Goal: Task Accomplishment & Management: Use online tool/utility

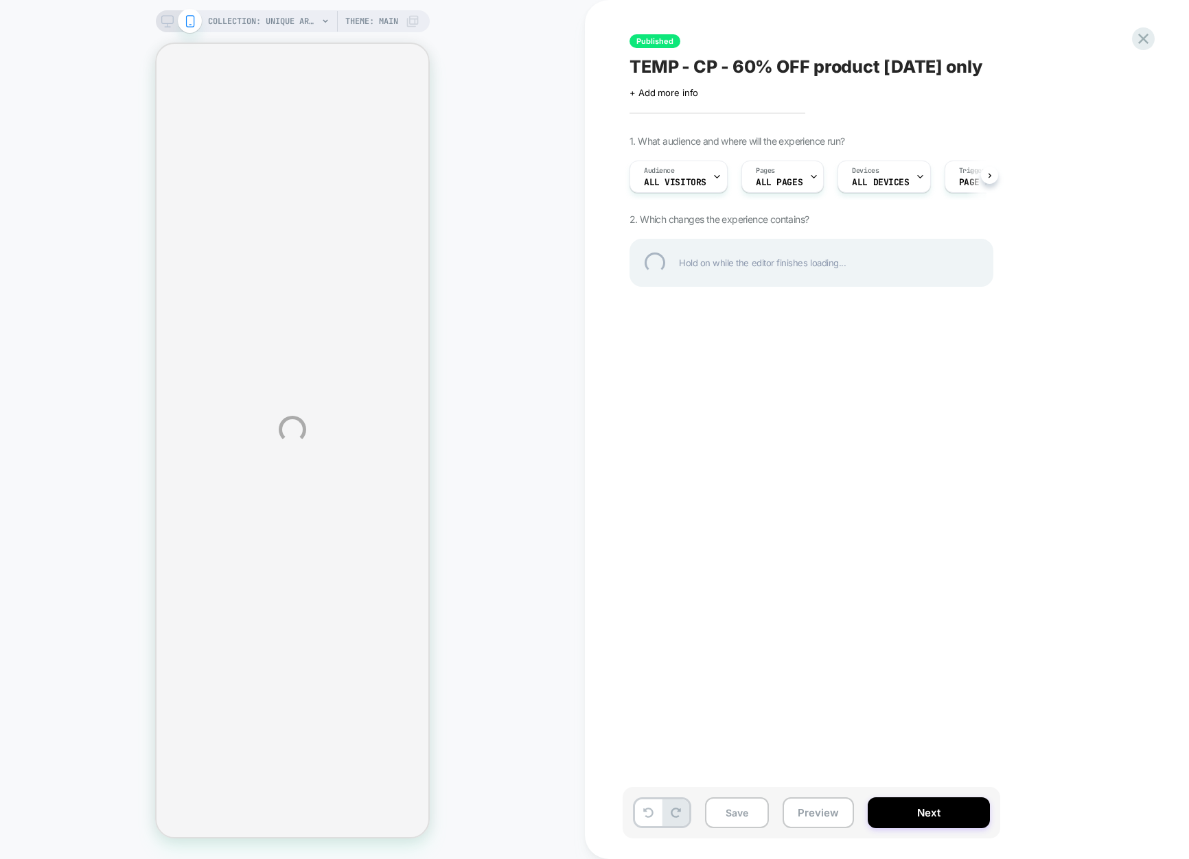
click at [414, 252] on div "COLLECTION: Unique art prints (Category) COLLECTION: Unique art prints (Categor…" at bounding box center [594, 429] width 1189 height 859
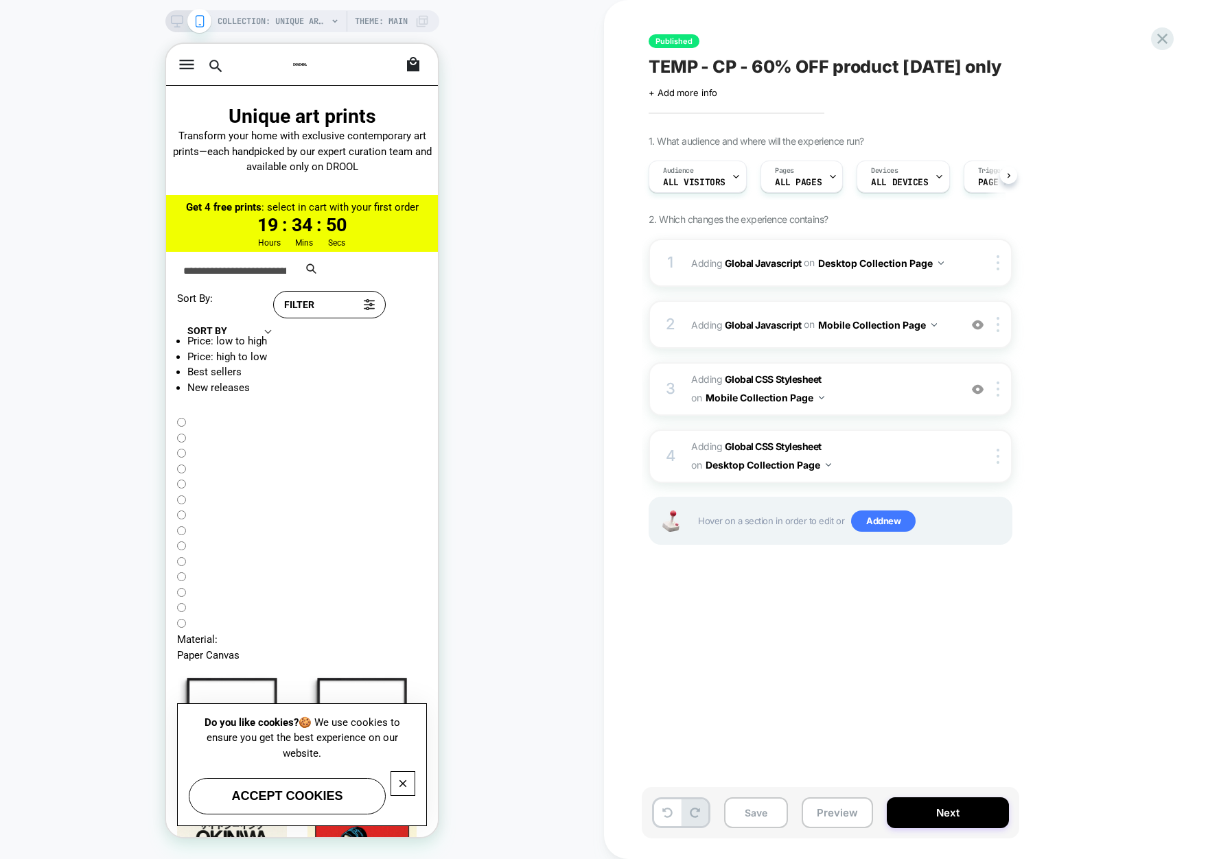
scroll to position [0, 1]
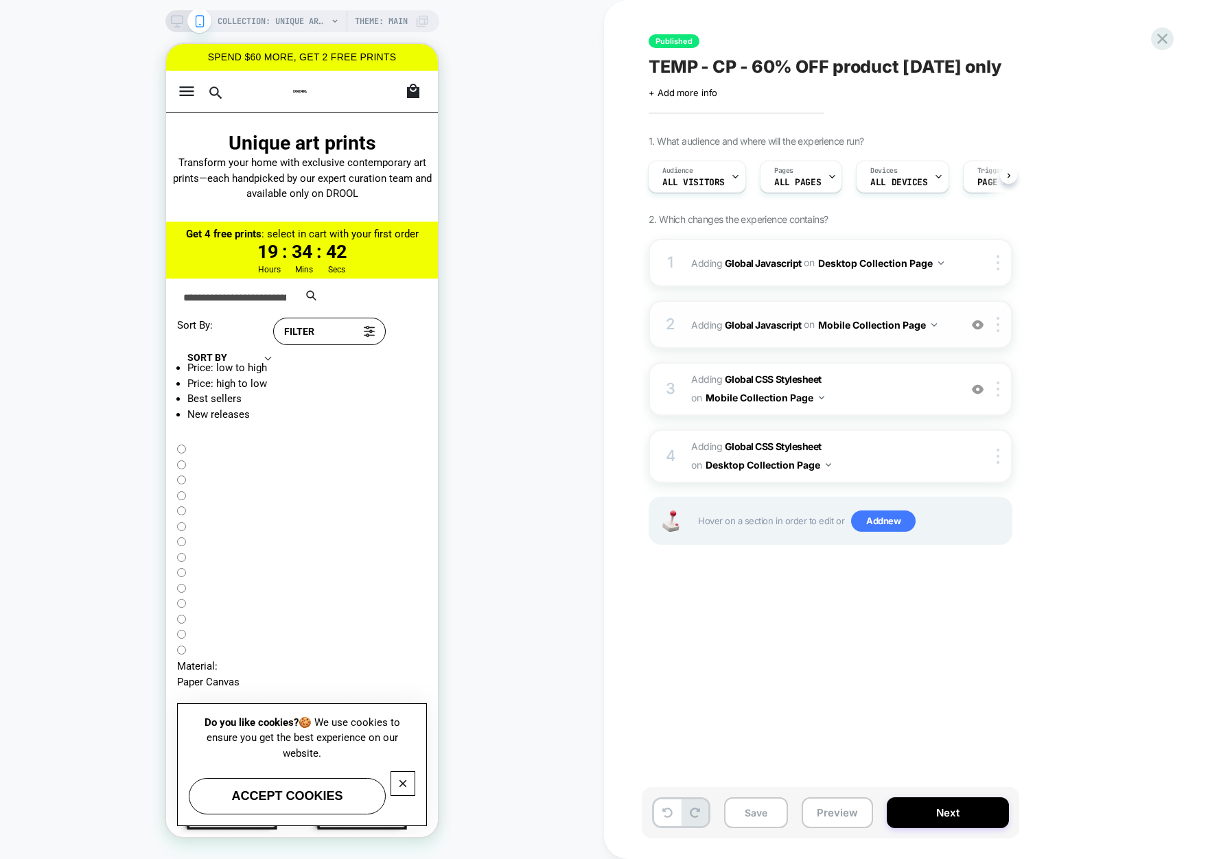
click at [899, 339] on div "2 Adding Global Javascript on Mobile Collection Page Add Before Add After Copy …" at bounding box center [831, 325] width 364 height 48
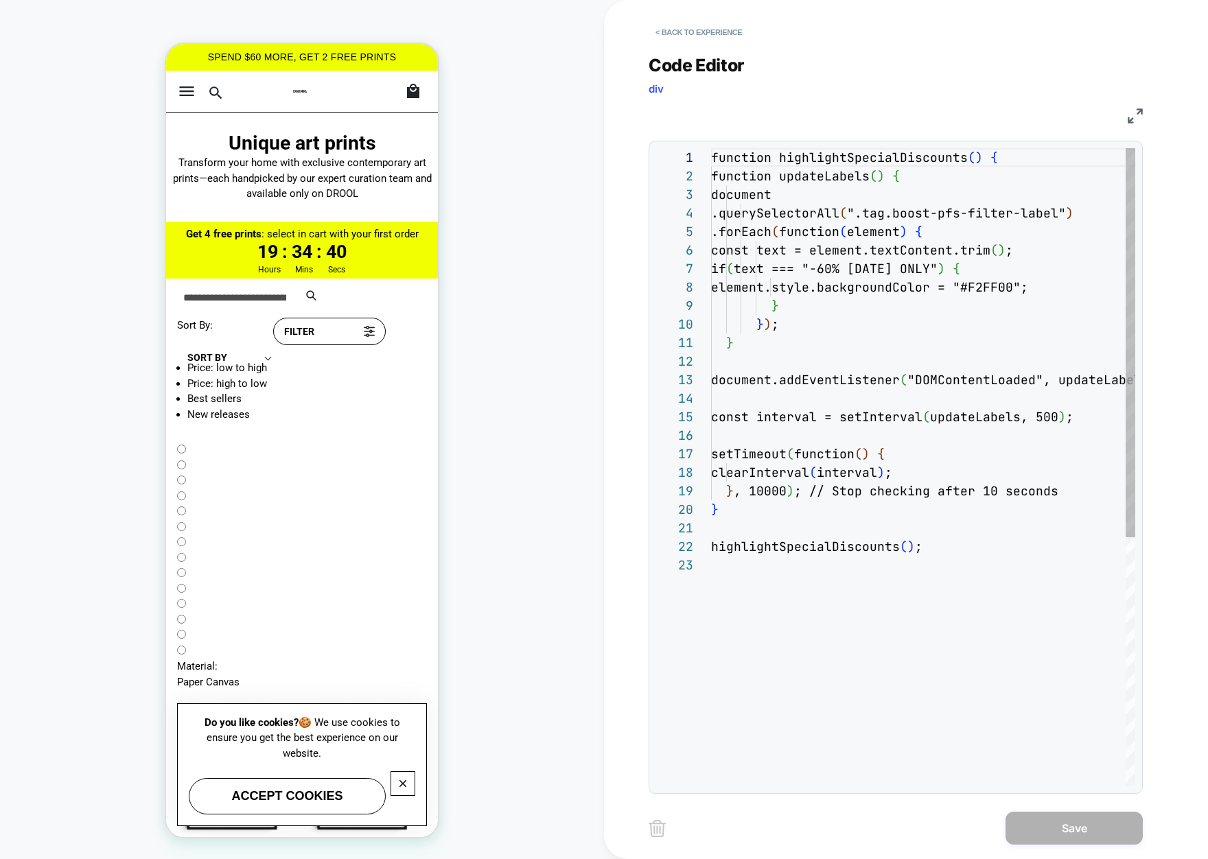
scroll to position [185, 0]
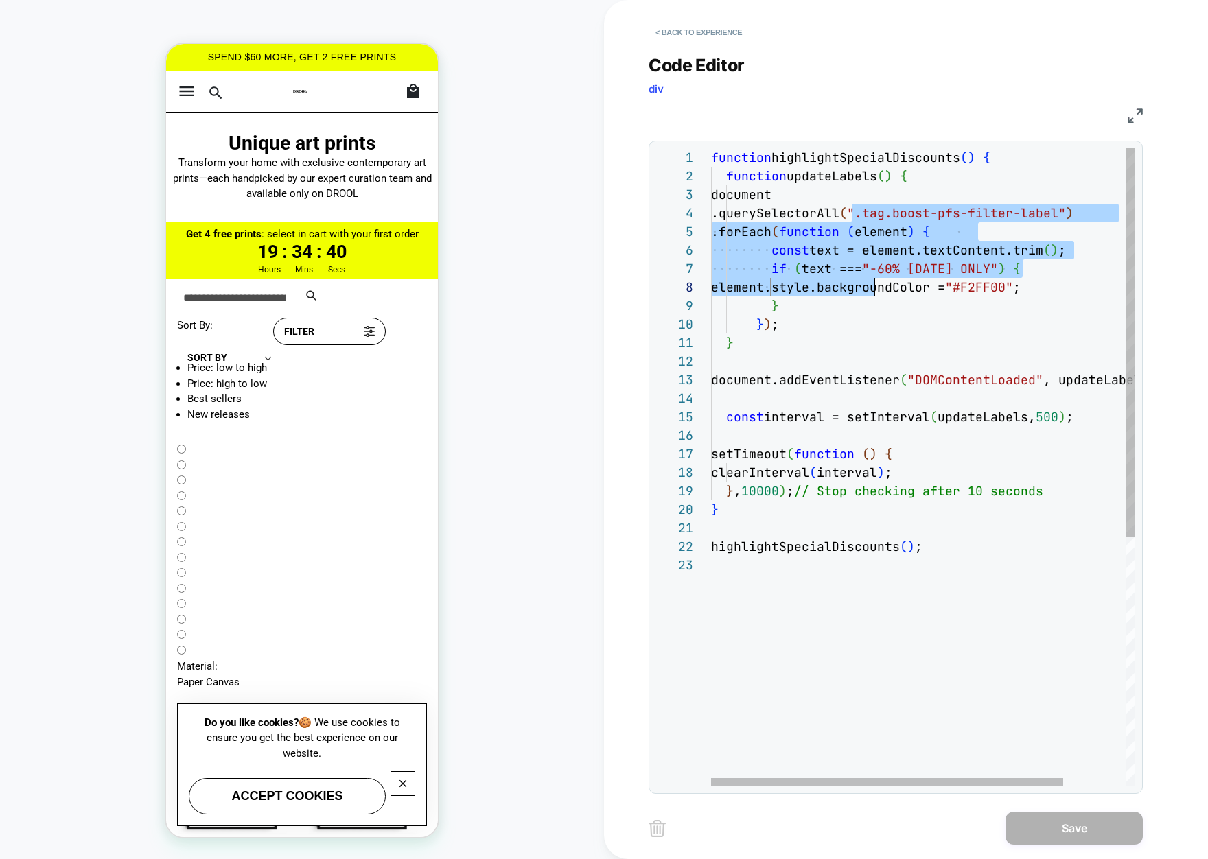
click at [921, 419] on div "function highlightSpecialDiscounts ( ) { function updateLabels ( ) { document .…" at bounding box center [960, 671] width 499 height 1046
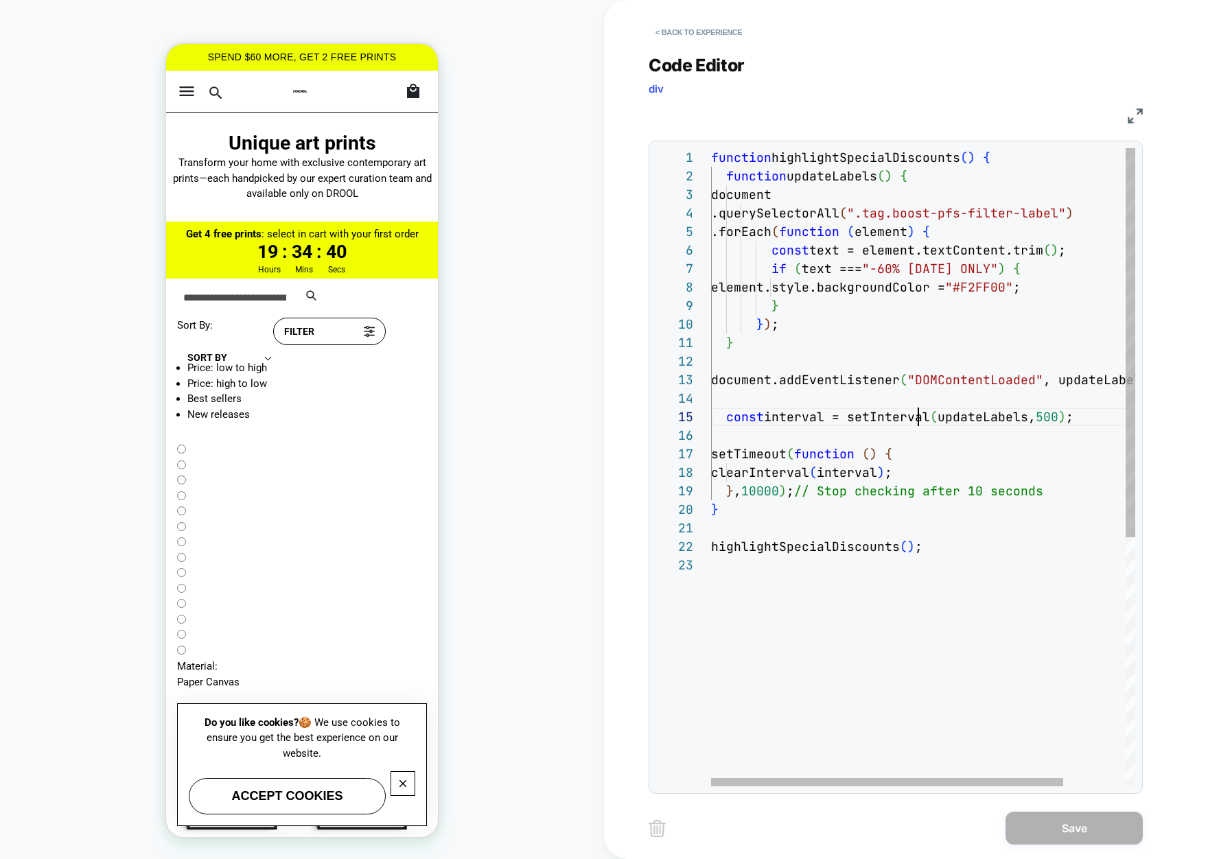
scroll to position [74, 207]
drag, startPoint x: 921, startPoint y: 419, endPoint x: 848, endPoint y: 202, distance: 228.6
click at [848, 202] on div "function highlightSpecialDiscounts ( ) { function updateLabels ( ) { document .…" at bounding box center [960, 671] width 499 height 1046
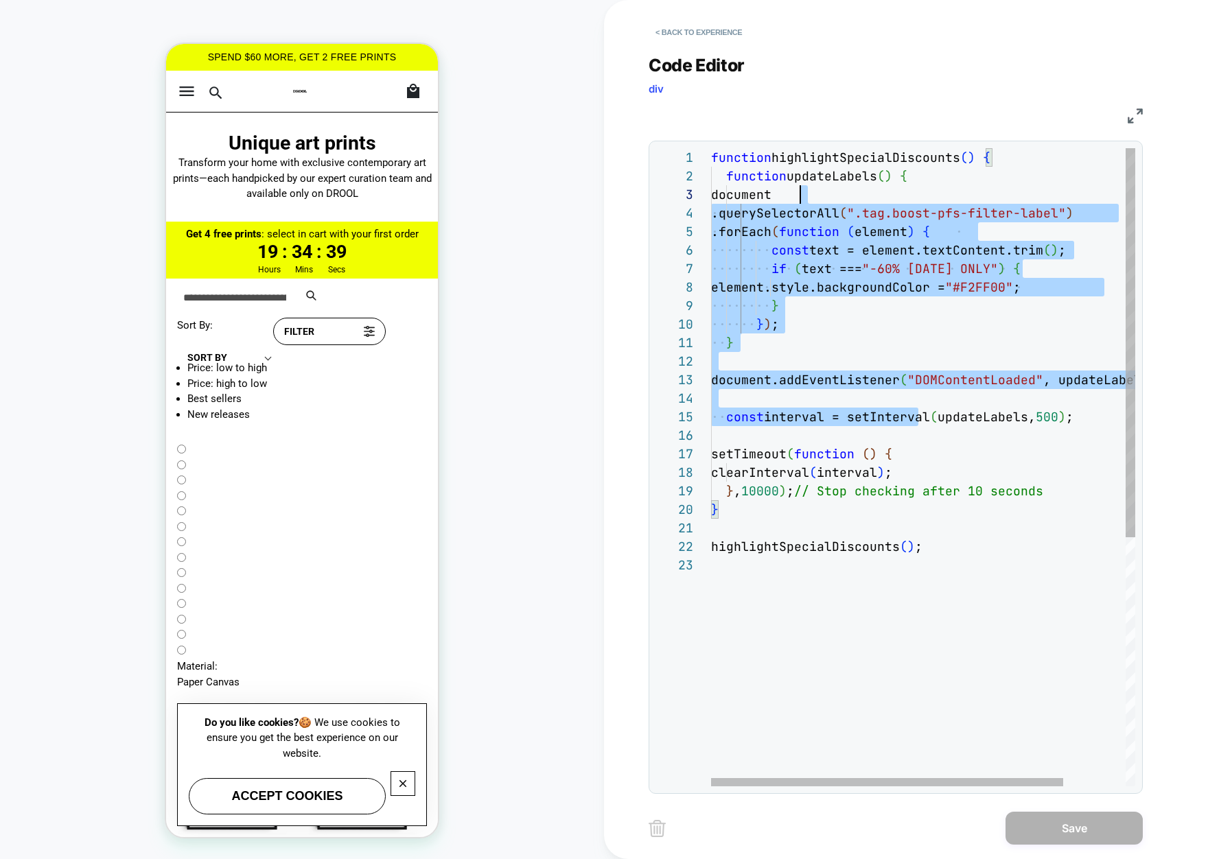
click at [848, 202] on div "function highlightSpecialDiscounts ( ) { function updateLabels ( ) { document .…" at bounding box center [960, 671] width 499 height 1046
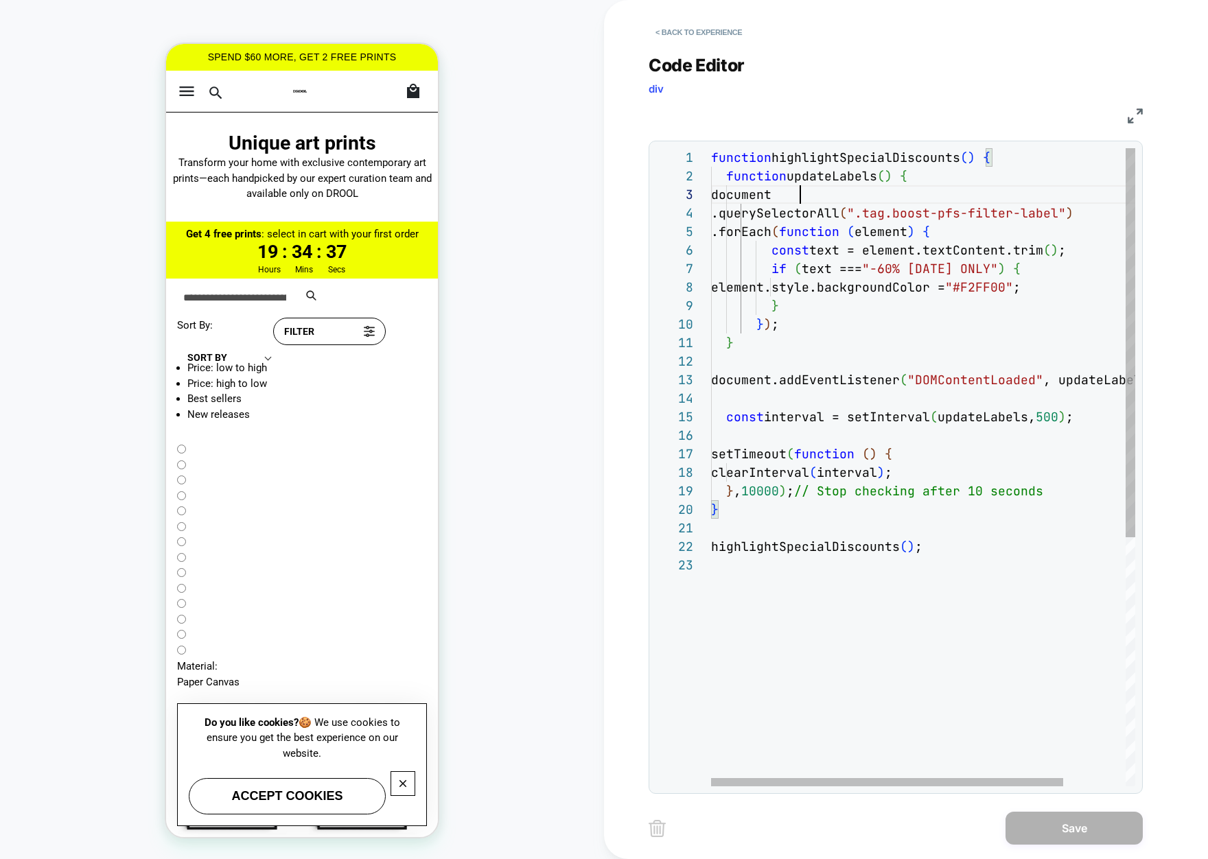
type textarea "**********"
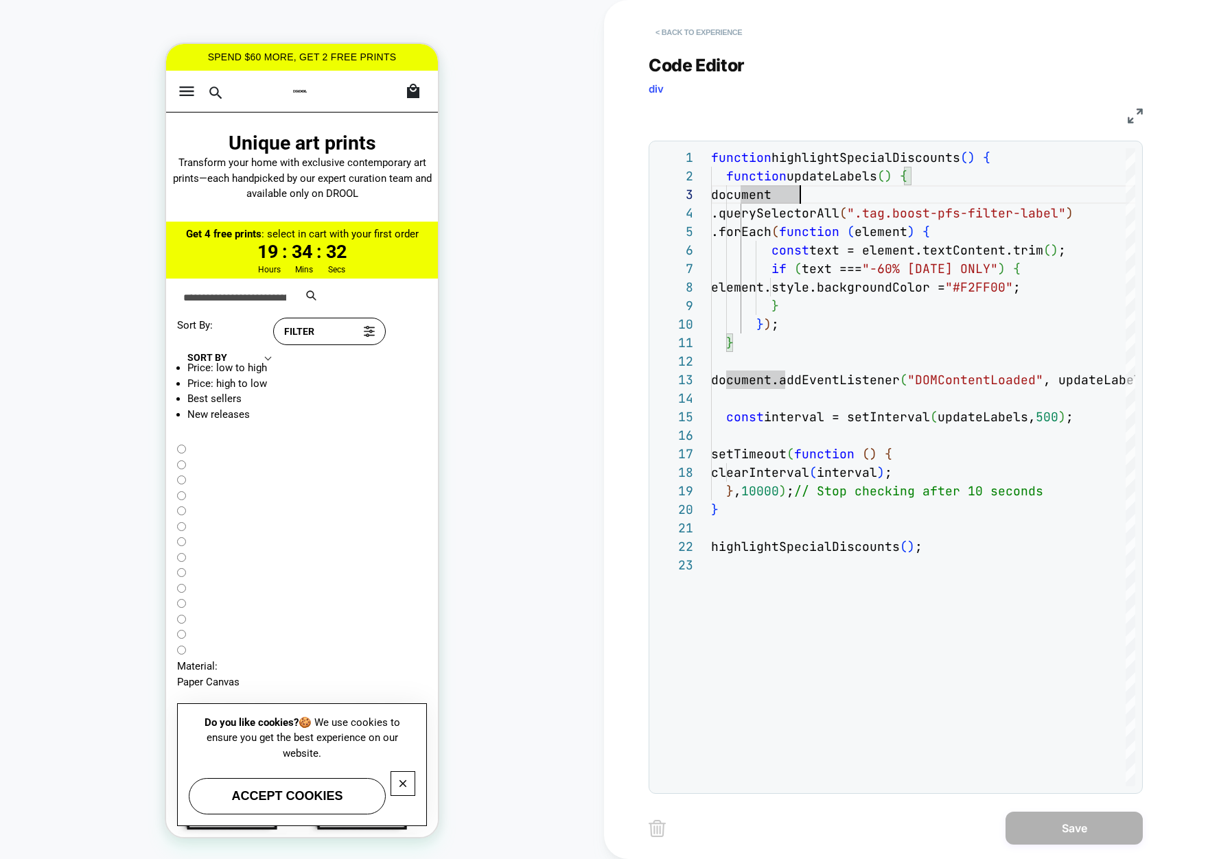
click at [689, 33] on button "< Back to experience" at bounding box center [699, 32] width 100 height 22
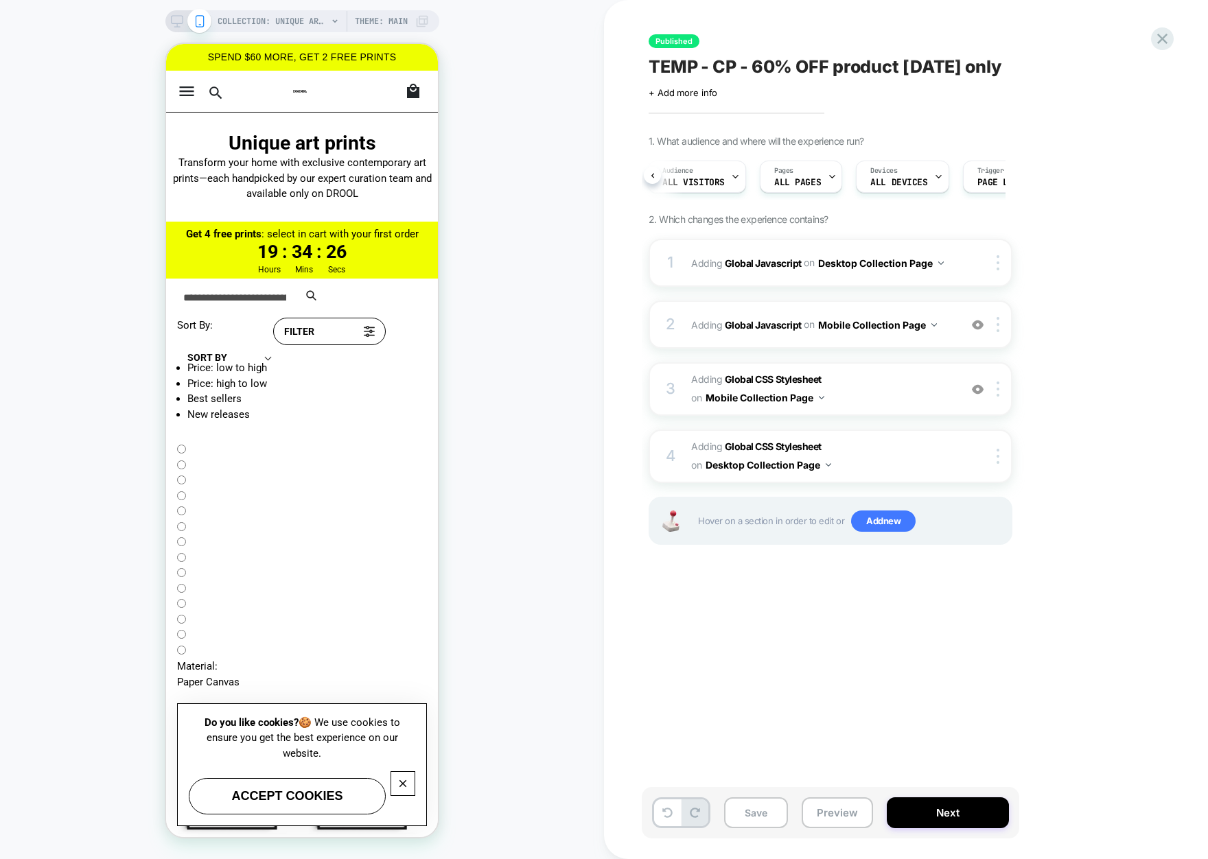
scroll to position [0, 83]
click at [920, 178] on span "Page Load" at bounding box center [918, 183] width 47 height 10
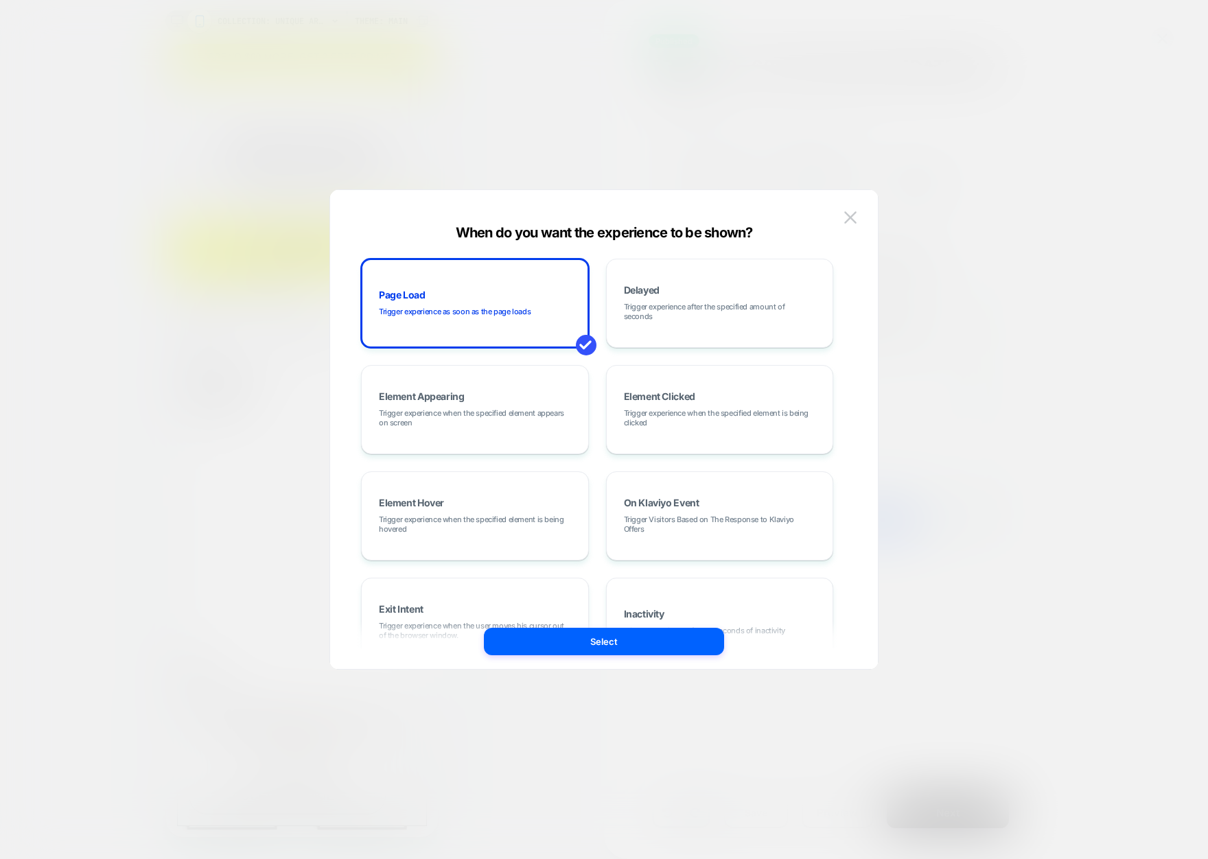
click at [986, 167] on div at bounding box center [604, 429] width 1208 height 859
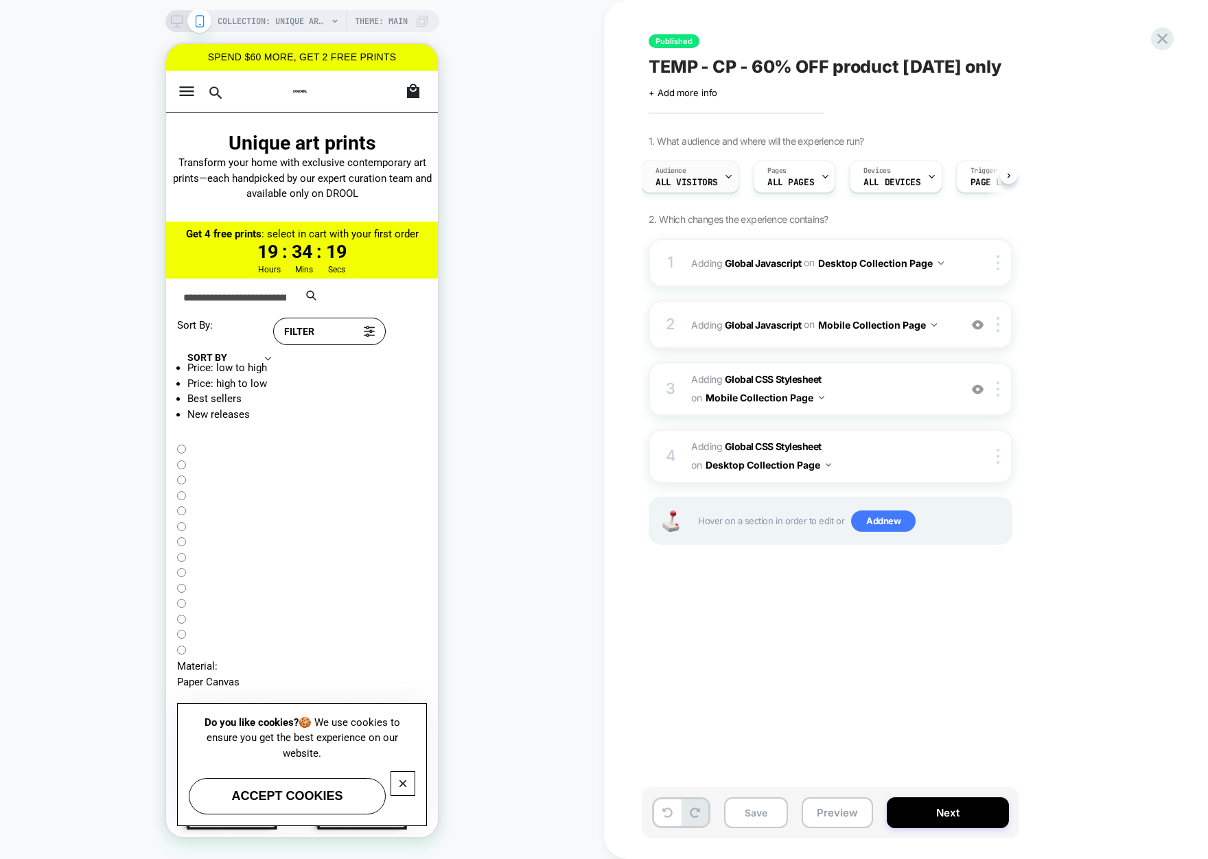
scroll to position [0, 6]
click at [717, 181] on span "All Visitors" at bounding box center [688, 183] width 62 height 10
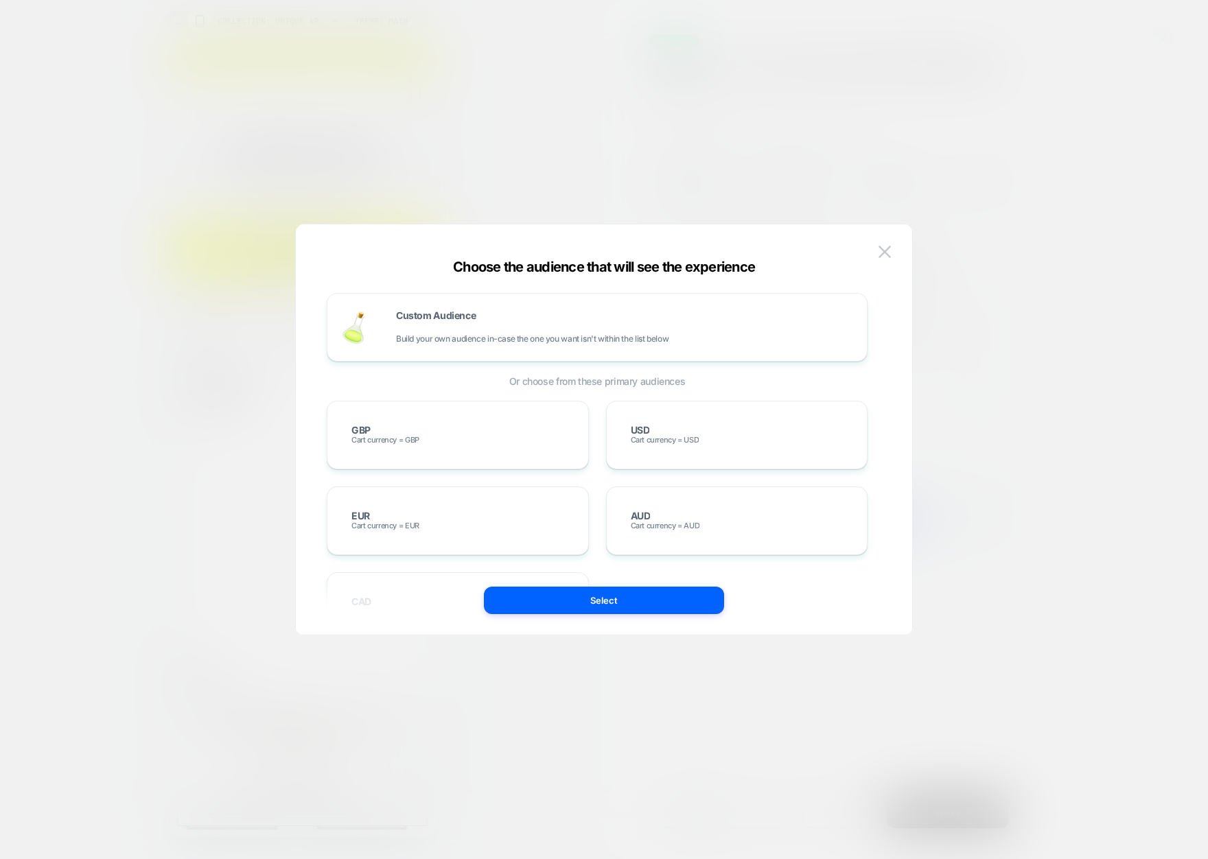
click at [856, 124] on div at bounding box center [604, 429] width 1208 height 859
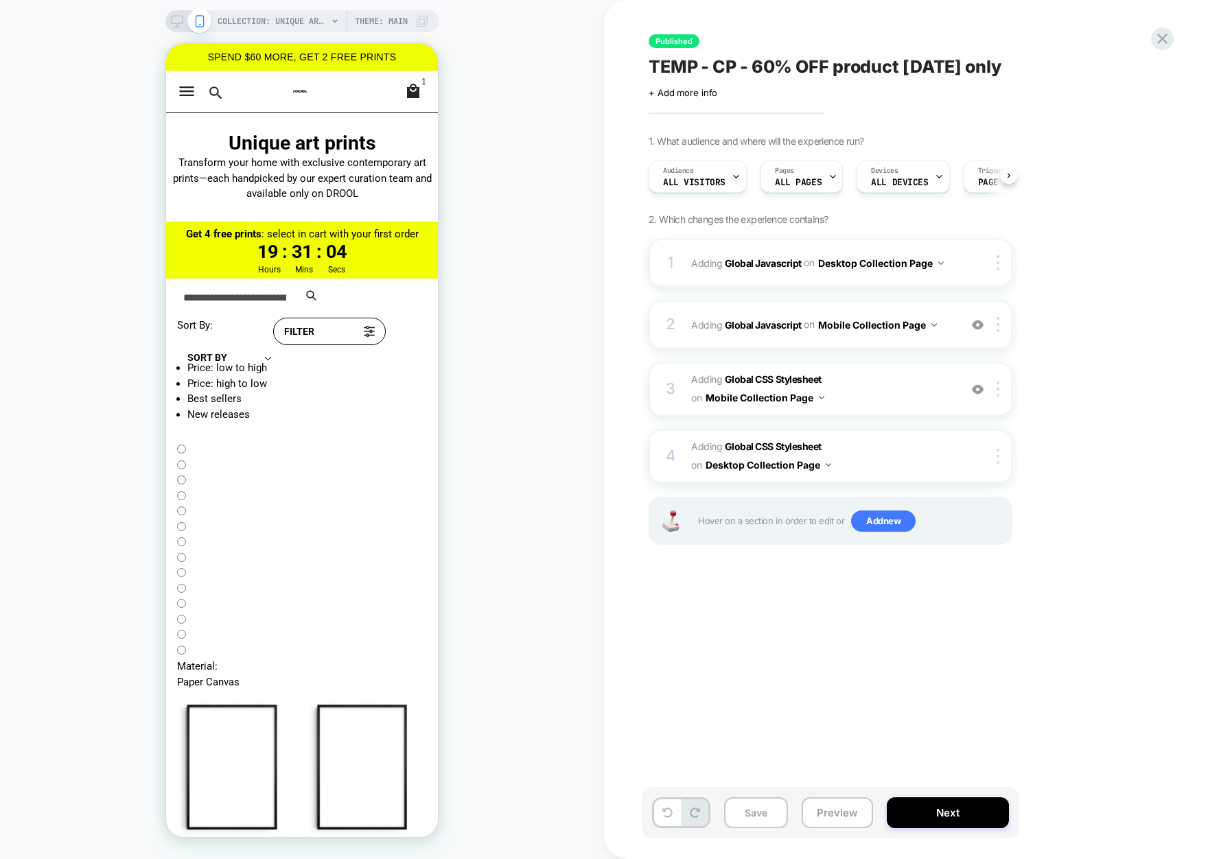
scroll to position [0, 1]
click at [917, 336] on div "2 Adding Global Javascript on Mobile Collection Page Add Before Add After Copy …" at bounding box center [831, 325] width 364 height 48
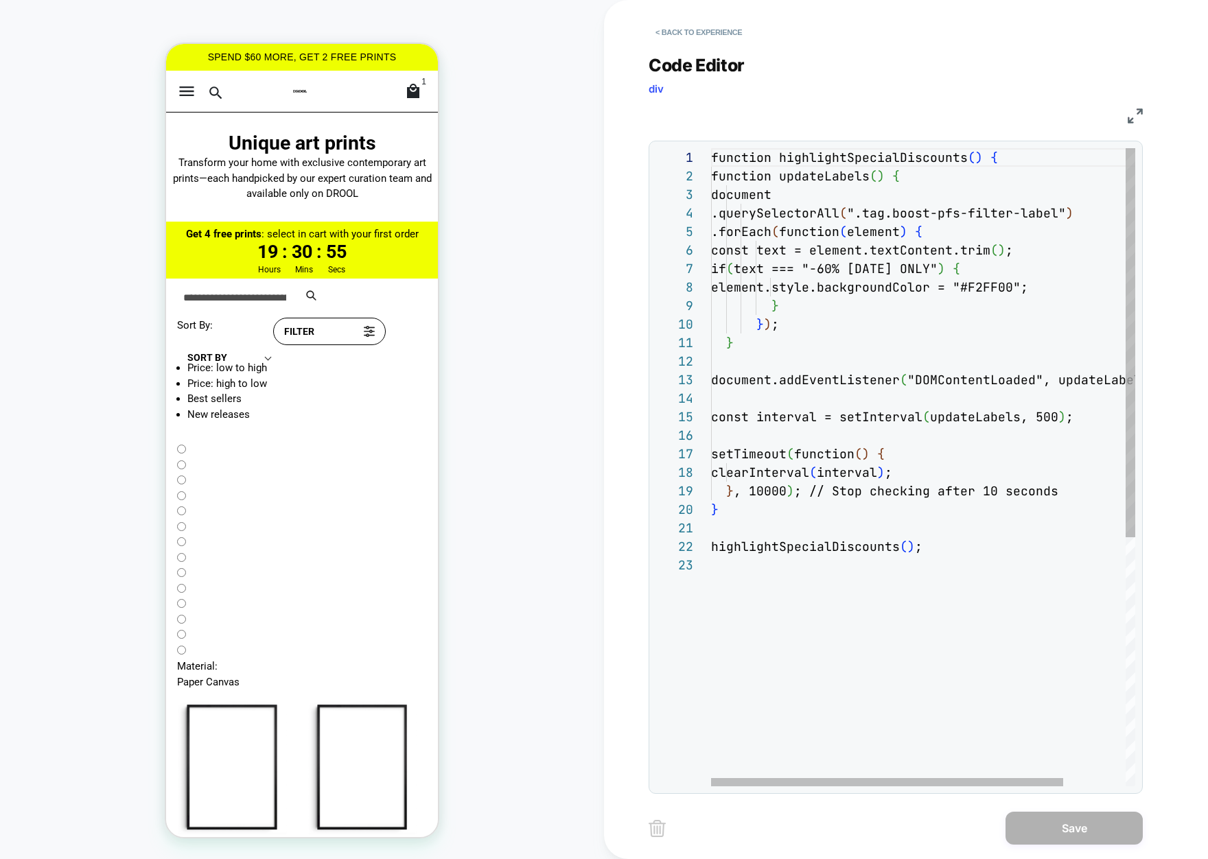
scroll to position [185, 0]
click at [791, 188] on div "function highlightSpecialDiscounts ( ) { function updateLabels ( ) { document .…" at bounding box center [960, 671] width 499 height 1046
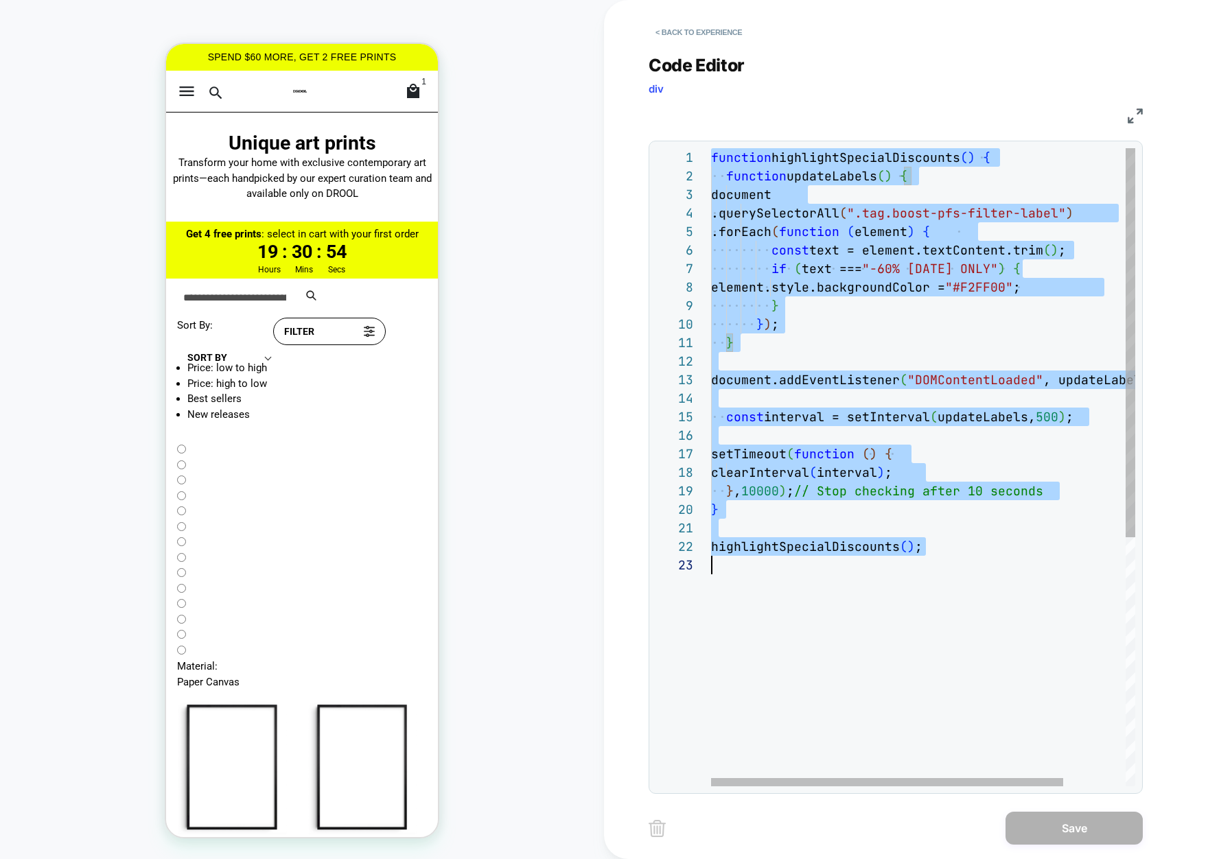
scroll to position [0, 0]
click at [851, 275] on div "function highlightSpecialDiscounts ( ) { function updateLabels ( ) { document .…" at bounding box center [960, 671] width 499 height 1046
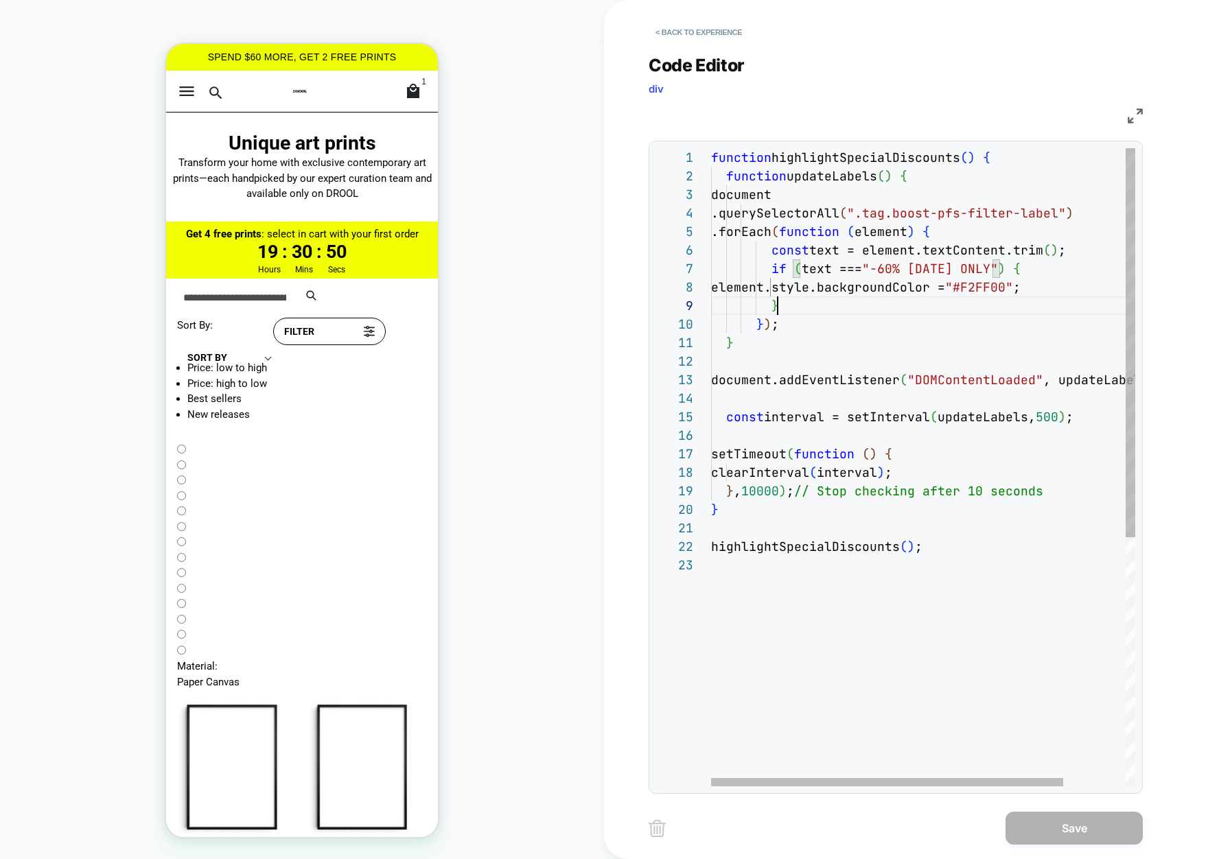
click at [851, 314] on div "function highlightSpecialDiscounts ( ) { function updateLabels ( ) { document .…" at bounding box center [960, 671] width 499 height 1046
click at [953, 369] on div "function highlightSpecialDiscounts ( ) { function updateLabels ( ) { document .…" at bounding box center [960, 671] width 499 height 1046
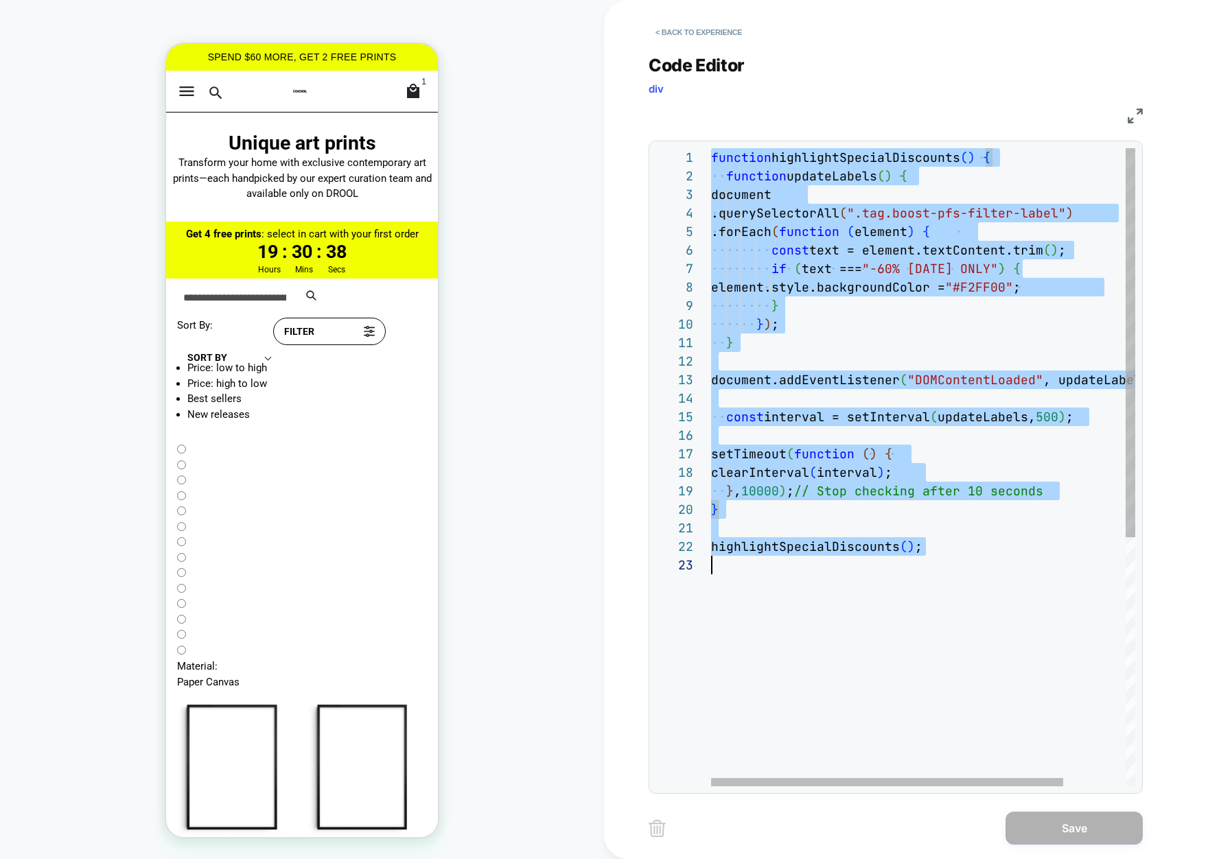
scroll to position [0, 0]
click at [875, 380] on div "function highlightSpecialDiscounts ( ) { function updateLabels ( ) { document .…" at bounding box center [960, 671] width 499 height 1046
type textarea "**********"
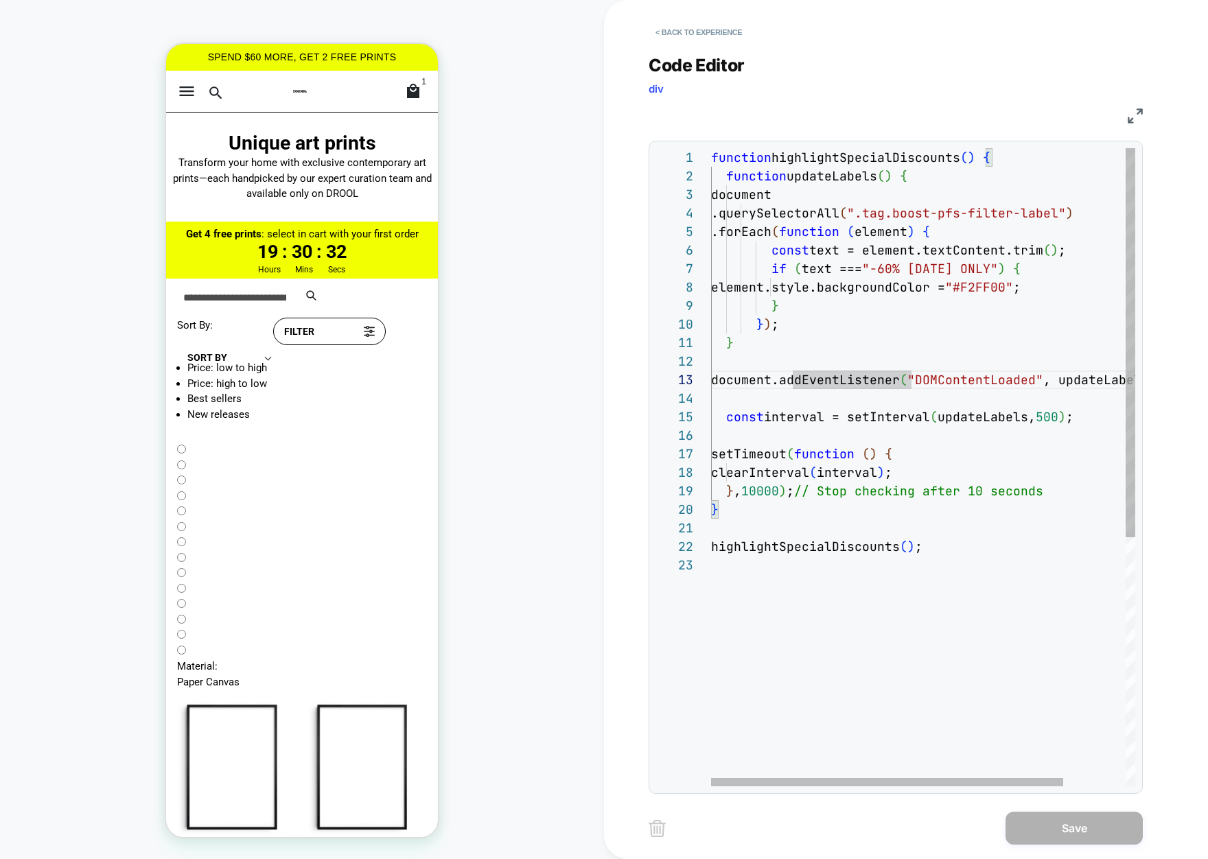
click at [883, 341] on div "function highlightSpecialDiscounts ( ) { function updateLabels ( ) { document .…" at bounding box center [960, 671] width 499 height 1046
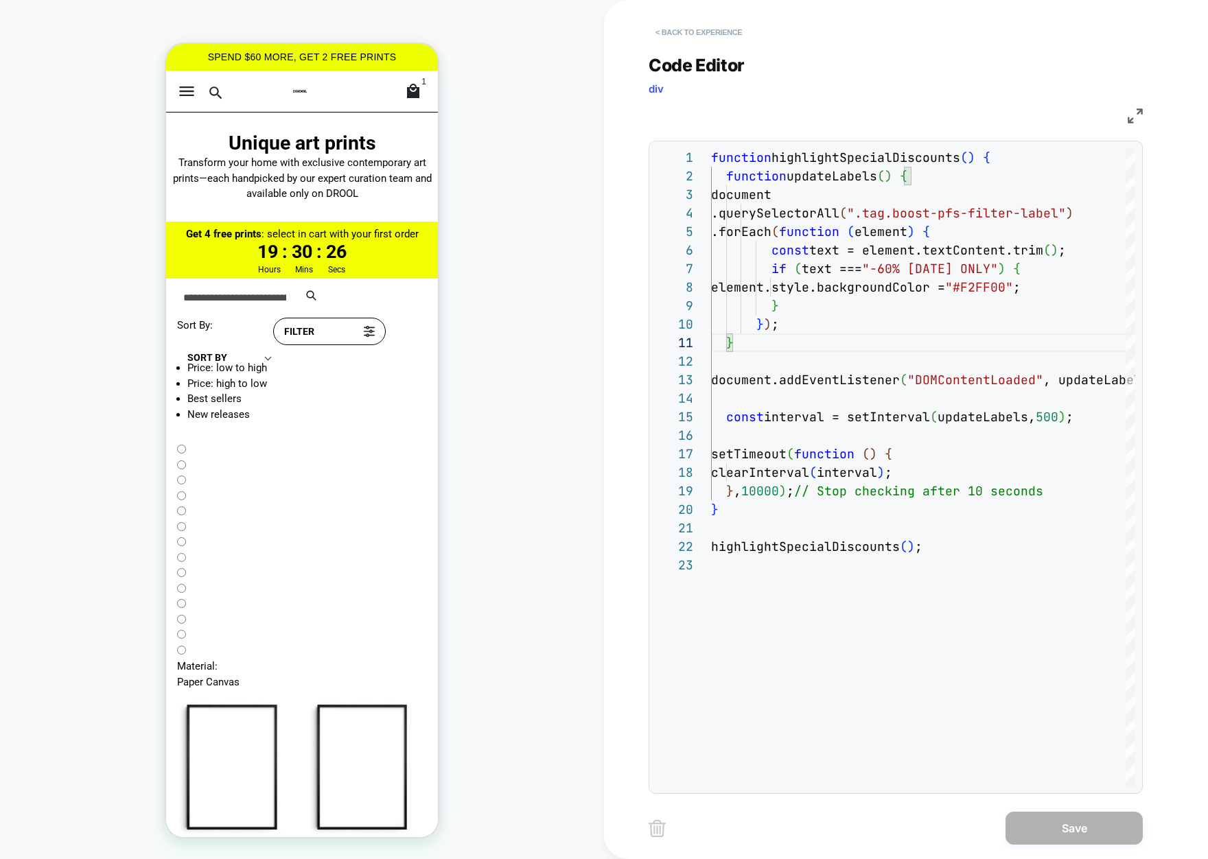
click at [680, 32] on button "< Back to experience" at bounding box center [699, 32] width 100 height 22
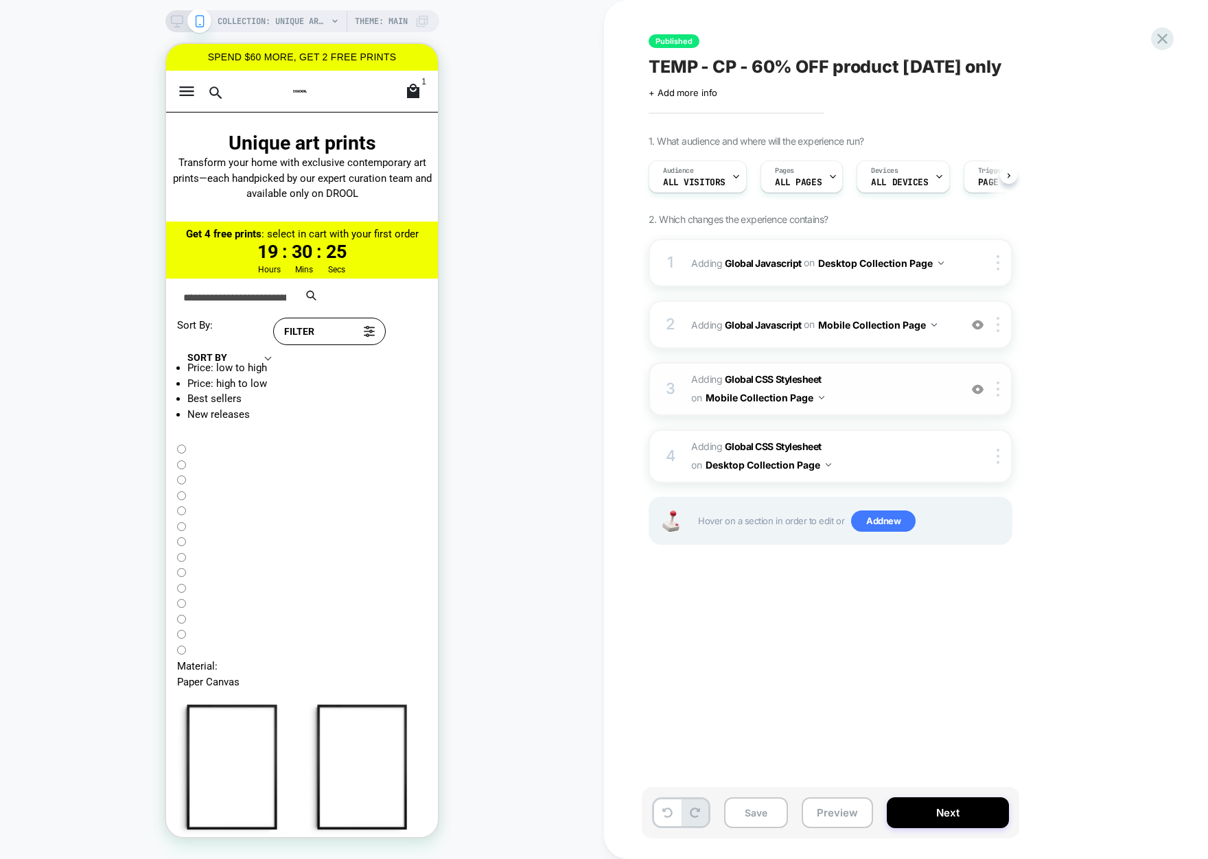
scroll to position [0, 1]
click at [978, 389] on img at bounding box center [978, 390] width 12 height 12
click at [980, 389] on img at bounding box center [978, 390] width 12 height 12
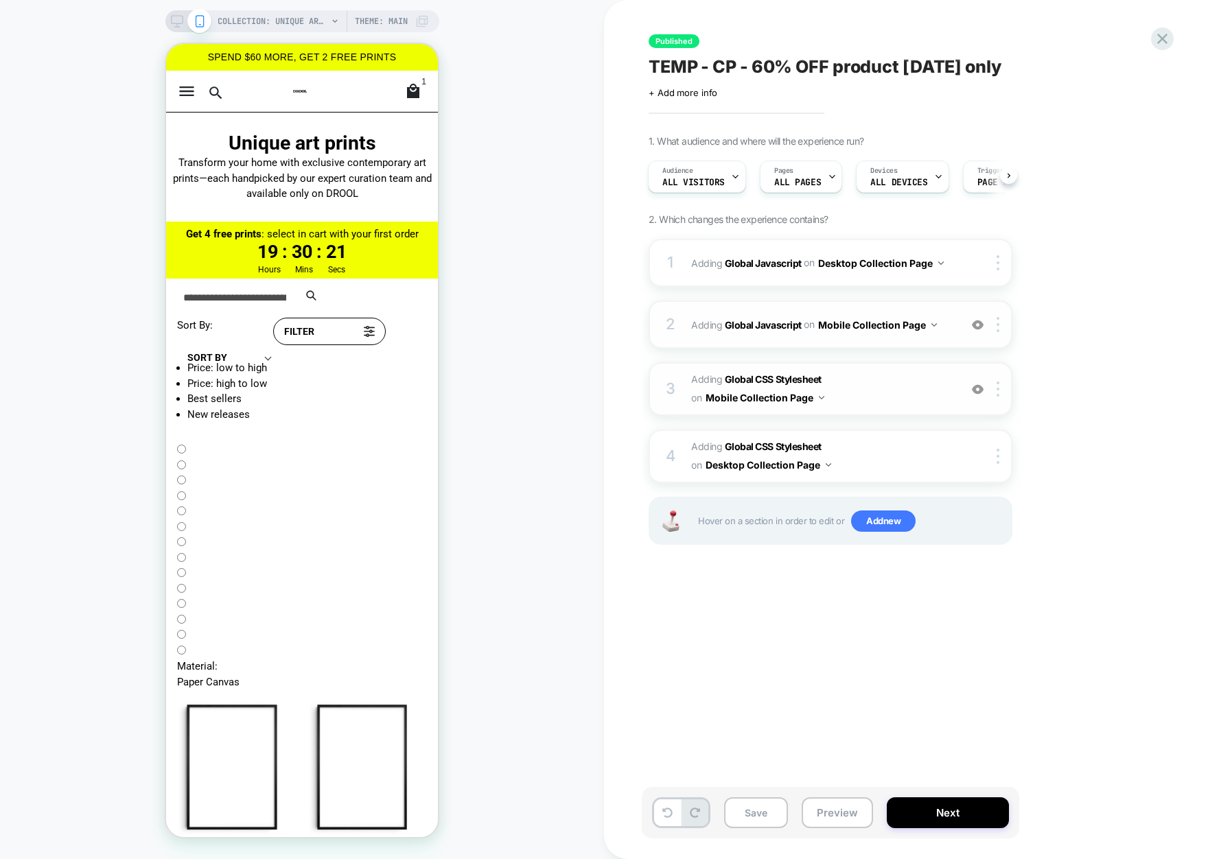
click at [982, 325] on img at bounding box center [978, 325] width 12 height 12
click at [979, 325] on img at bounding box center [978, 325] width 12 height 12
click at [1171, 38] on icon at bounding box center [1162, 39] width 19 height 19
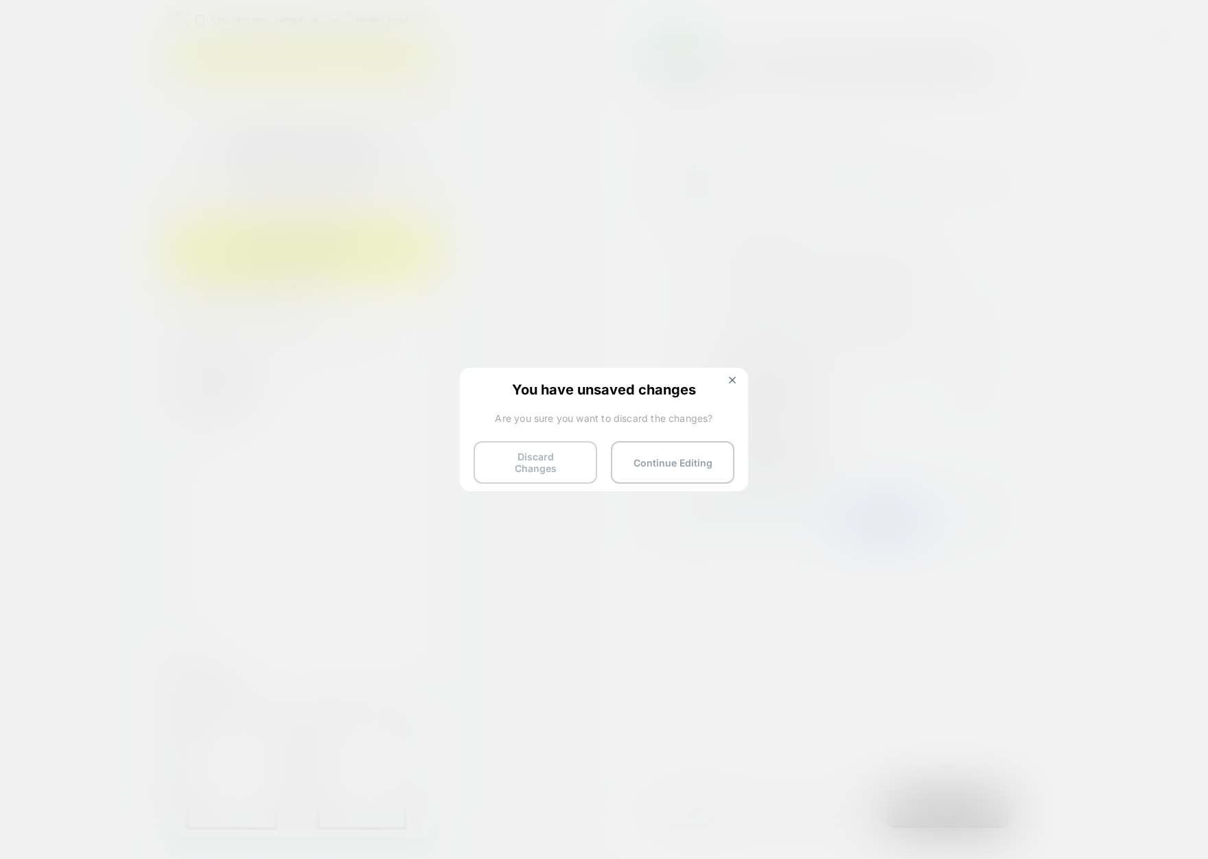
click at [529, 465] on button "Discard Changes" at bounding box center [536, 462] width 124 height 43
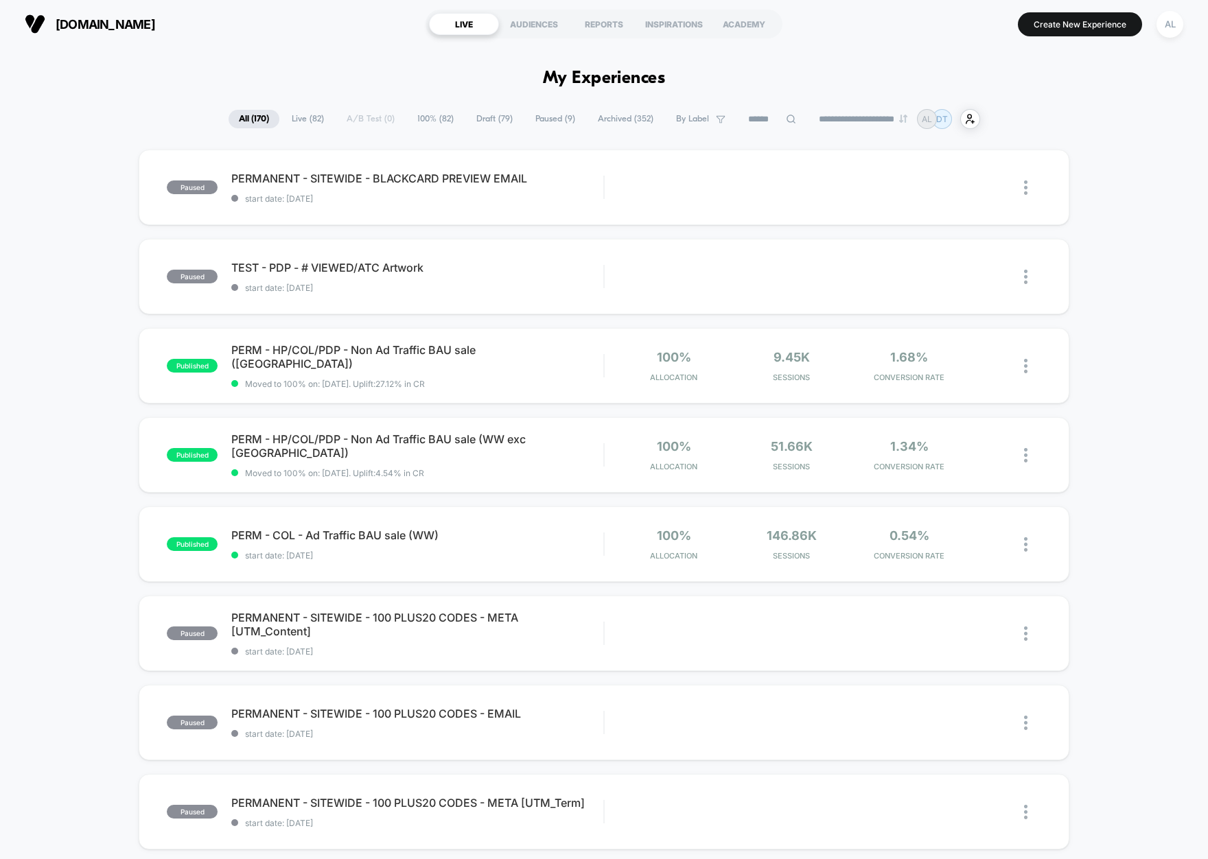
click at [768, 117] on input at bounding box center [772, 119] width 69 height 16
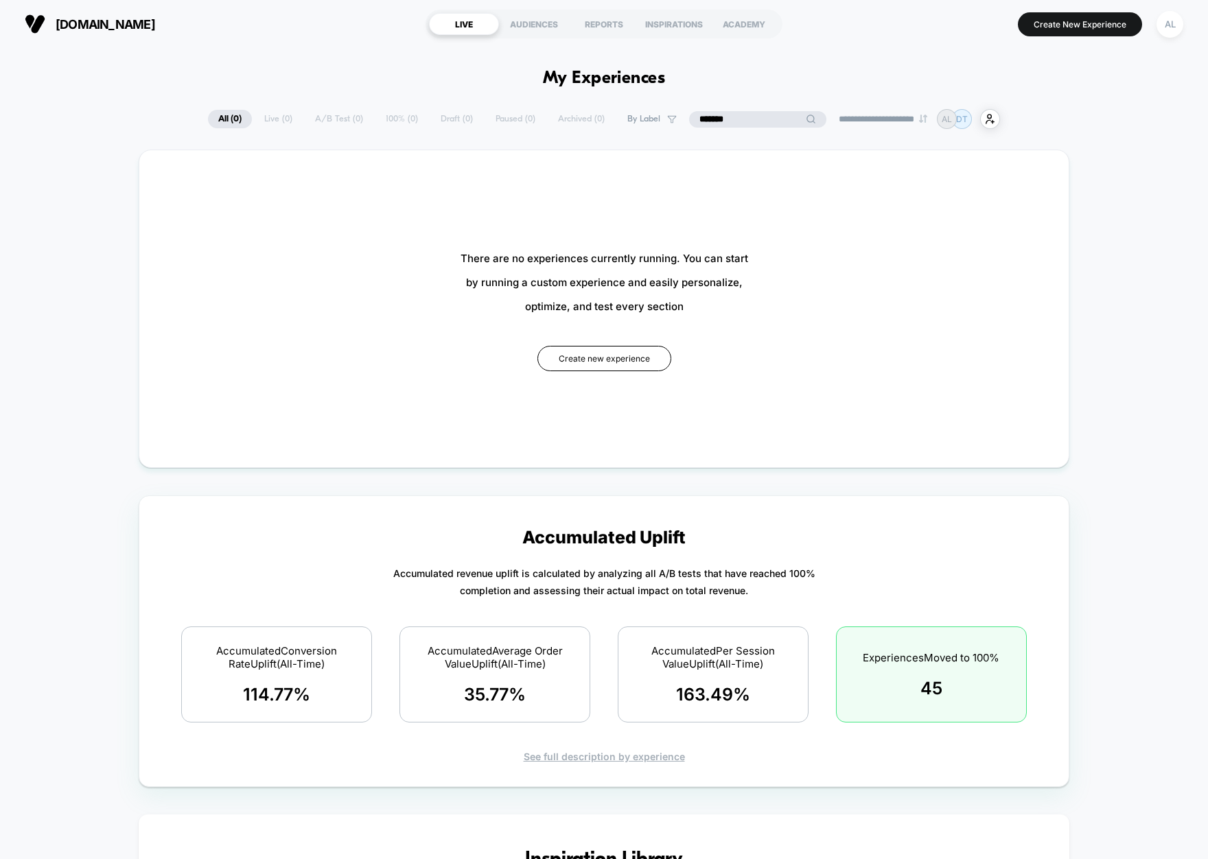
type input "********"
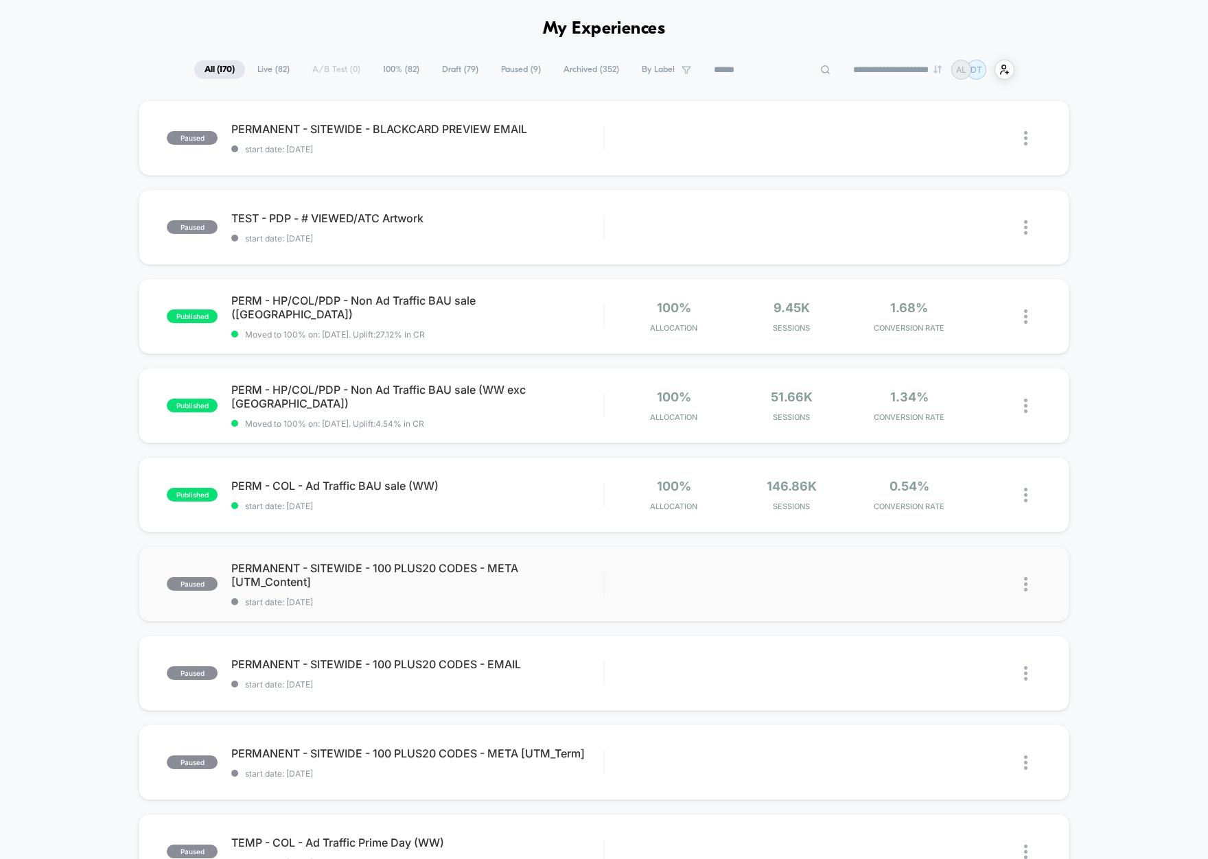
scroll to position [499, 0]
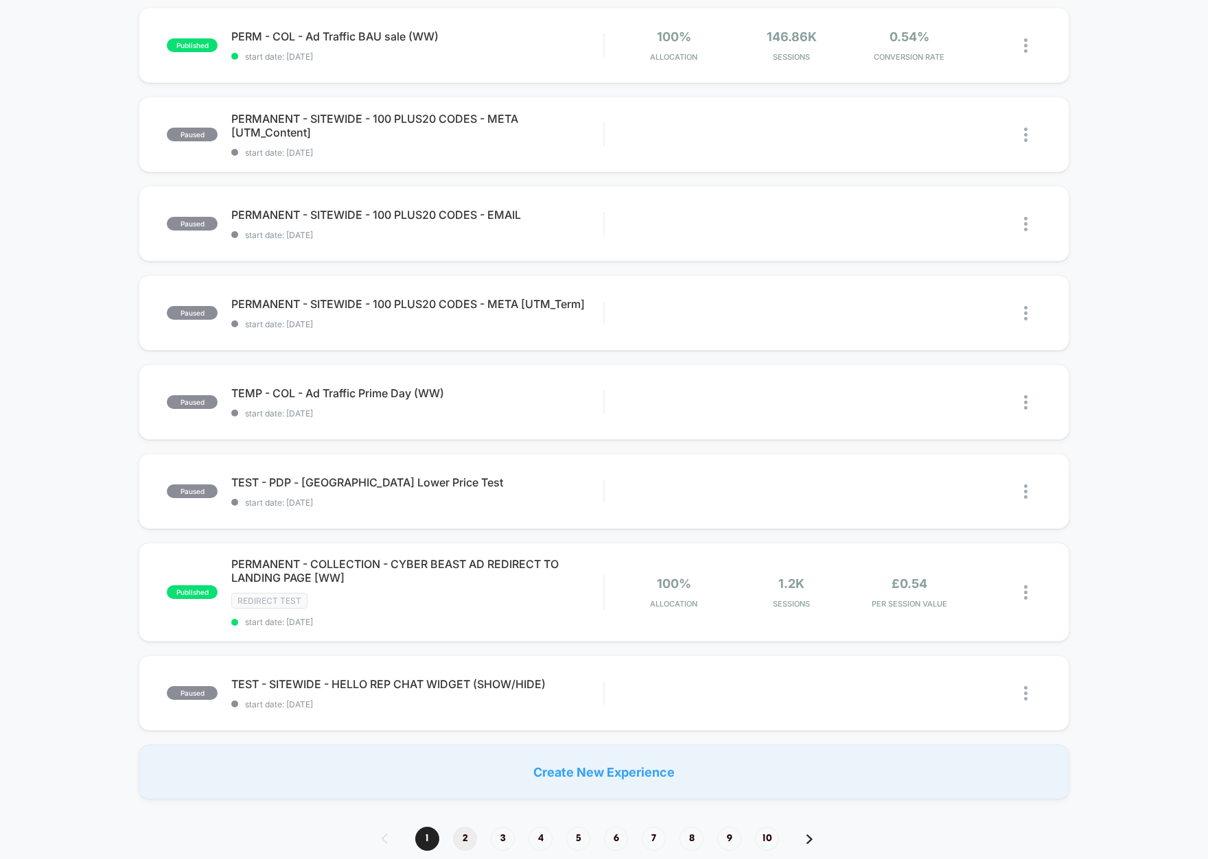
click at [470, 832] on span "2" at bounding box center [465, 839] width 24 height 24
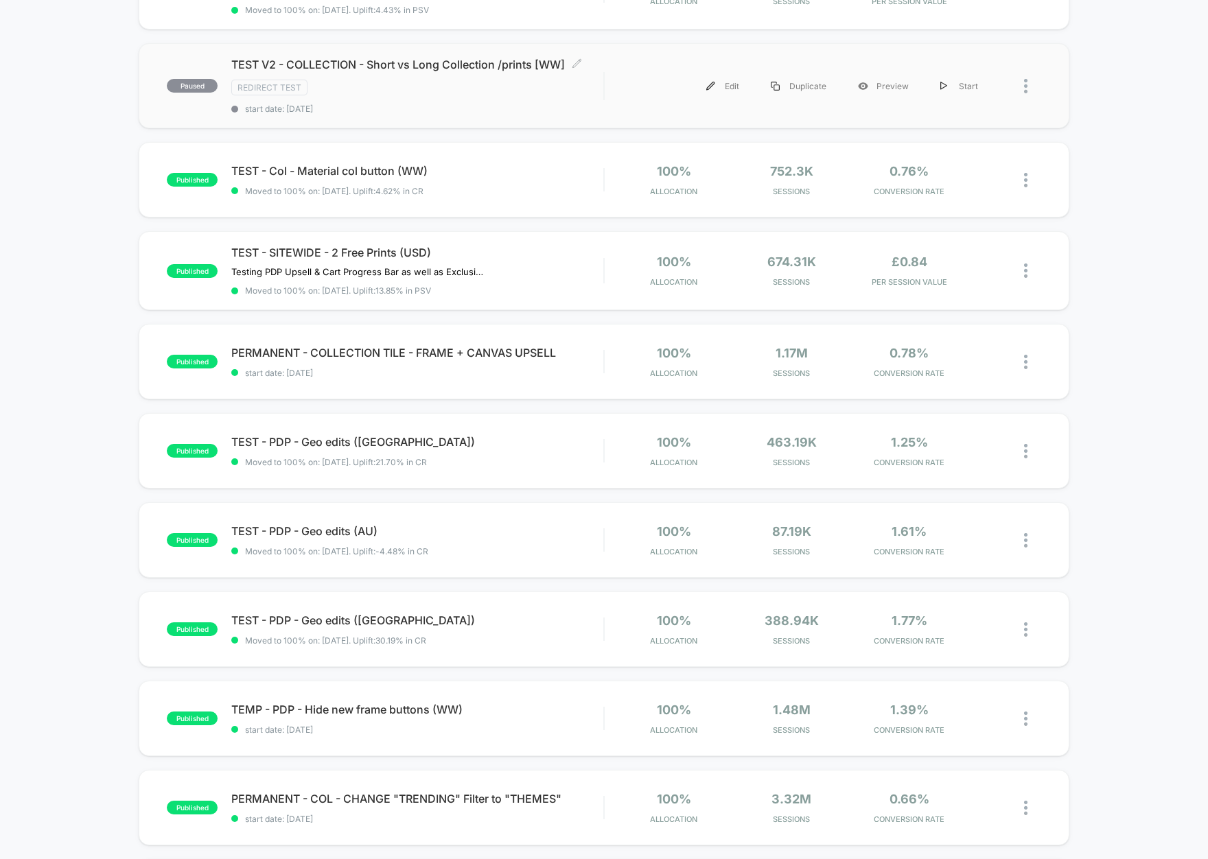
scroll to position [0, 0]
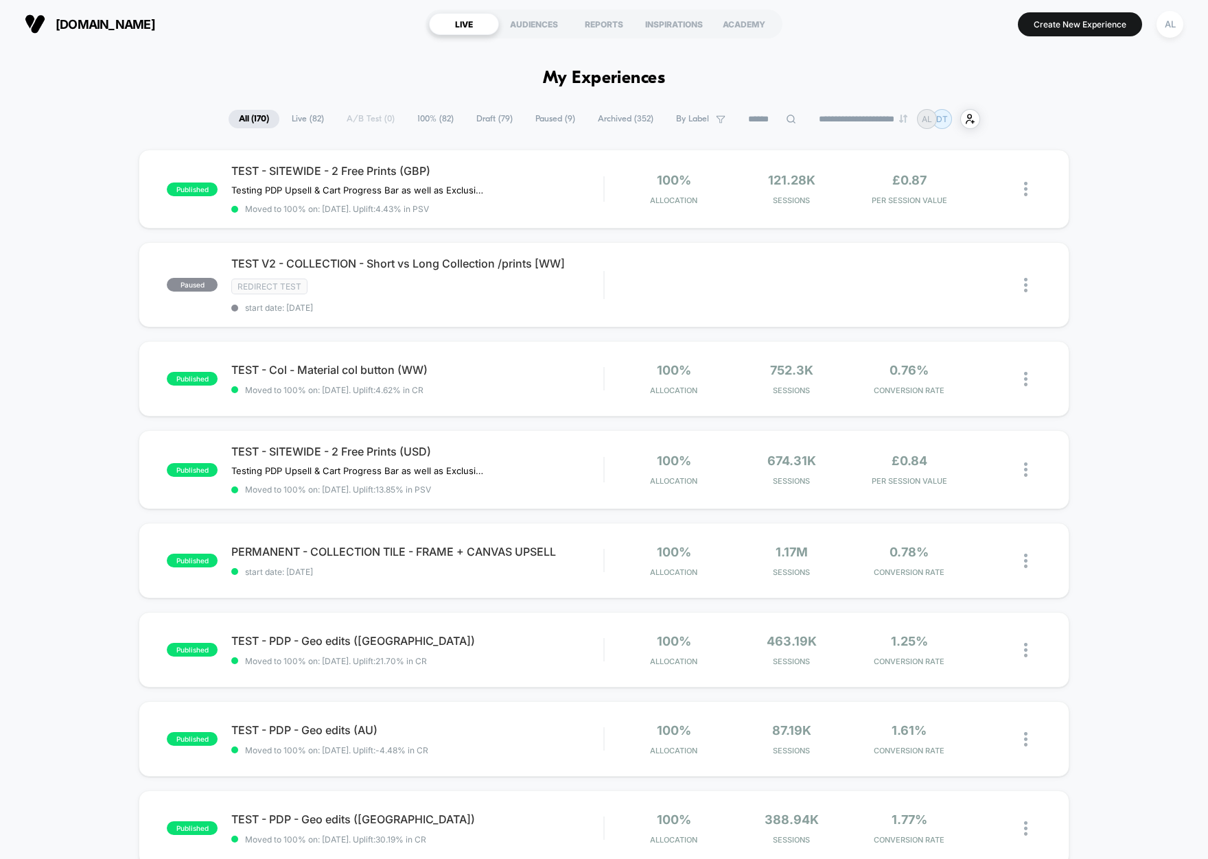
click at [300, 114] on span "Live ( 82 )" at bounding box center [307, 119] width 53 height 19
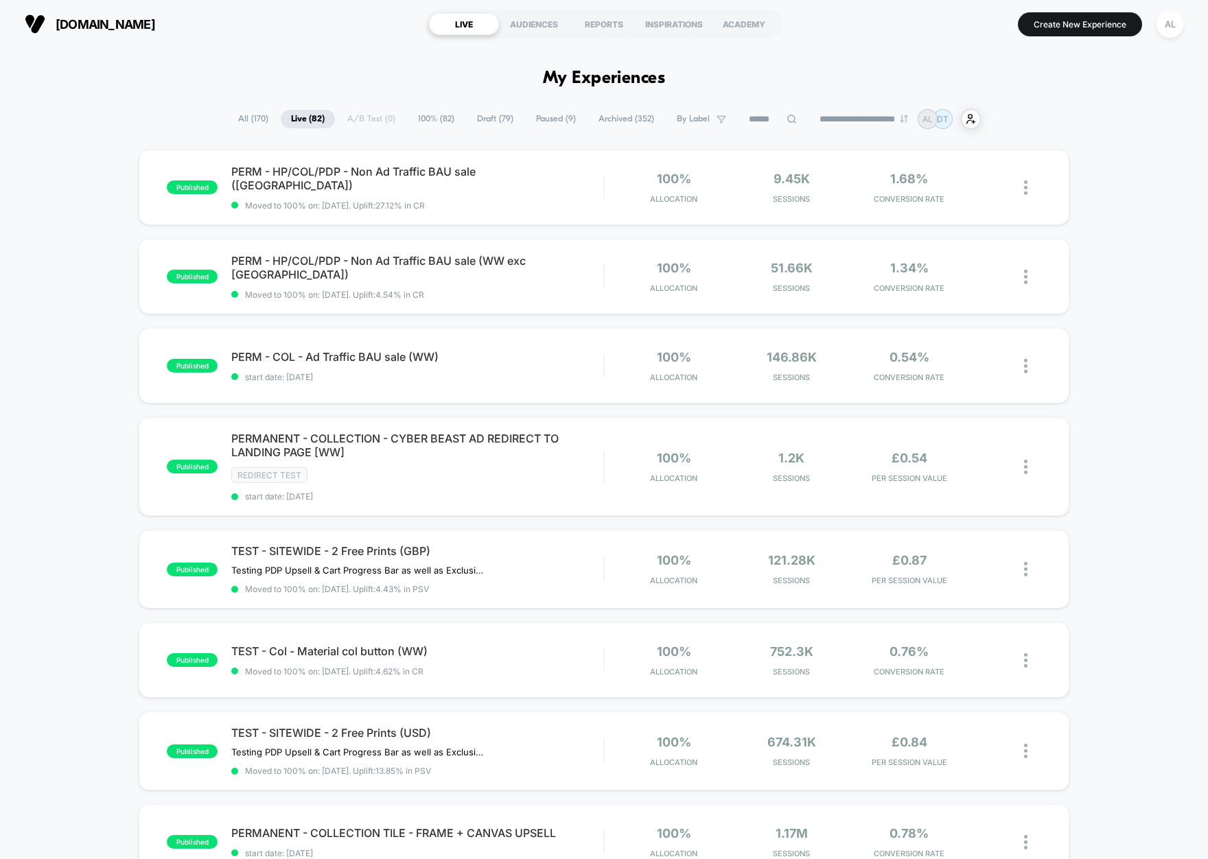
click at [547, 123] on span "Paused ( 9 )" at bounding box center [556, 119] width 60 height 19
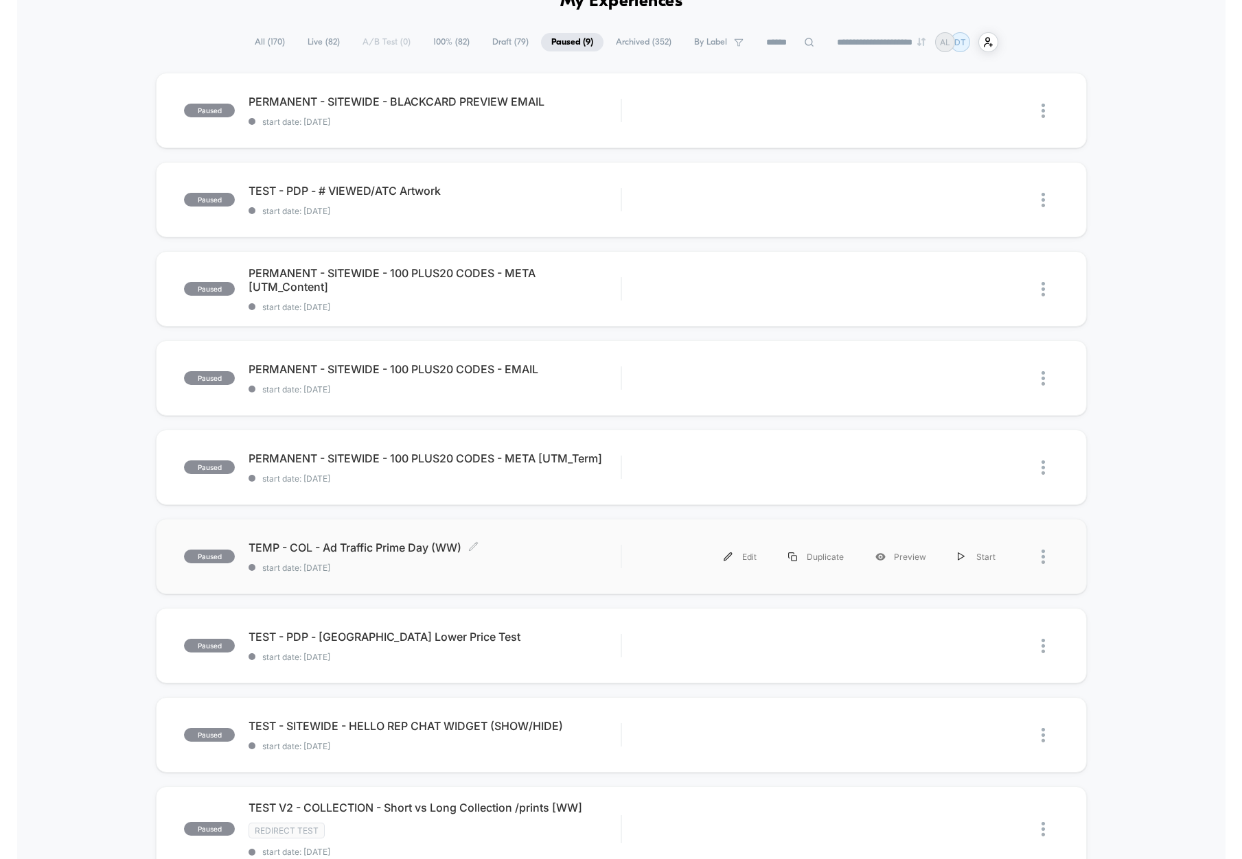
scroll to position [89, 0]
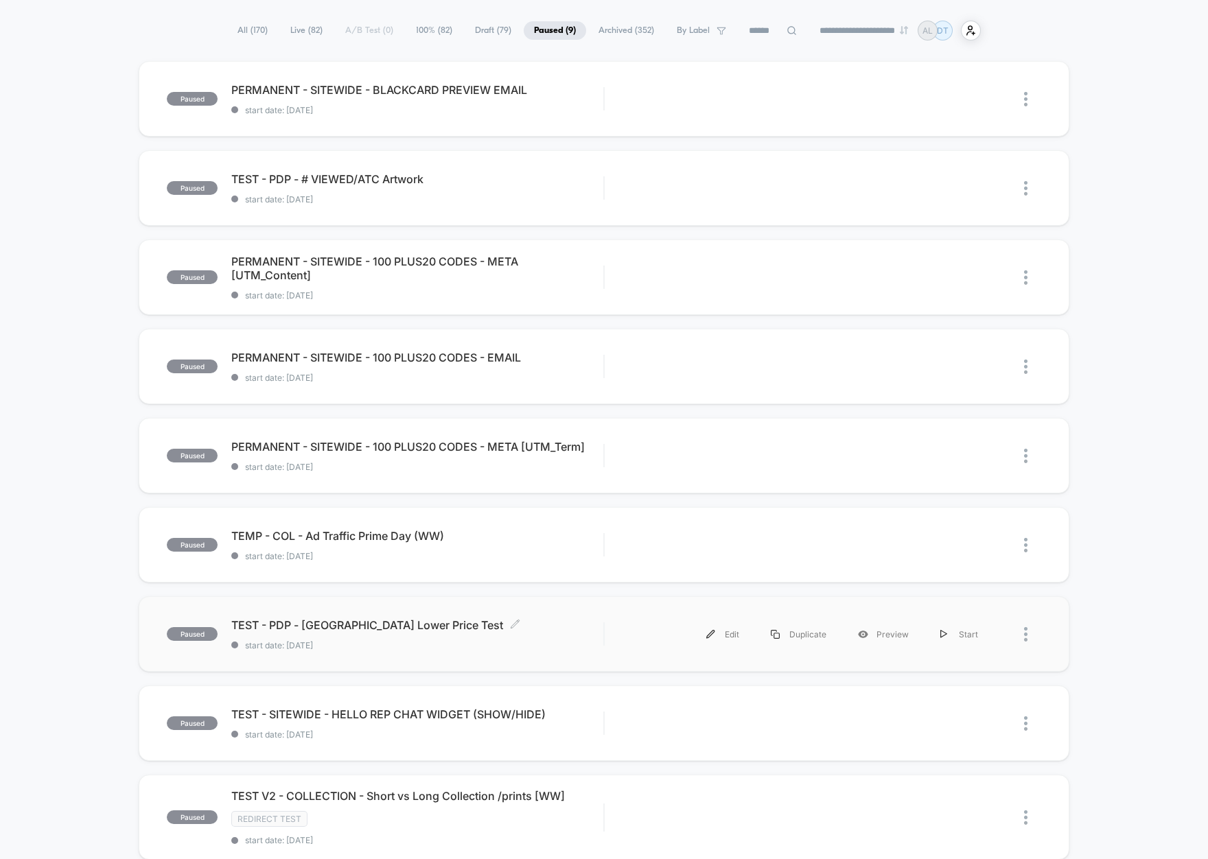
click at [554, 634] on div "TEST - PDP - Okinawa Lower Price Test Click to edit experience details Click to…" at bounding box center [417, 635] width 372 height 32
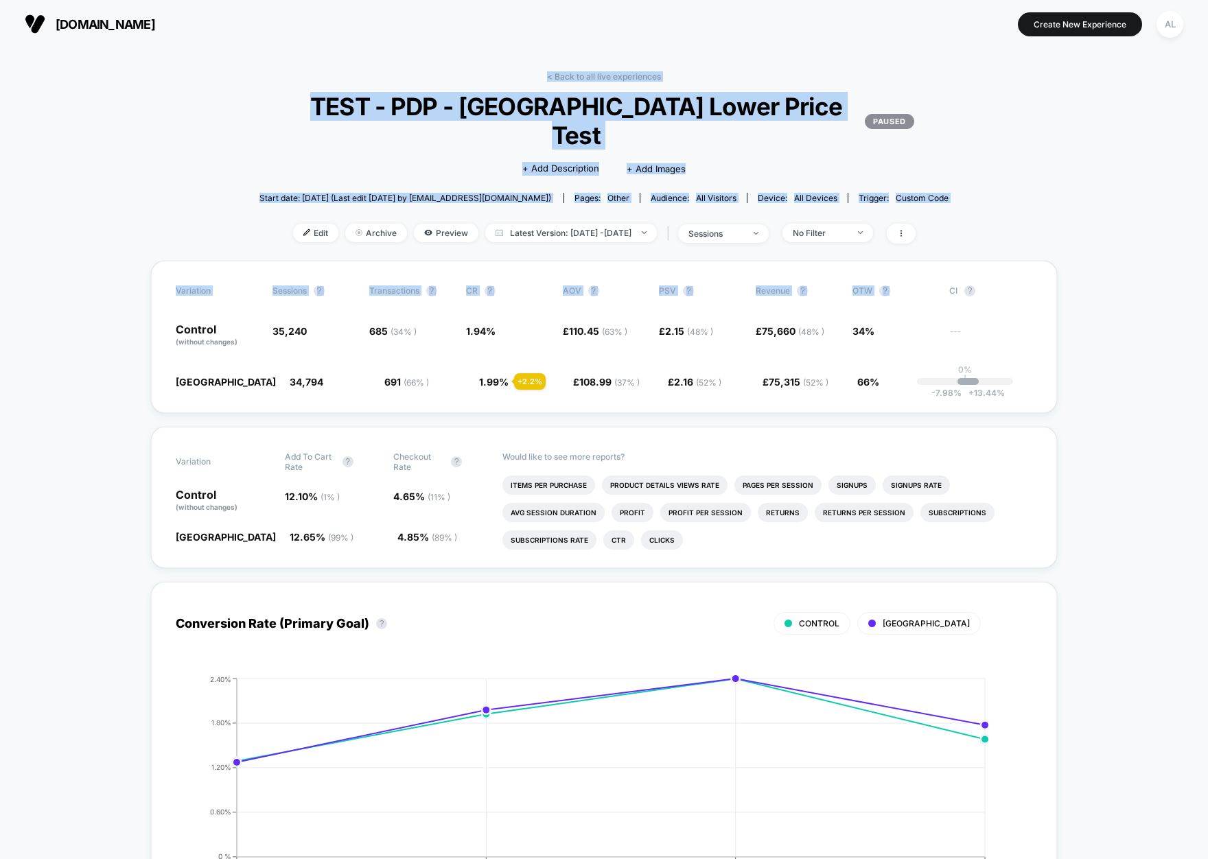
drag, startPoint x: 891, startPoint y: 93, endPoint x: 1006, endPoint y: 200, distance: 156.9
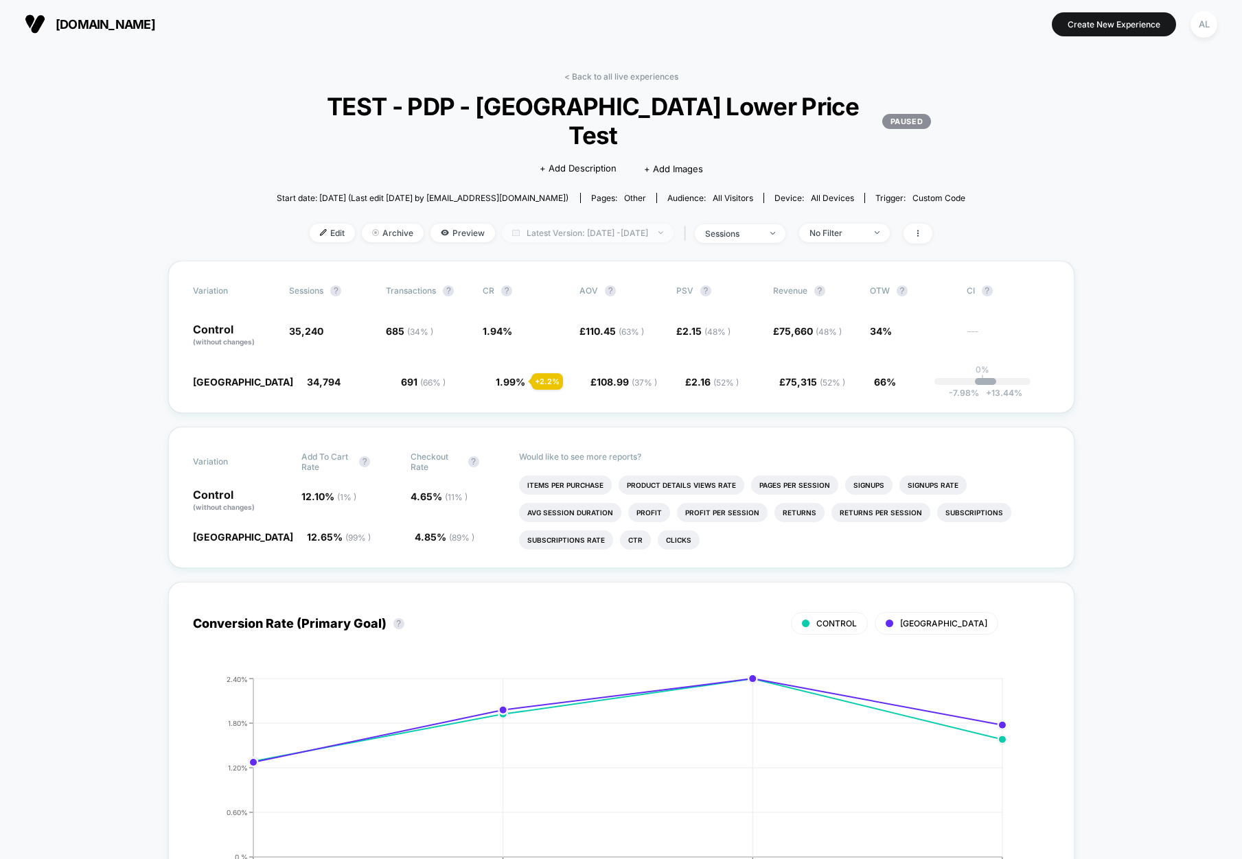
click at [592, 224] on span "Latest Version: Oct 6, 2025 - Oct 14, 2025" at bounding box center [588, 233] width 172 height 19
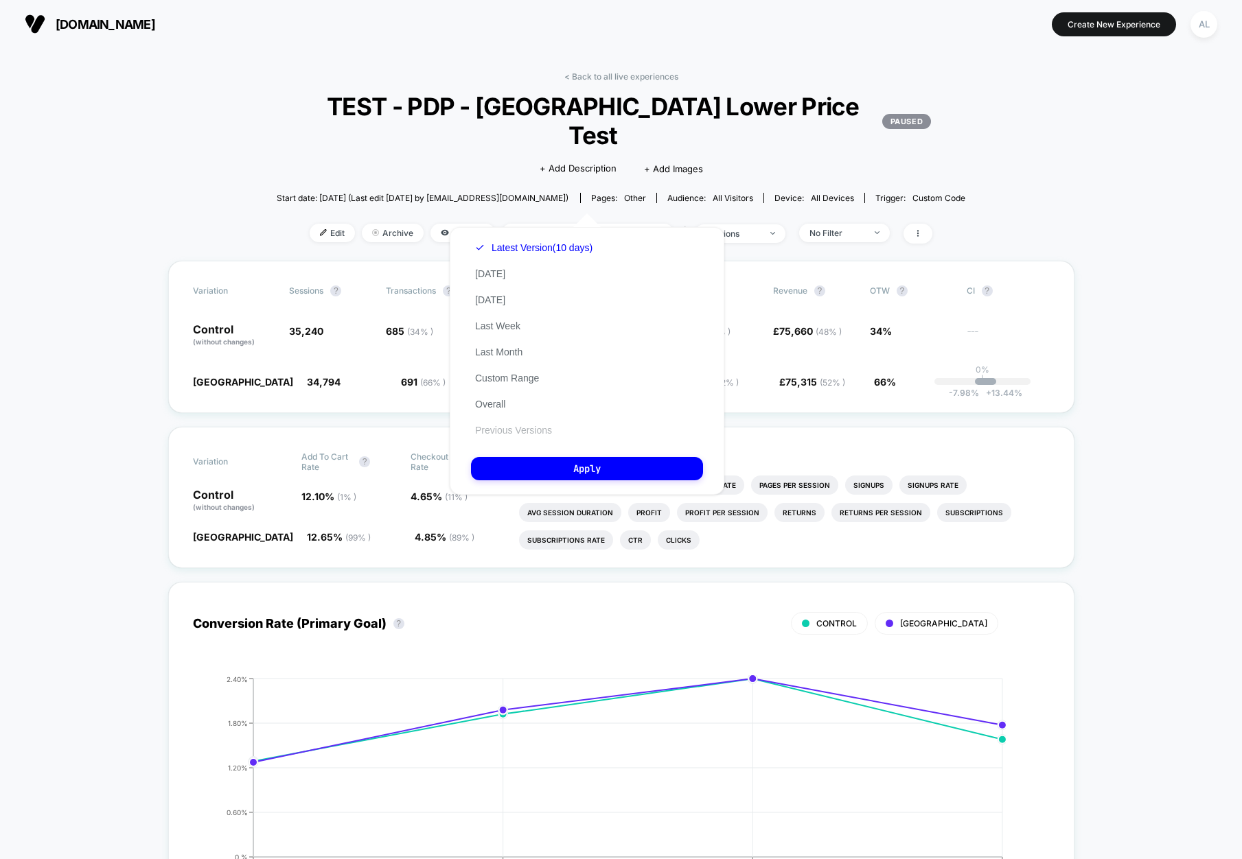
click at [509, 431] on button "Previous Versions" at bounding box center [513, 430] width 85 height 12
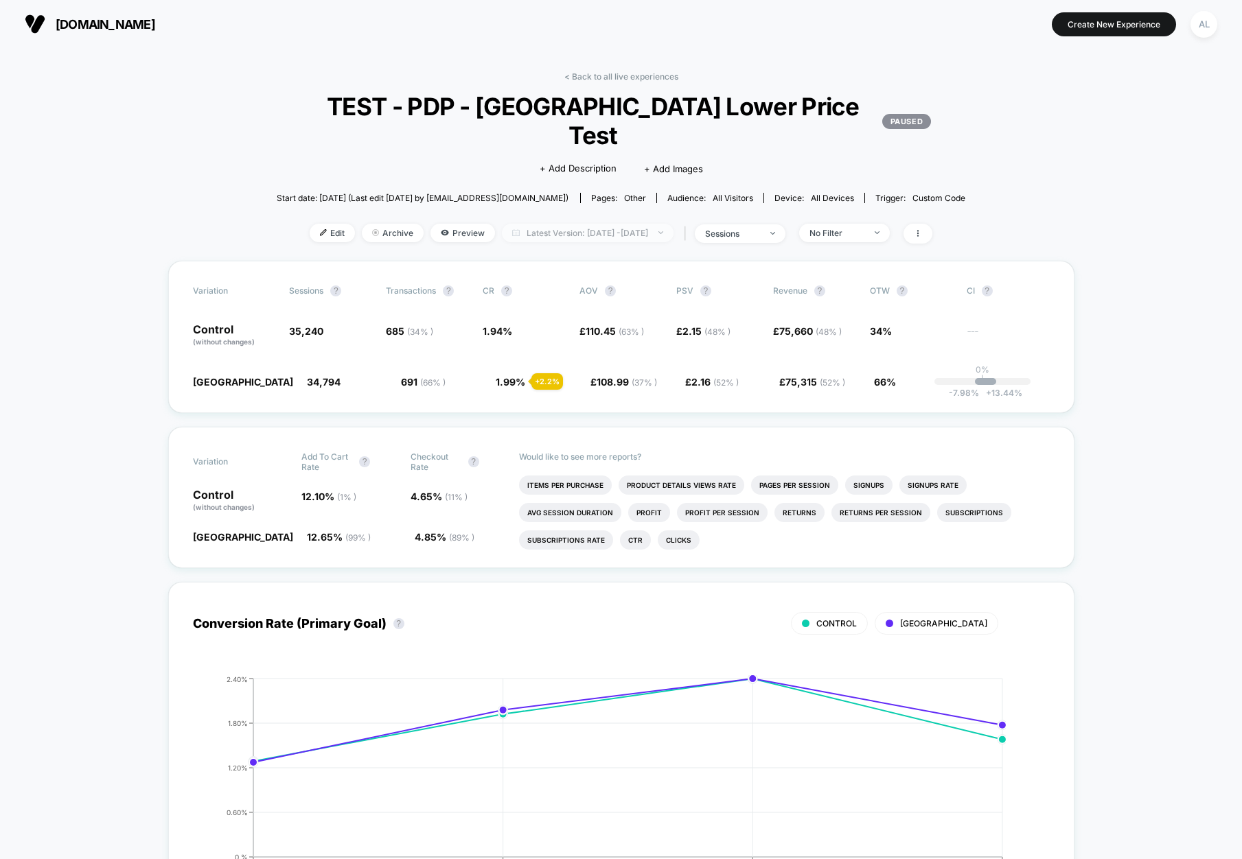
click at [605, 224] on span "Latest Version: Oct 6, 2025 - Oct 14, 2025" at bounding box center [588, 233] width 172 height 19
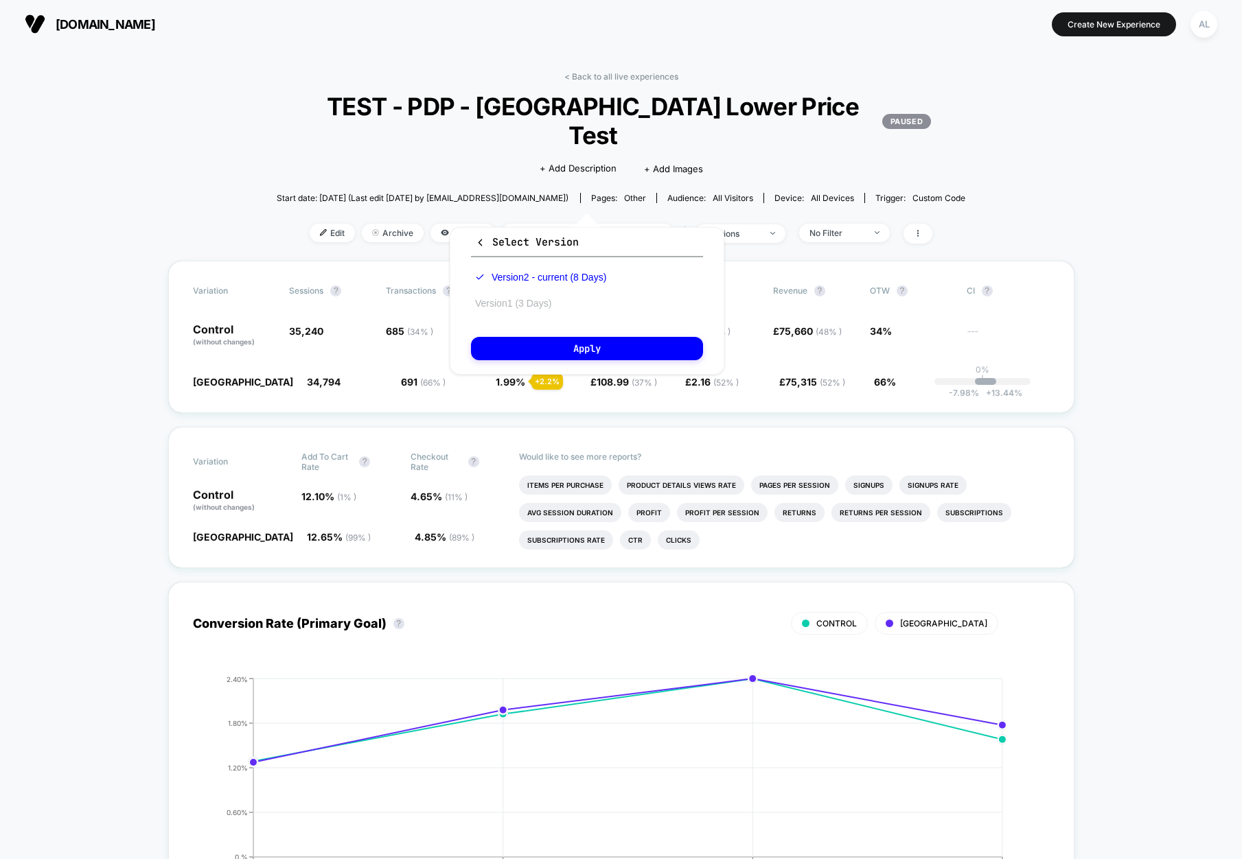
click at [527, 299] on button "Version 1 (3 Days)" at bounding box center [513, 303] width 84 height 12
click at [561, 349] on button "Apply" at bounding box center [587, 348] width 232 height 23
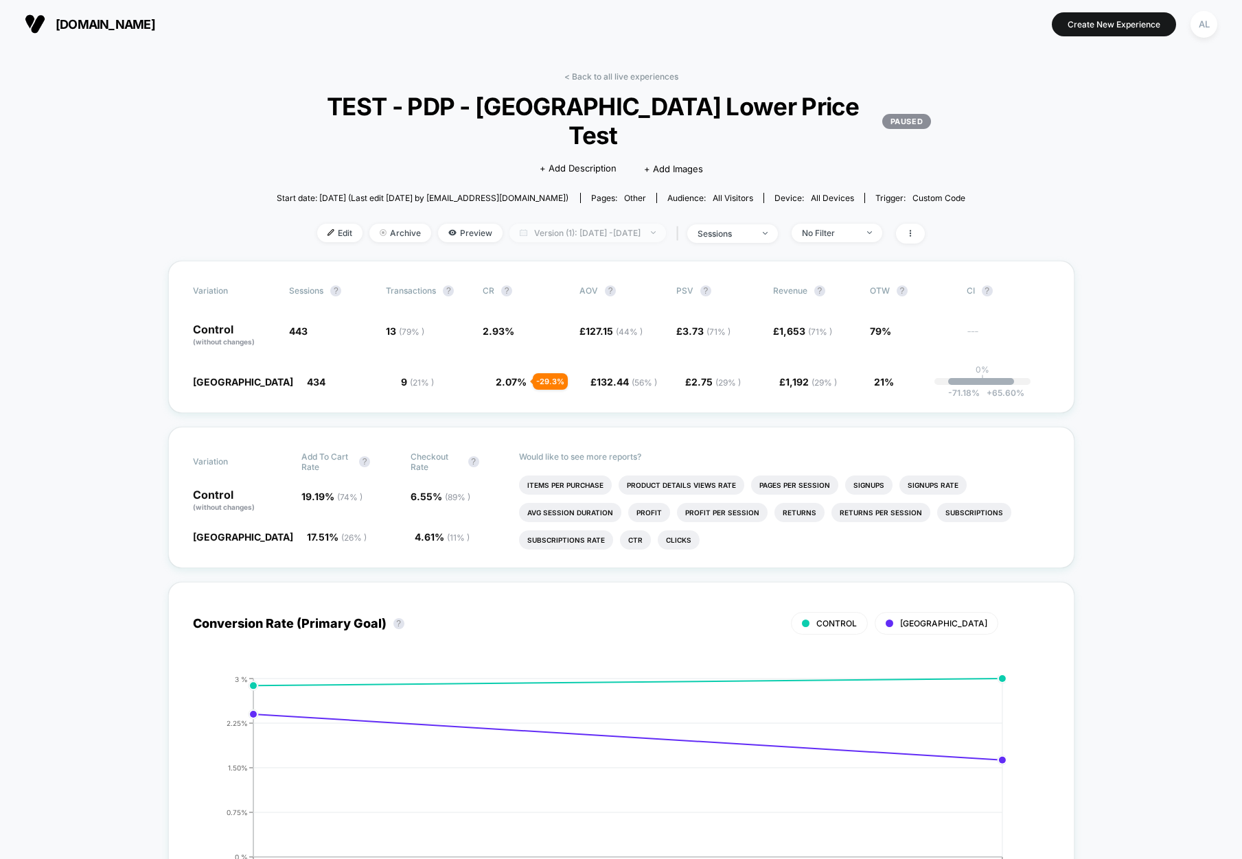
click at [597, 224] on span "Version (1): Oct 5, 2025 - Oct 7, 2025" at bounding box center [587, 233] width 157 height 19
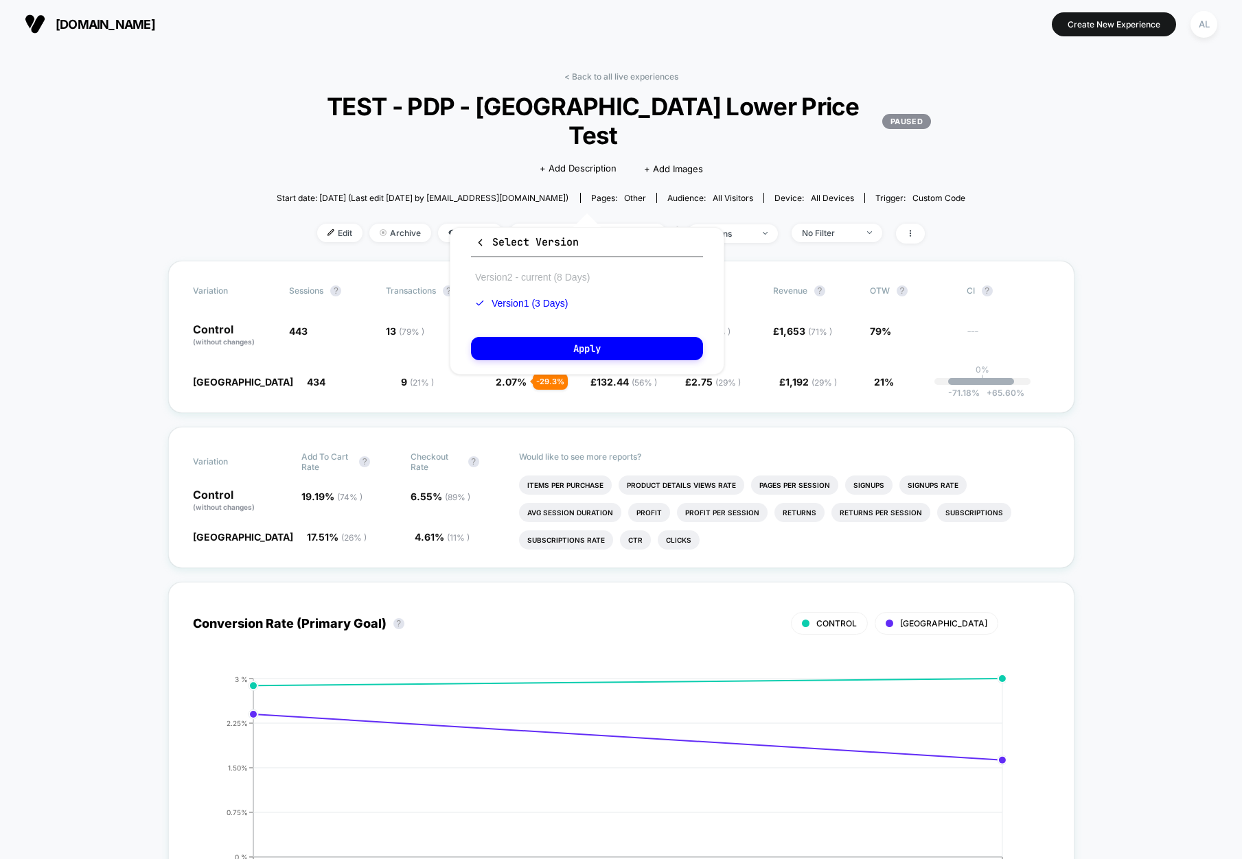
click at [531, 281] on button "Version 2 - current (8 Days)" at bounding box center [532, 277] width 123 height 12
click at [571, 354] on button "Apply" at bounding box center [587, 348] width 232 height 23
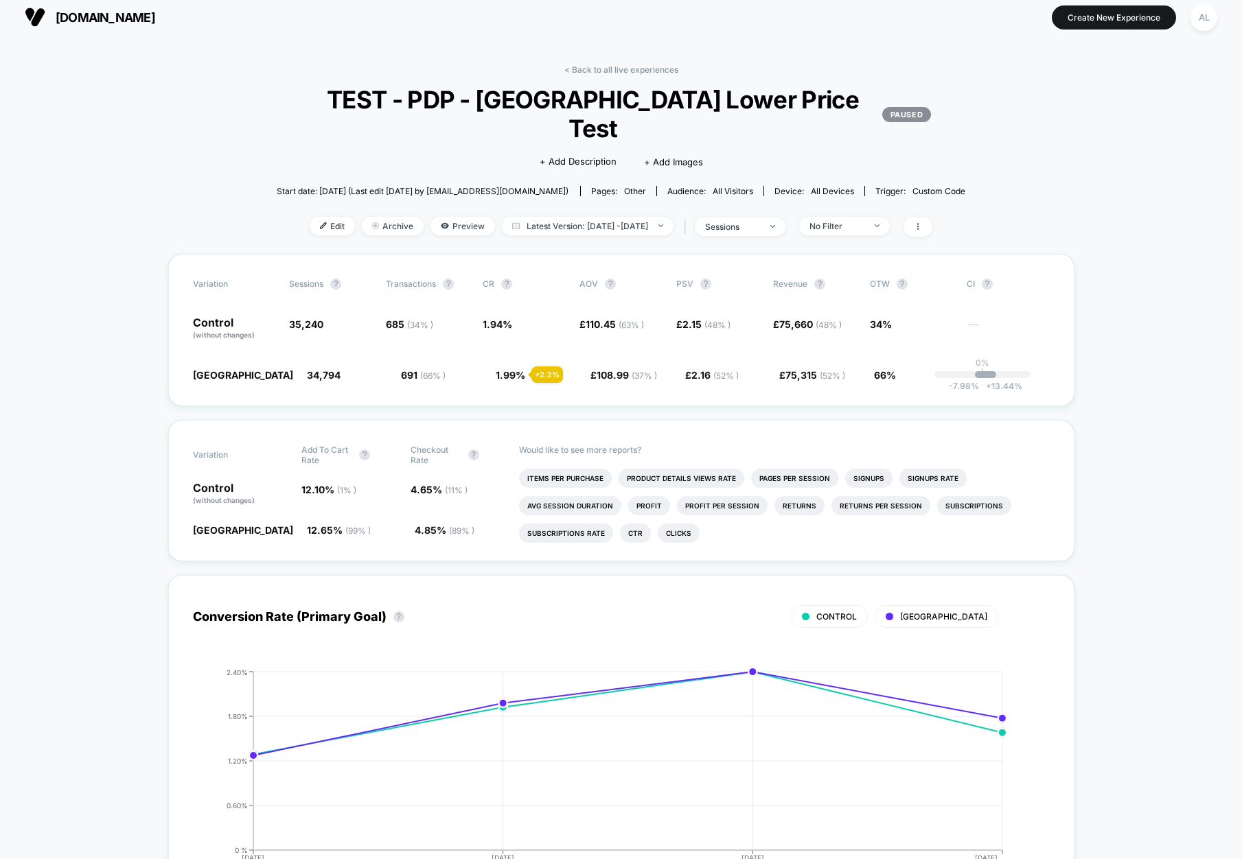
scroll to position [6, 0]
click at [608, 75] on link "< Back to all live experiences" at bounding box center [621, 70] width 114 height 10
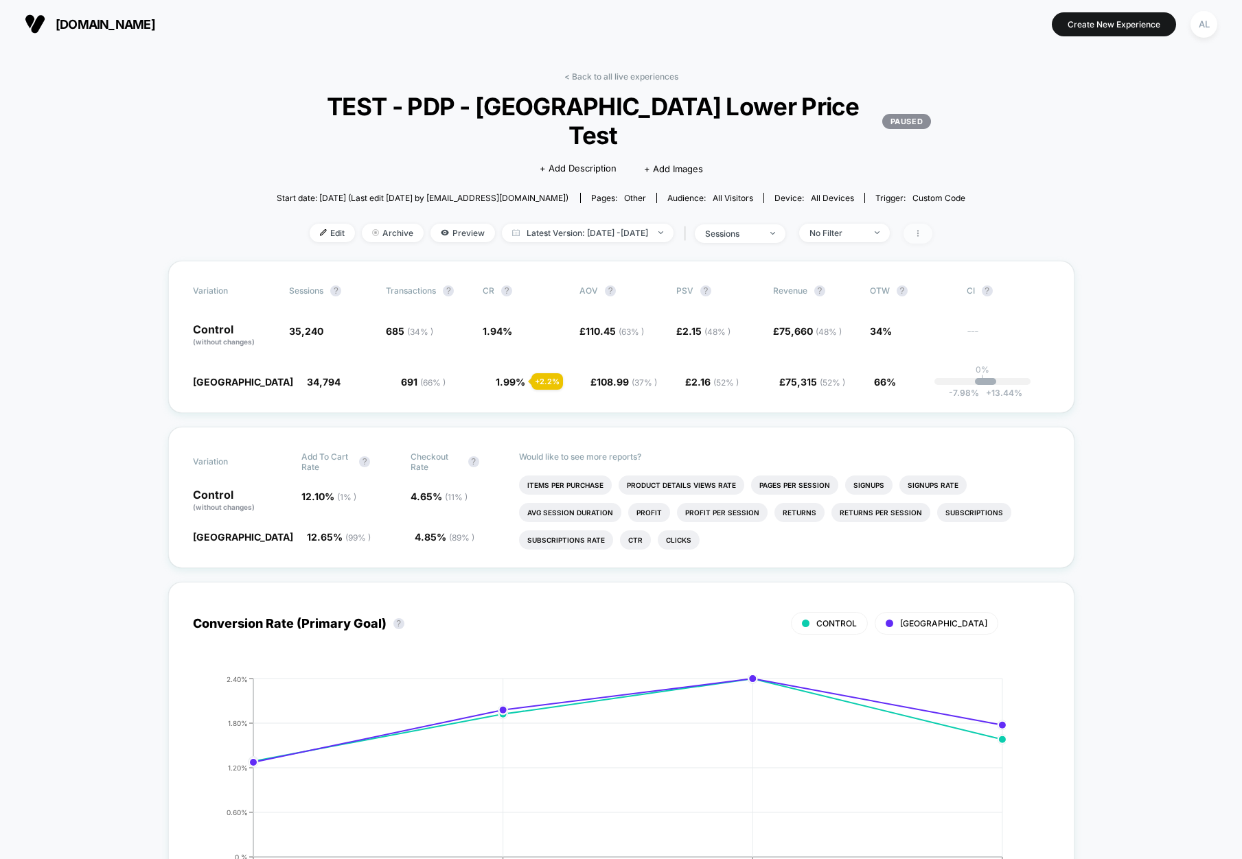
click at [932, 224] on span at bounding box center [917, 234] width 29 height 20
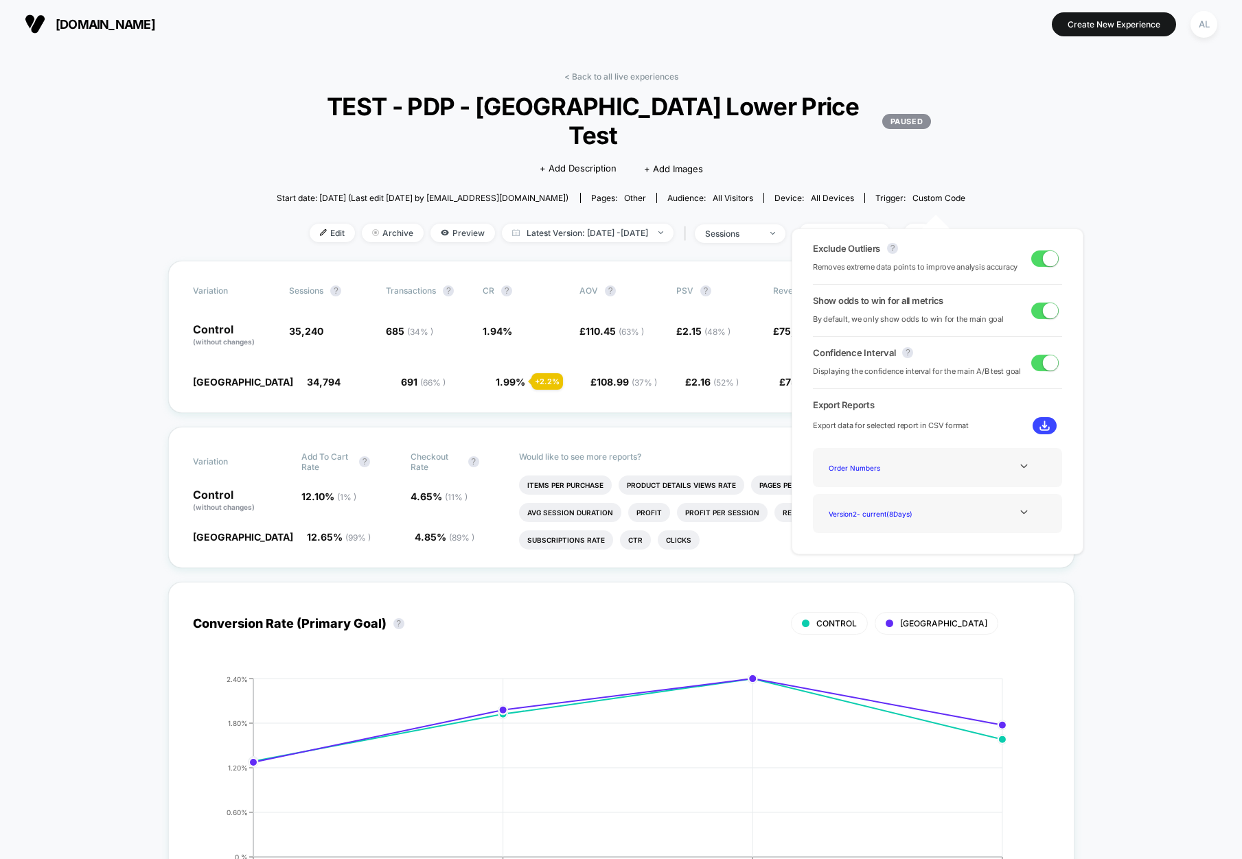
drag, startPoint x: 295, startPoint y: 93, endPoint x: 632, endPoint y: 47, distance: 339.4
click at [298, 92] on div "< Back to all live experiences TEST - PDP - Okinawa Lower Price Test PAUSED Cli…" at bounding box center [621, 165] width 689 height 189
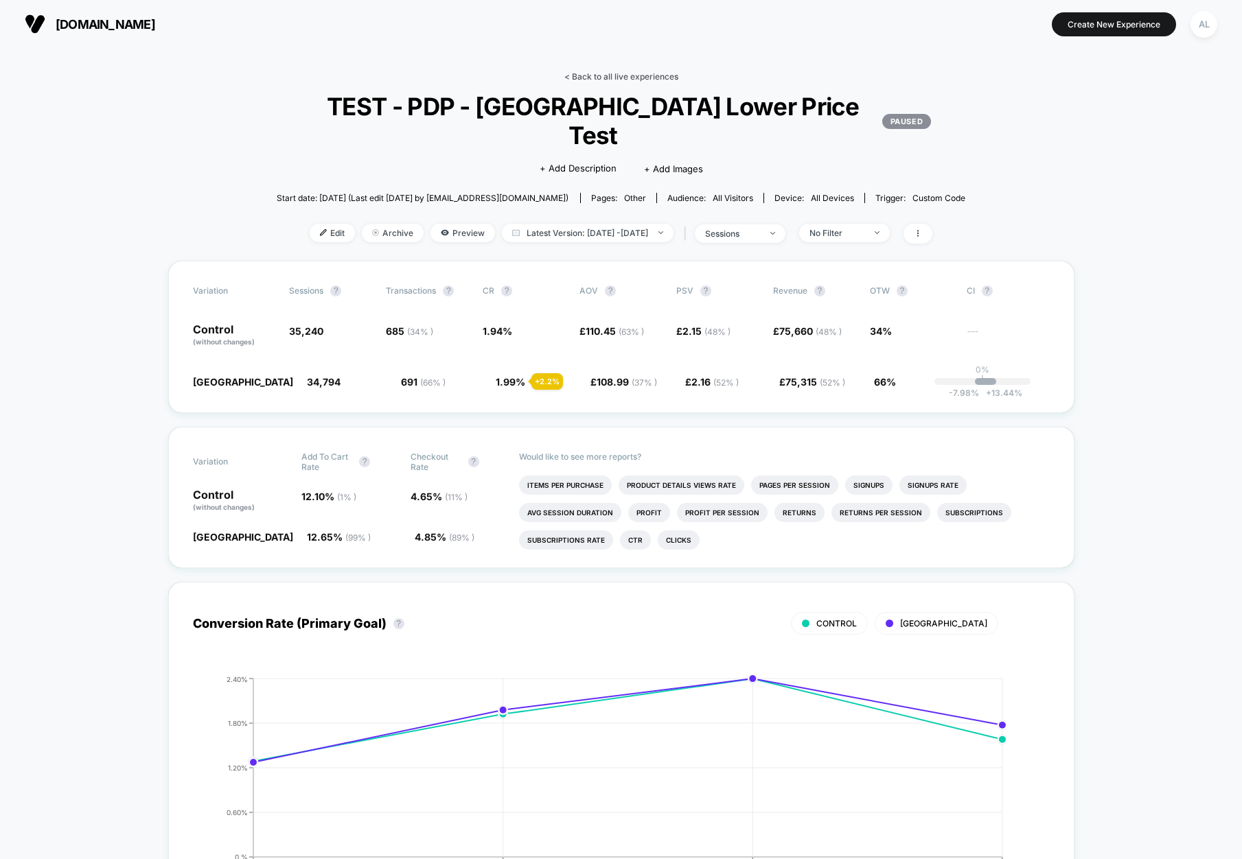
click at [640, 76] on link "< Back to all live experiences" at bounding box center [621, 76] width 114 height 10
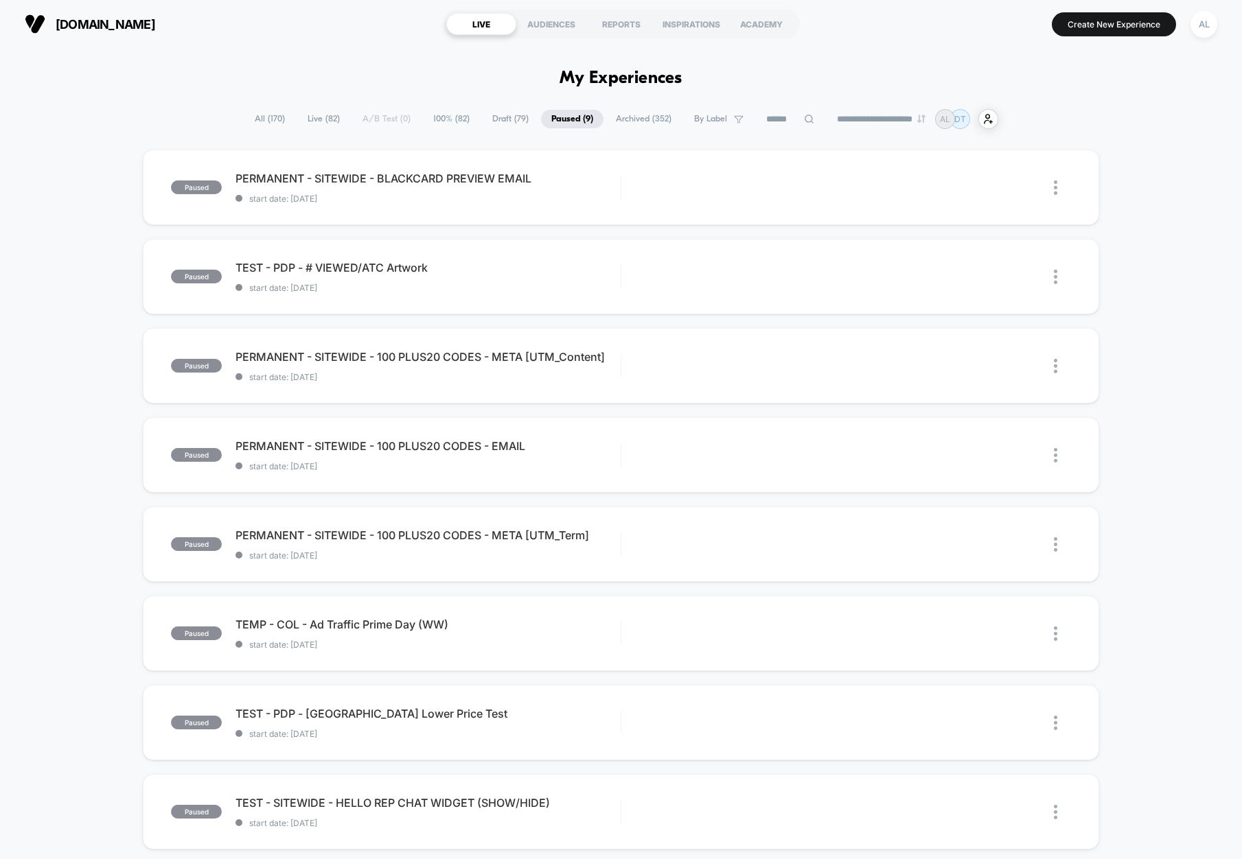
click at [766, 122] on input at bounding box center [790, 119] width 69 height 16
type input "*"
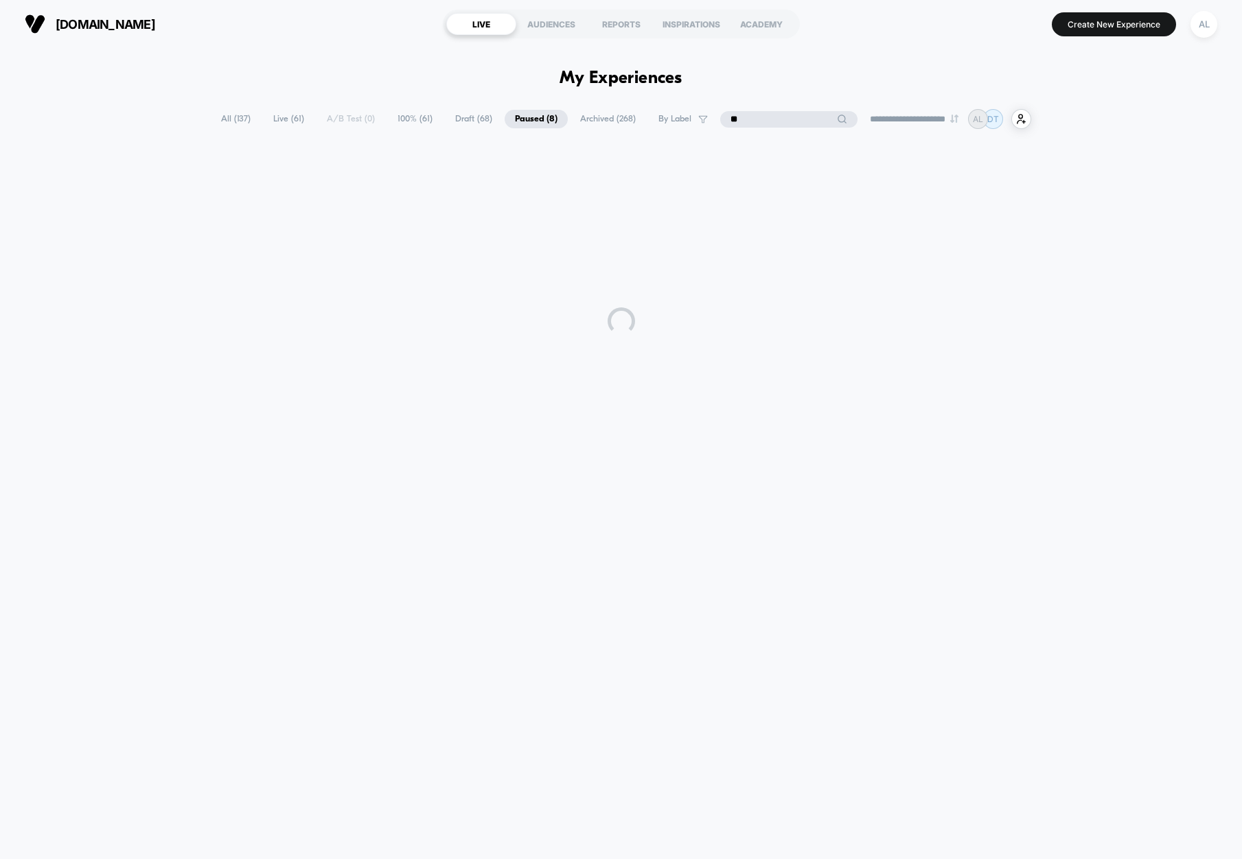
type input "*"
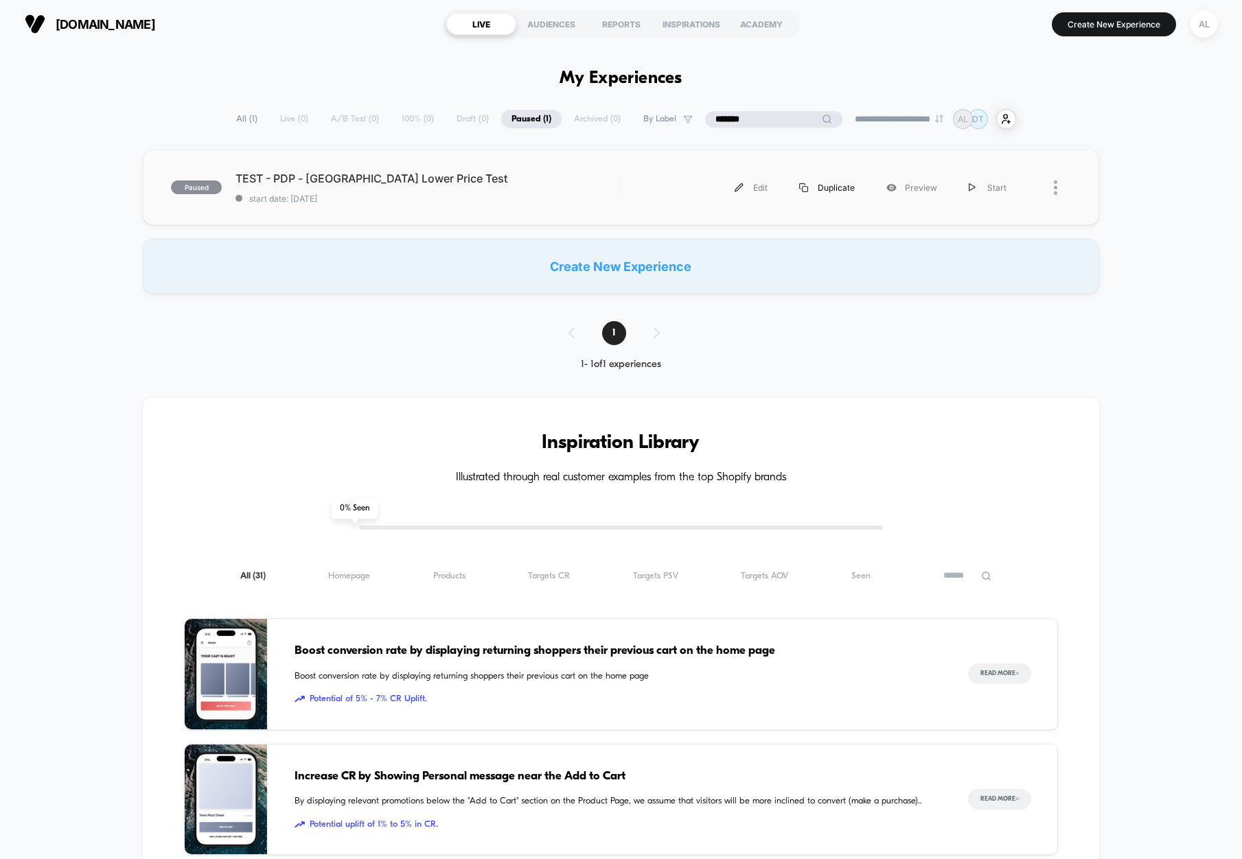
type input "*******"
click at [825, 187] on div "Duplicate" at bounding box center [826, 187] width 87 height 31
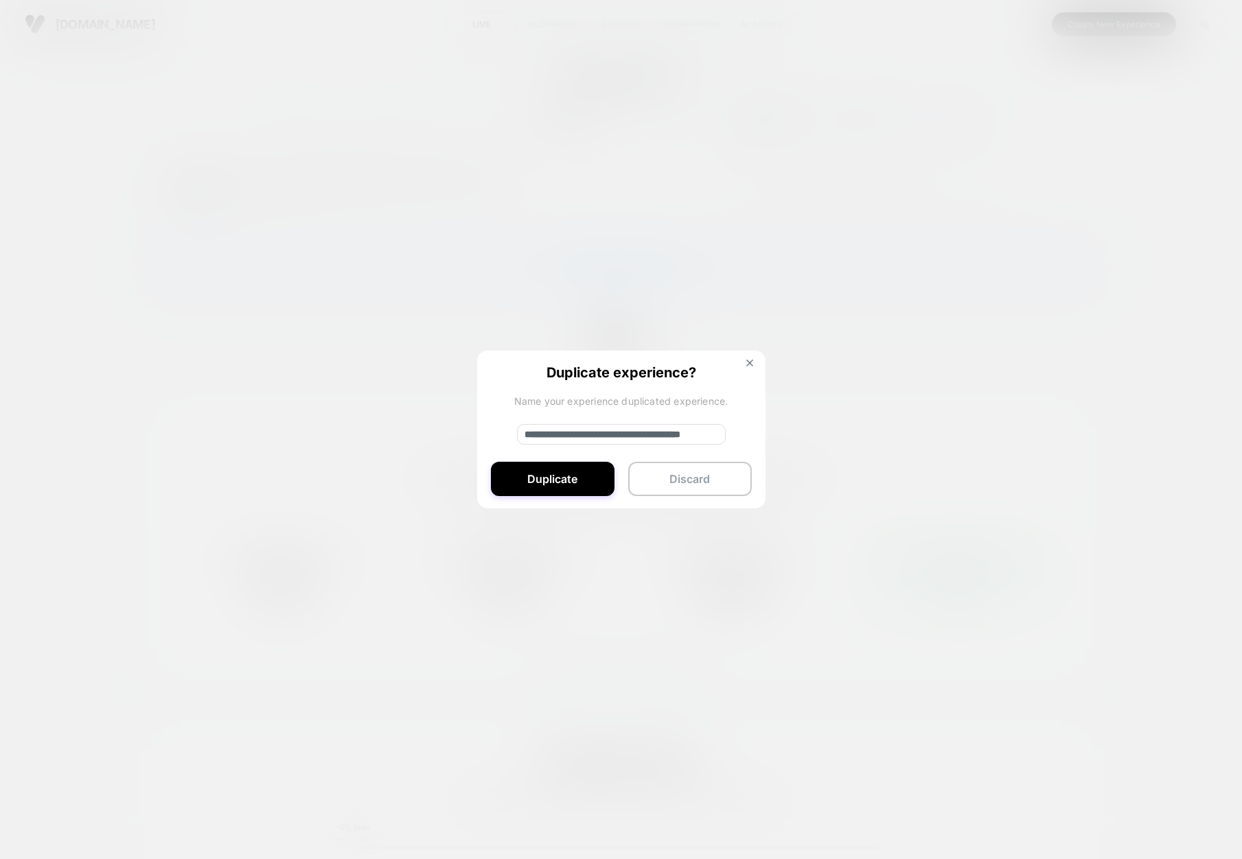
drag, startPoint x: 598, startPoint y: 431, endPoint x: 489, endPoint y: 428, distance: 109.2
click at [489, 428] on div "**********" at bounding box center [621, 430] width 288 height 159
click at [612, 439] on input "**********" at bounding box center [621, 434] width 209 height 21
type input "**********"
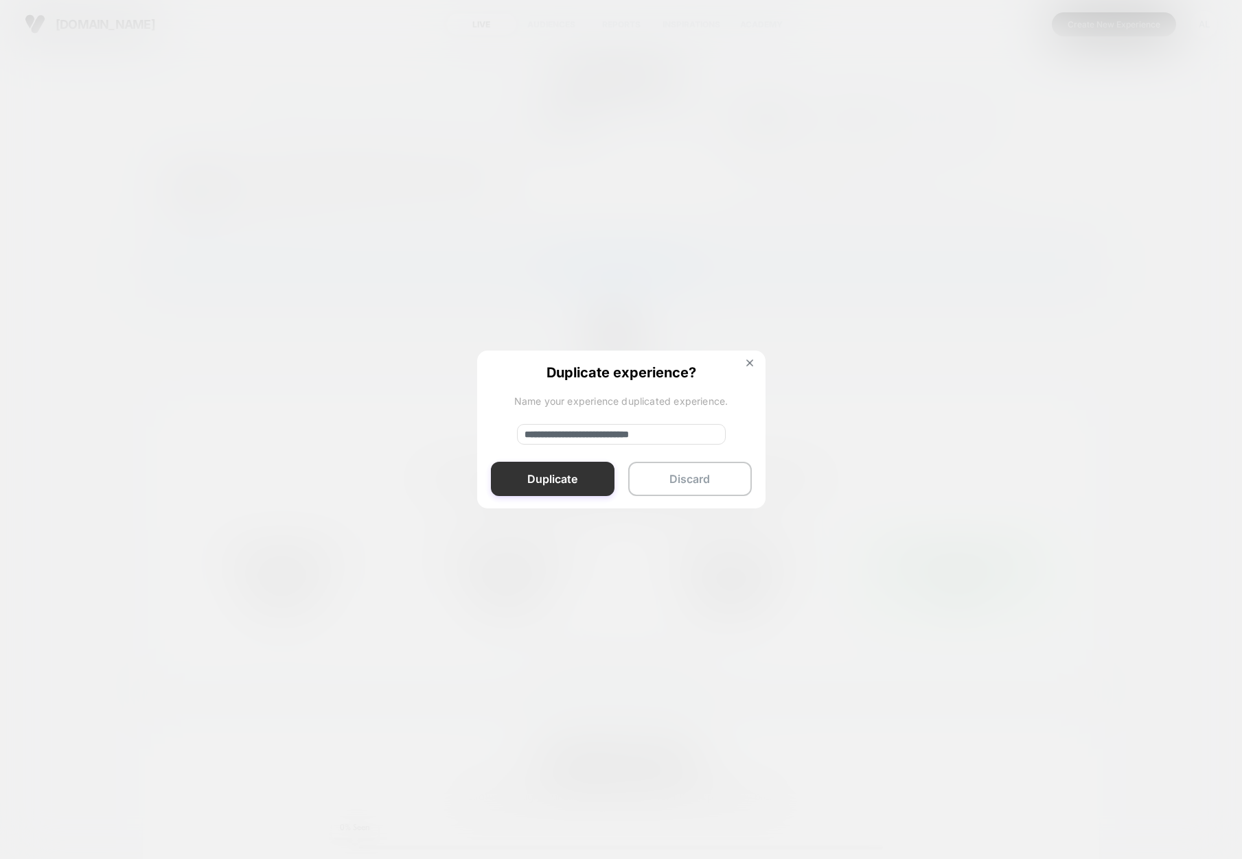
click at [580, 467] on button "Duplicate" at bounding box center [553, 479] width 124 height 34
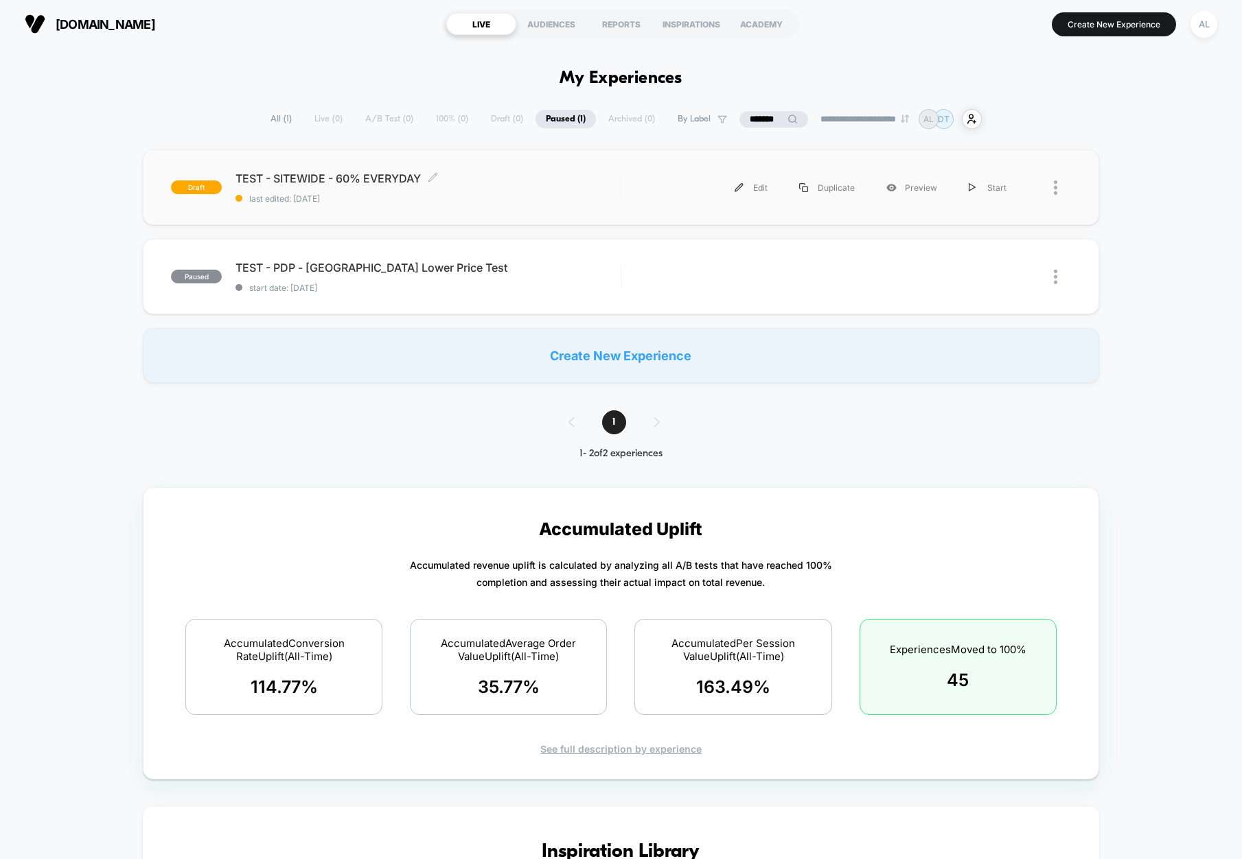
click at [549, 182] on span "TEST - SITEWIDE - 60% EVERYDAY Click to edit experience details" at bounding box center [427, 179] width 385 height 14
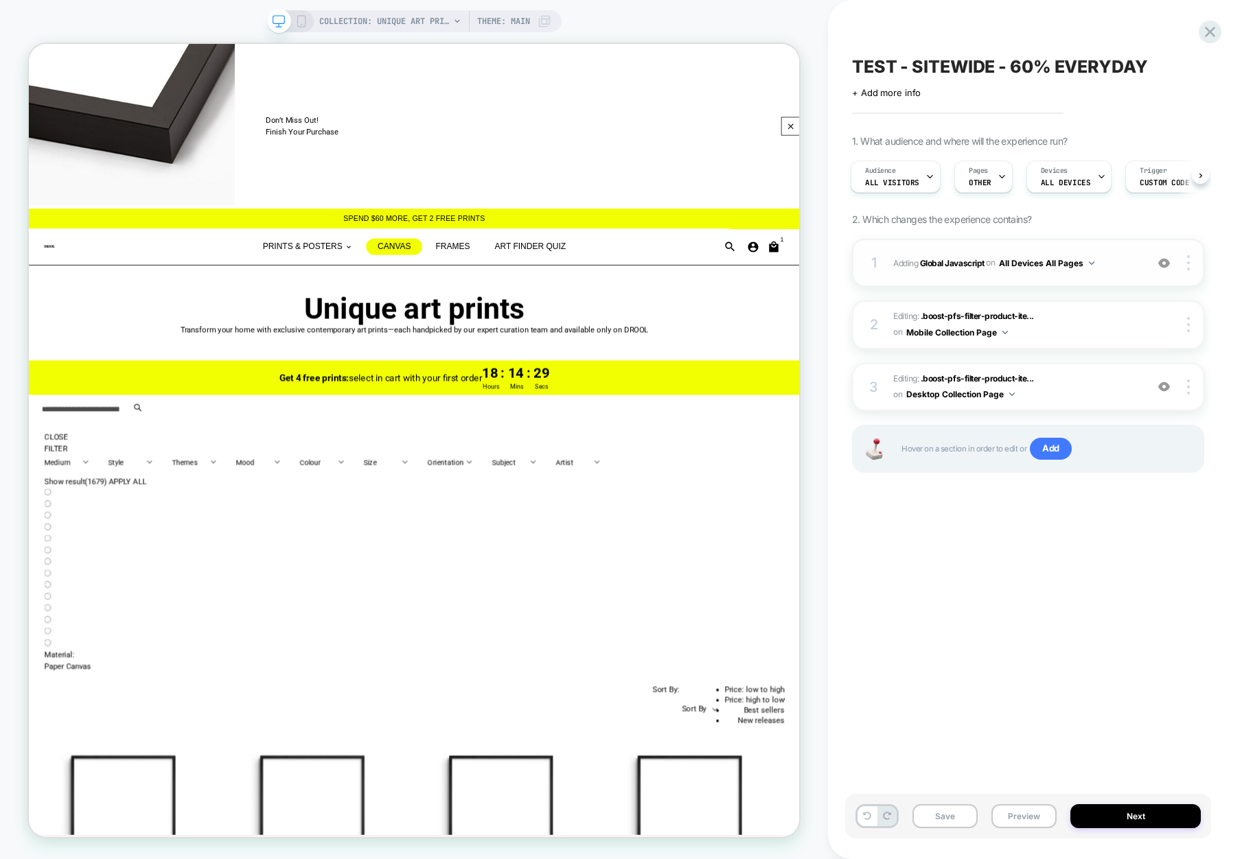
click at [1078, 278] on div "1 Adding Global Javascript on All Devices All Pages Add Before Add After Target…" at bounding box center [1028, 263] width 352 height 48
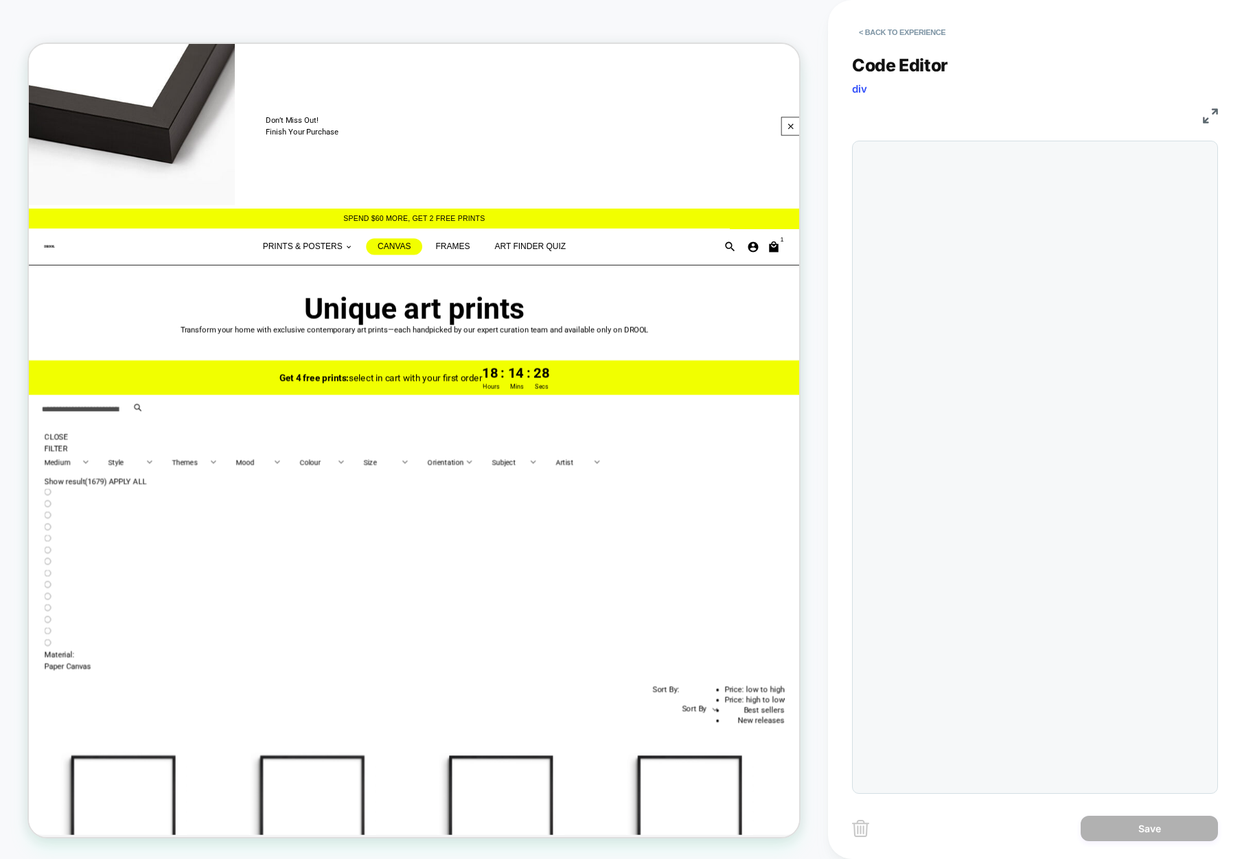
scroll to position [185, 0]
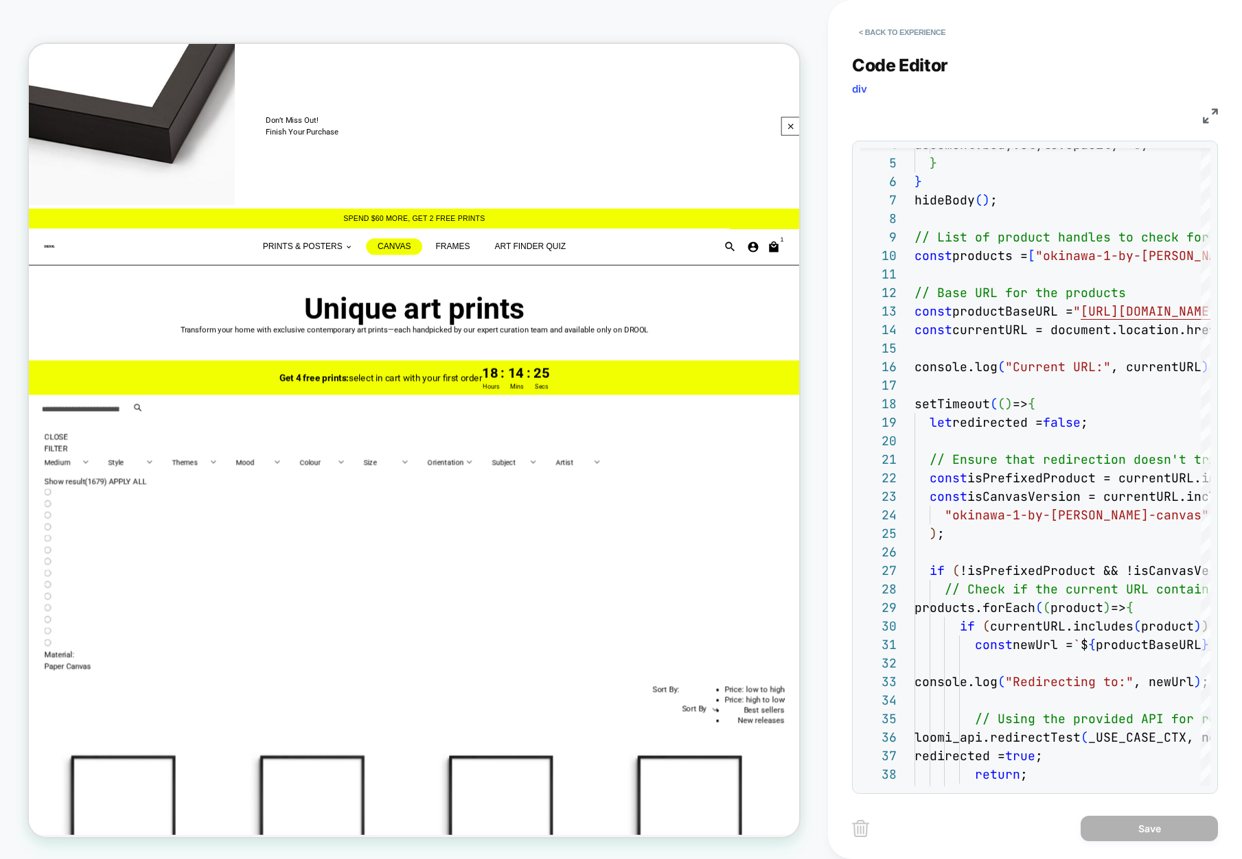
click at [1207, 117] on img at bounding box center [1210, 115] width 15 height 15
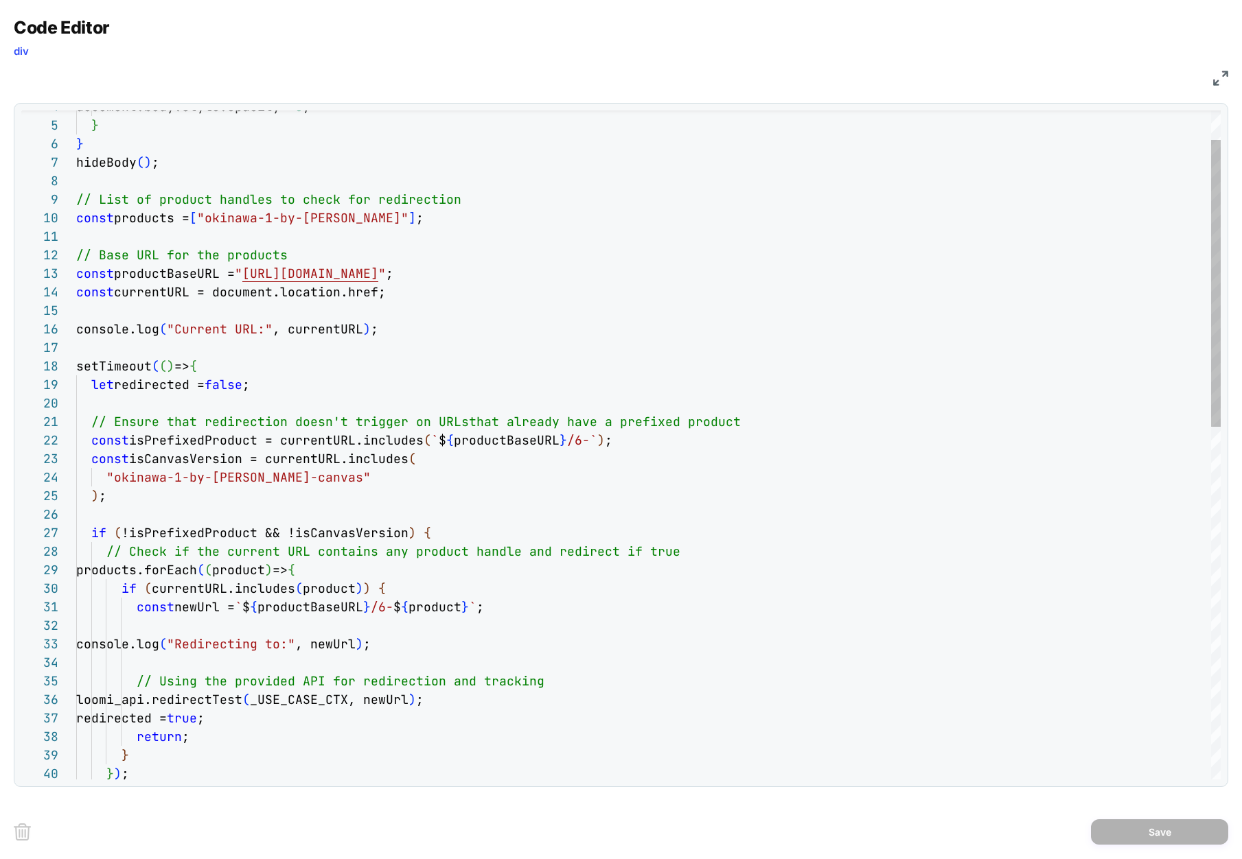
type textarea "**********"
click at [323, 382] on div "document.body.style.opacity = 0 ; } } hideBody ( ) ; // List of product handles…" at bounding box center [648, 821] width 1144 height 1559
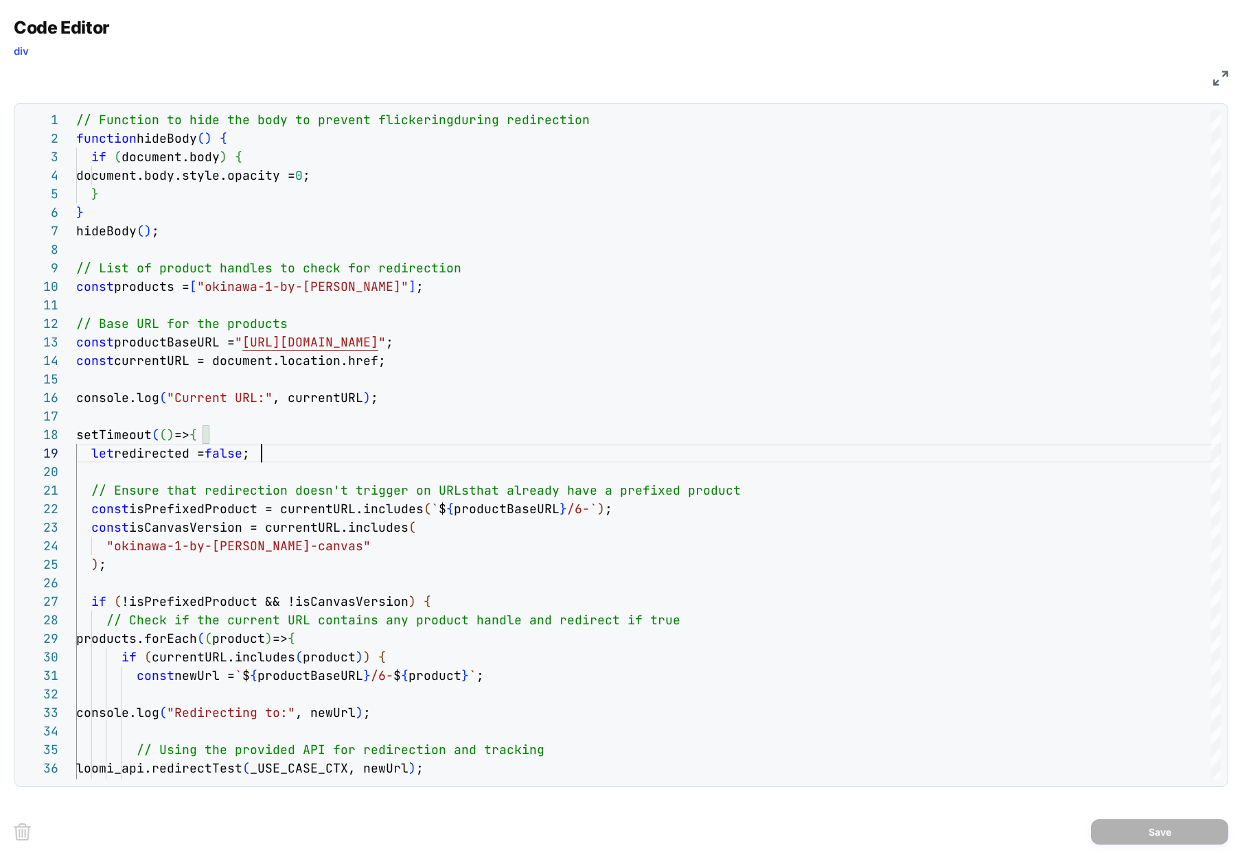
click at [1207, 76] on img at bounding box center [1220, 78] width 15 height 15
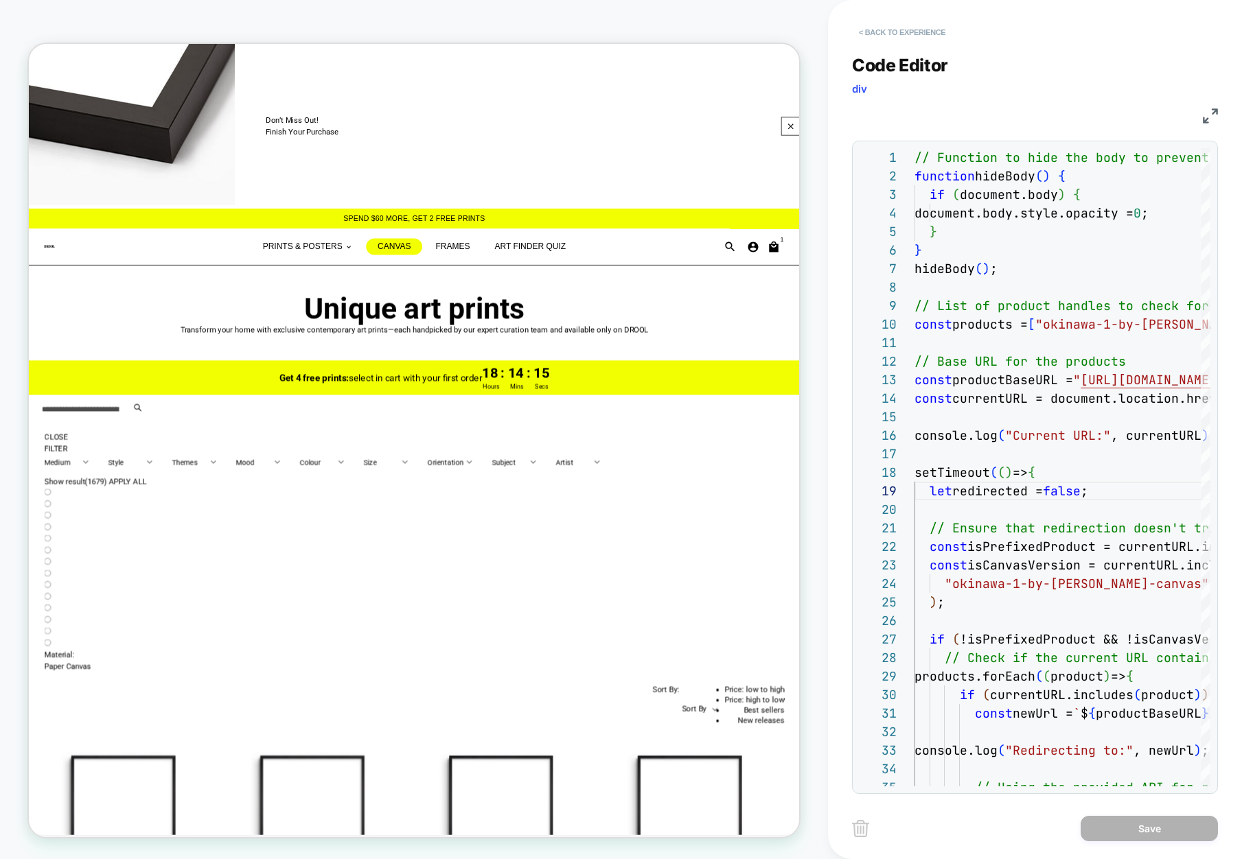
click at [900, 29] on button "< Back to experience" at bounding box center [902, 32] width 100 height 22
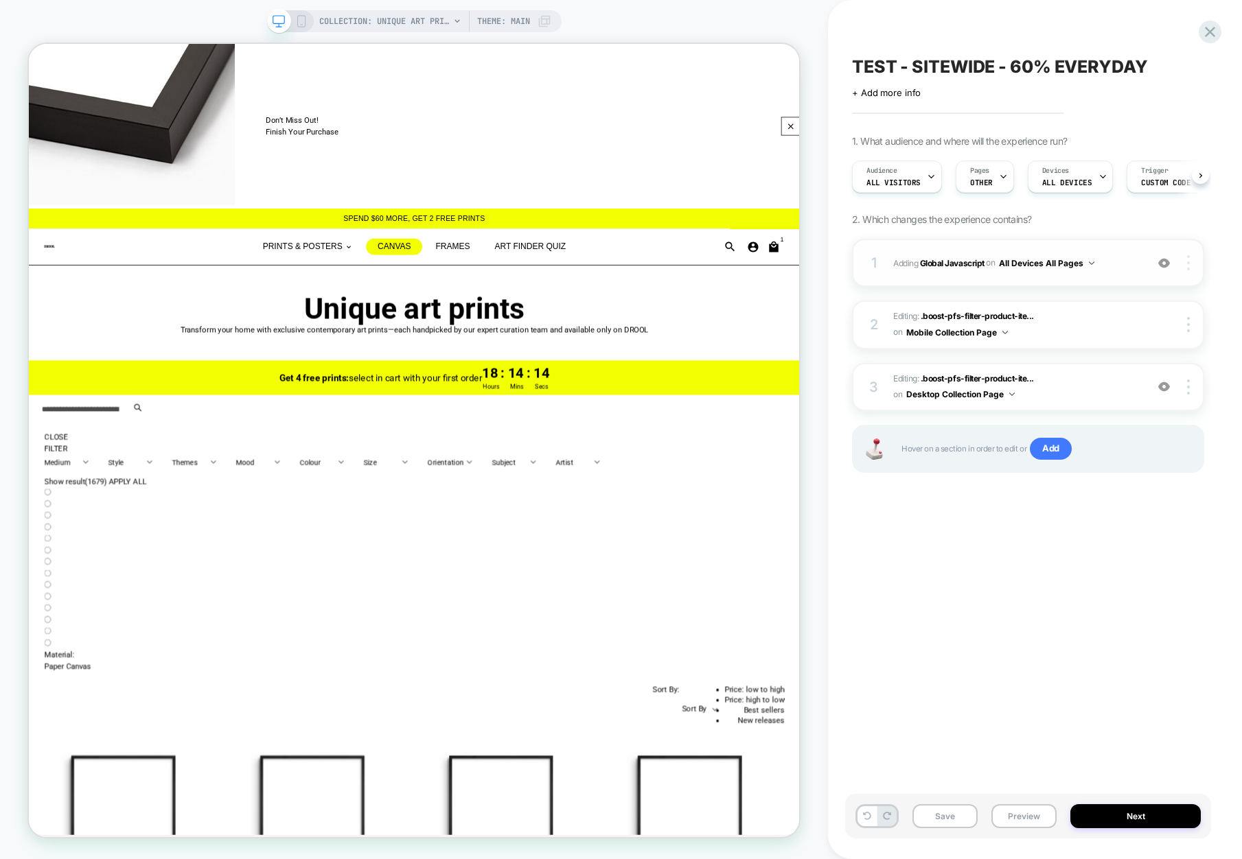
scroll to position [0, 1]
click at [1189, 261] on img at bounding box center [1188, 262] width 3 height 15
click at [1188, 261] on img at bounding box center [1188, 262] width 3 height 15
click at [1188, 258] on img at bounding box center [1188, 262] width 3 height 15
click at [1076, 322] on div "Delete" at bounding box center [1106, 319] width 122 height 37
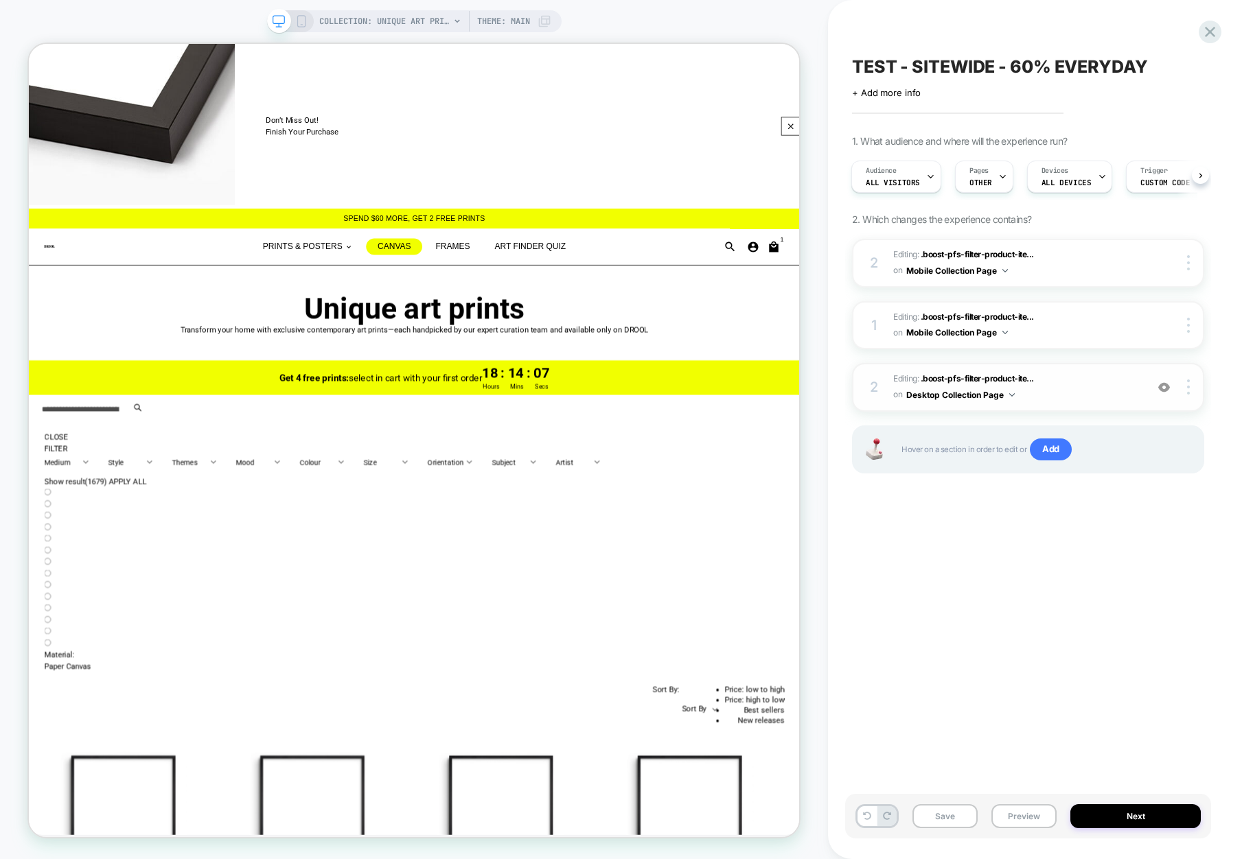
click at [1090, 385] on span "Editing : .boost-pfs-filter-product-ite... .boost-pfs-filter-product-item:nth-c…" at bounding box center [1016, 387] width 246 height 32
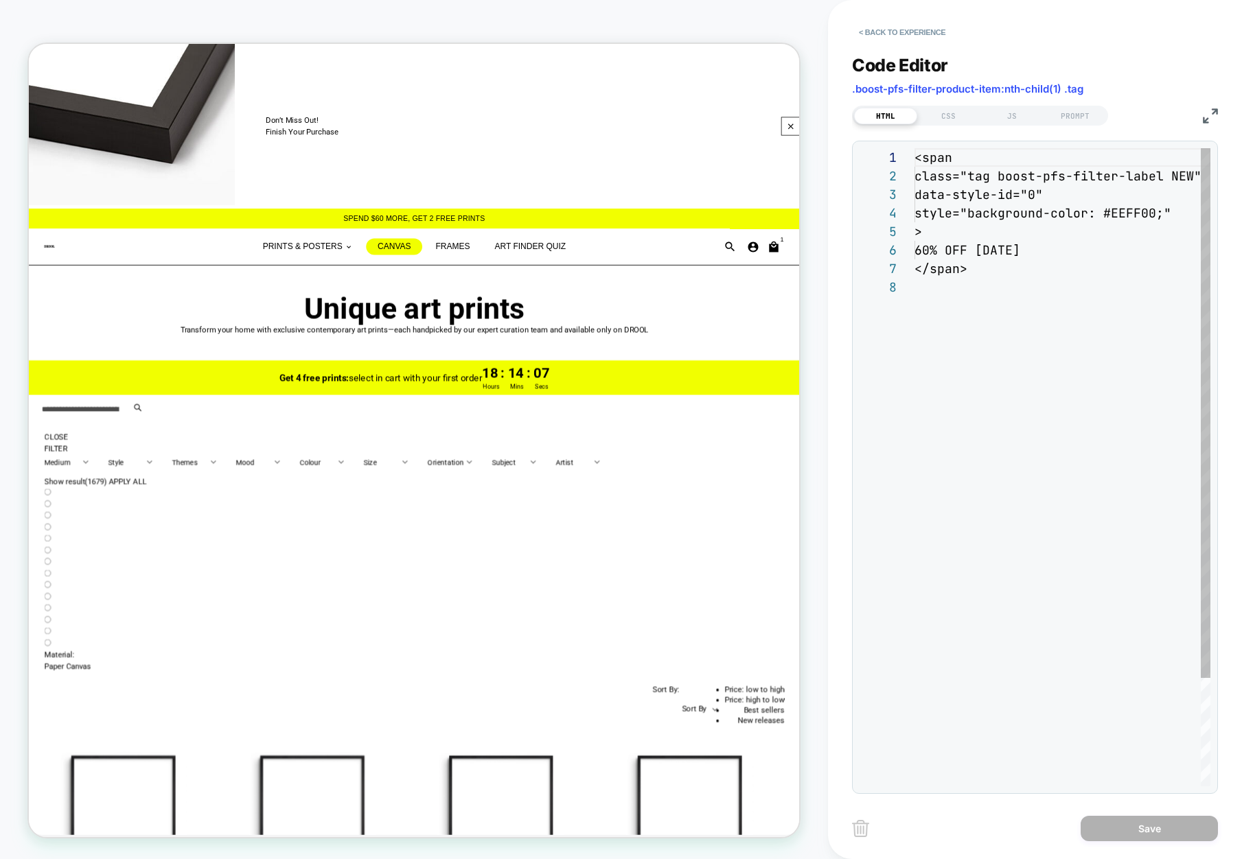
scroll to position [130, 0]
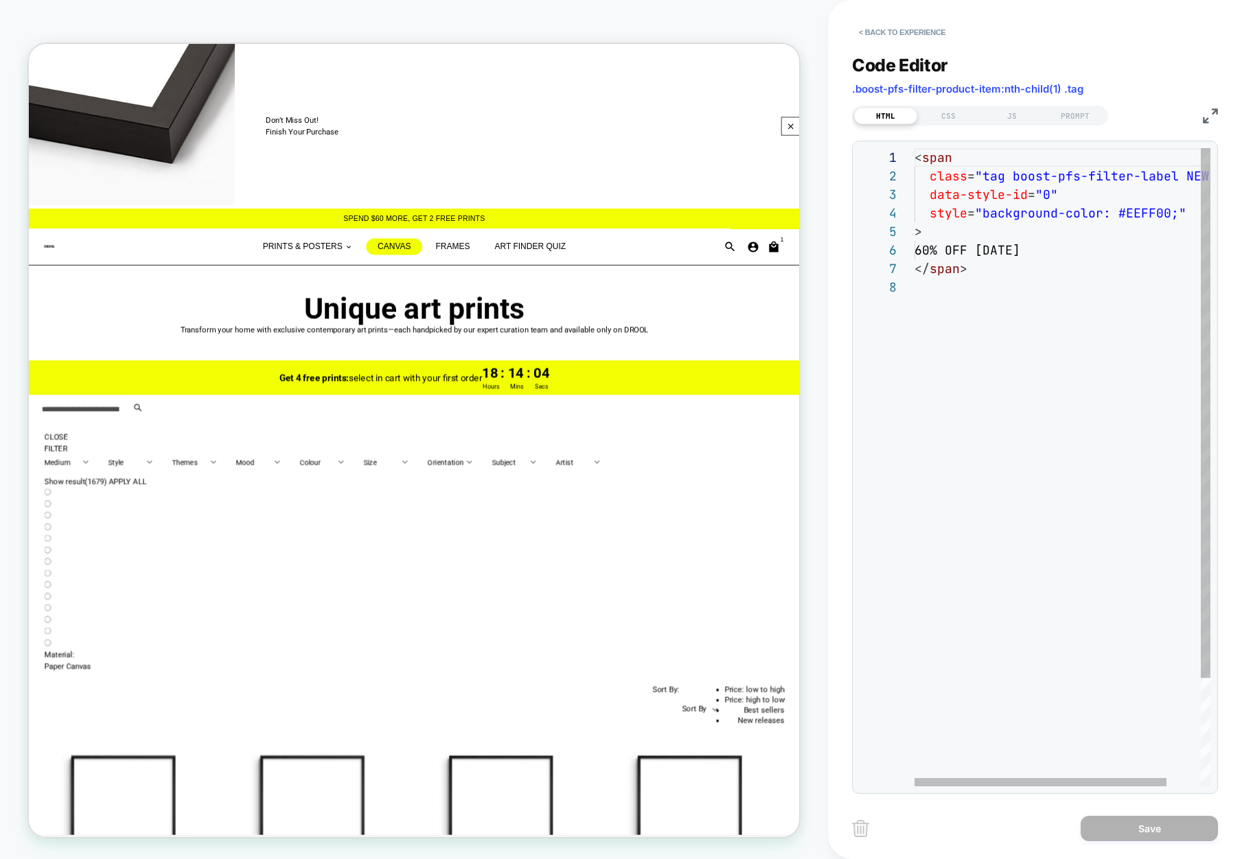
click at [987, 192] on div "< span class = "tag boost-pfs-filter-label NEW" data-style-id = "0" style = "ba…" at bounding box center [1082, 532] width 336 height 768
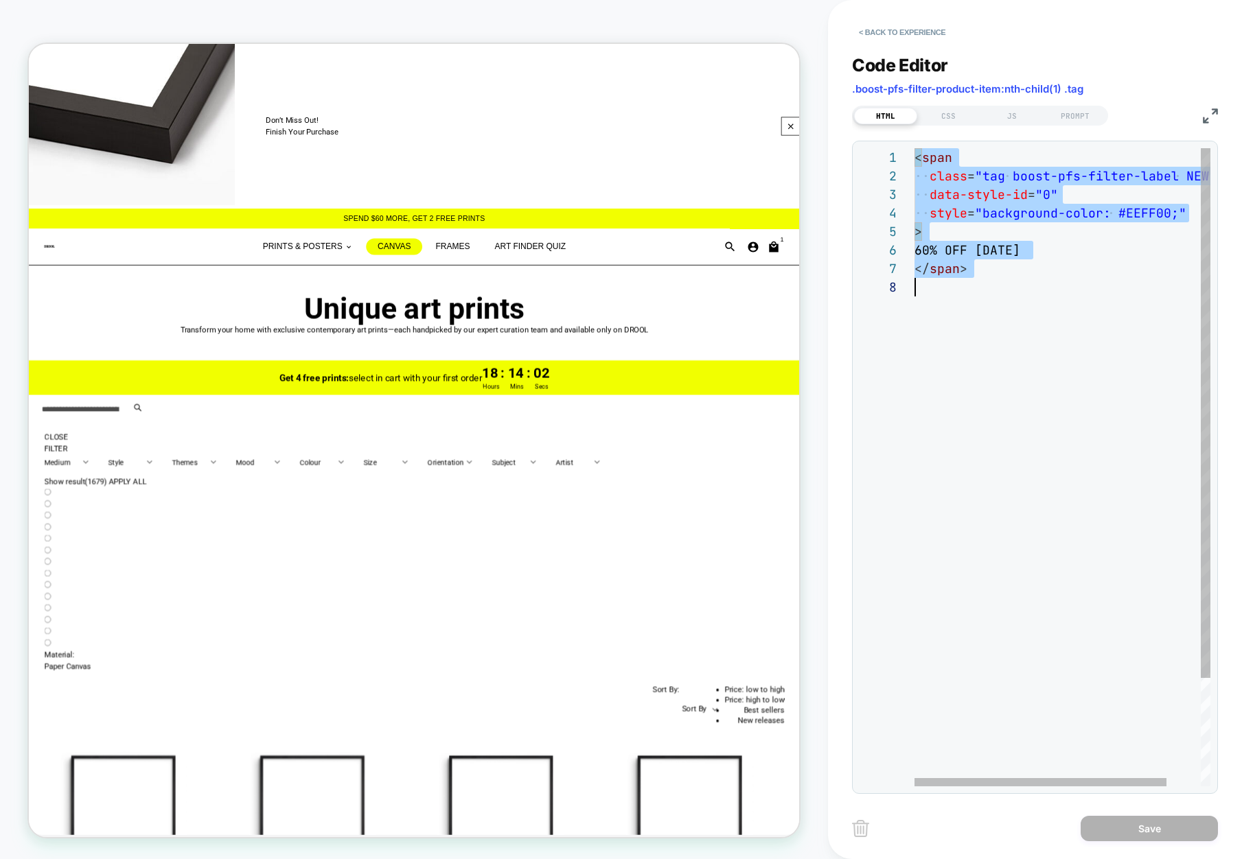
scroll to position [0, 0]
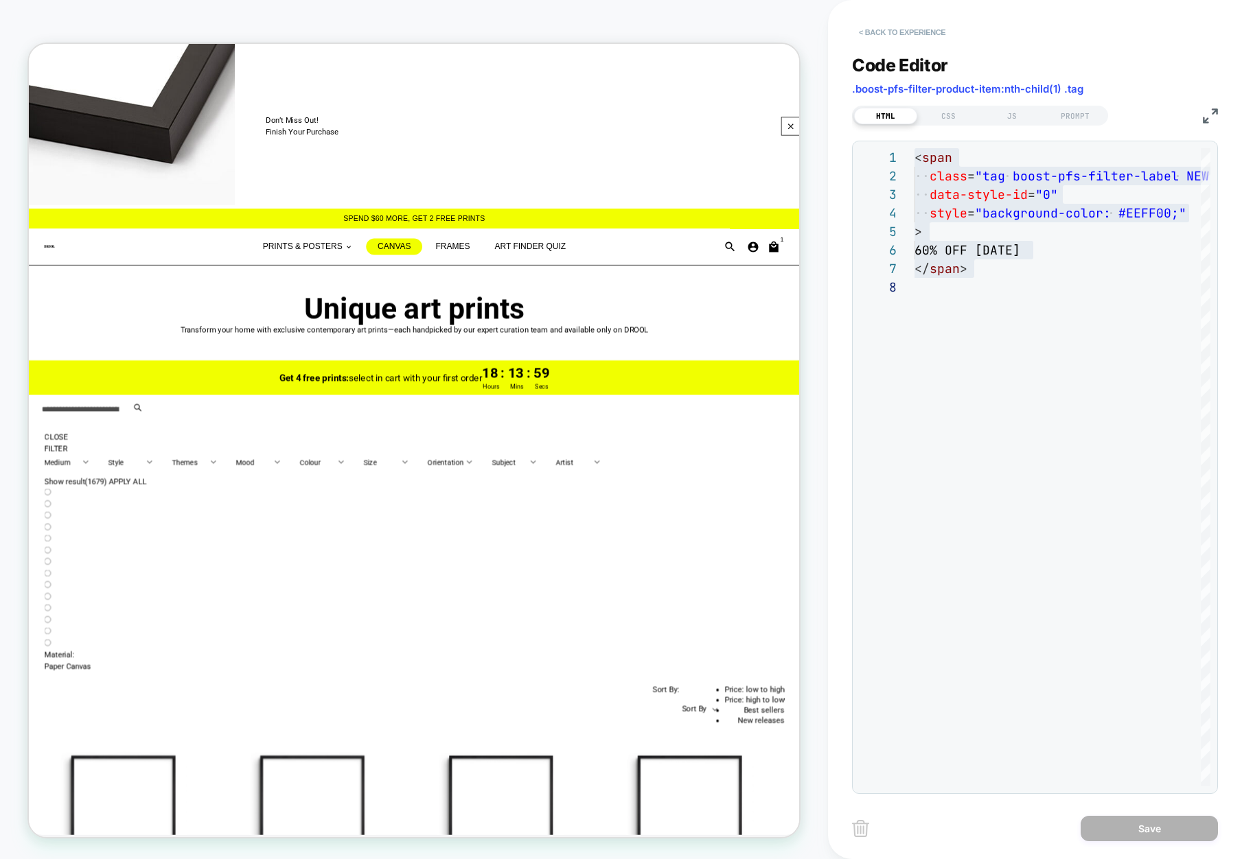
click at [900, 29] on button "< Back to experience" at bounding box center [902, 32] width 100 height 22
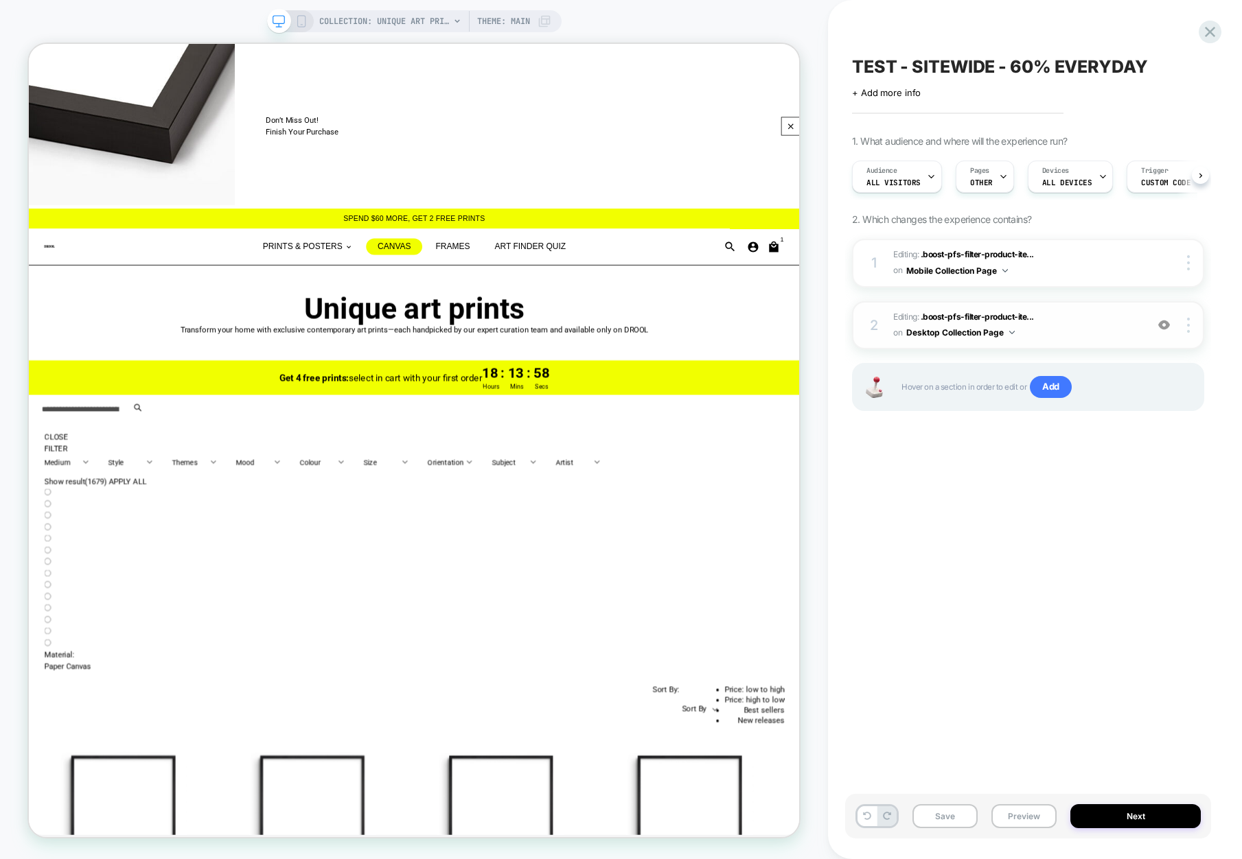
scroll to position [0, 1]
click at [1089, 318] on span "Editing : .boost-pfs-filter-product-ite... .boost-pfs-filter-product-item:nth-c…" at bounding box center [1016, 326] width 246 height 32
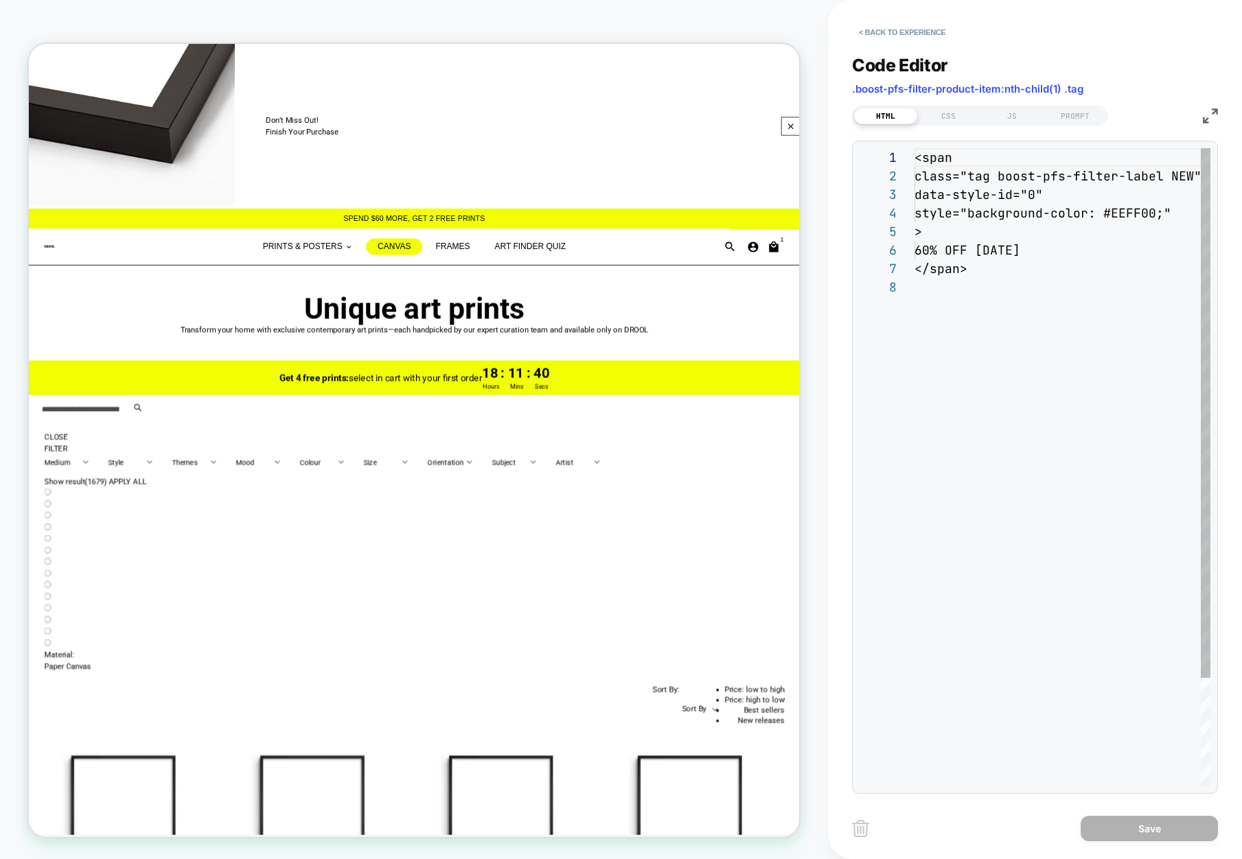
scroll to position [130, 0]
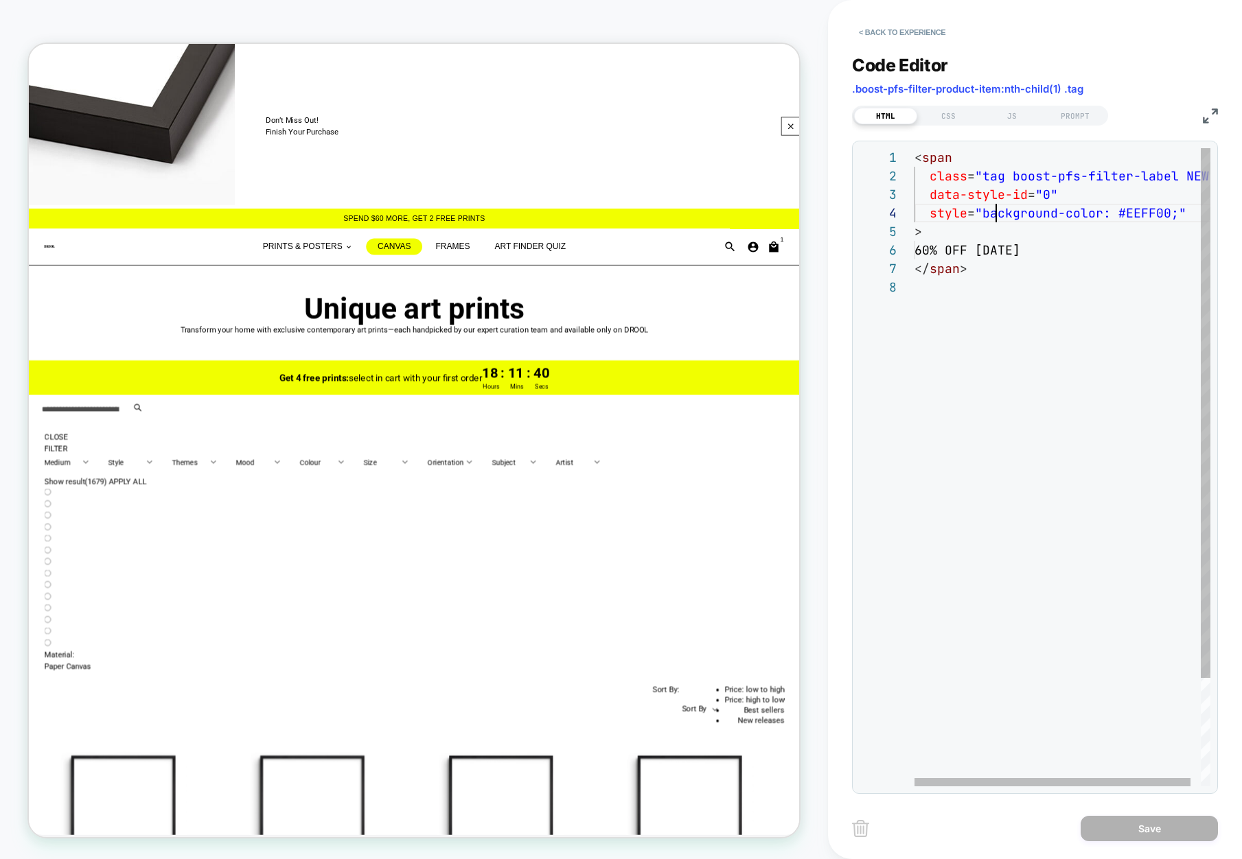
click at [996, 219] on div "< span class = "tag boost-pfs-filter-label NEW" data-style-id = "0" style = "ba…" at bounding box center [1067, 532] width 306 height 768
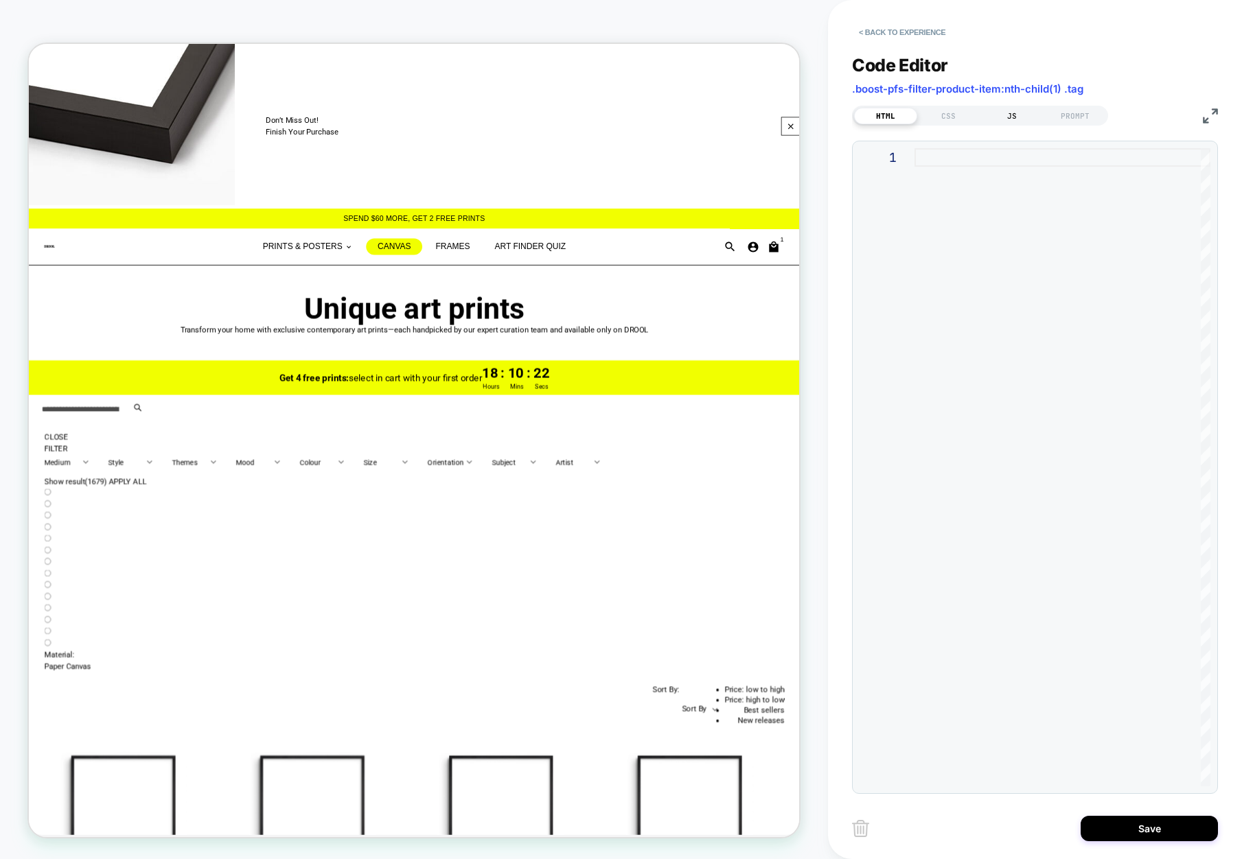
click at [1010, 112] on div "JS" at bounding box center [1011, 116] width 63 height 16
click at [991, 178] on div at bounding box center [1062, 467] width 296 height 638
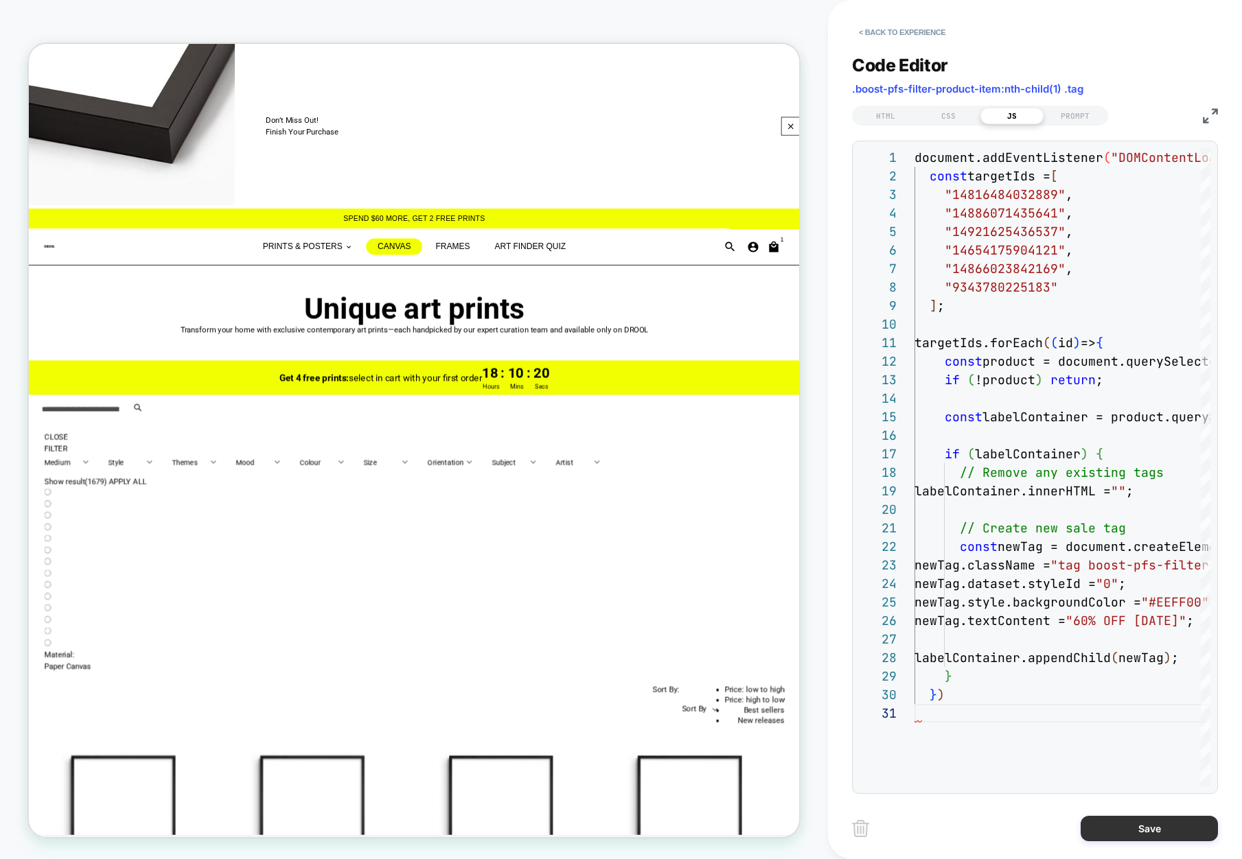
click at [1144, 834] on button "Save" at bounding box center [1148, 828] width 137 height 25
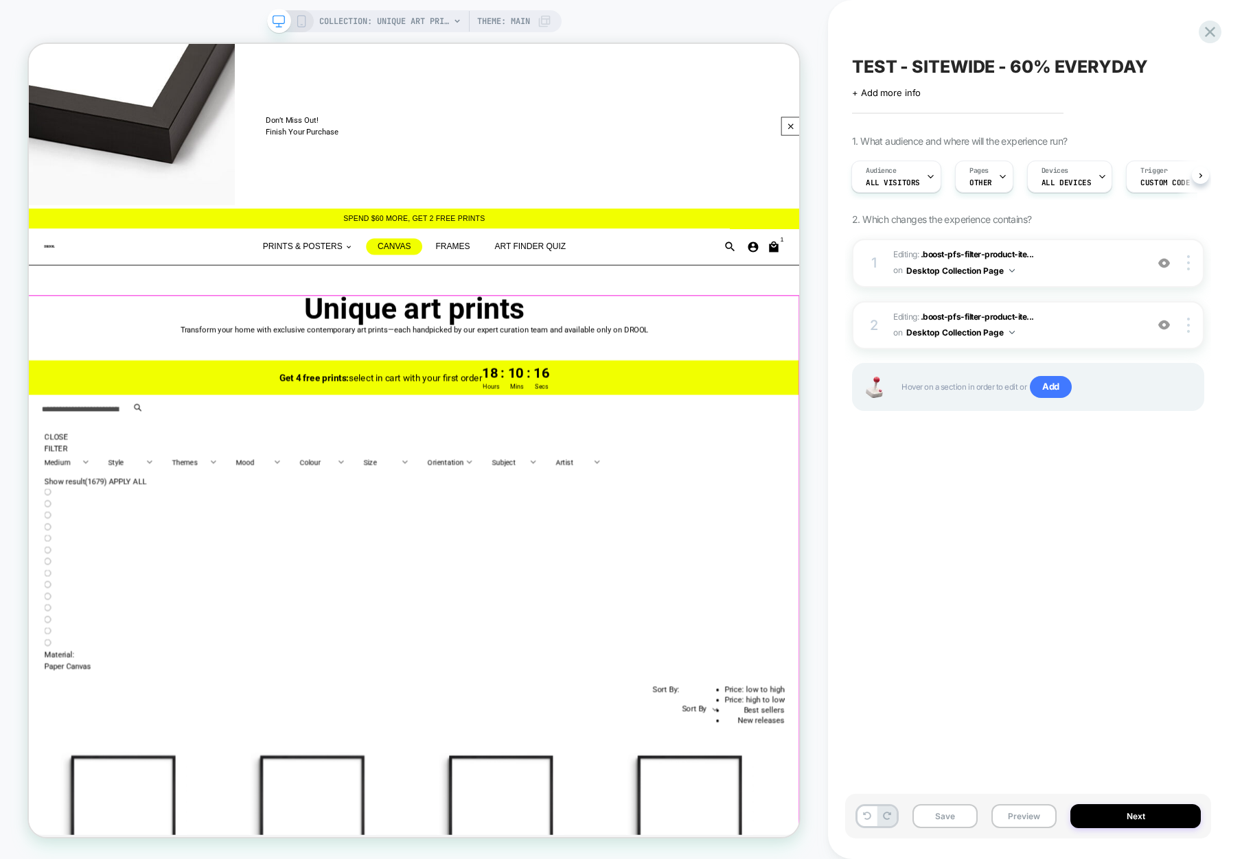
scroll to position [21, 0]
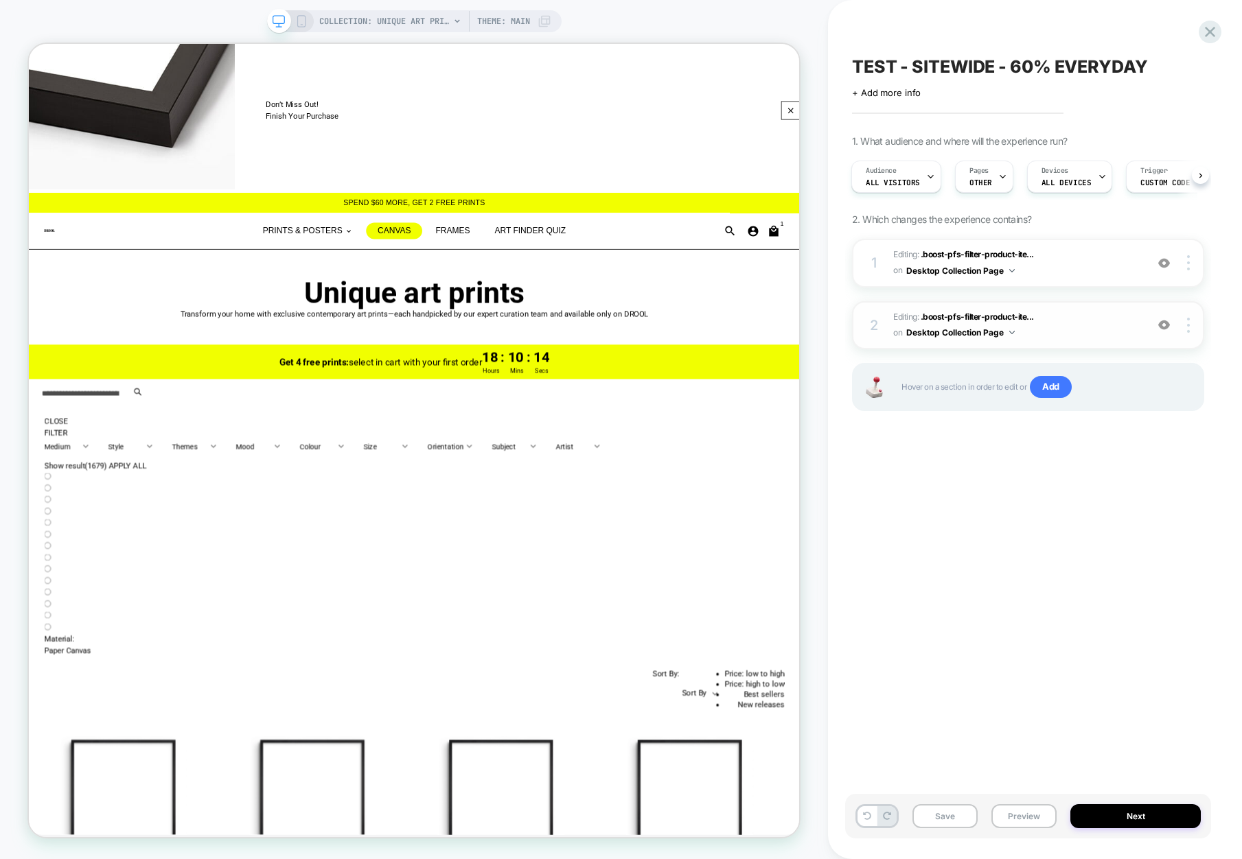
click at [1162, 324] on img at bounding box center [1164, 325] width 12 height 12
click at [1165, 325] on img at bounding box center [1164, 325] width 12 height 12
click at [1056, 392] on span "Add" at bounding box center [1051, 387] width 42 height 22
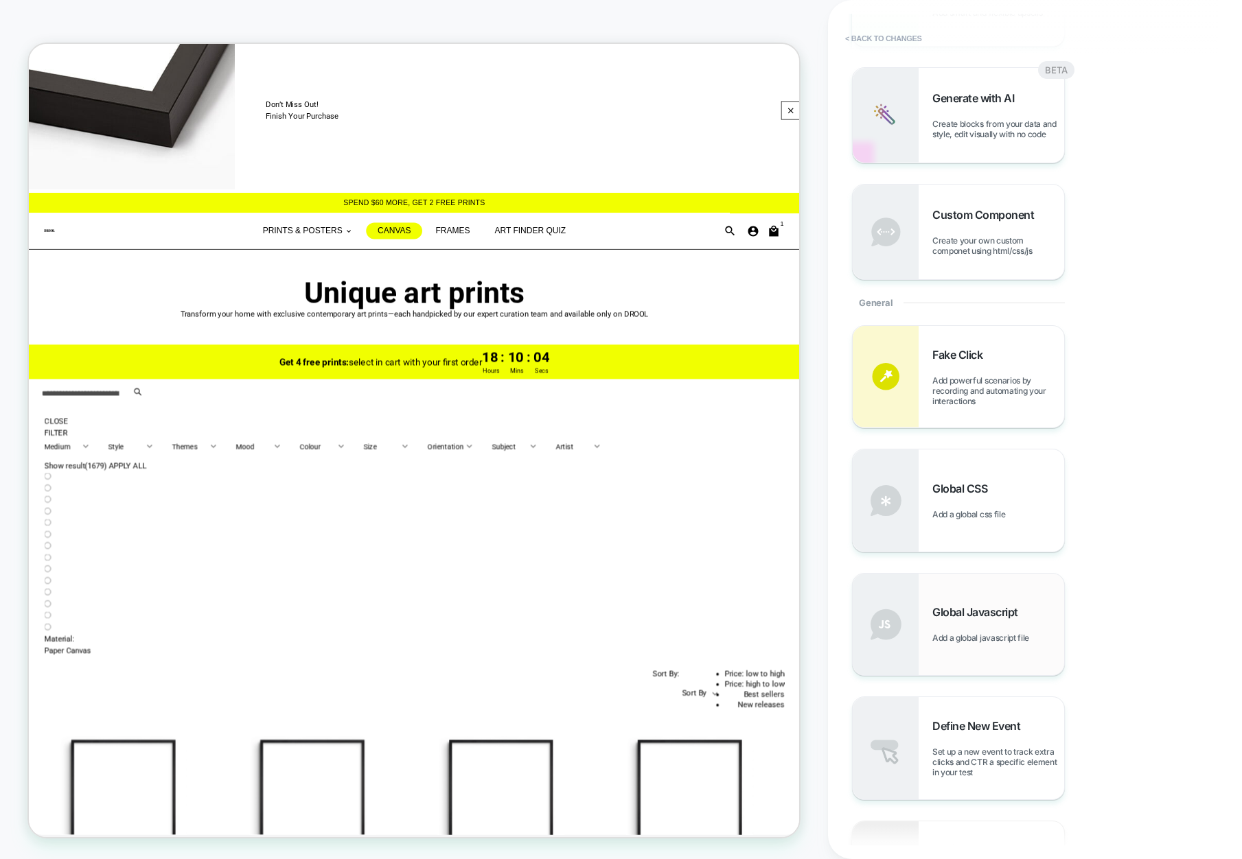
scroll to position [591, 0]
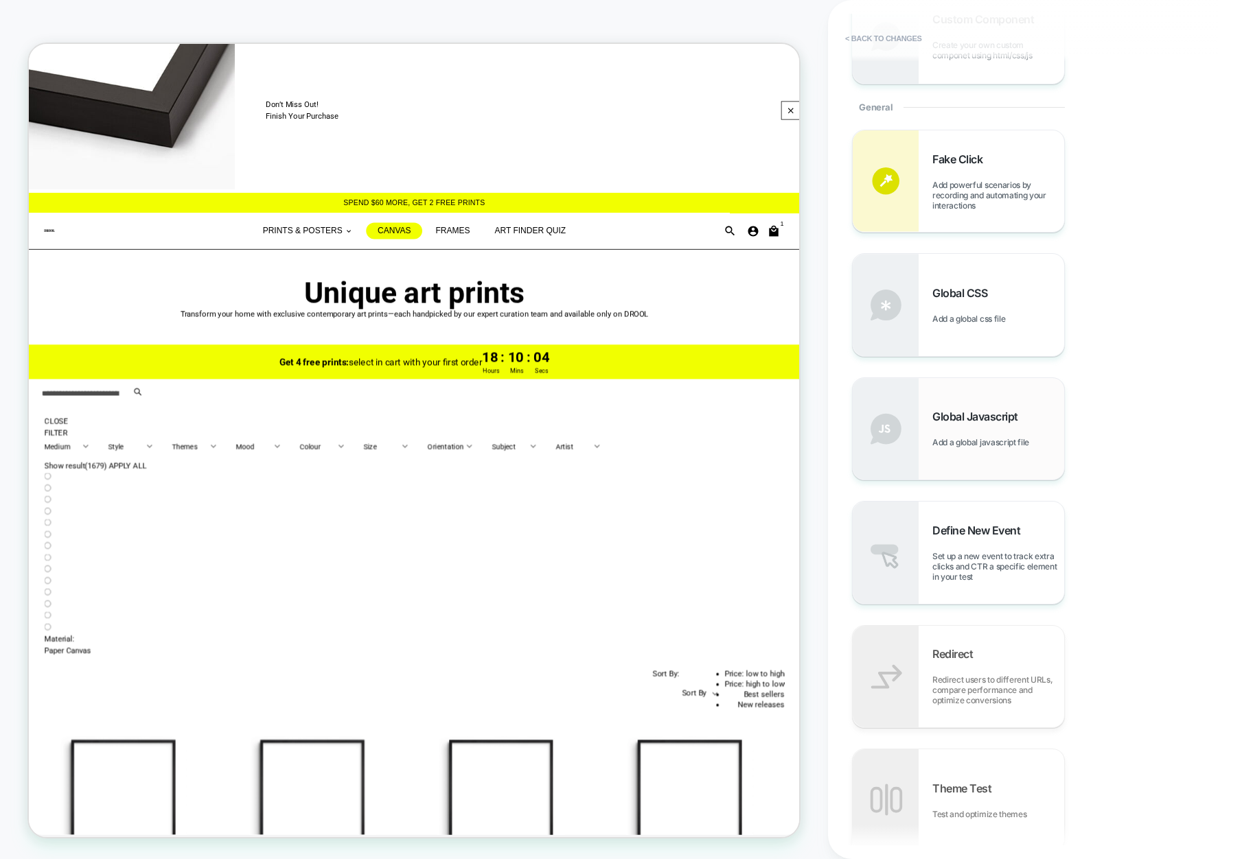
click at [1006, 421] on span "Global Javascript" at bounding box center [978, 417] width 93 height 14
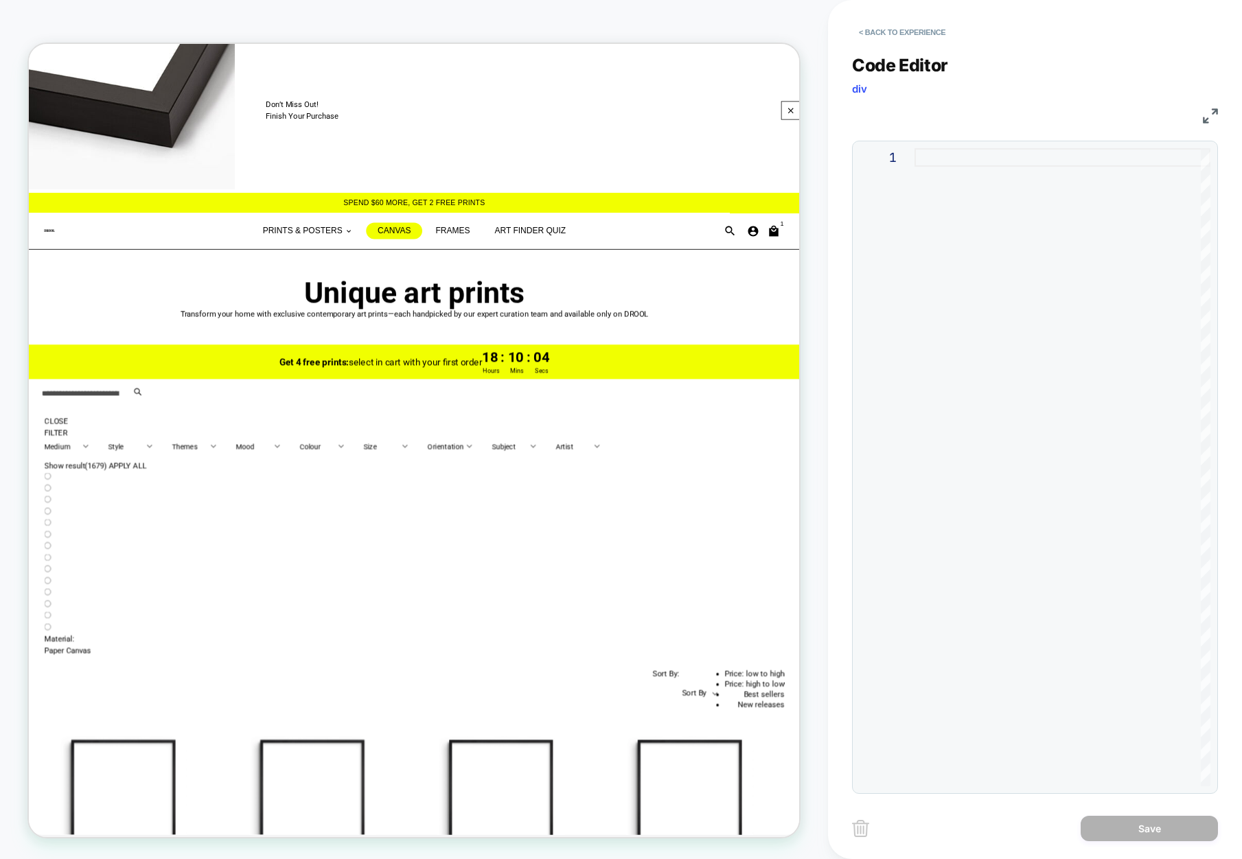
click at [988, 249] on div at bounding box center [1062, 467] width 296 height 638
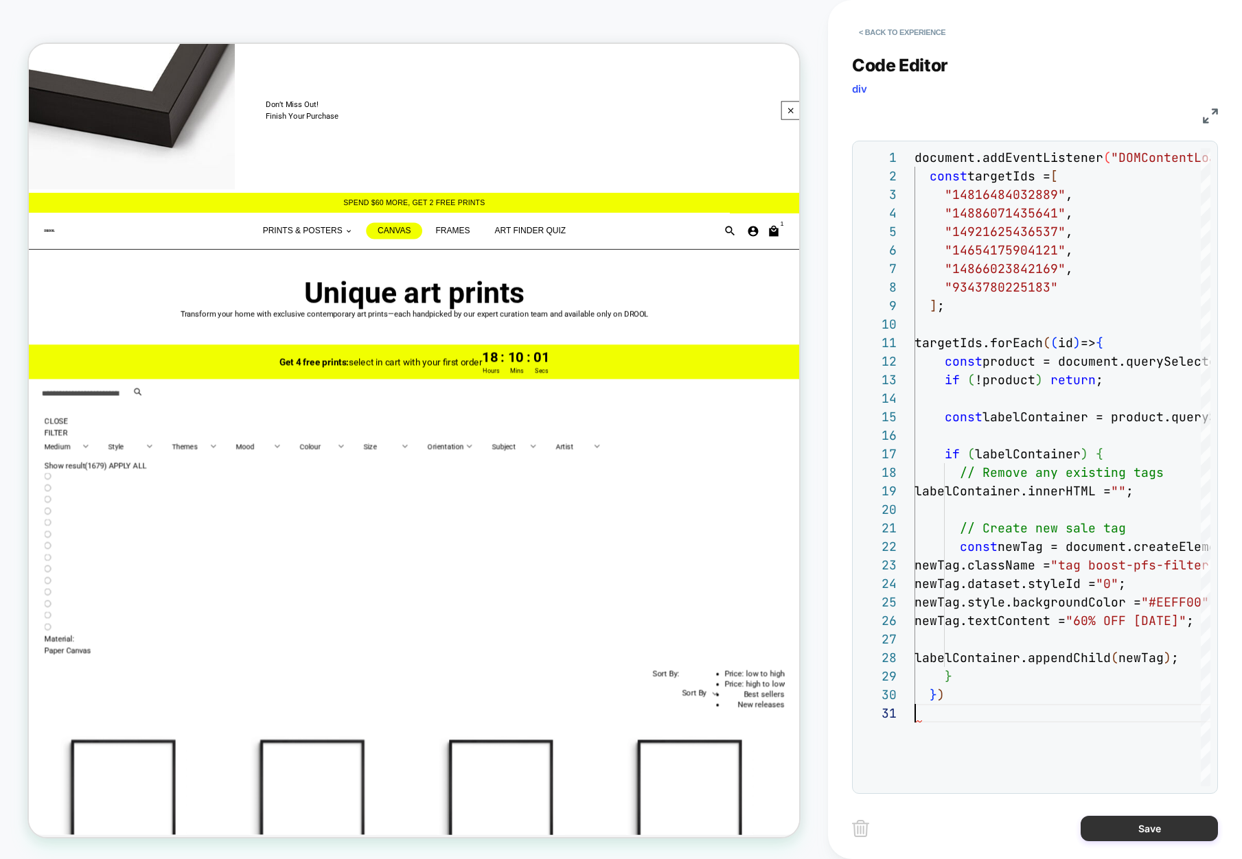
click at [1163, 826] on button "Save" at bounding box center [1148, 828] width 137 height 25
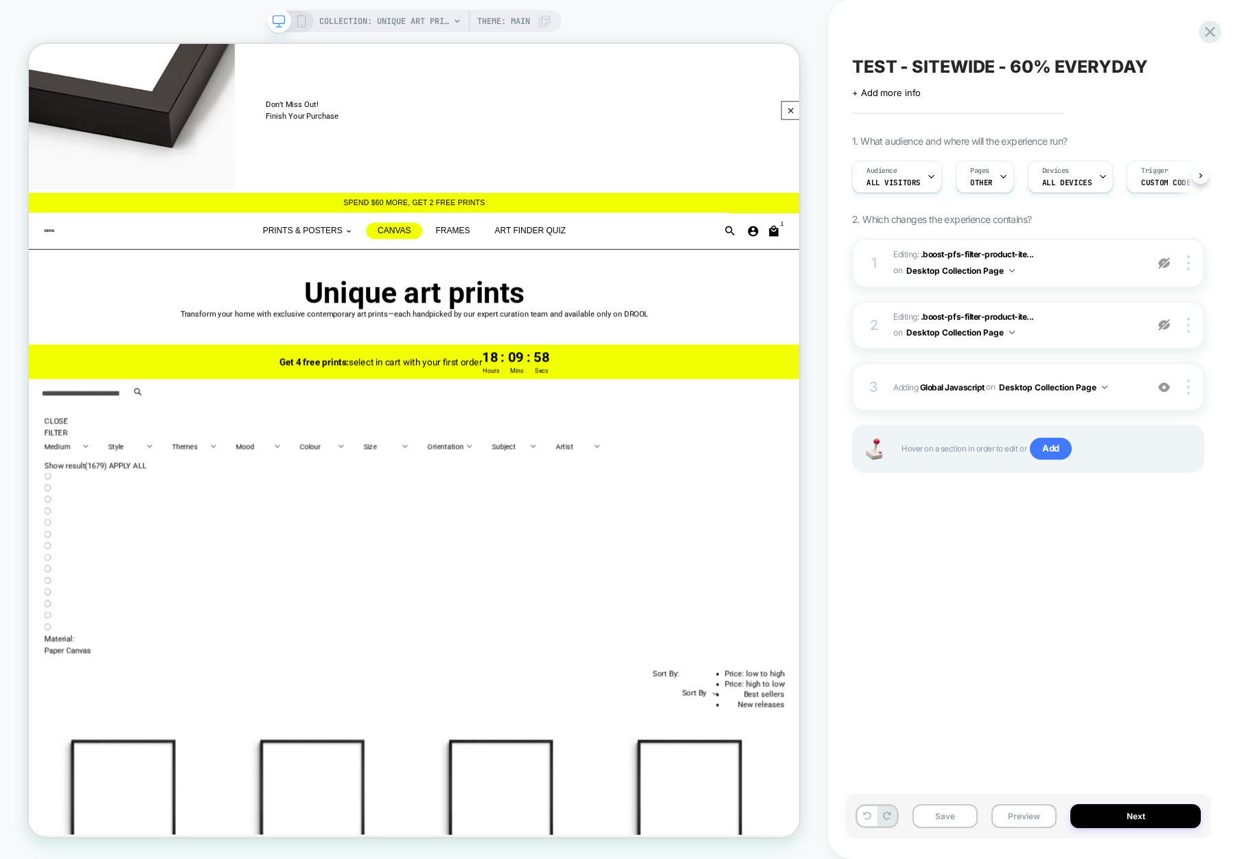
scroll to position [0, 1]
click at [1053, 367] on div "3 Adding Global Javascript on Desktop Collection Page Add Before Add After Copy…" at bounding box center [1028, 387] width 352 height 48
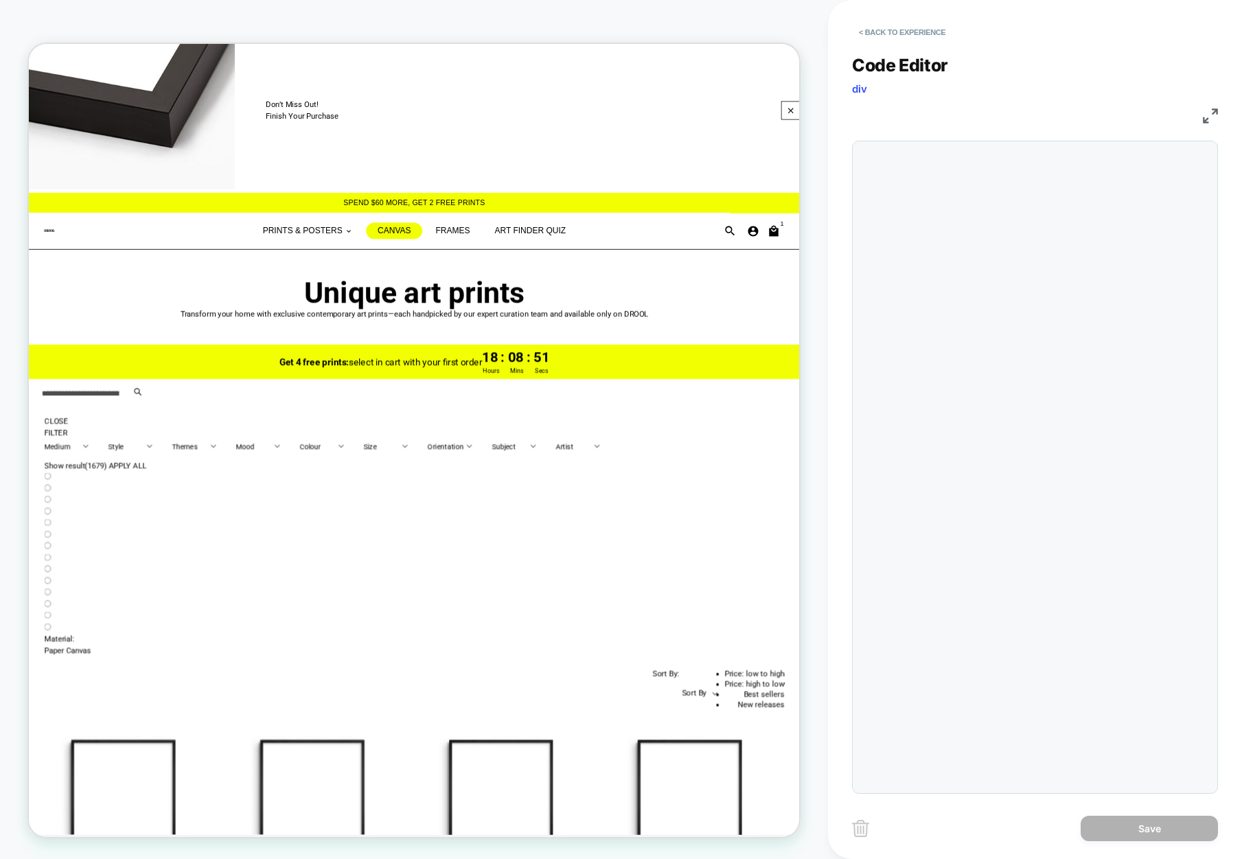
scroll to position [185, 0]
click at [954, 218] on div "document.addEventListener ( "DOMContentLoaded", ( ) => { const targetIds = [ "1…" at bounding box center [934, 745] width 40 height 1194
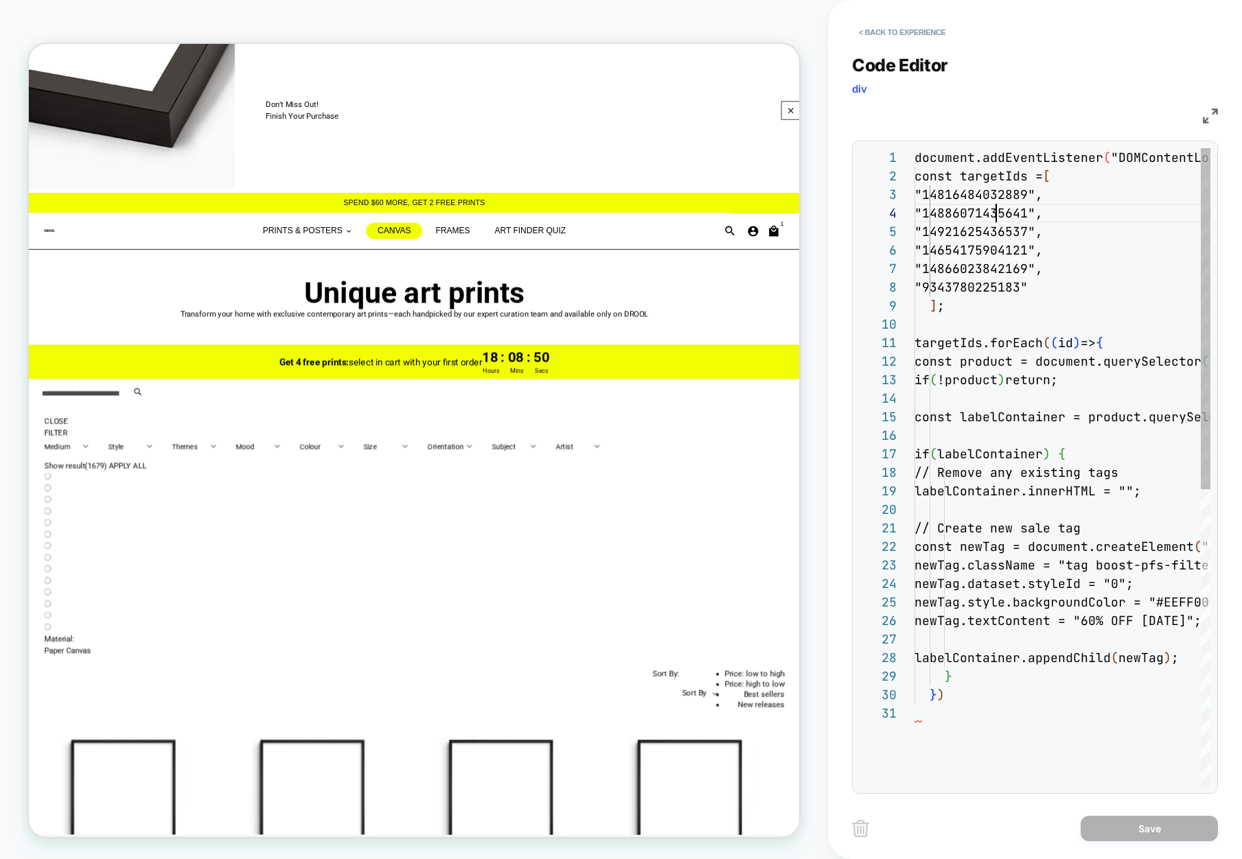
scroll to position [0, 0]
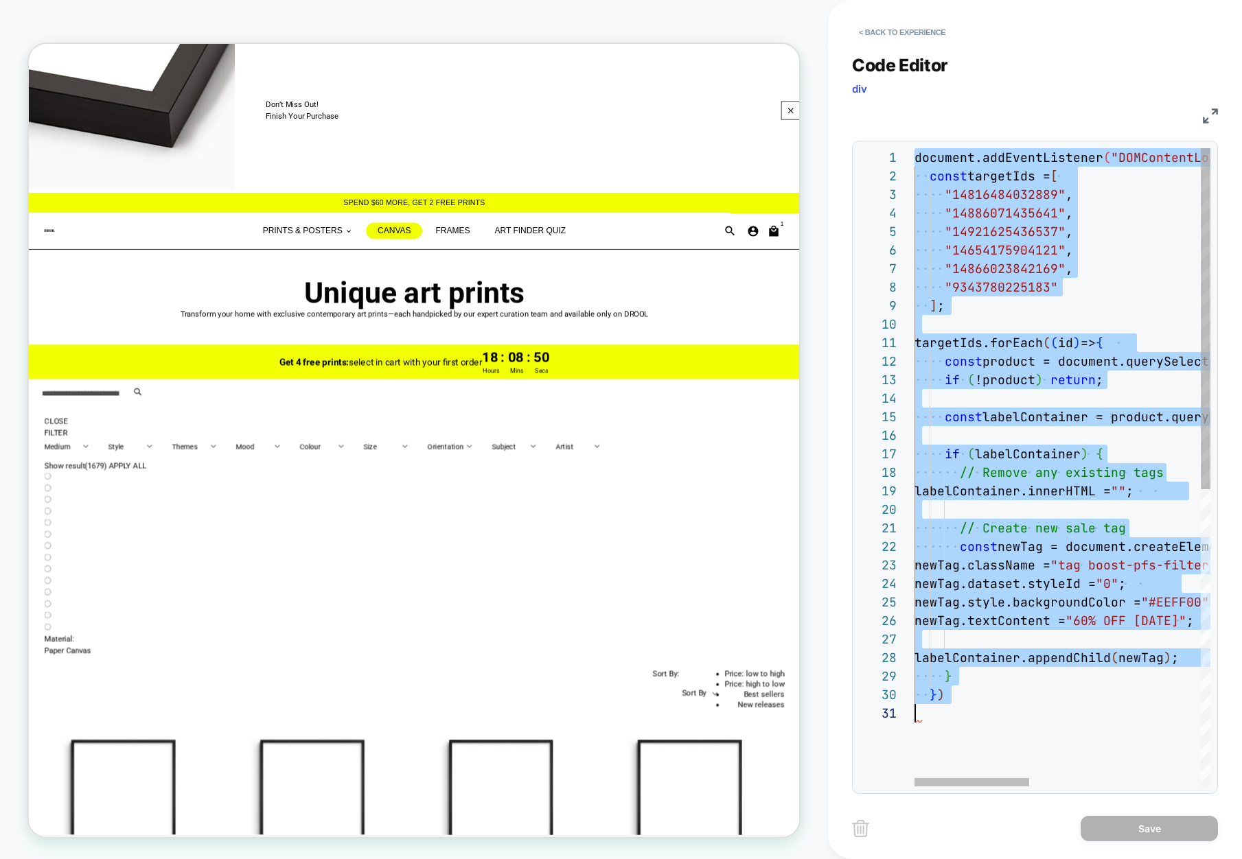
type textarea "**********"
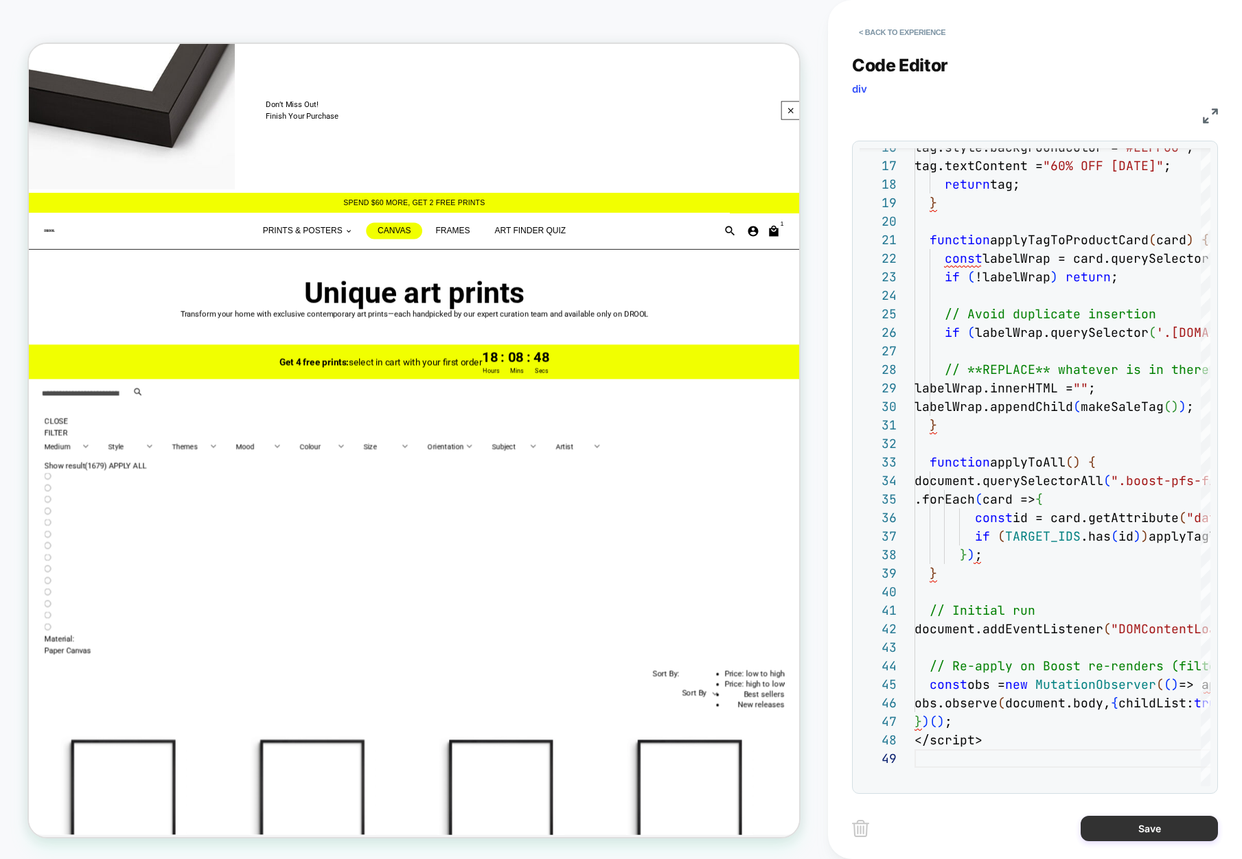
click at [1193, 830] on button "Save" at bounding box center [1148, 828] width 137 height 25
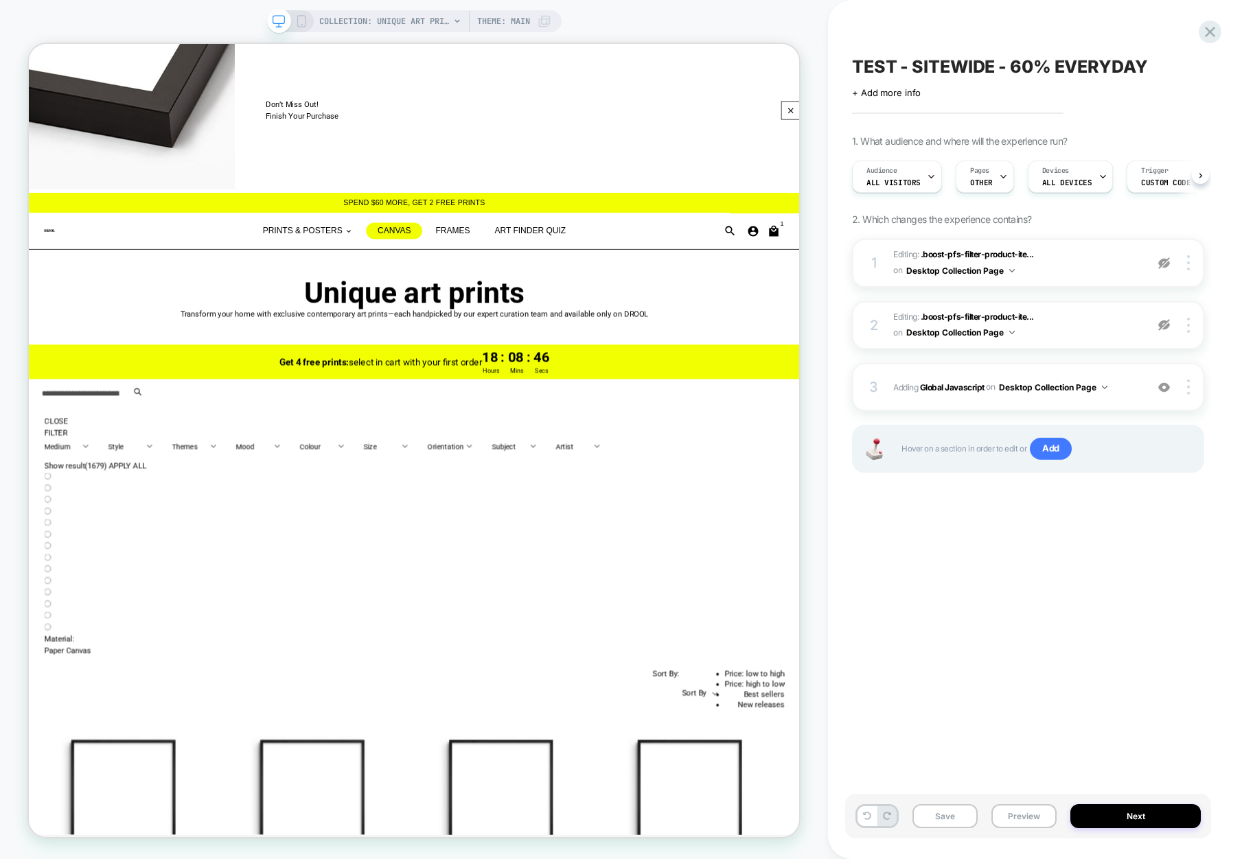
scroll to position [0, 1]
click at [1164, 262] on img at bounding box center [1164, 263] width 12 height 12
click at [1168, 322] on img at bounding box center [1164, 325] width 12 height 12
click at [1188, 321] on img at bounding box center [1188, 325] width 3 height 15
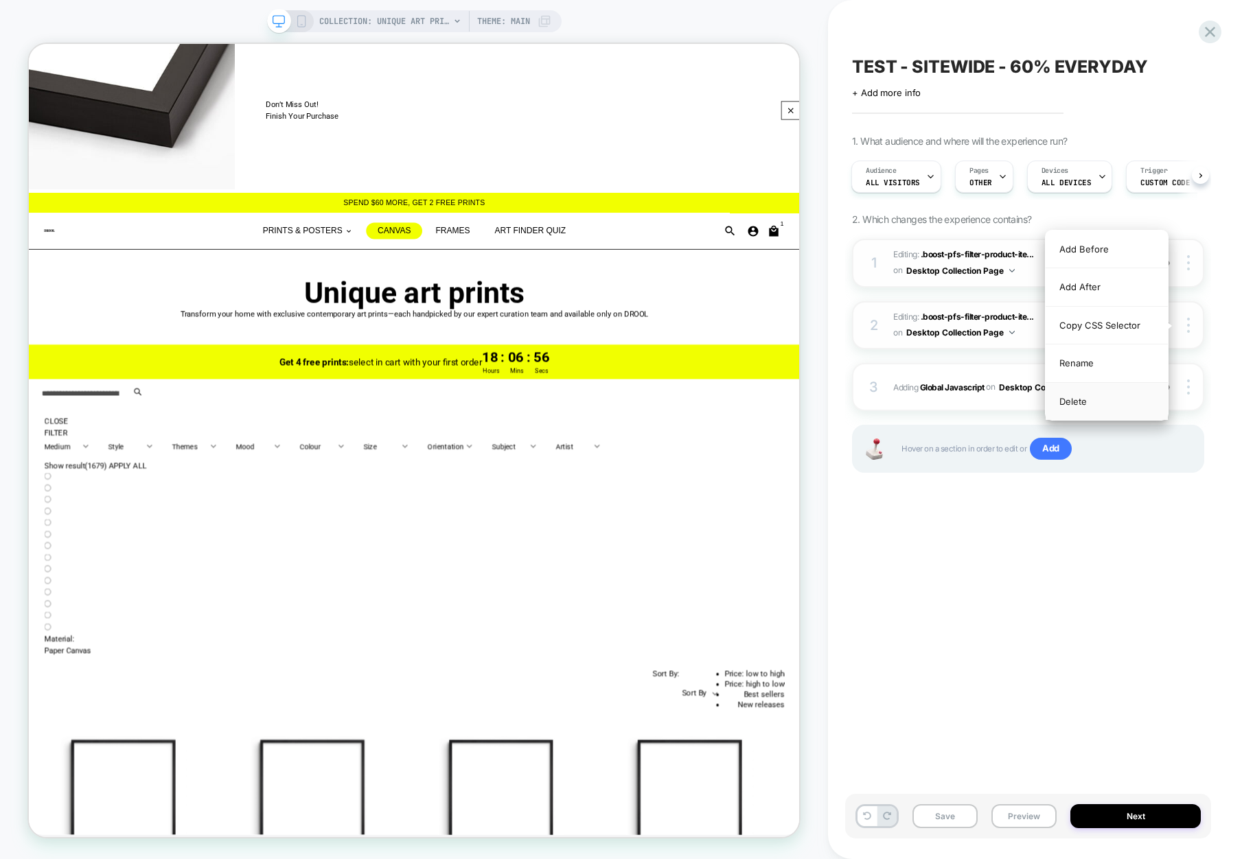
click at [1105, 398] on div "Delete" at bounding box center [1106, 401] width 122 height 37
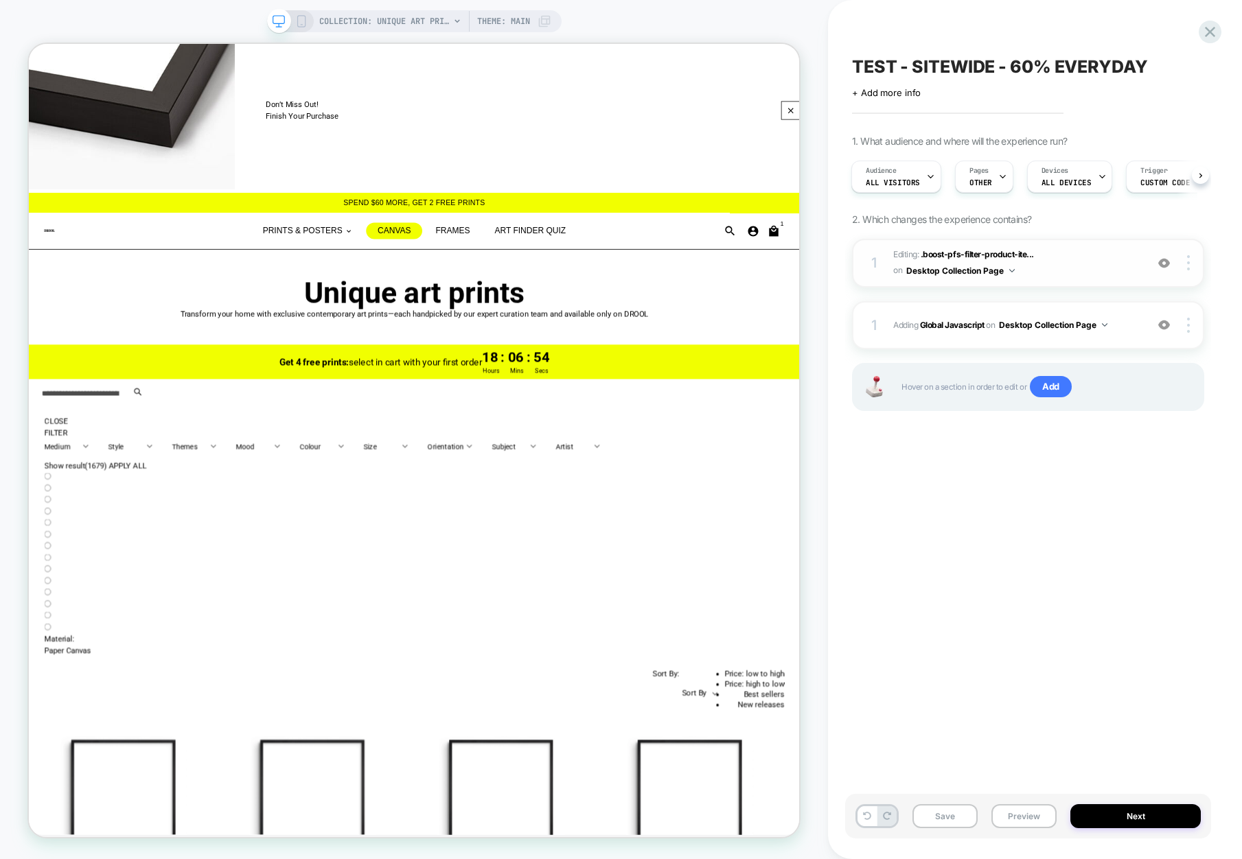
click at [1111, 264] on span "Editing : .boost-pfs-filter-product-ite... .boost-pfs-filter-product-item:nth-c…" at bounding box center [1016, 263] width 246 height 32
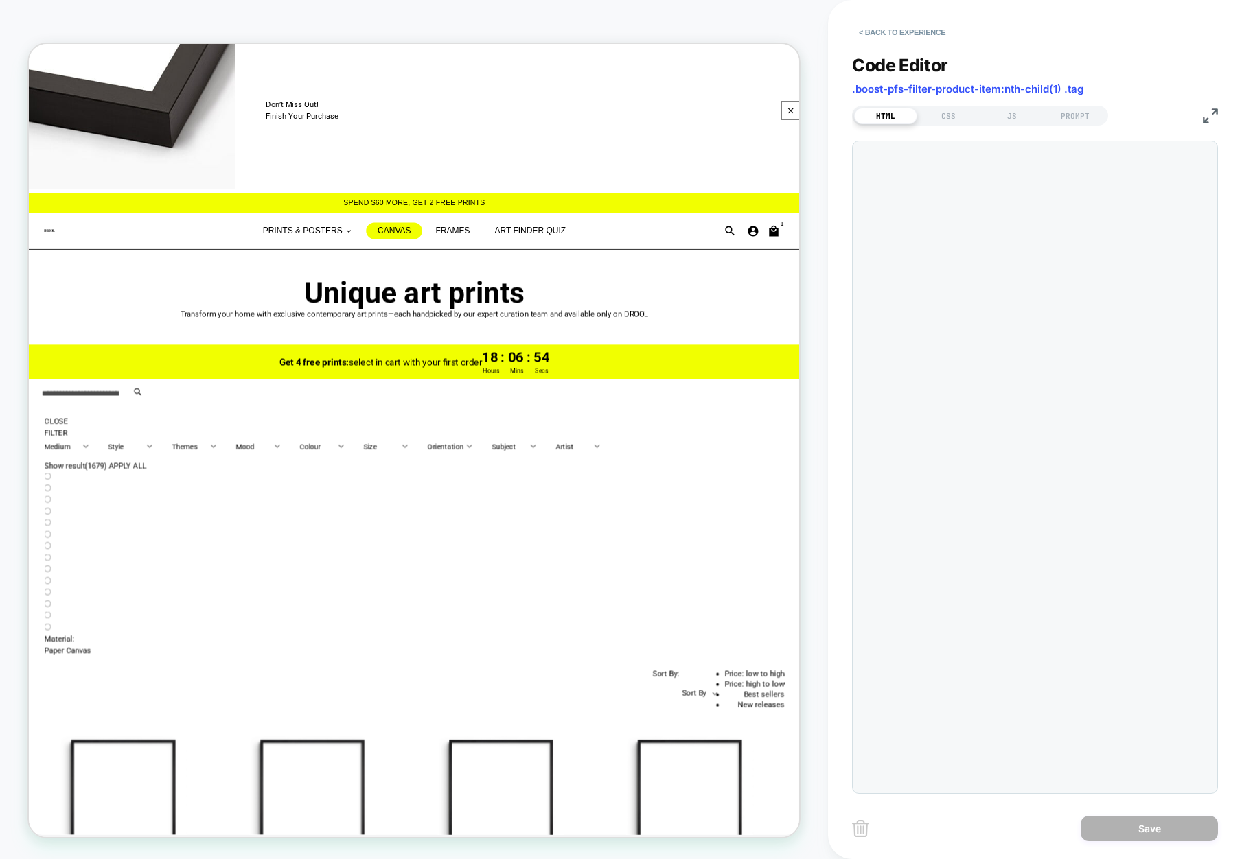
scroll to position [0, 0]
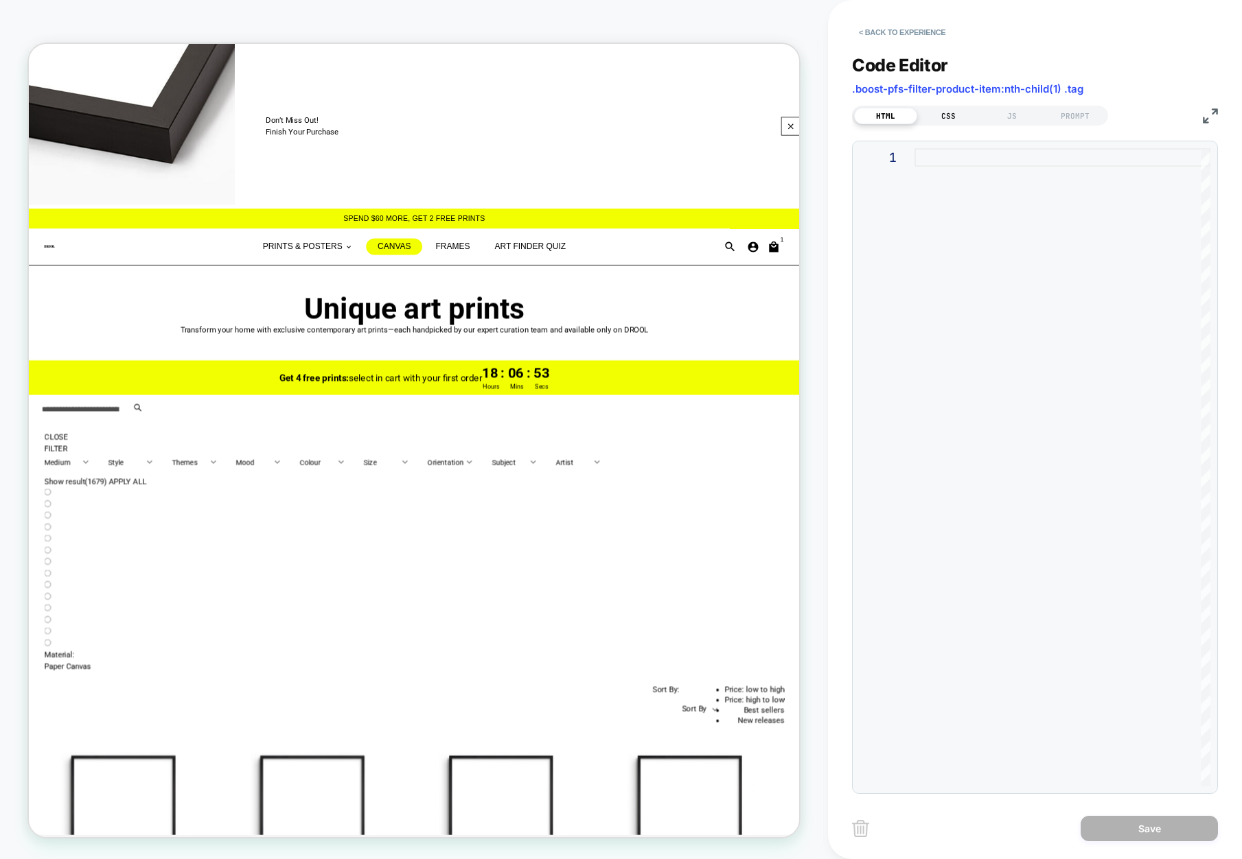
click at [940, 122] on div "CSS" at bounding box center [948, 116] width 63 height 16
click at [1005, 116] on div "JS" at bounding box center [1011, 116] width 63 height 16
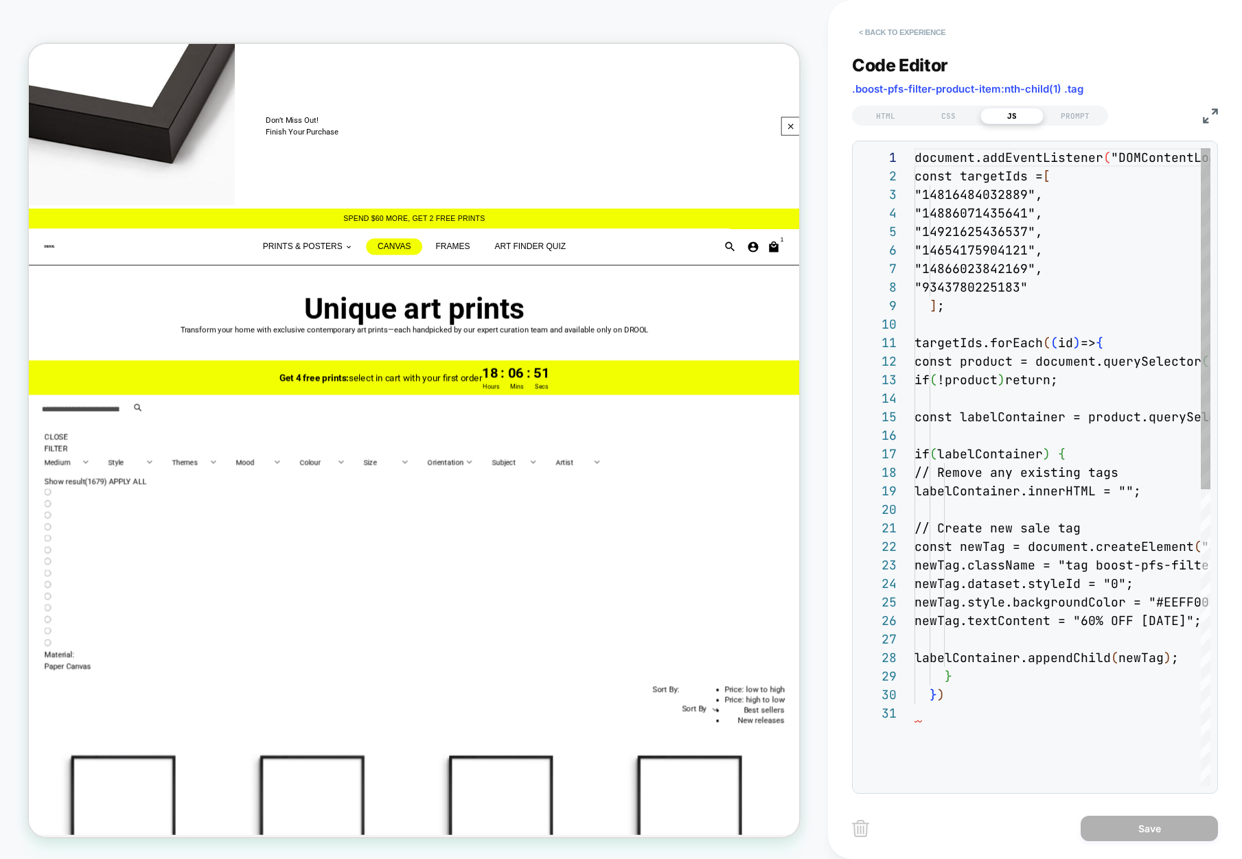
scroll to position [185, 0]
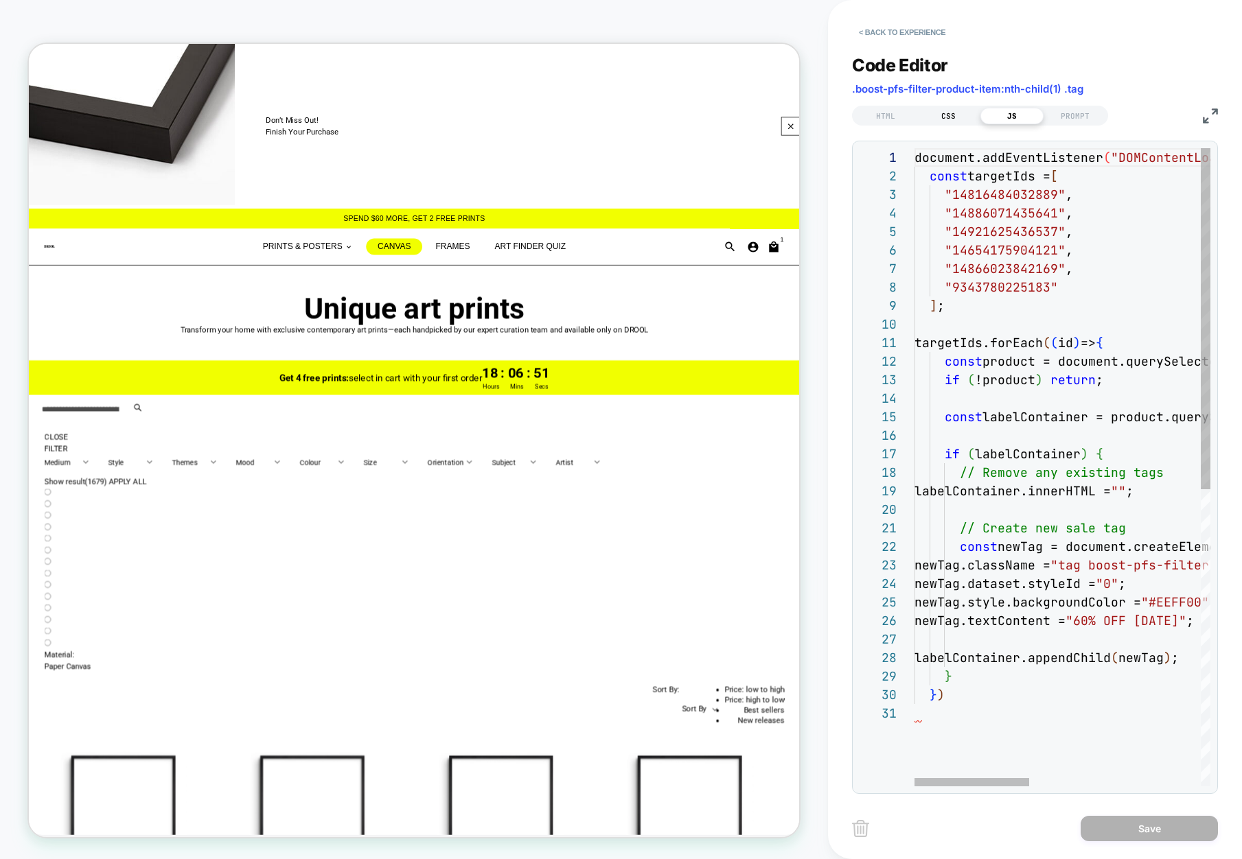
click at [945, 122] on div "CSS" at bounding box center [948, 116] width 63 height 16
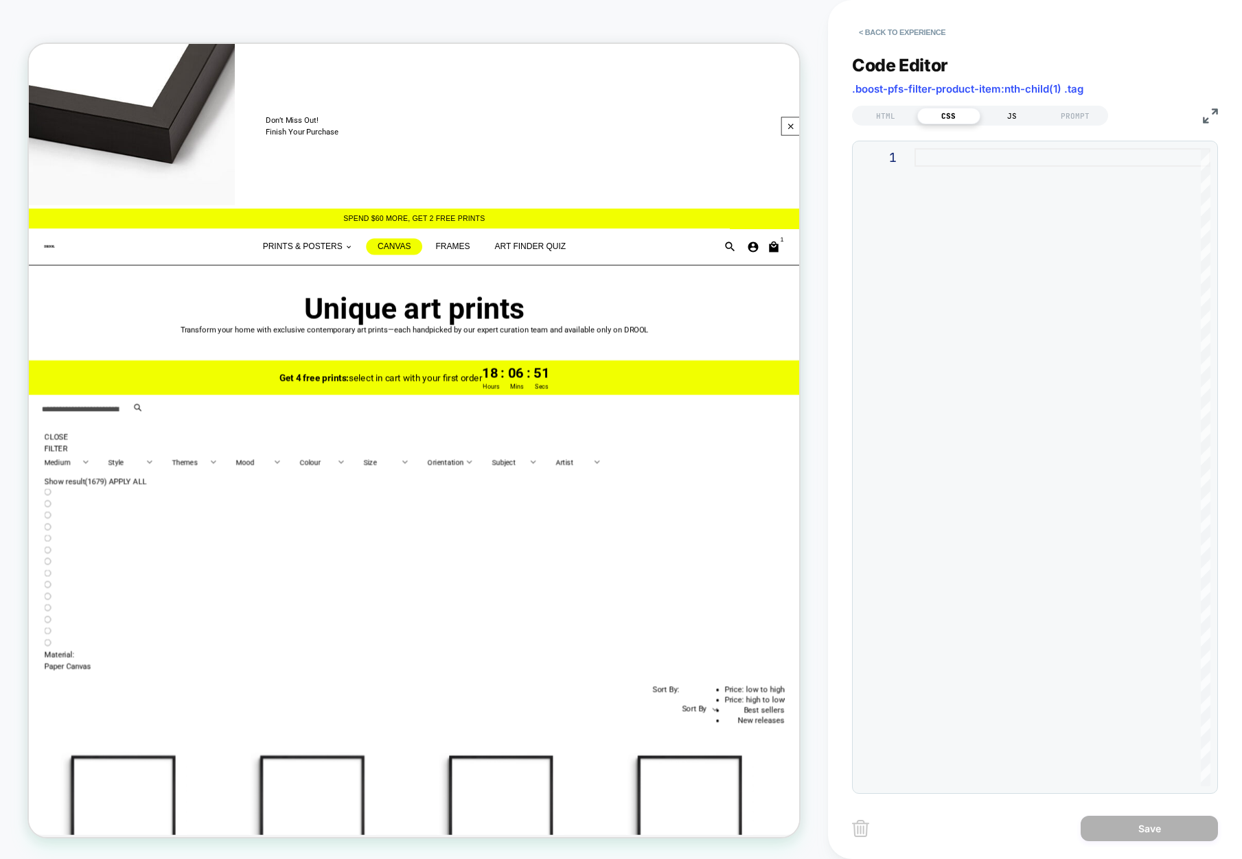
click at [1006, 117] on div "JS" at bounding box center [1011, 116] width 63 height 16
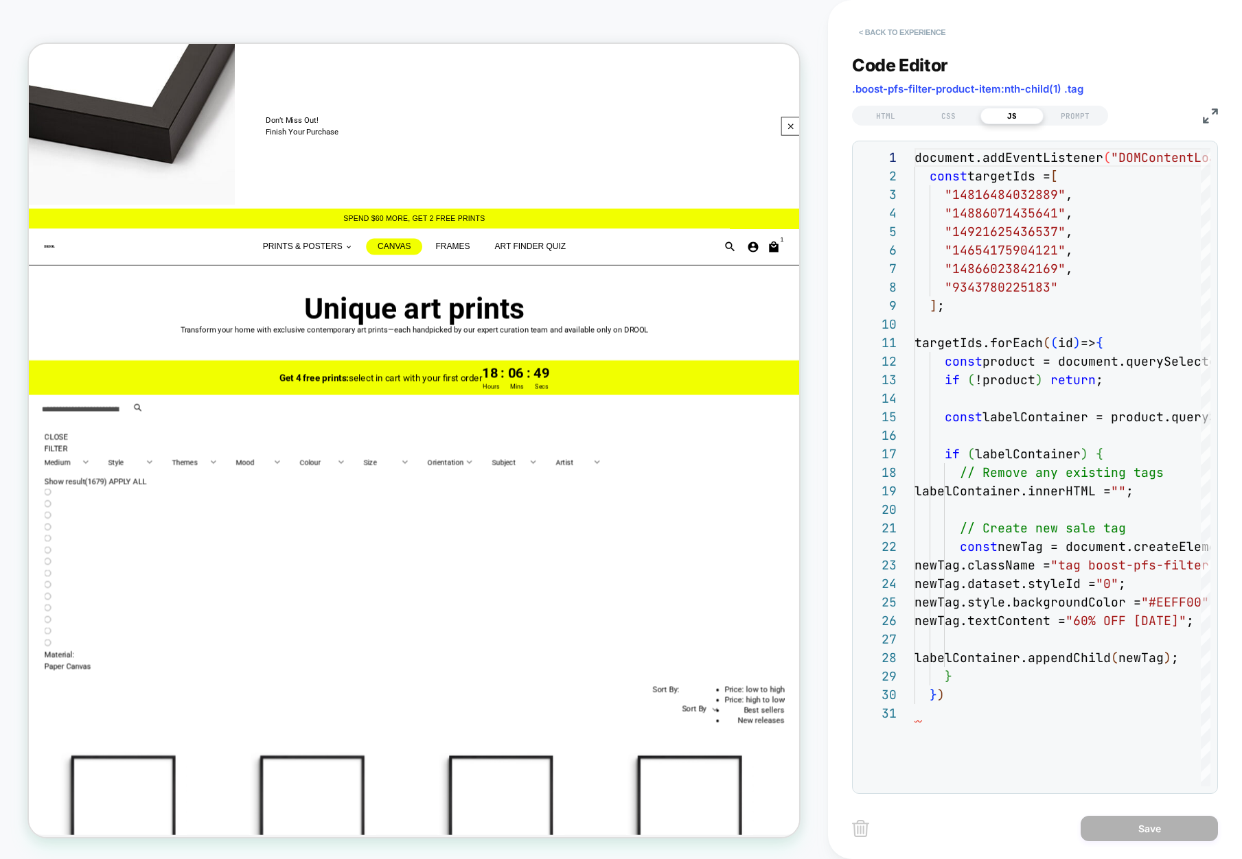
click at [888, 30] on button "< Back to experience" at bounding box center [902, 32] width 100 height 22
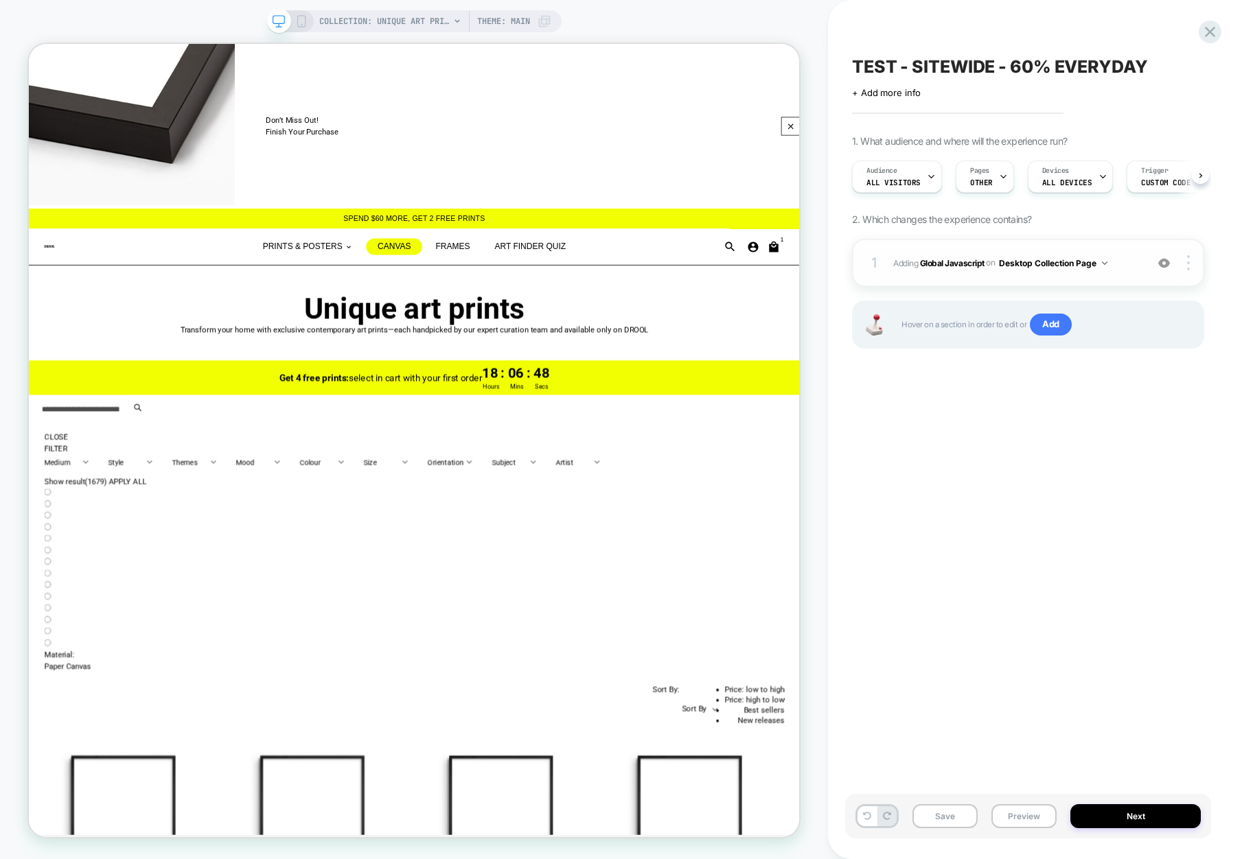
scroll to position [0, 1]
click at [1110, 281] on div "1 Adding Global Javascript on Desktop Collection Page Add Before Add After Copy…" at bounding box center [1028, 263] width 352 height 48
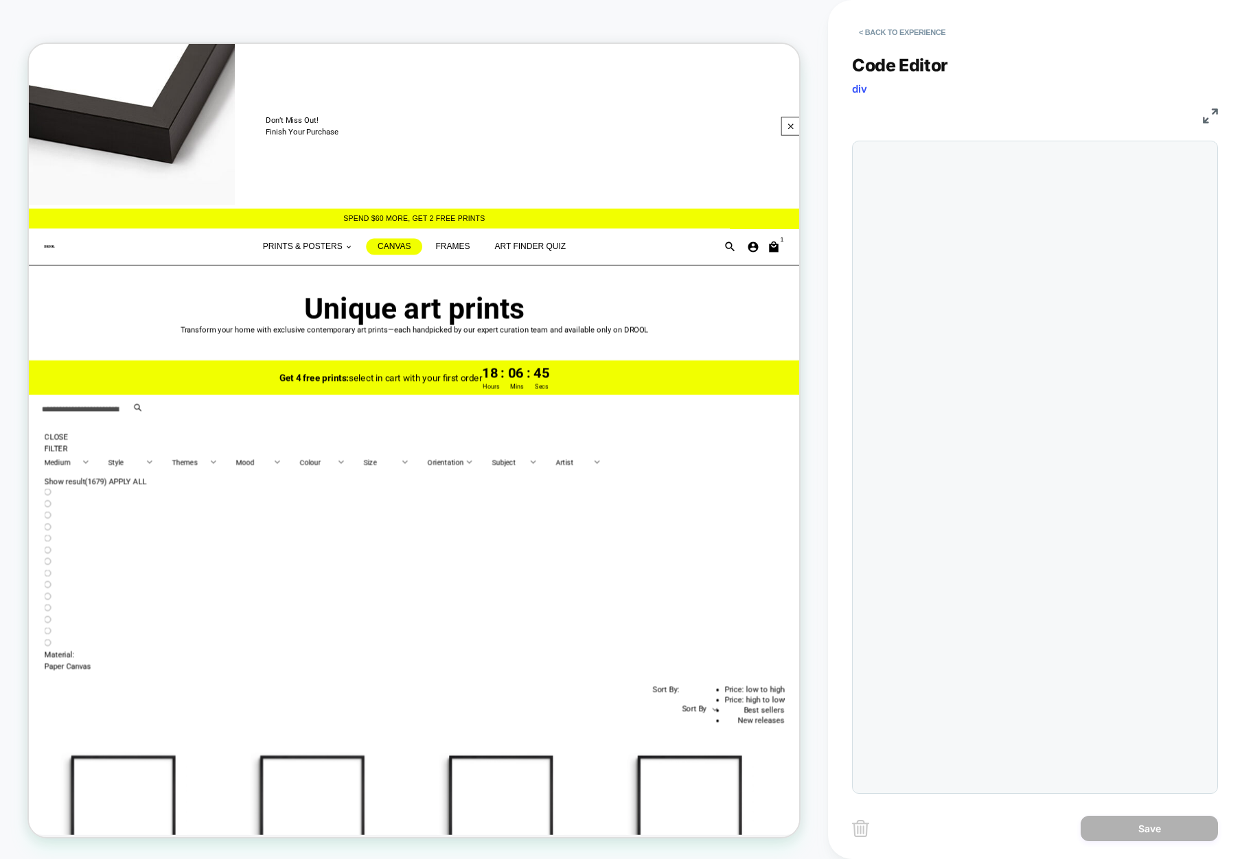
scroll to position [185, 0]
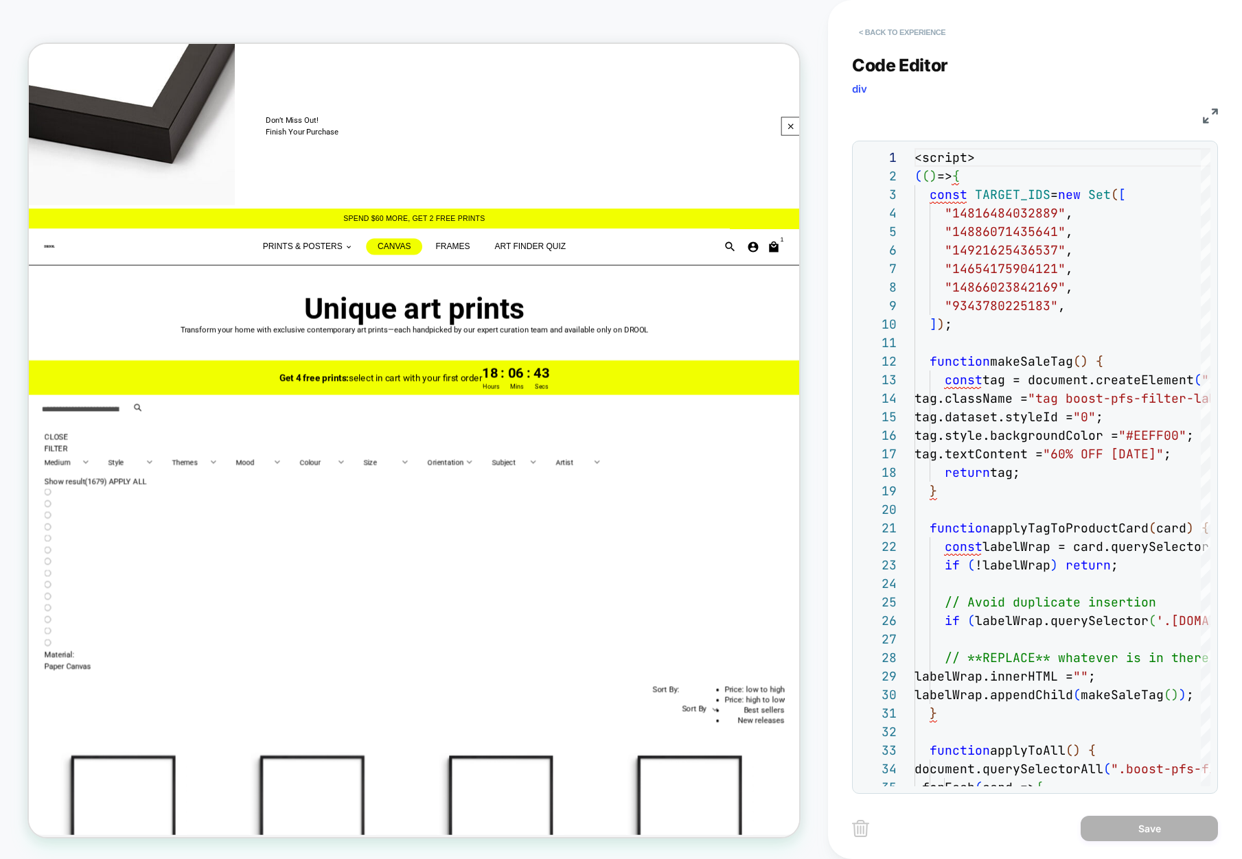
click at [885, 32] on button "< Back to experience" at bounding box center [902, 32] width 100 height 22
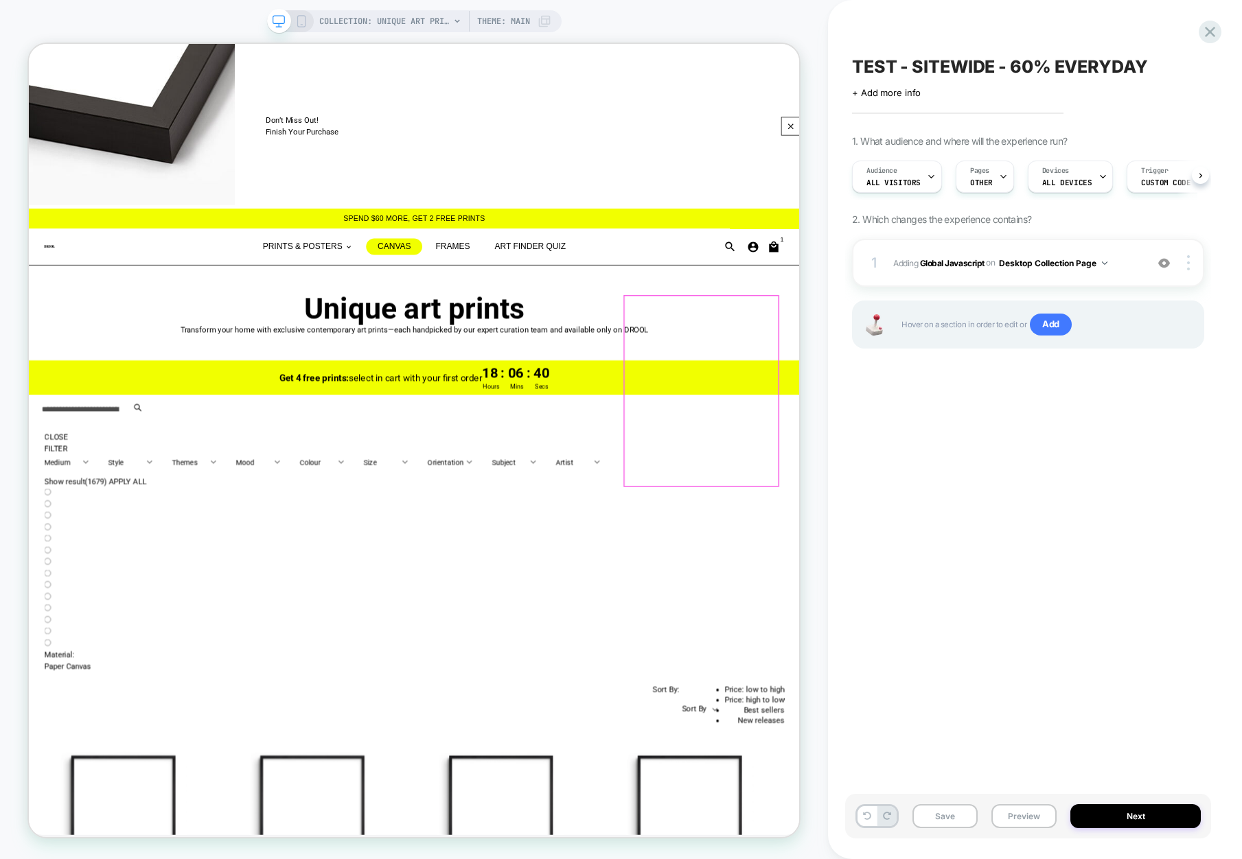
scroll to position [0, 1]
click at [975, 173] on span "Pages" at bounding box center [978, 171] width 19 height 10
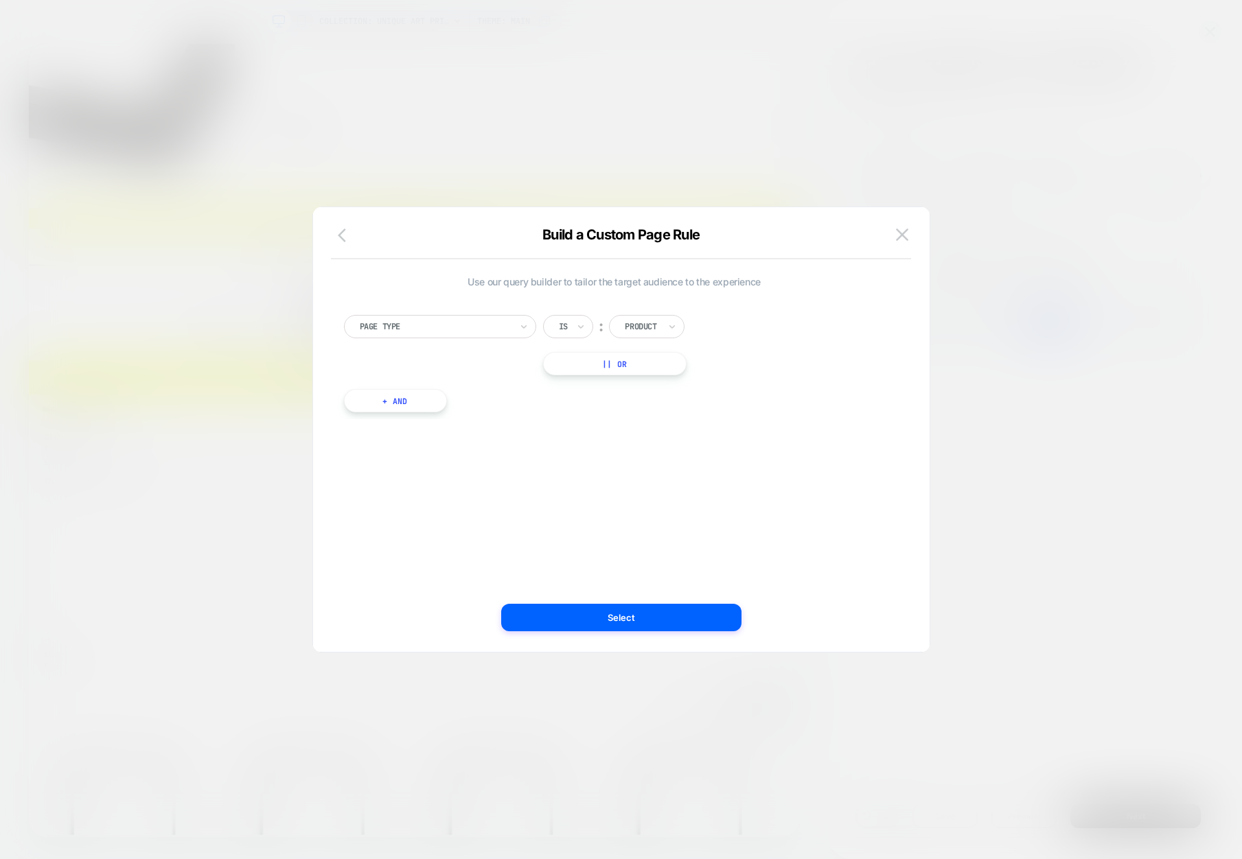
click at [342, 236] on icon "button" at bounding box center [346, 235] width 16 height 16
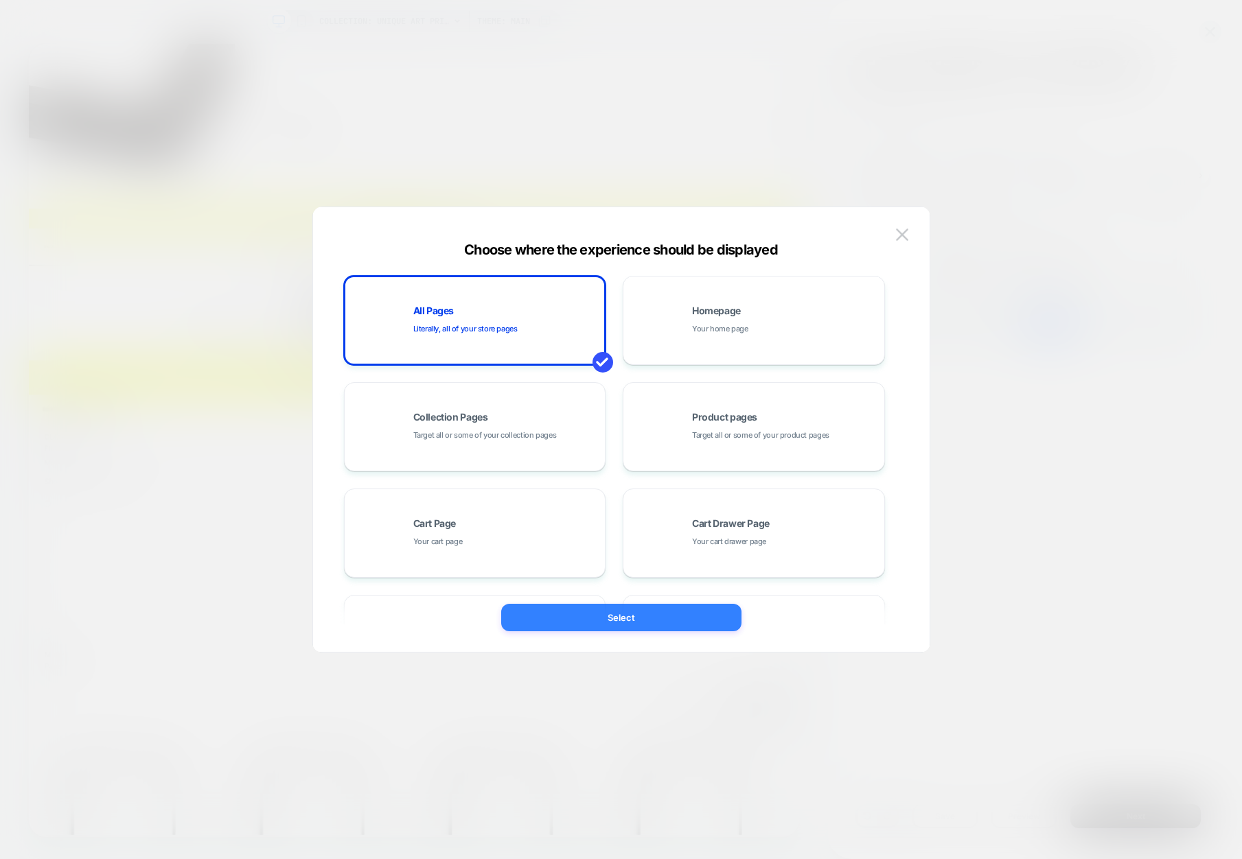
click at [638, 612] on button "Select" at bounding box center [621, 617] width 240 height 27
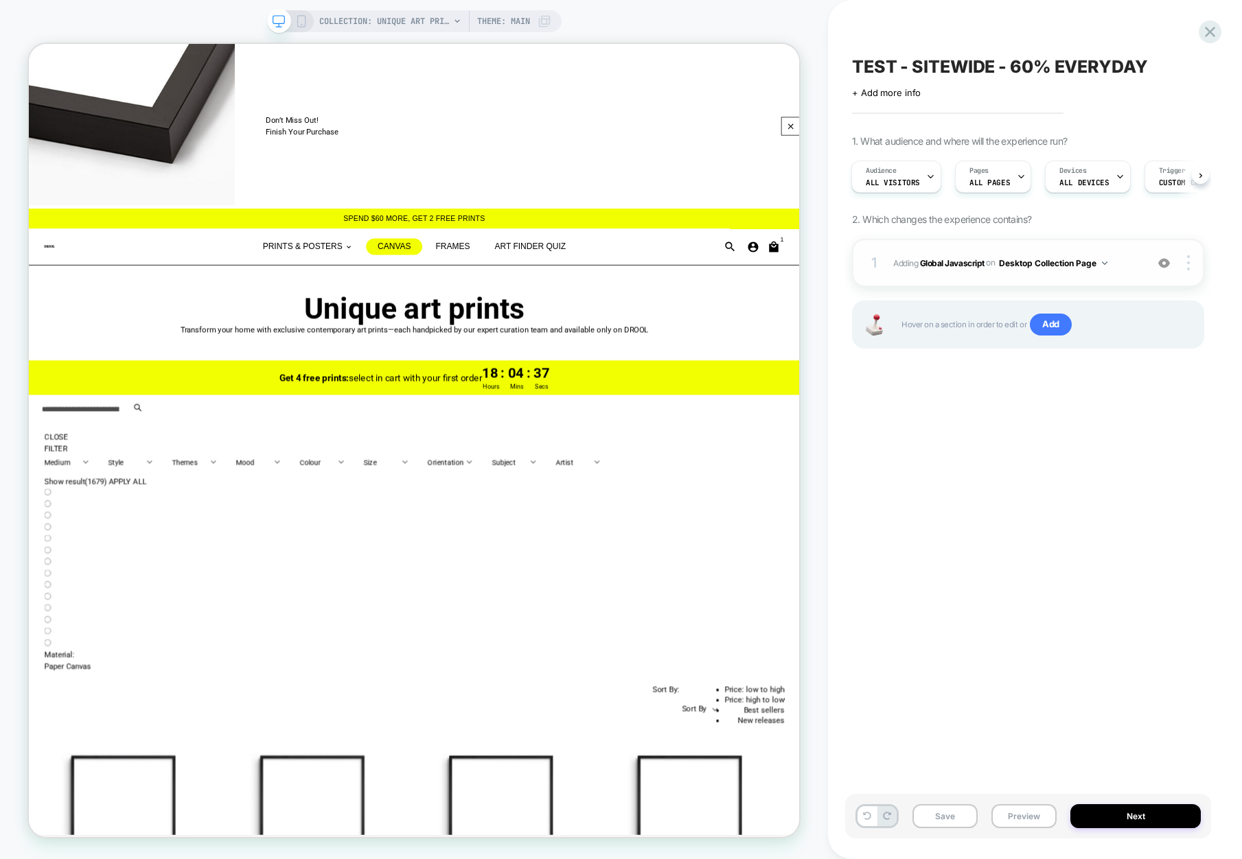
click at [1069, 277] on div "1 Adding Global Javascript on Desktop Collection Page Add Before Add After Copy…" at bounding box center [1028, 263] width 352 height 48
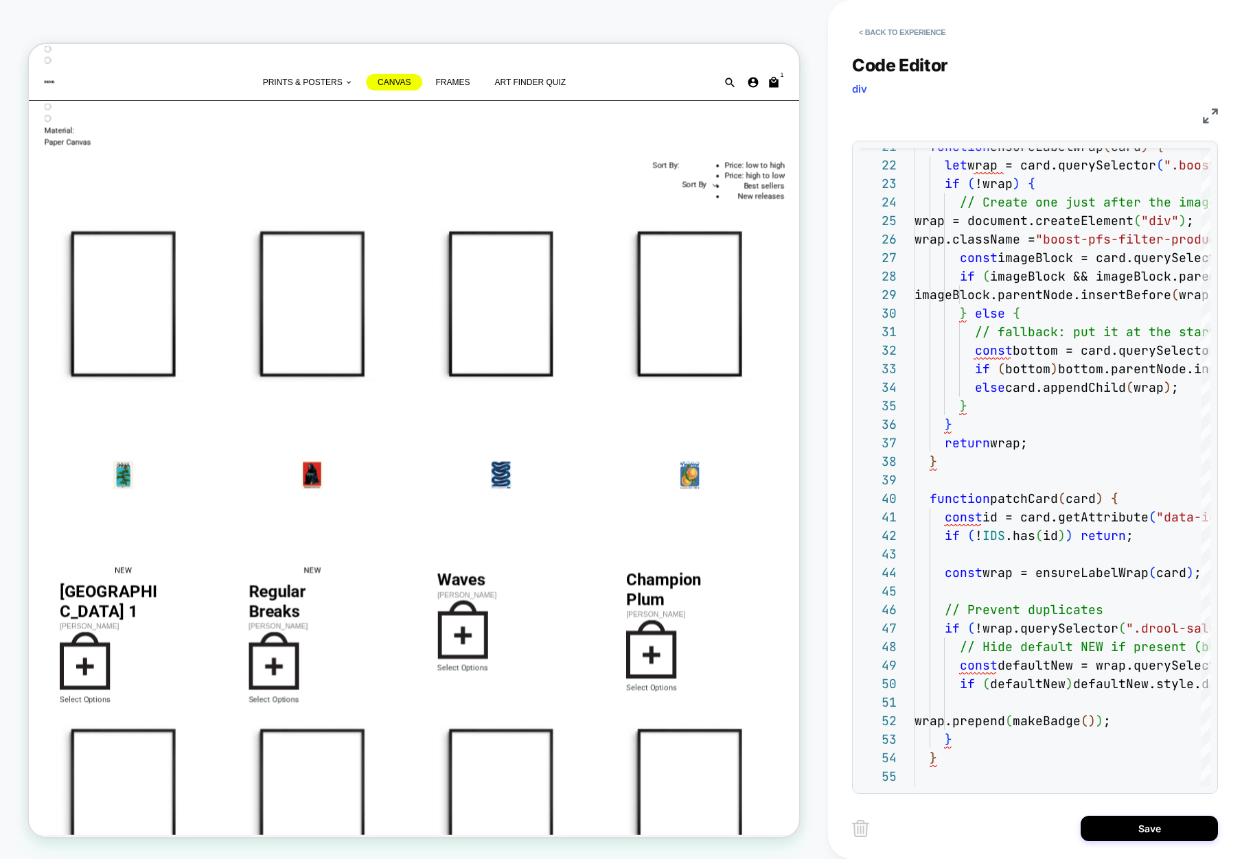
scroll to position [0, 0]
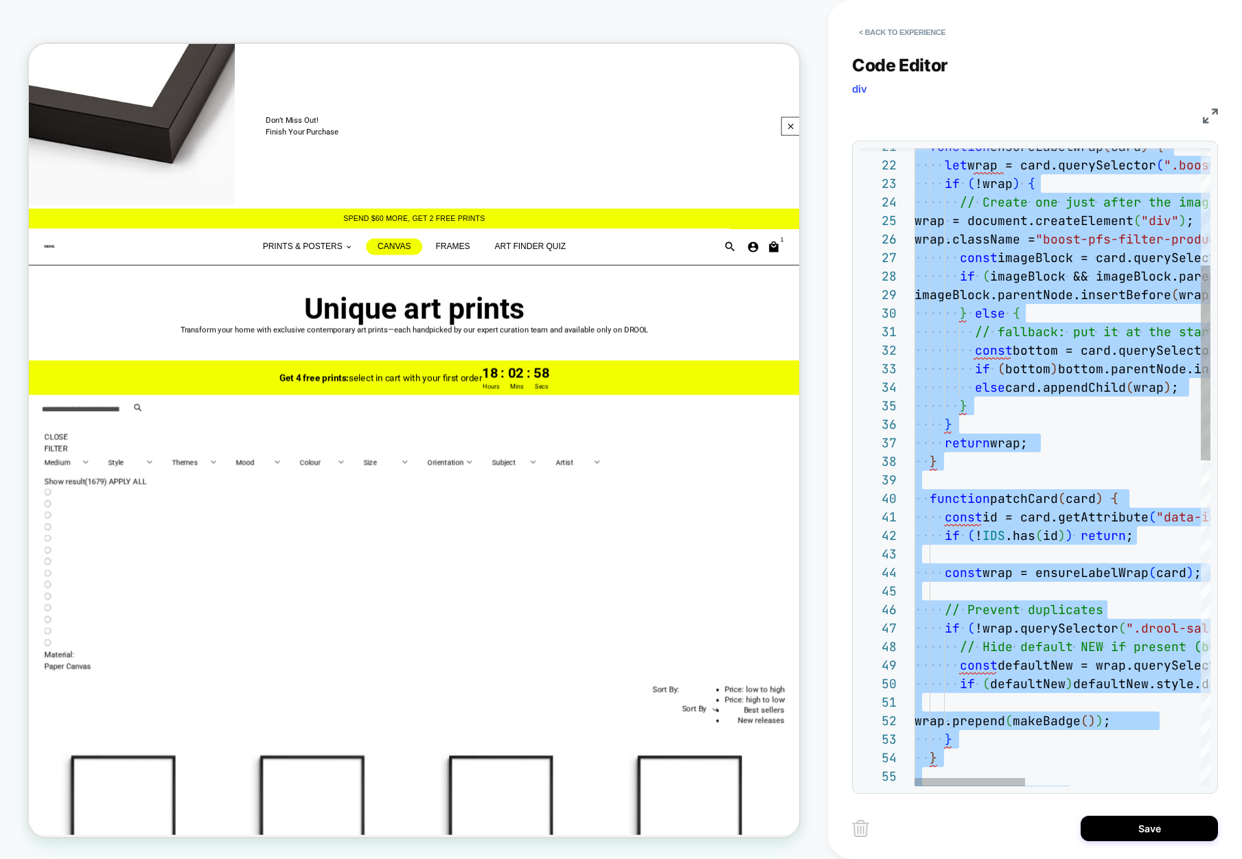
scroll to position [111, 126]
type textarea "***** *********"
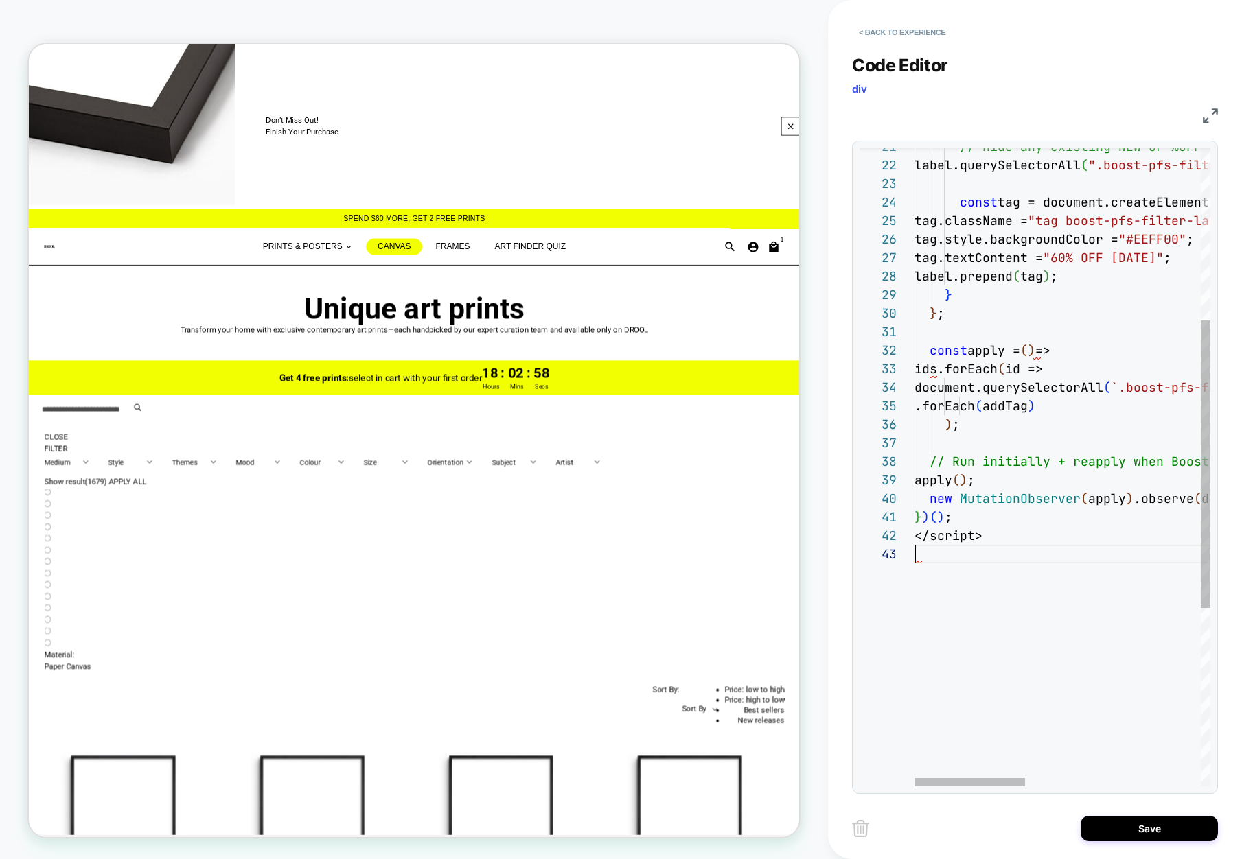
scroll to position [37, 0]
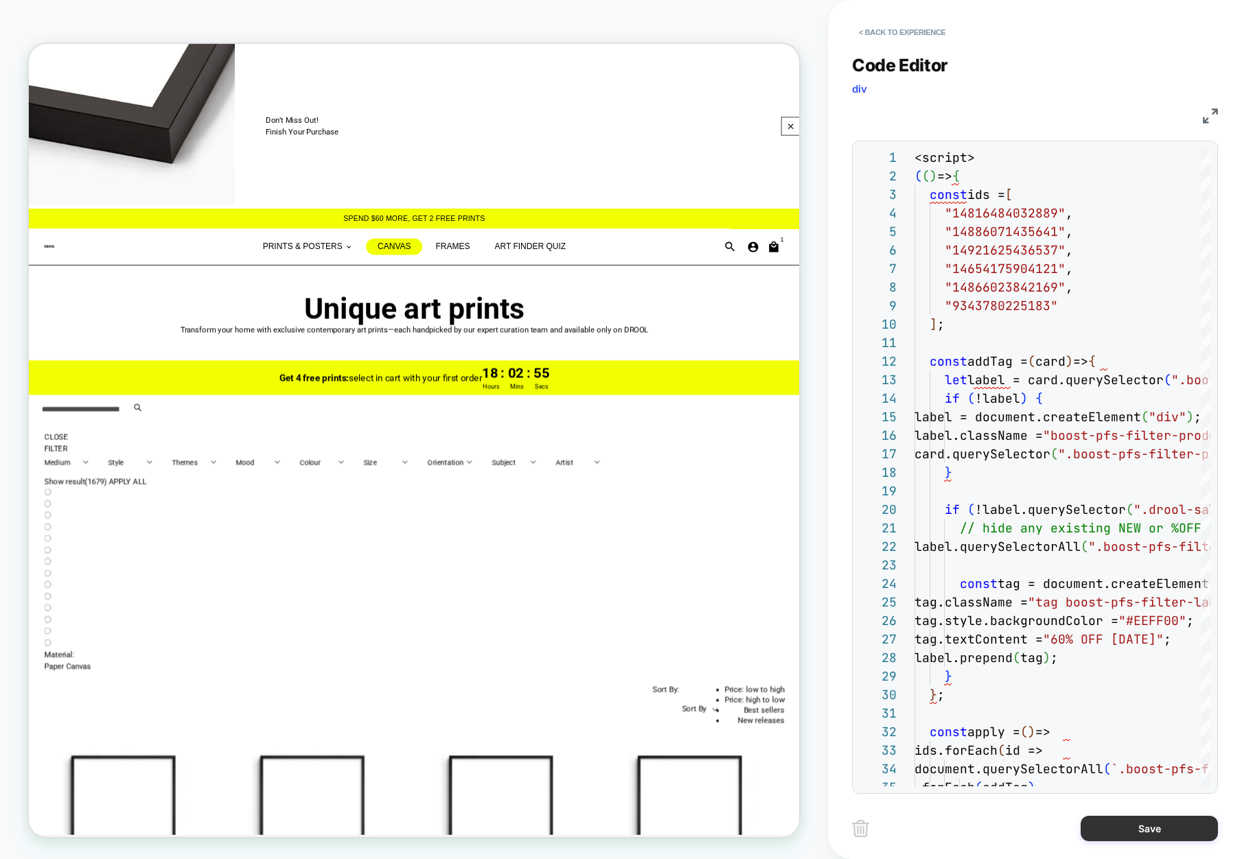
click at [1133, 822] on button "Save" at bounding box center [1148, 828] width 137 height 25
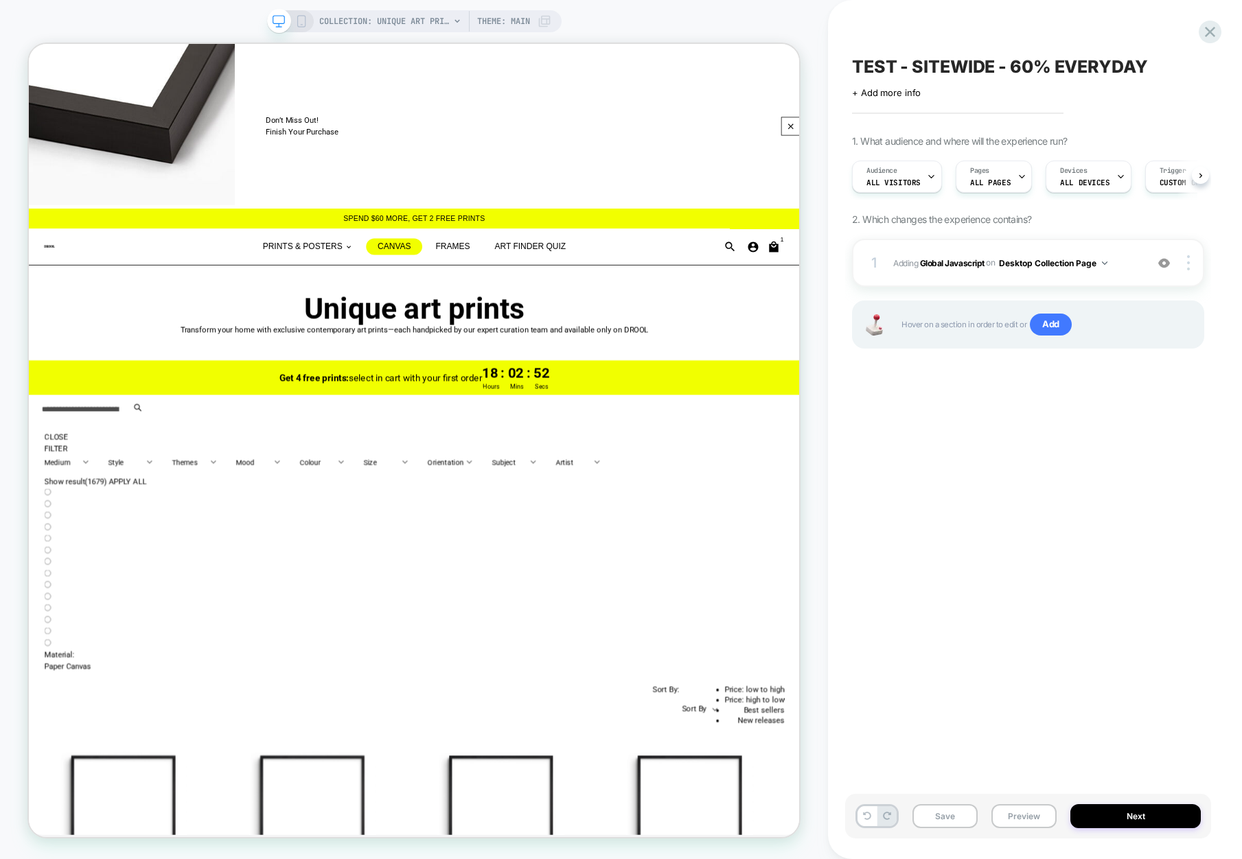
scroll to position [0, 1]
click at [1002, 815] on button "Preview" at bounding box center [1023, 817] width 65 height 24
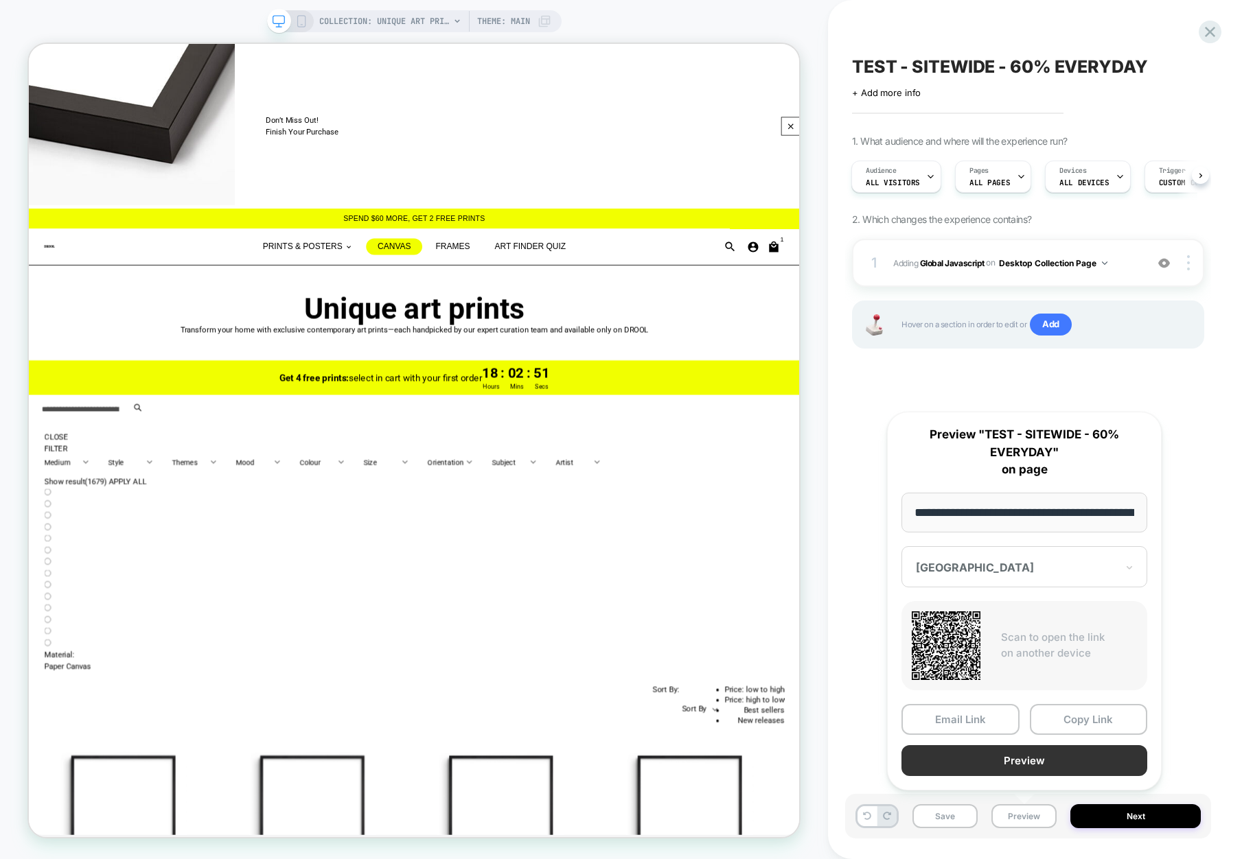
scroll to position [0, 100]
click at [1019, 769] on button "Preview" at bounding box center [1024, 761] width 246 height 31
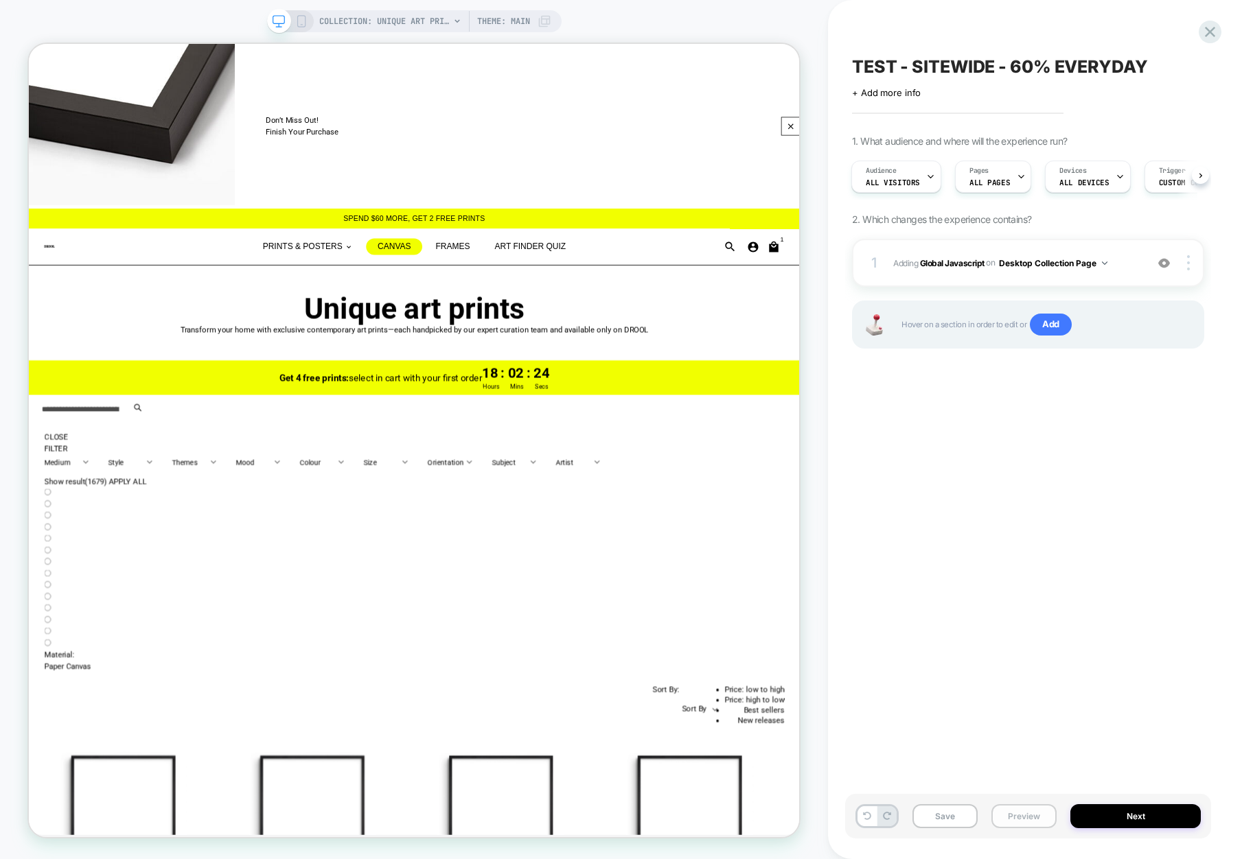
click at [1029, 817] on button "Preview" at bounding box center [1023, 817] width 65 height 24
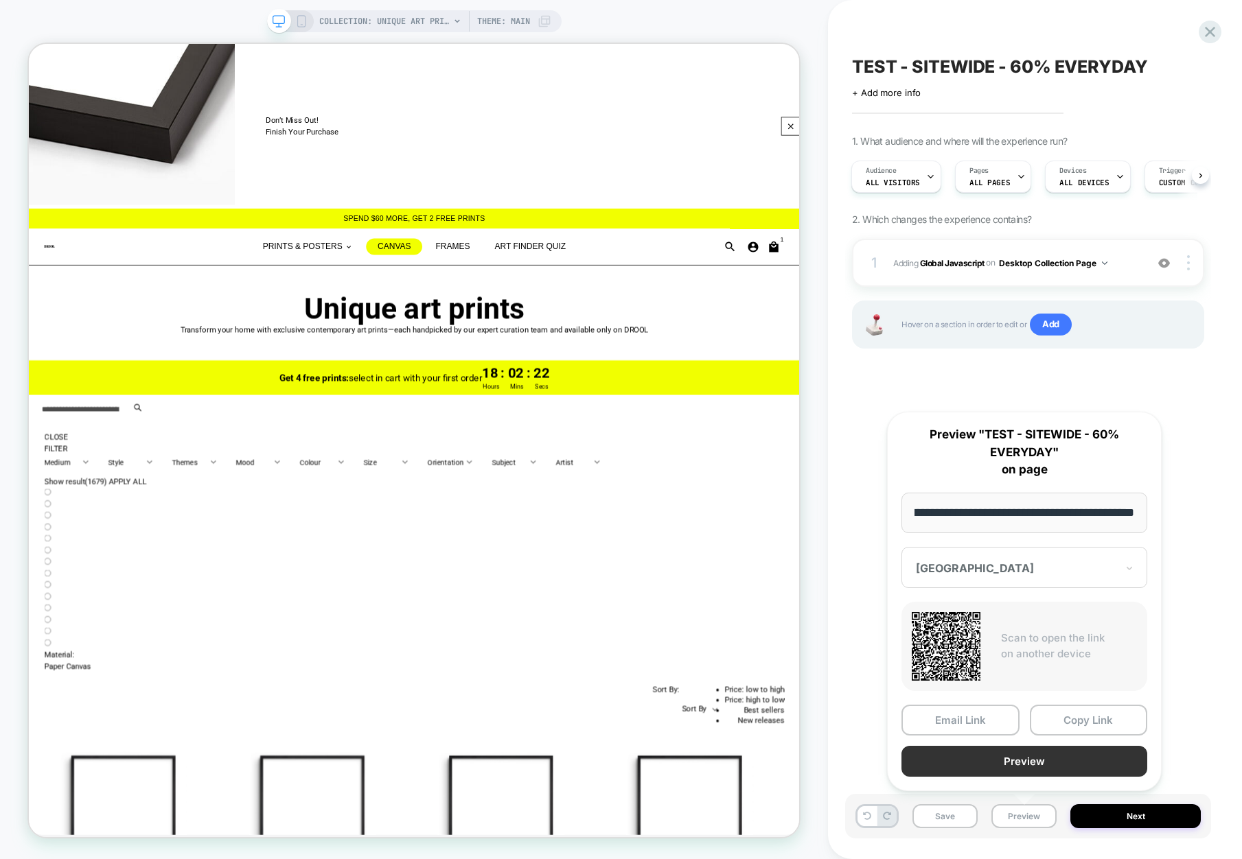
click at [1023, 761] on button "Preview" at bounding box center [1024, 761] width 246 height 31
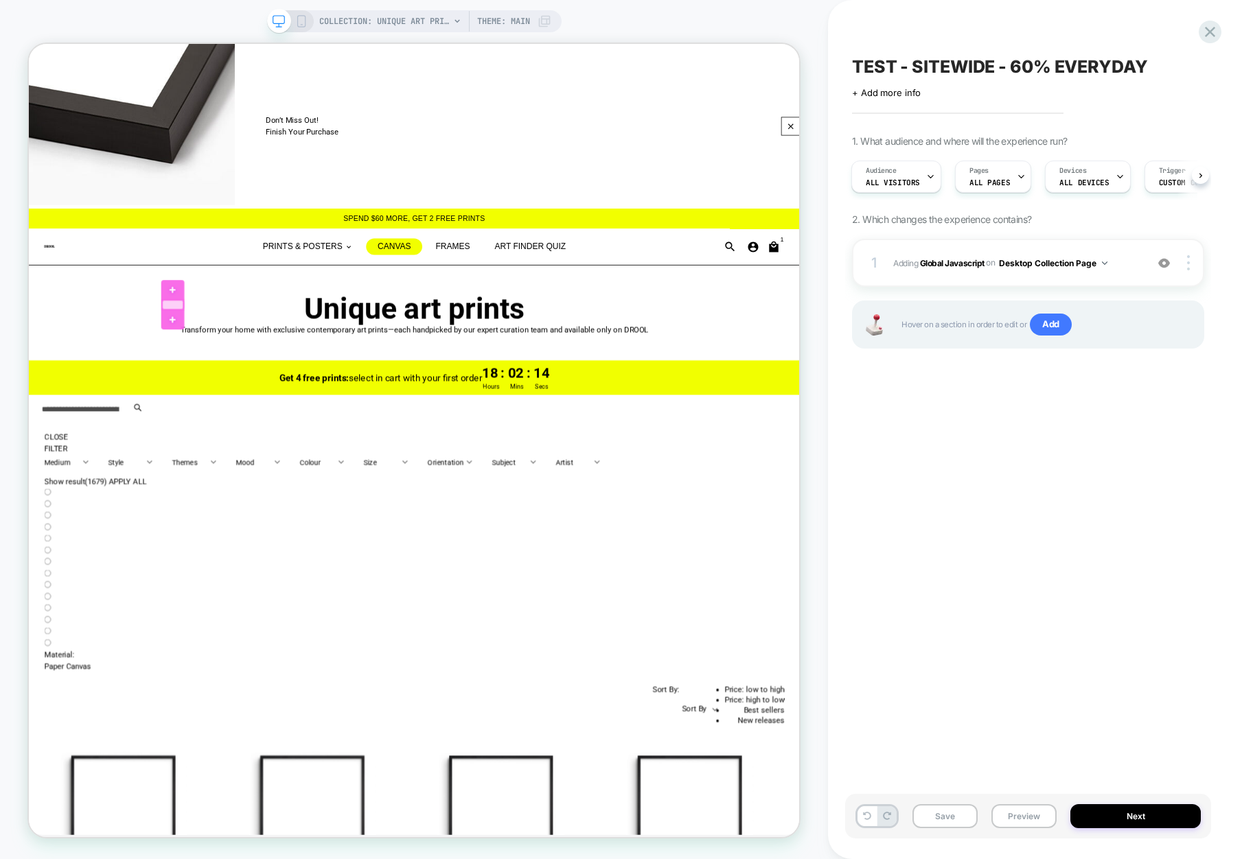
click at [220, 393] on div at bounding box center [221, 392] width 28 height 12
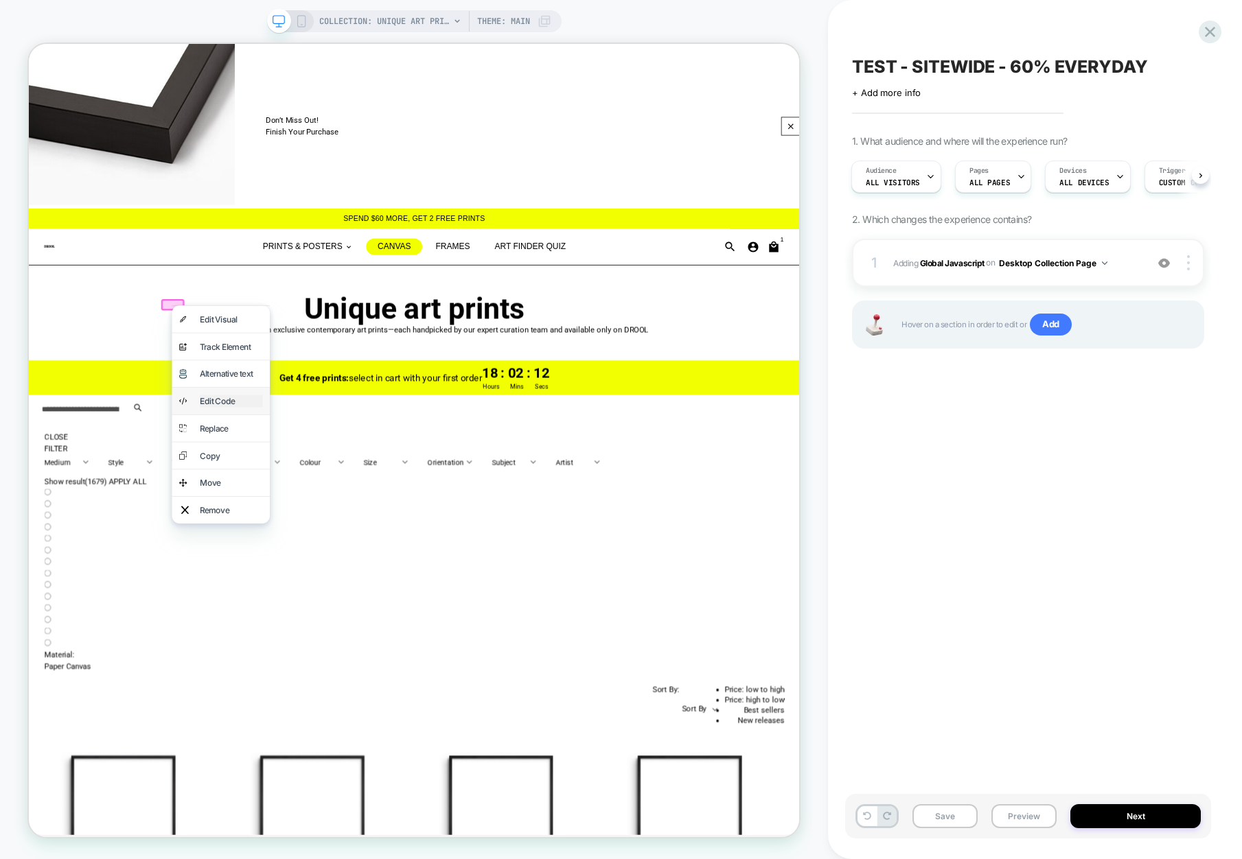
click at [308, 515] on div "Edit Code" at bounding box center [299, 520] width 84 height 16
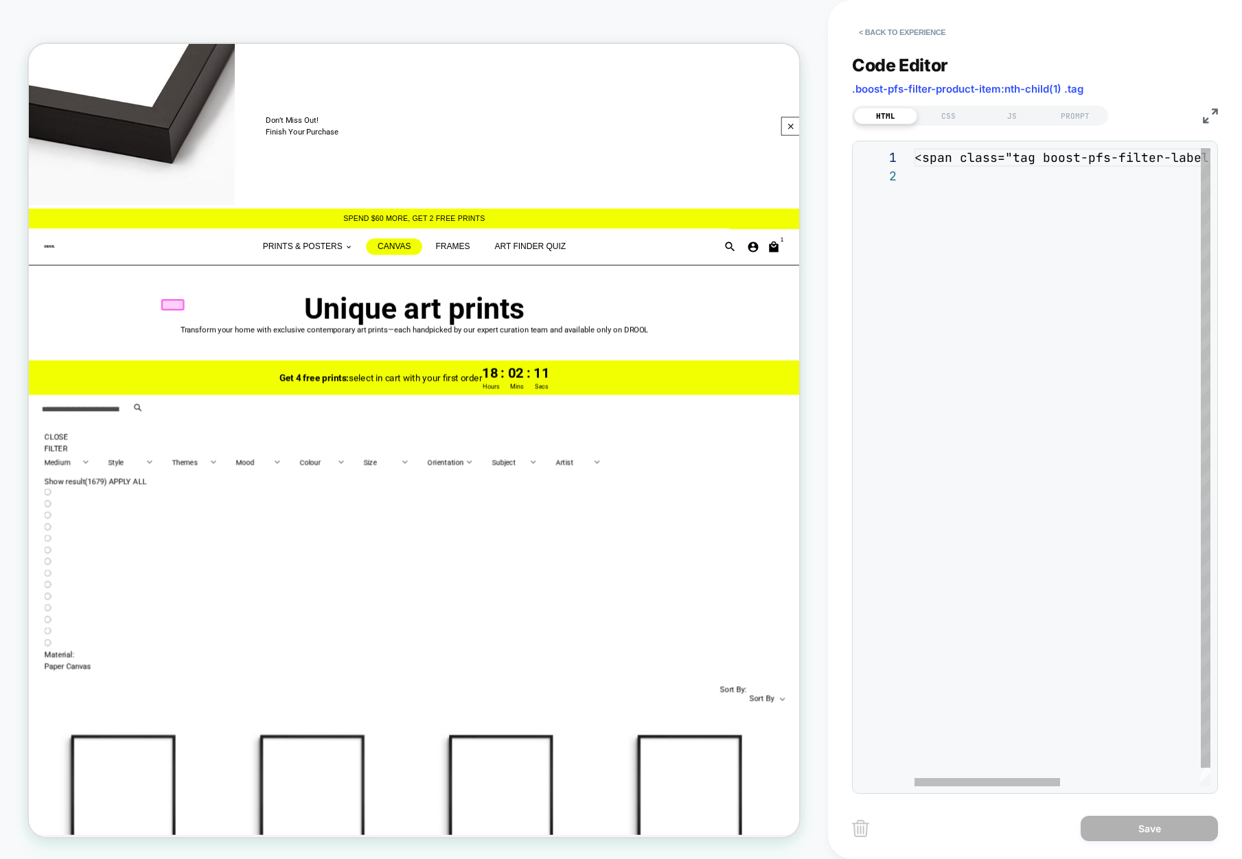
scroll to position [19, 0]
click at [1004, 174] on div "< span class = "tag boost-pfs-filter-label NEW" data-style-id = "0" > NEW </ sp…" at bounding box center [1204, 476] width 581 height 657
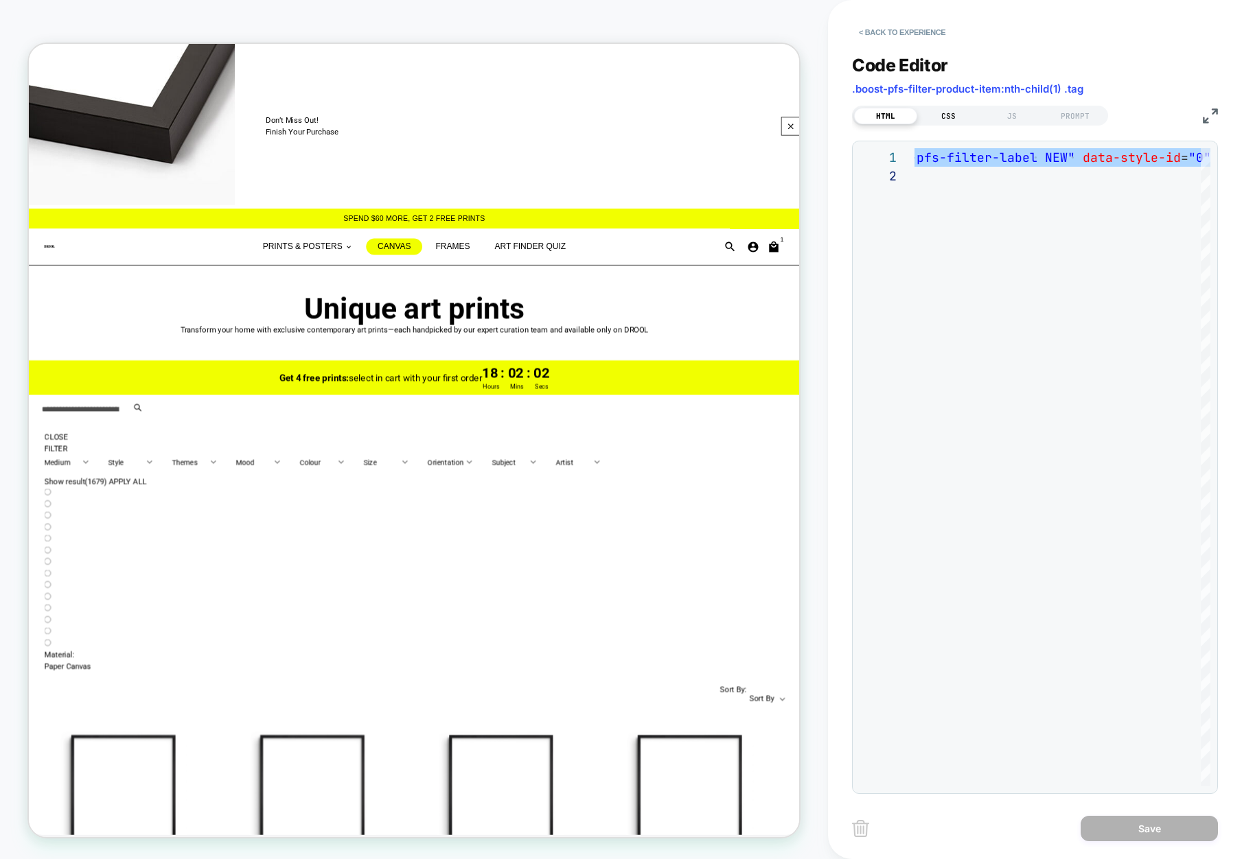
click at [949, 113] on div "CSS" at bounding box center [948, 116] width 63 height 16
click at [986, 116] on div "JS" at bounding box center [1011, 116] width 63 height 16
click at [883, 111] on div "HTML" at bounding box center [885, 116] width 63 height 16
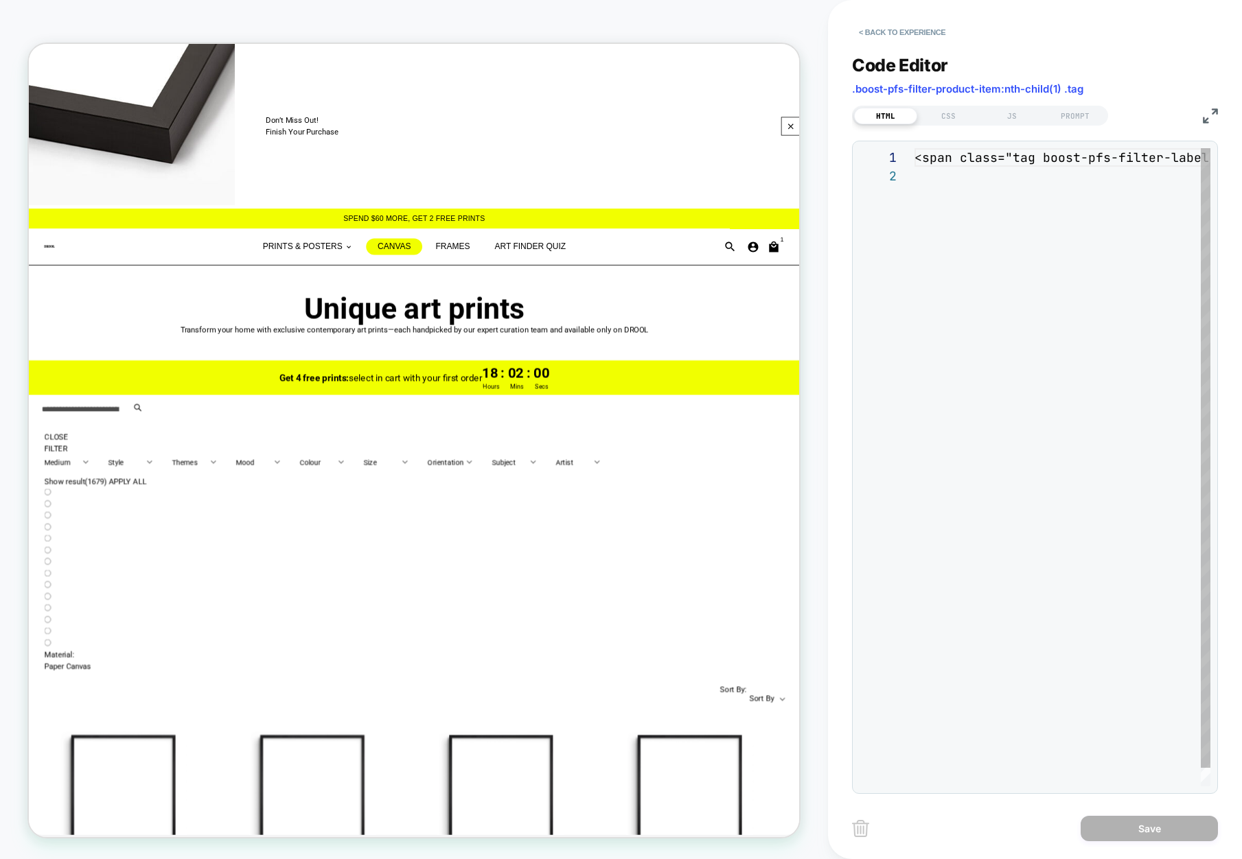
scroll to position [19, 0]
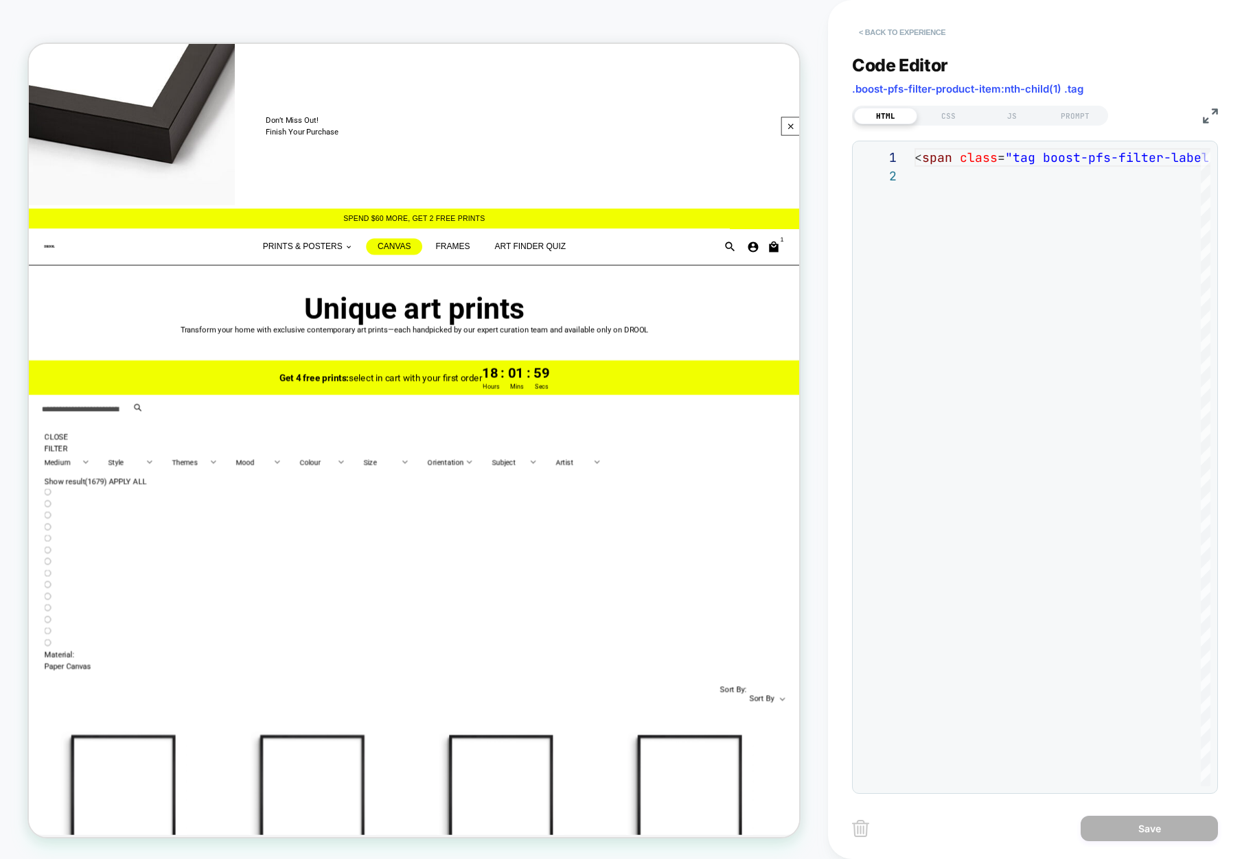
click at [899, 34] on button "< Back to experience" at bounding box center [902, 32] width 100 height 22
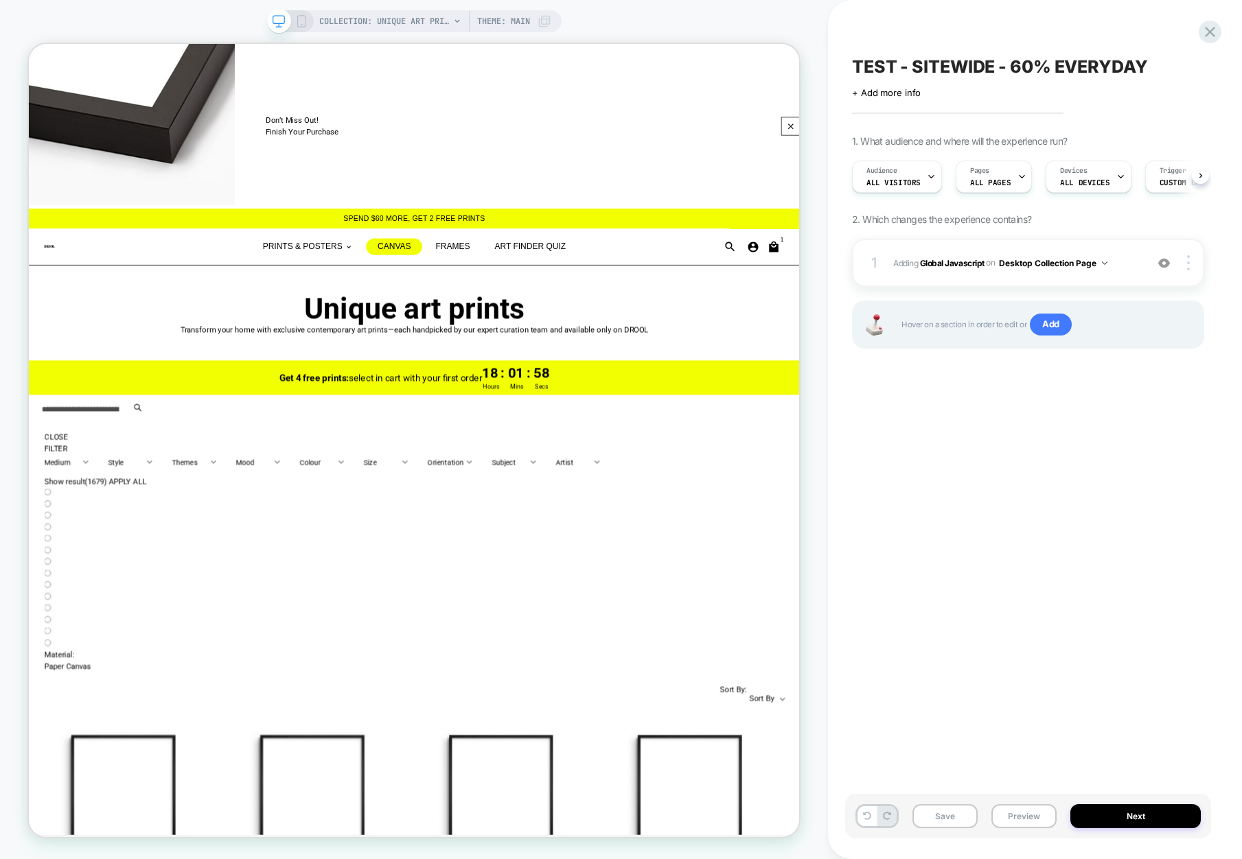
scroll to position [0, 1]
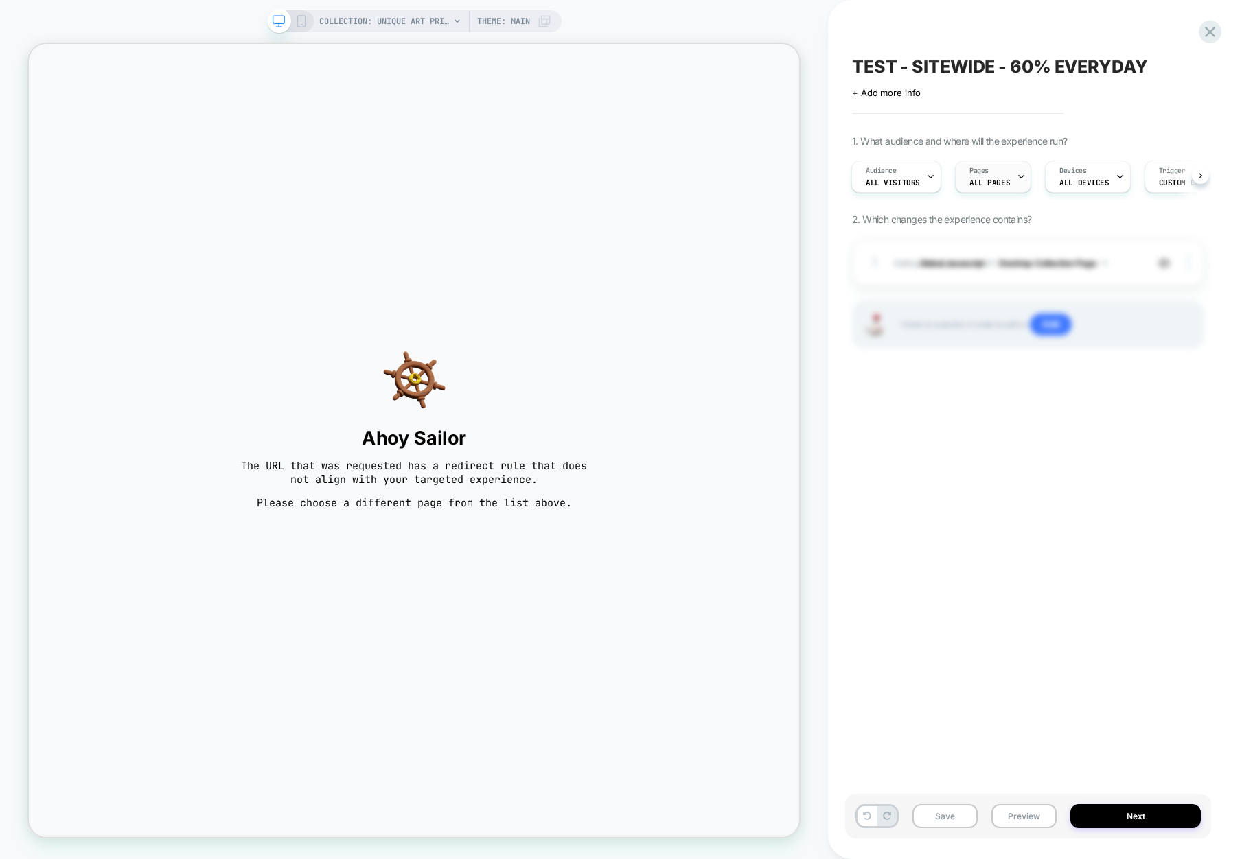
click at [978, 182] on span "ALL PAGES" at bounding box center [989, 183] width 41 height 10
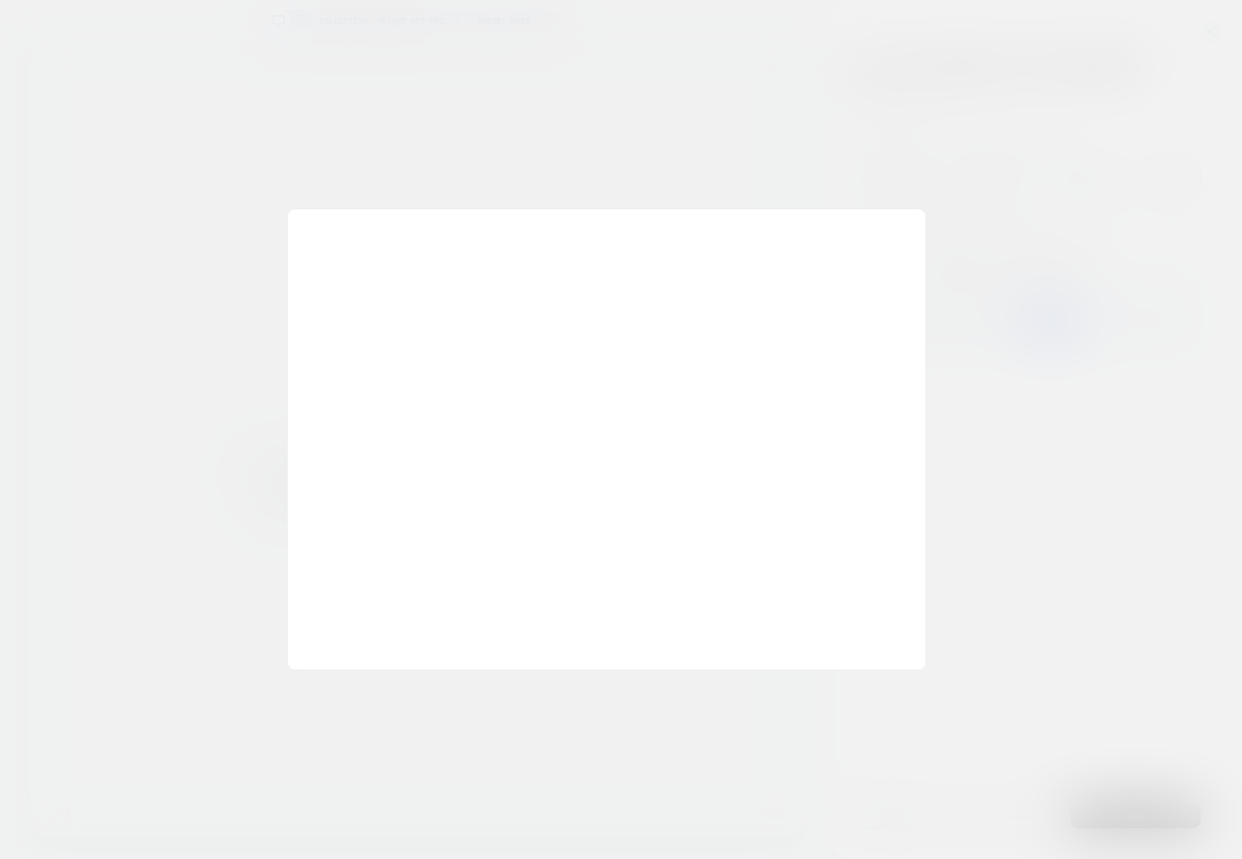
click at [378, 49] on div at bounding box center [621, 429] width 1242 height 859
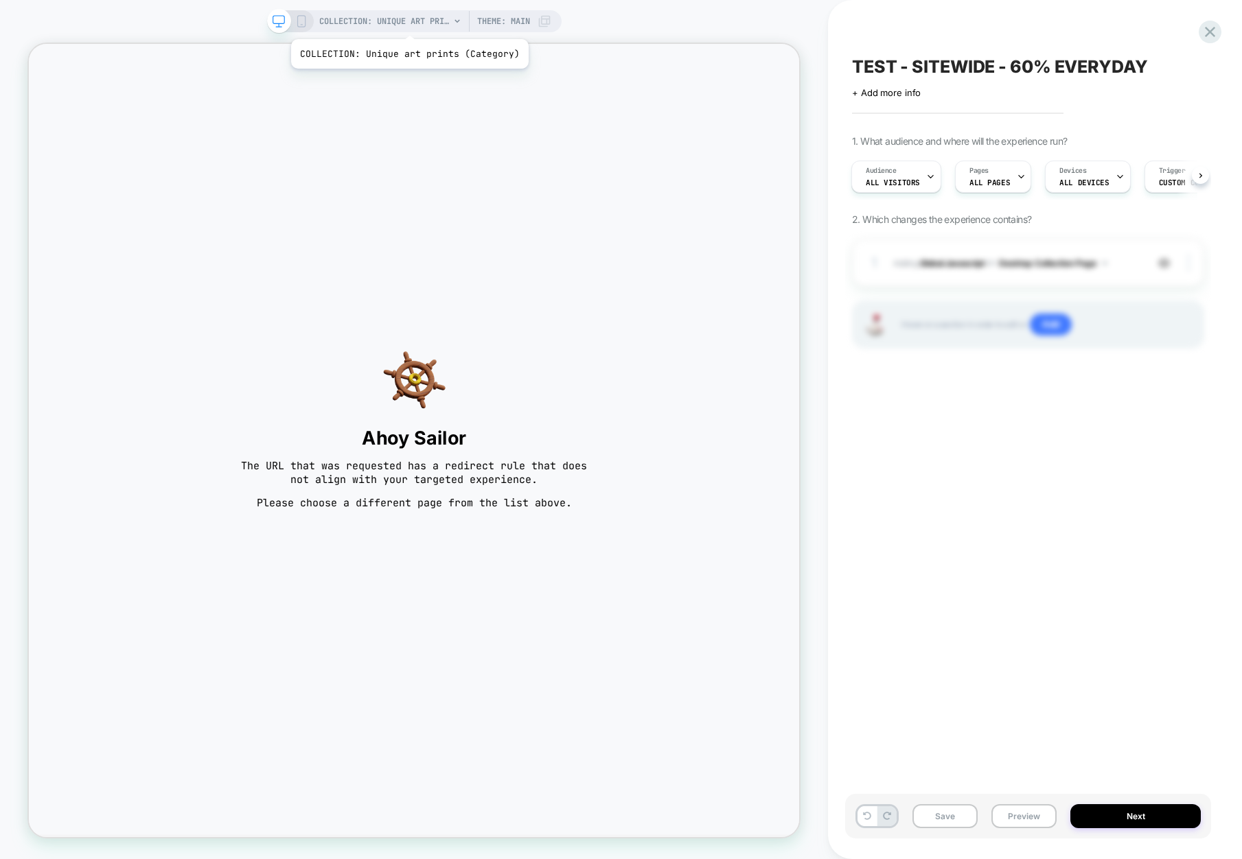
click at [407, 22] on span "COLLECTION: Unique art prints (Category)" at bounding box center [384, 21] width 130 height 22
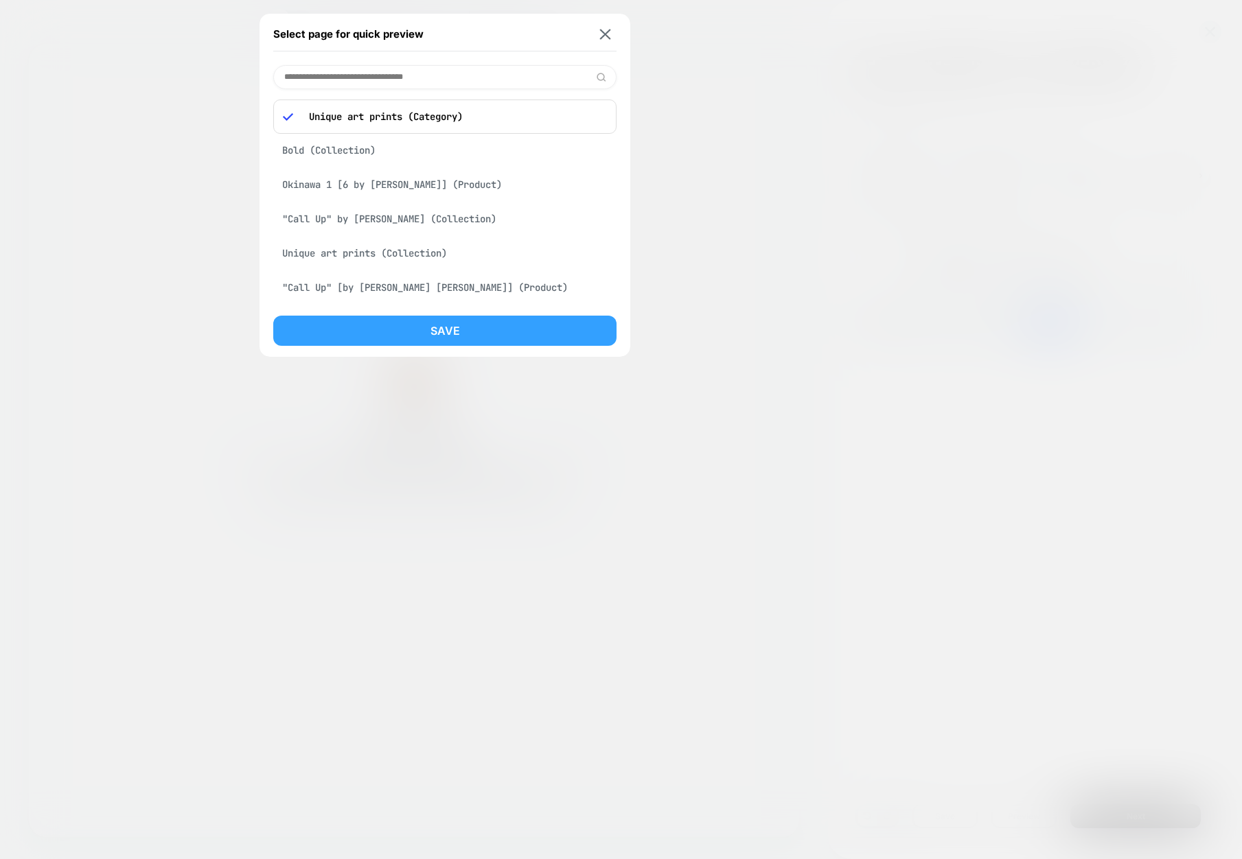
click at [435, 335] on button "Save" at bounding box center [444, 331] width 343 height 30
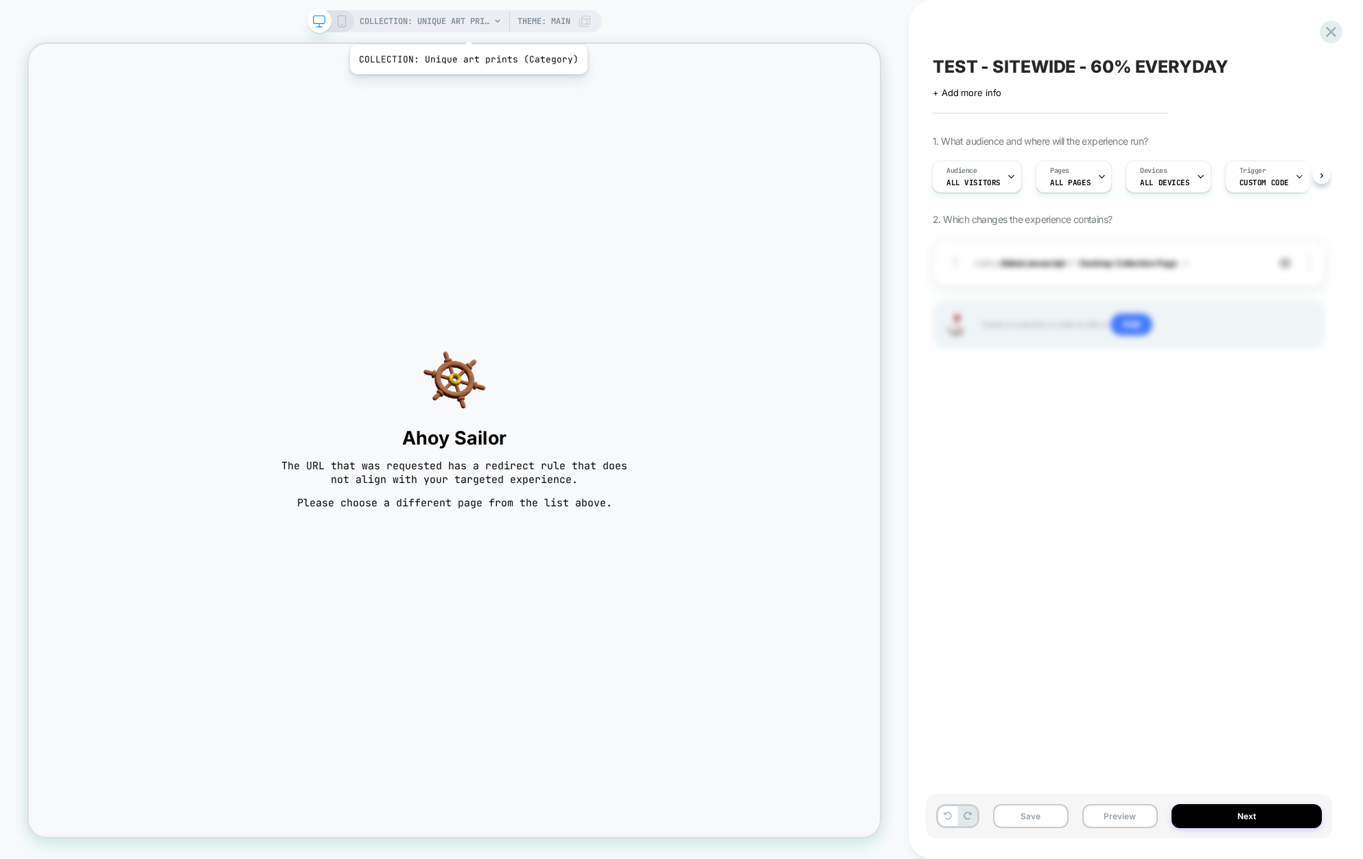
click at [466, 27] on span "COLLECTION: Unique art prints (Category)" at bounding box center [425, 21] width 130 height 22
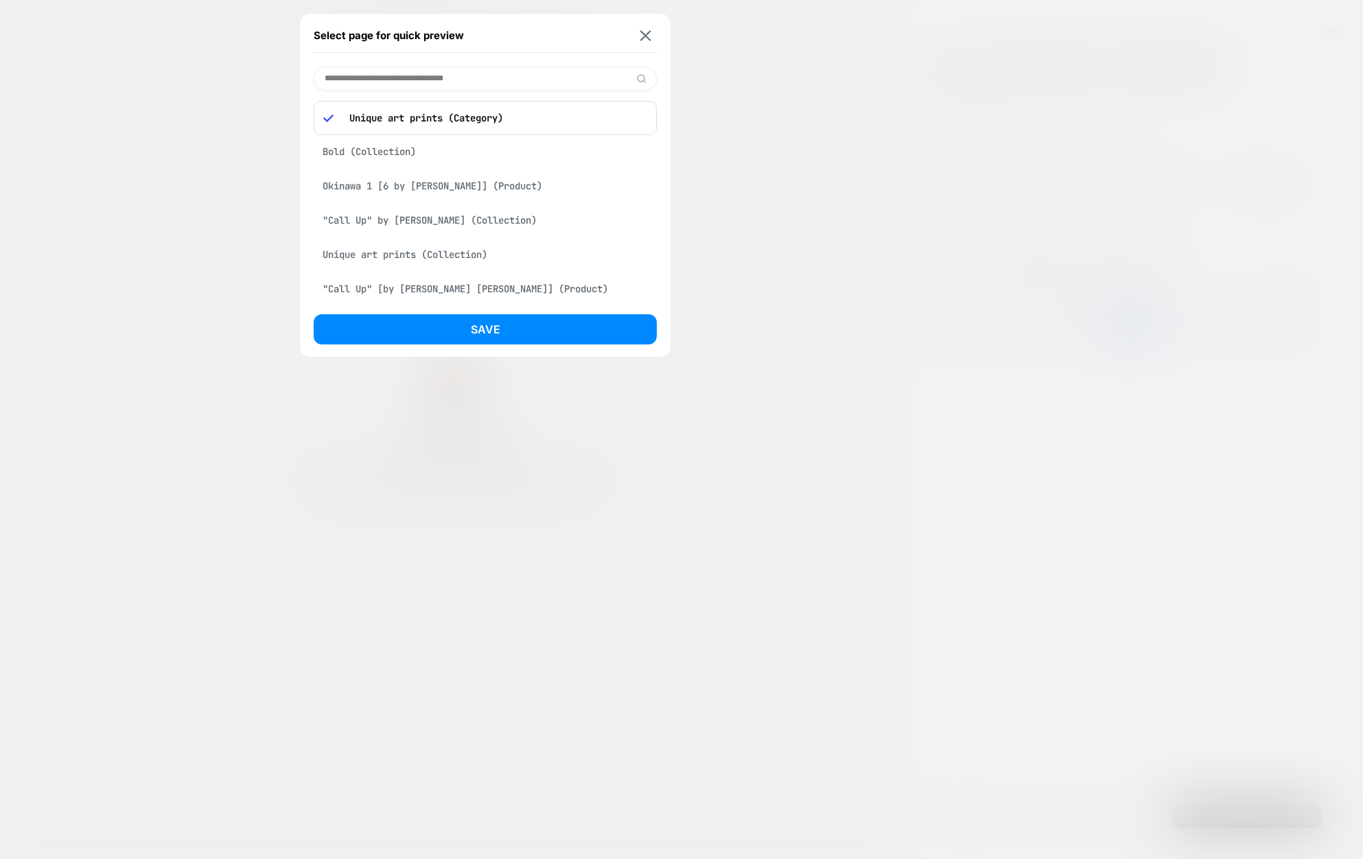
click at [428, 247] on div "Unique art prints (Collection)" at bounding box center [485, 255] width 343 height 26
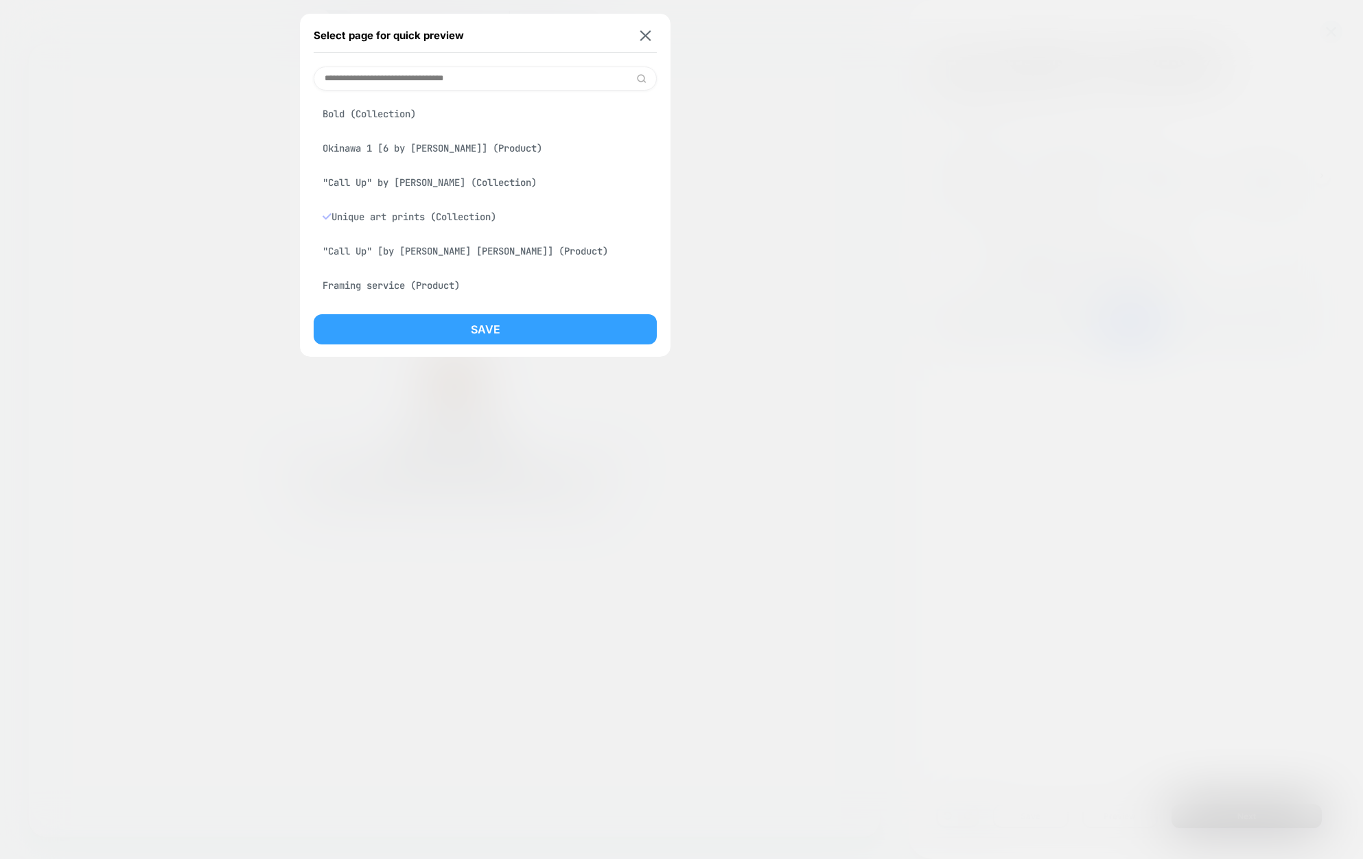
click at [518, 332] on button "Save" at bounding box center [485, 329] width 343 height 30
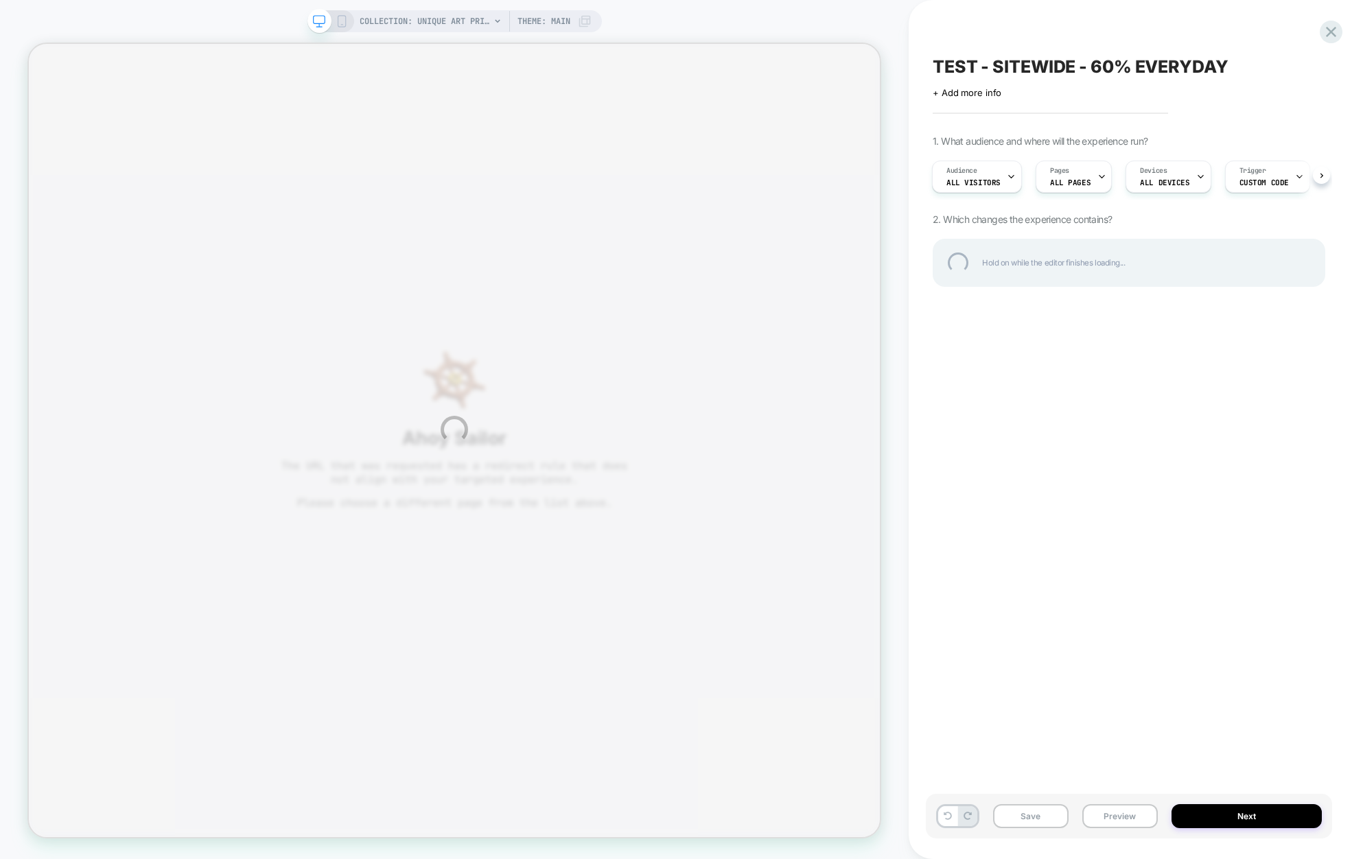
click at [1241, 176] on div "COLLECTION: Unique art prints (Category) COLLECTION: Unique art prints (Categor…" at bounding box center [681, 429] width 1363 height 859
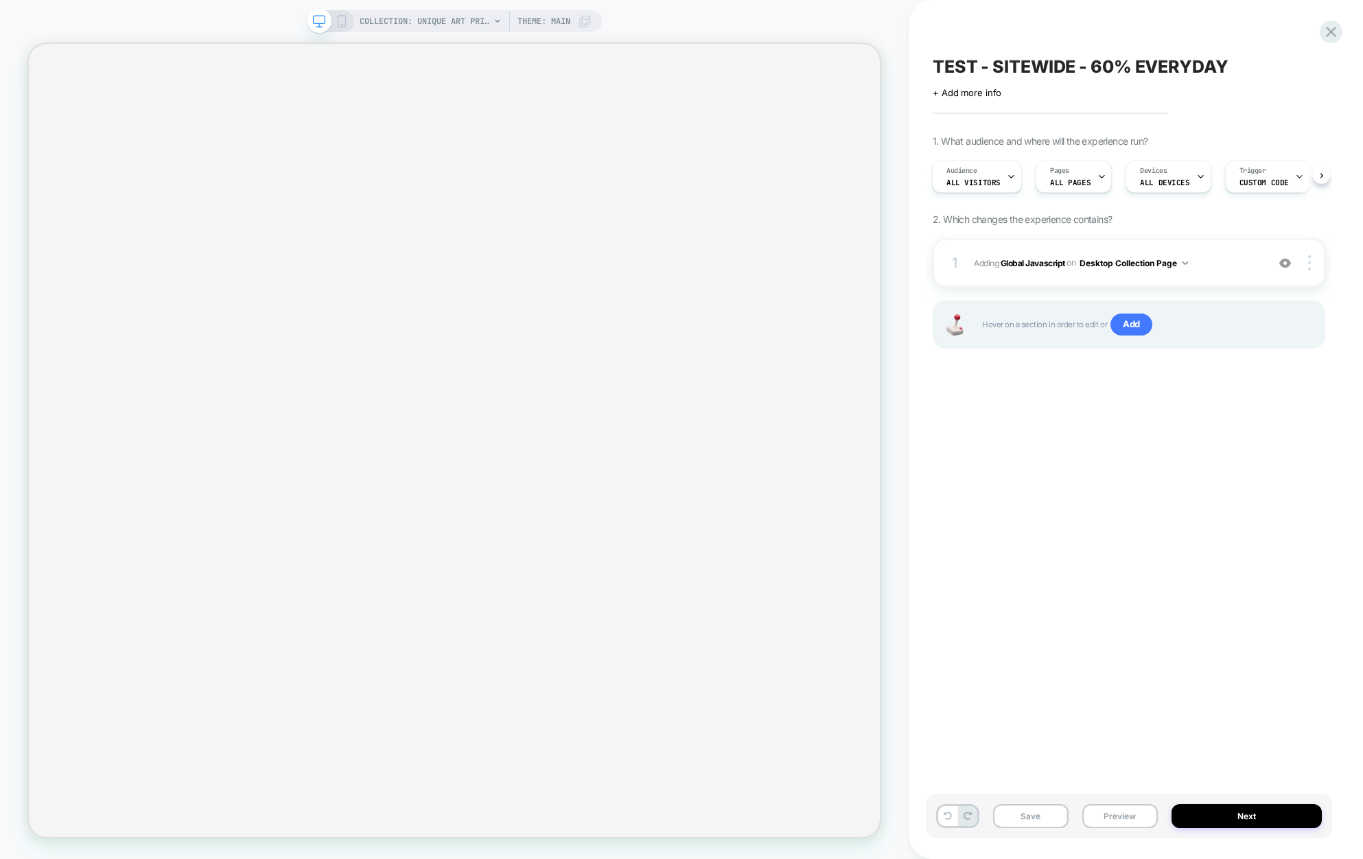
click at [1241, 176] on div "Trigger Custom Code" at bounding box center [1264, 176] width 77 height 31
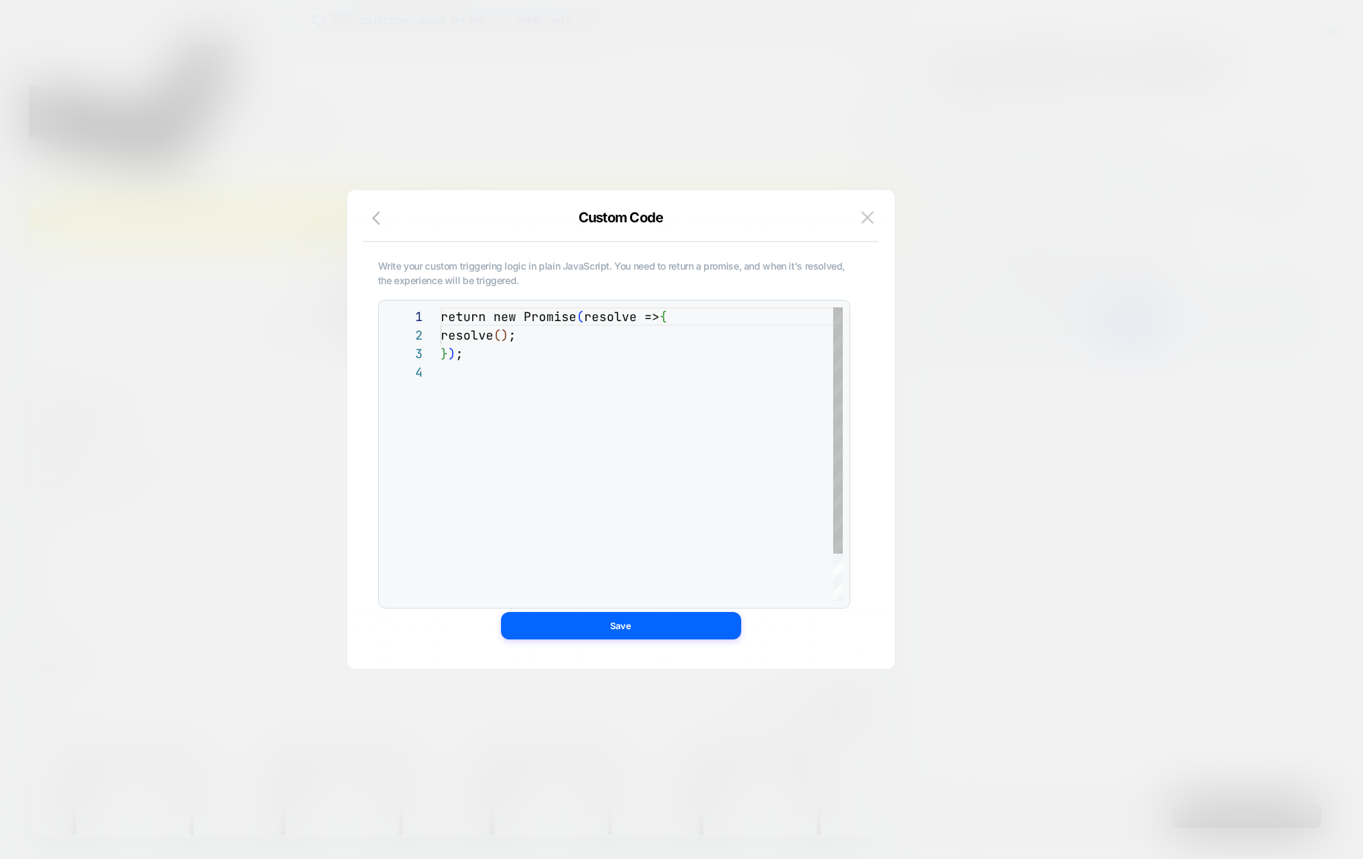
scroll to position [56, 0]
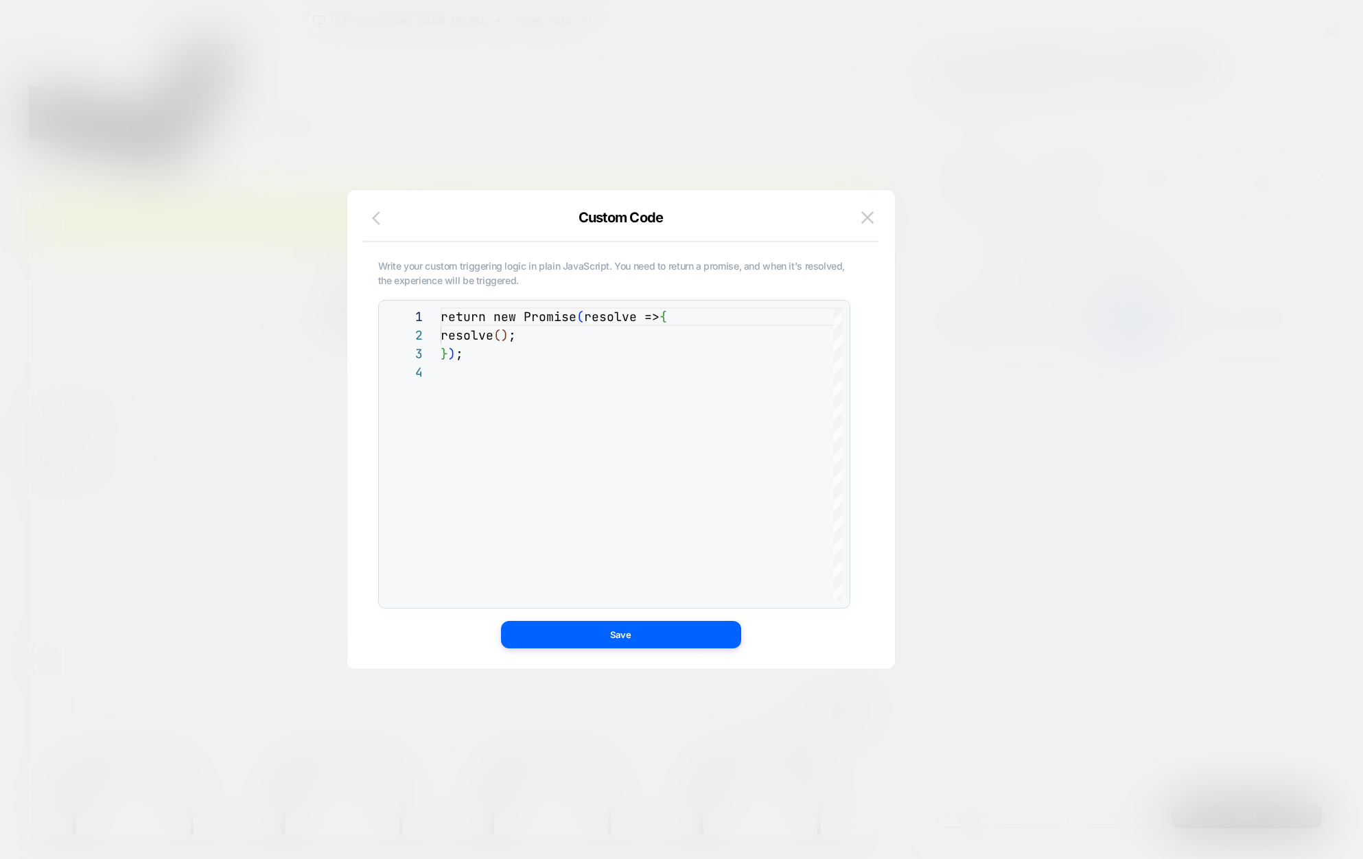
click at [382, 215] on icon "button" at bounding box center [380, 218] width 16 height 16
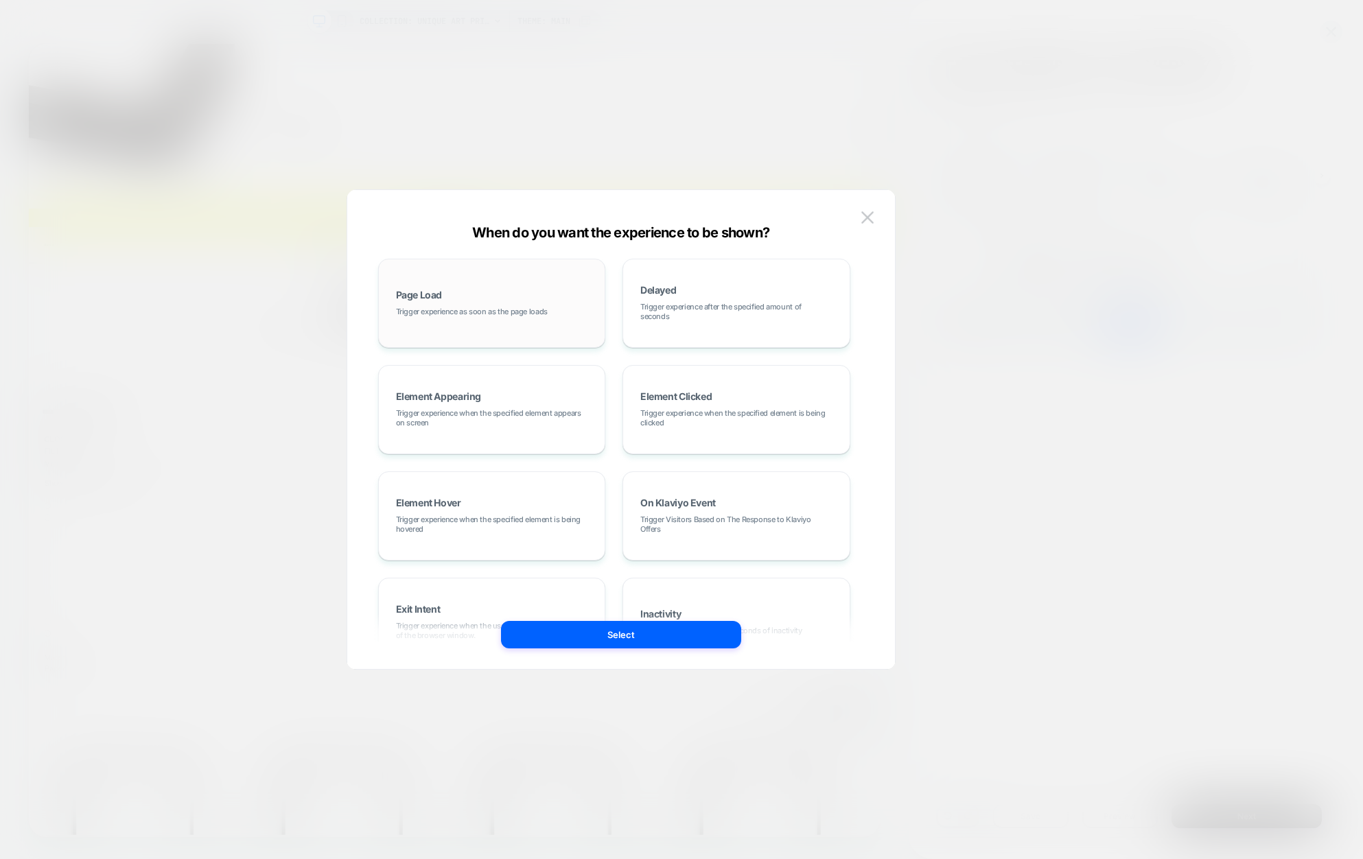
click at [470, 301] on div "Page Load Trigger experience as soon as the page loads" at bounding box center [492, 303] width 213 height 74
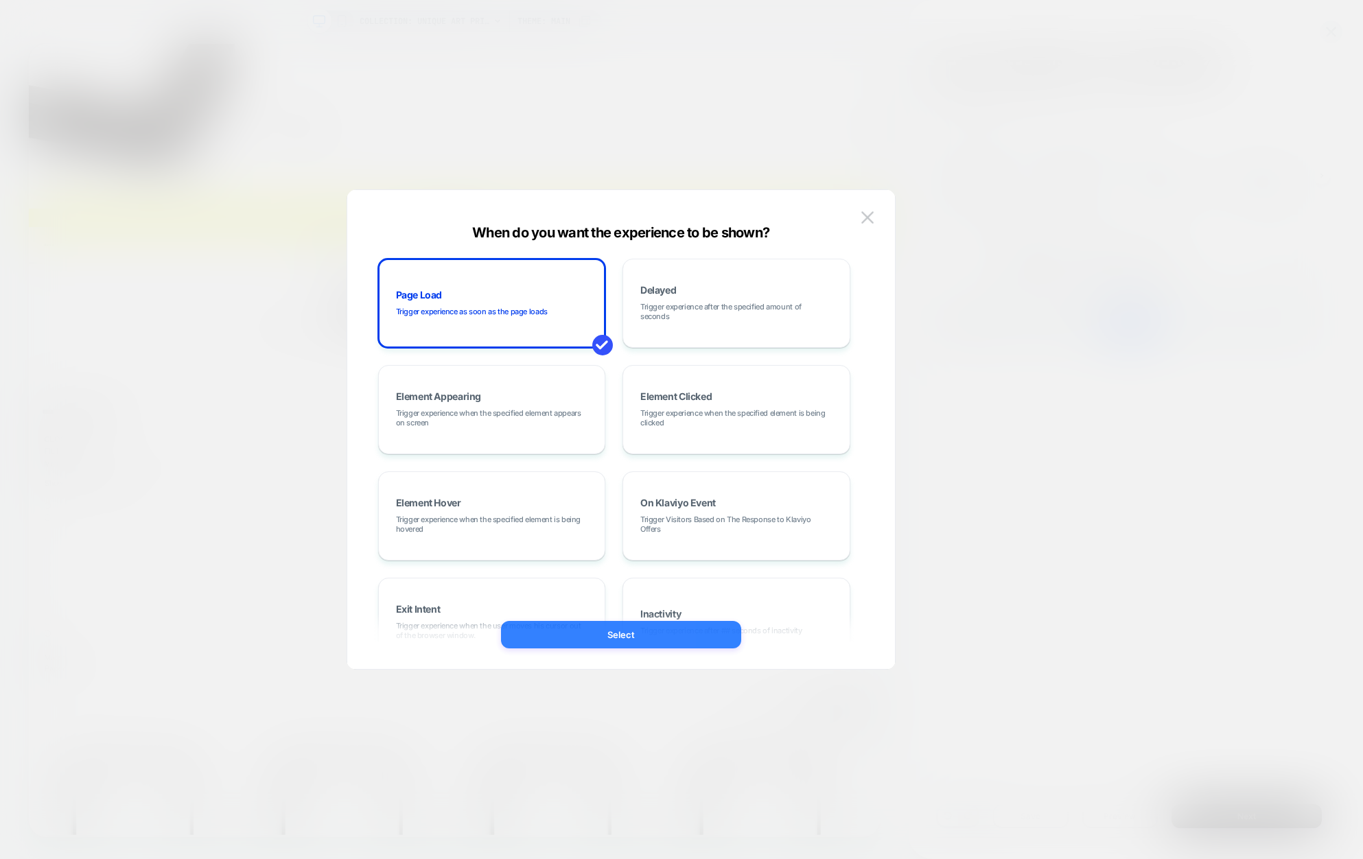
click at [635, 640] on button "Select" at bounding box center [621, 634] width 240 height 27
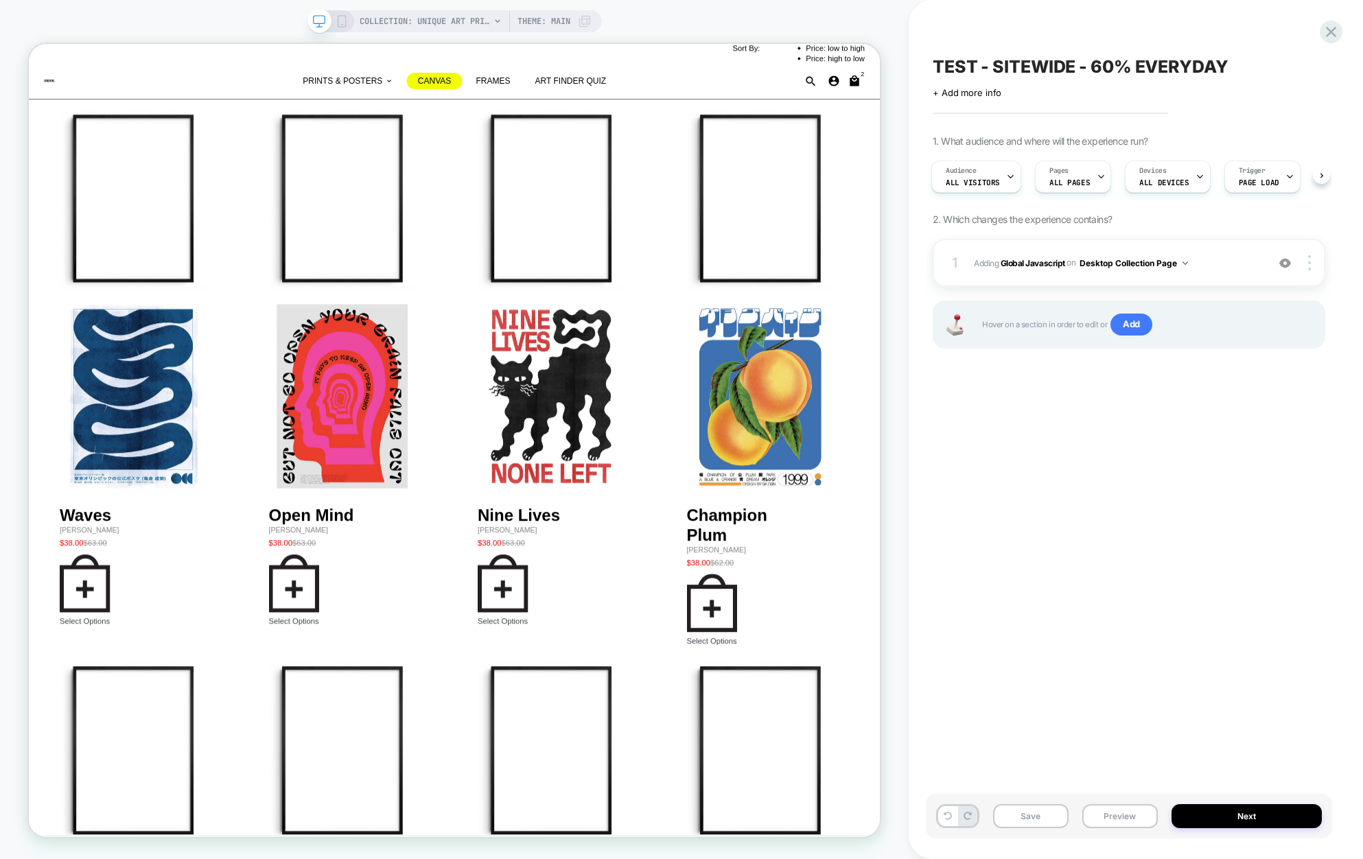
scroll to position [52, 0]
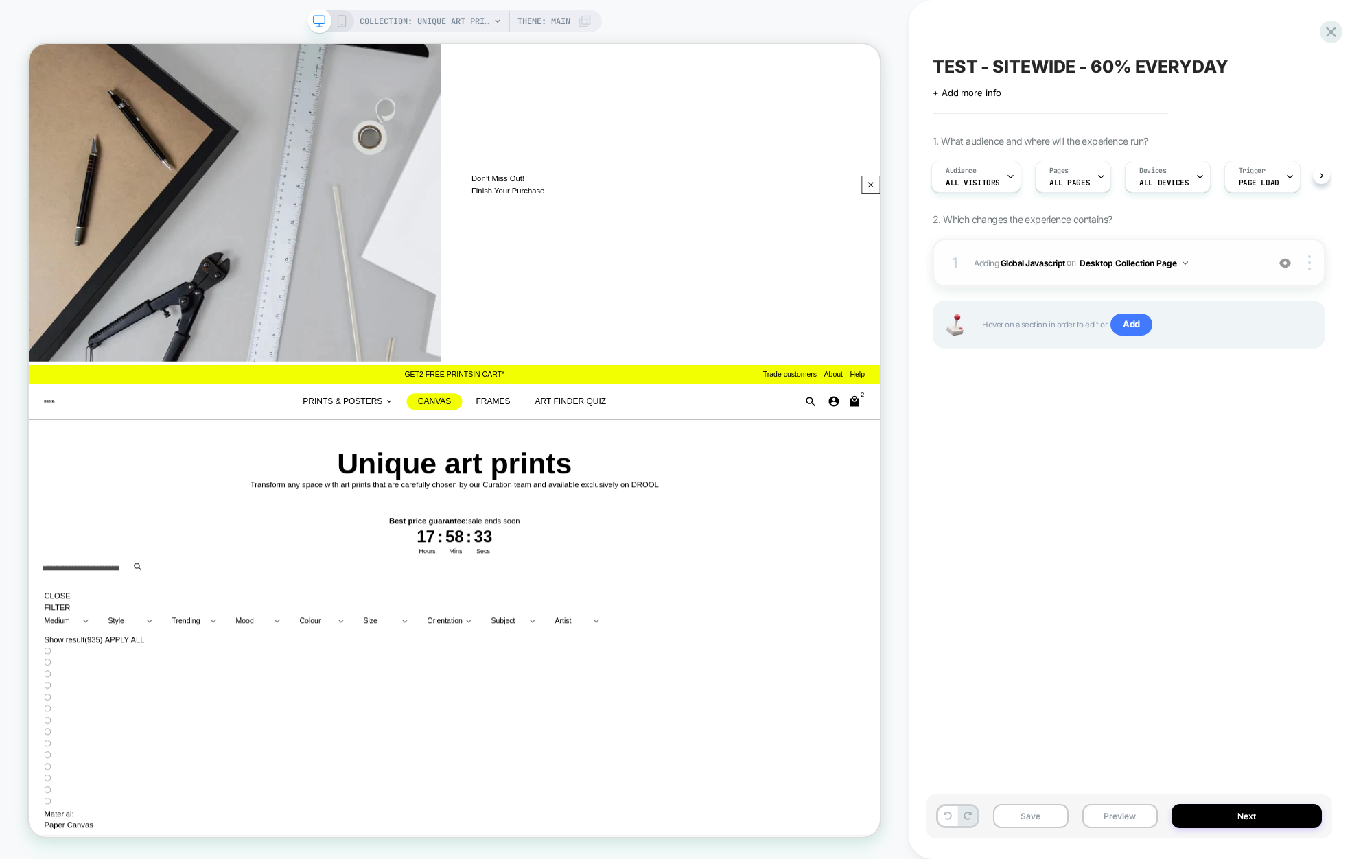
click at [1218, 263] on span "Adding Global Javascript on Desktop Collection Page" at bounding box center [1117, 263] width 286 height 17
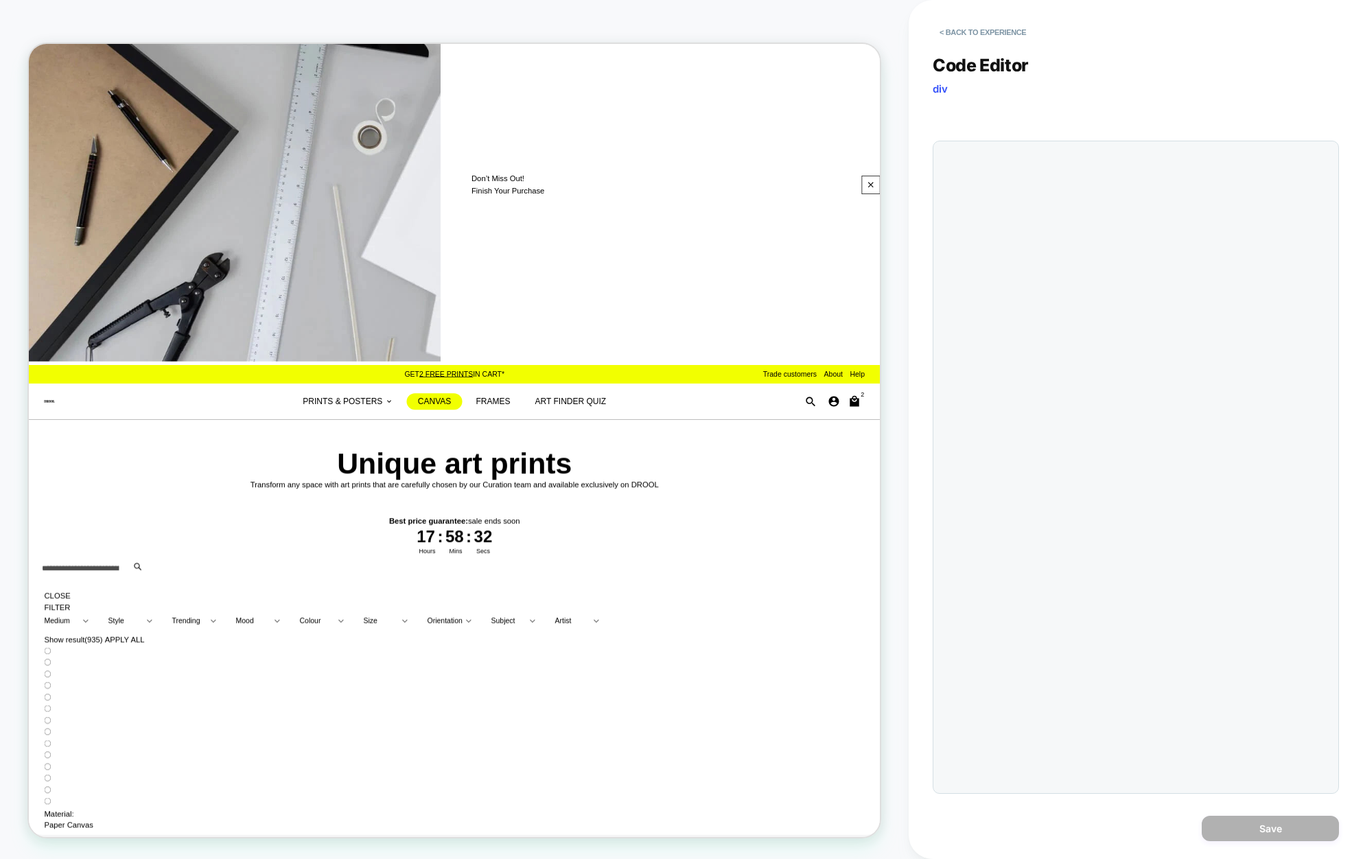
scroll to position [37, 96]
click at [1035, 203] on div "<script>" at bounding box center [1015, 546] width 40 height 797
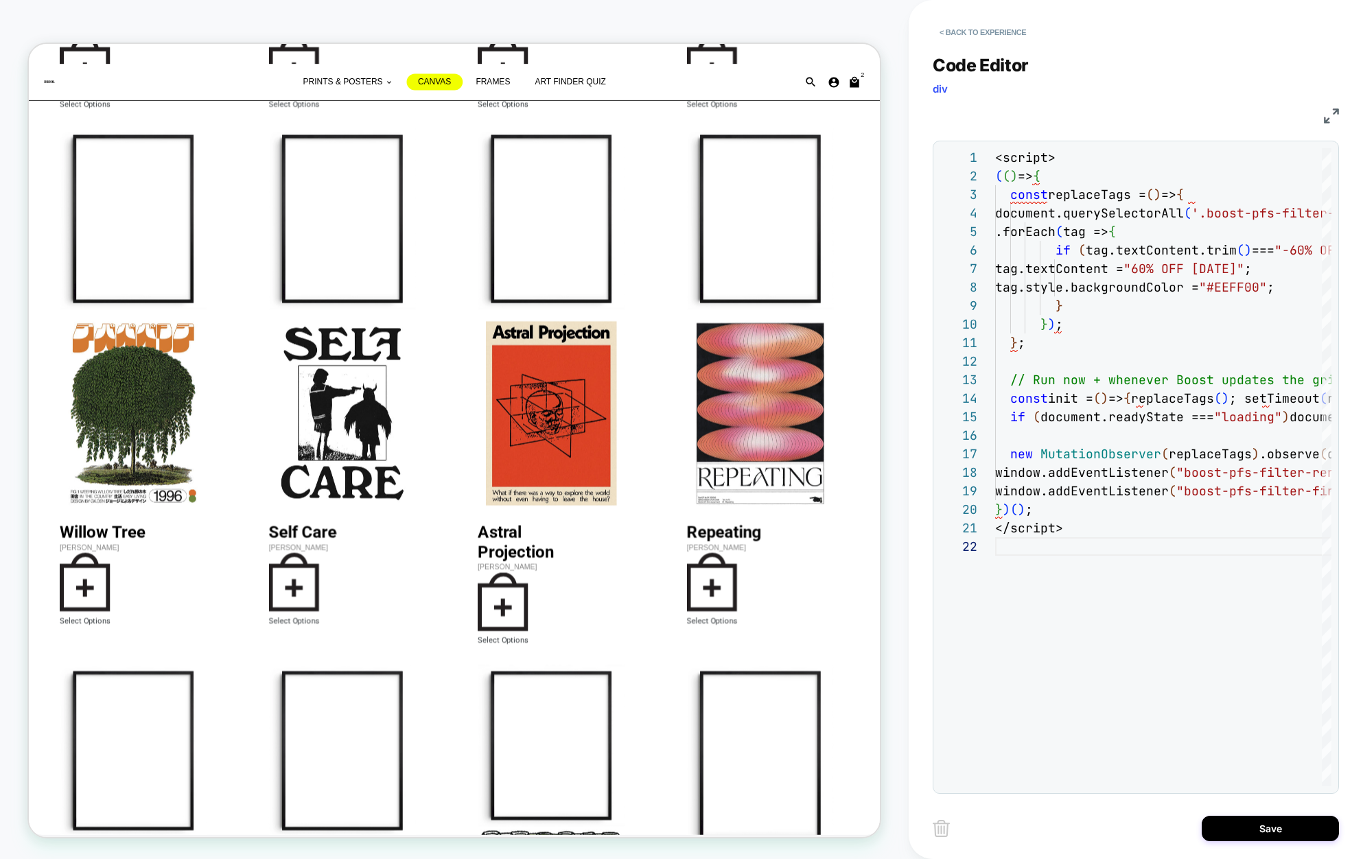
scroll to position [1693, 0]
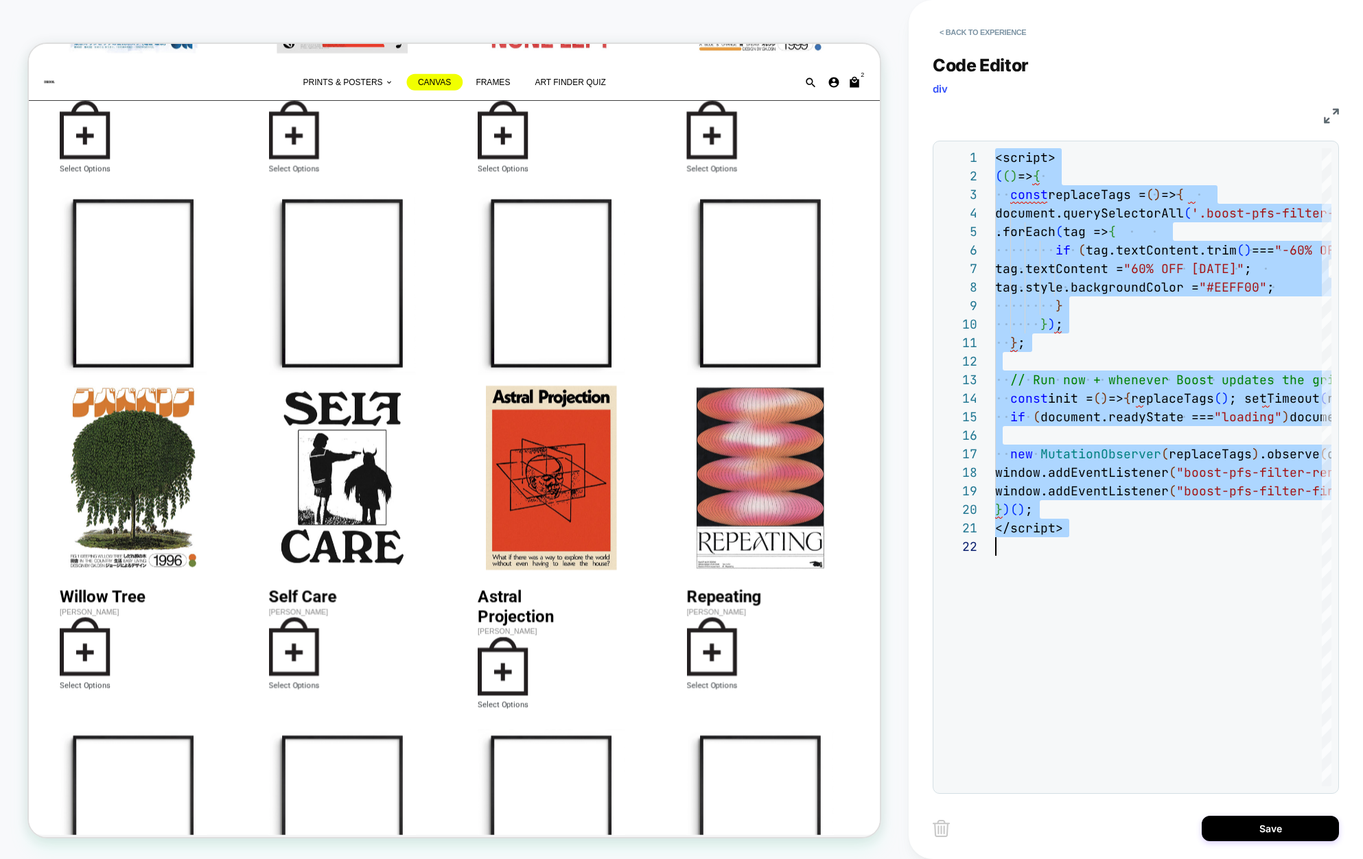
type textarea "**********"
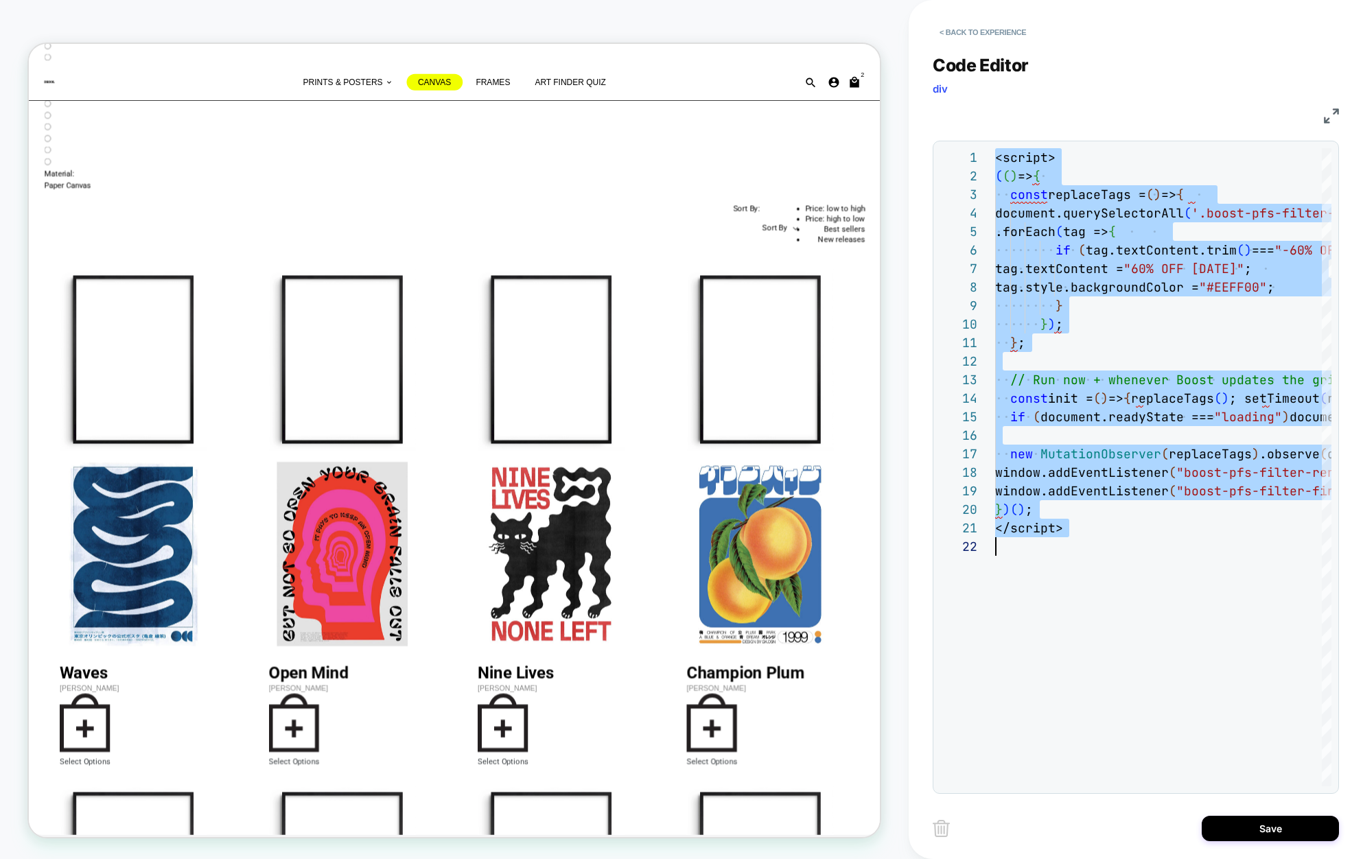
scroll to position [0, 0]
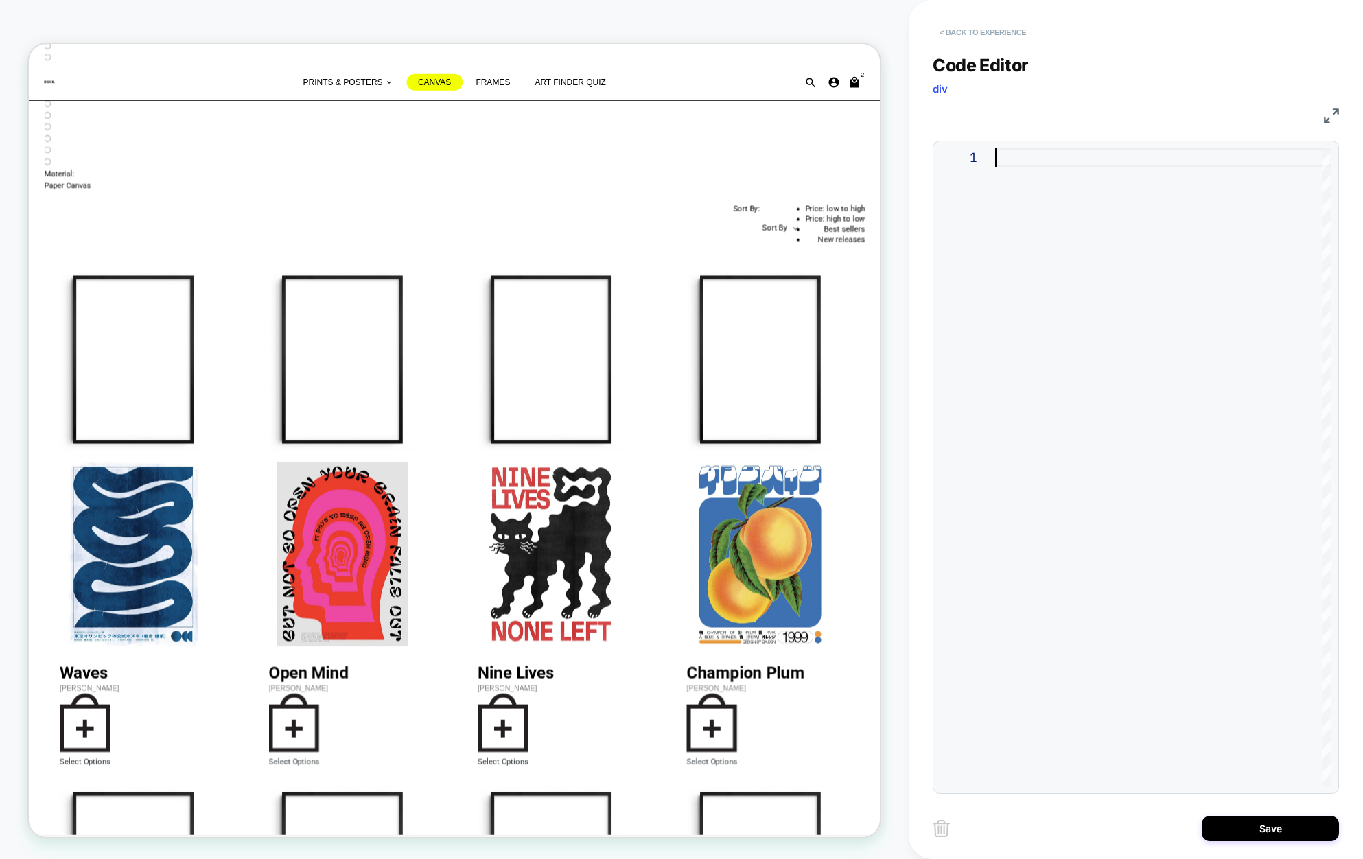
click at [971, 24] on button "< Back to experience" at bounding box center [983, 32] width 100 height 22
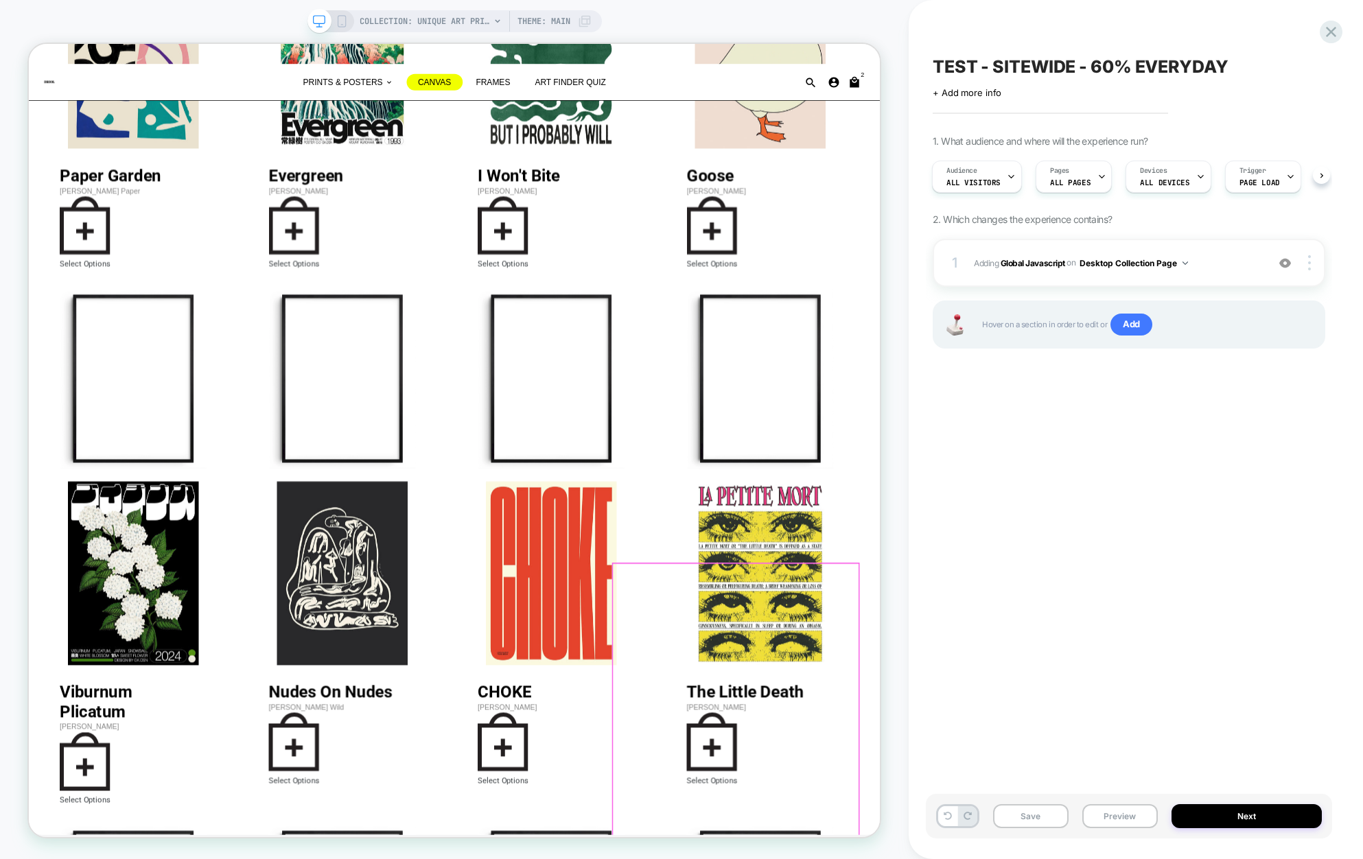
scroll to position [910, 0]
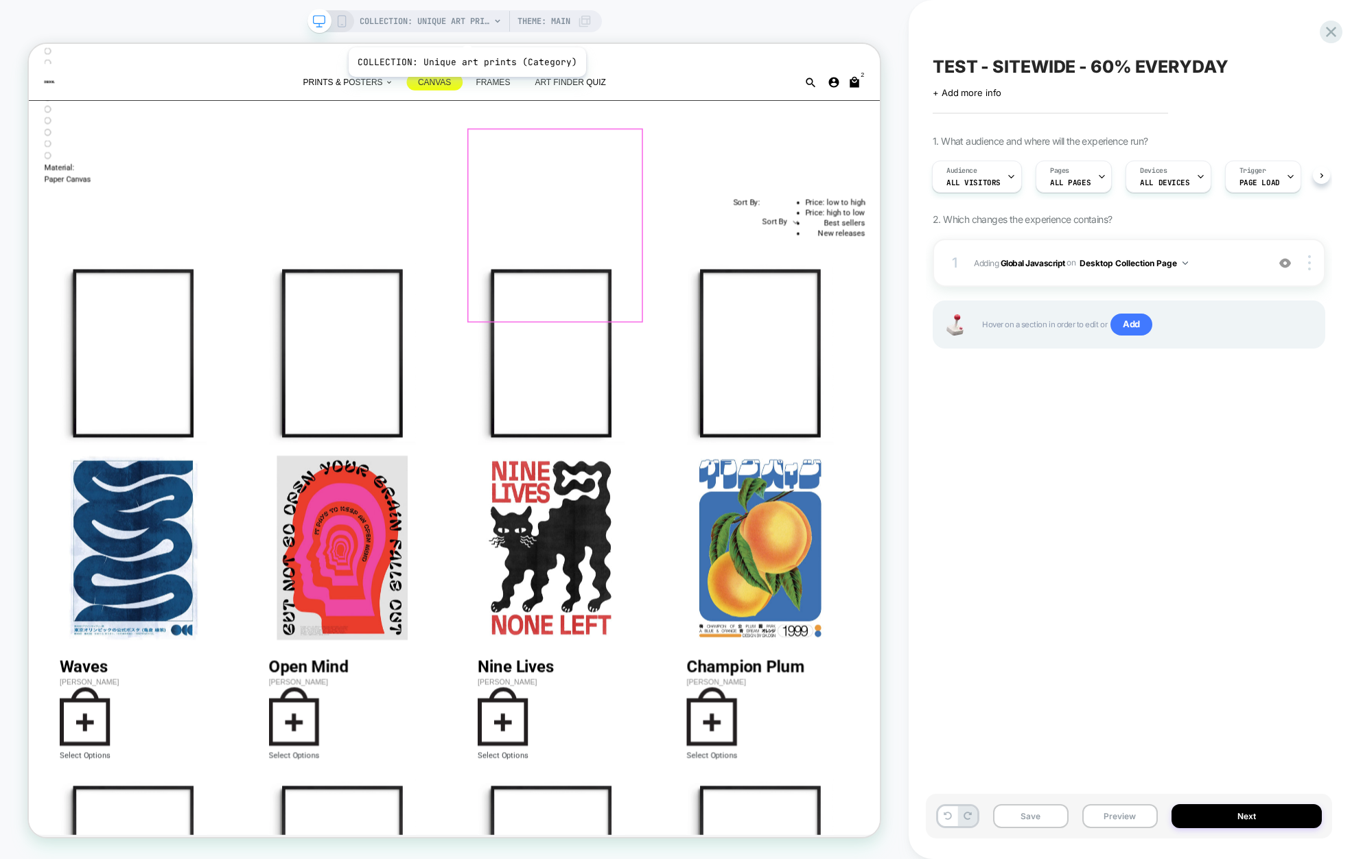
click at [439, 16] on span "COLLECTION: Unique art prints (Category)" at bounding box center [425, 21] width 130 height 22
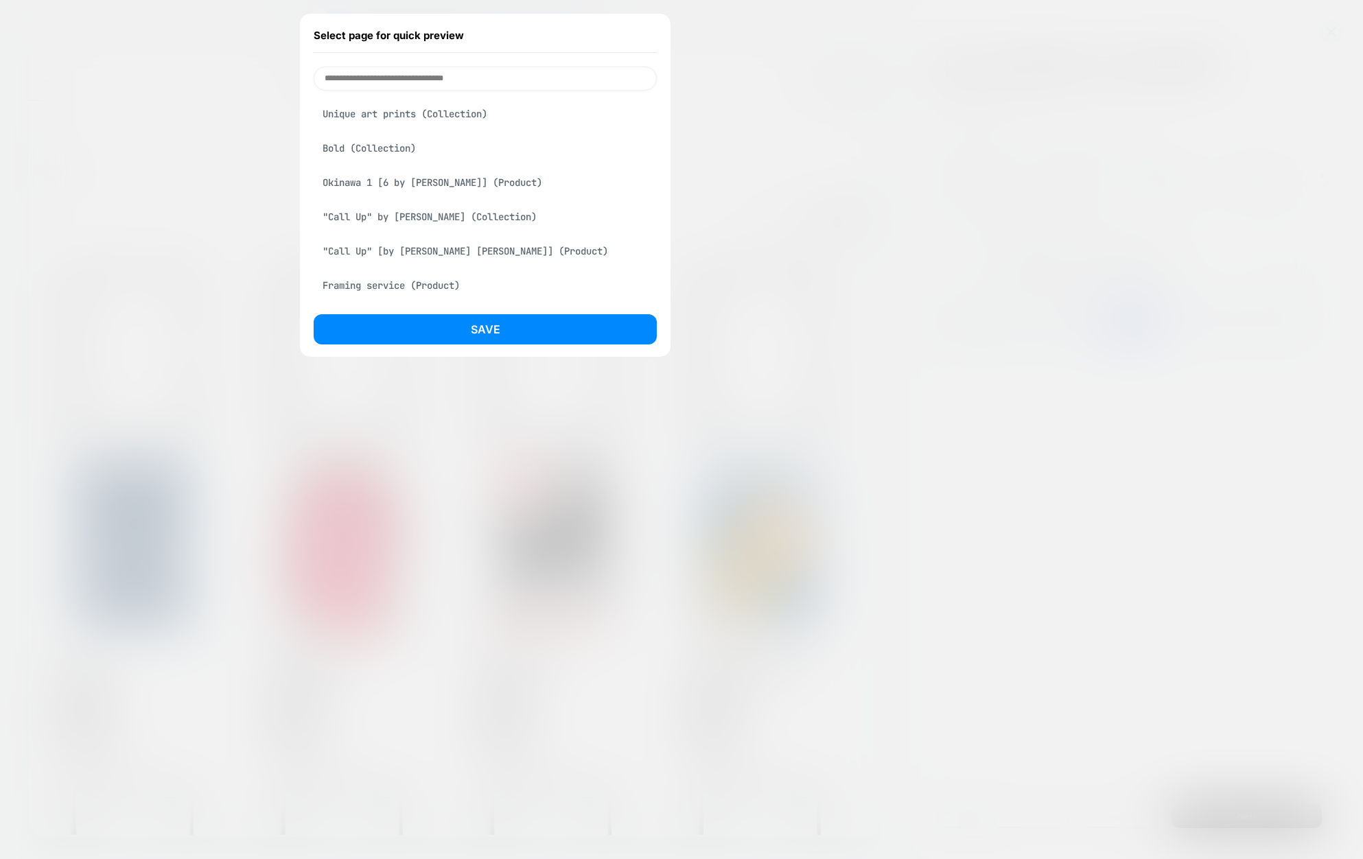
scroll to position [0, 0]
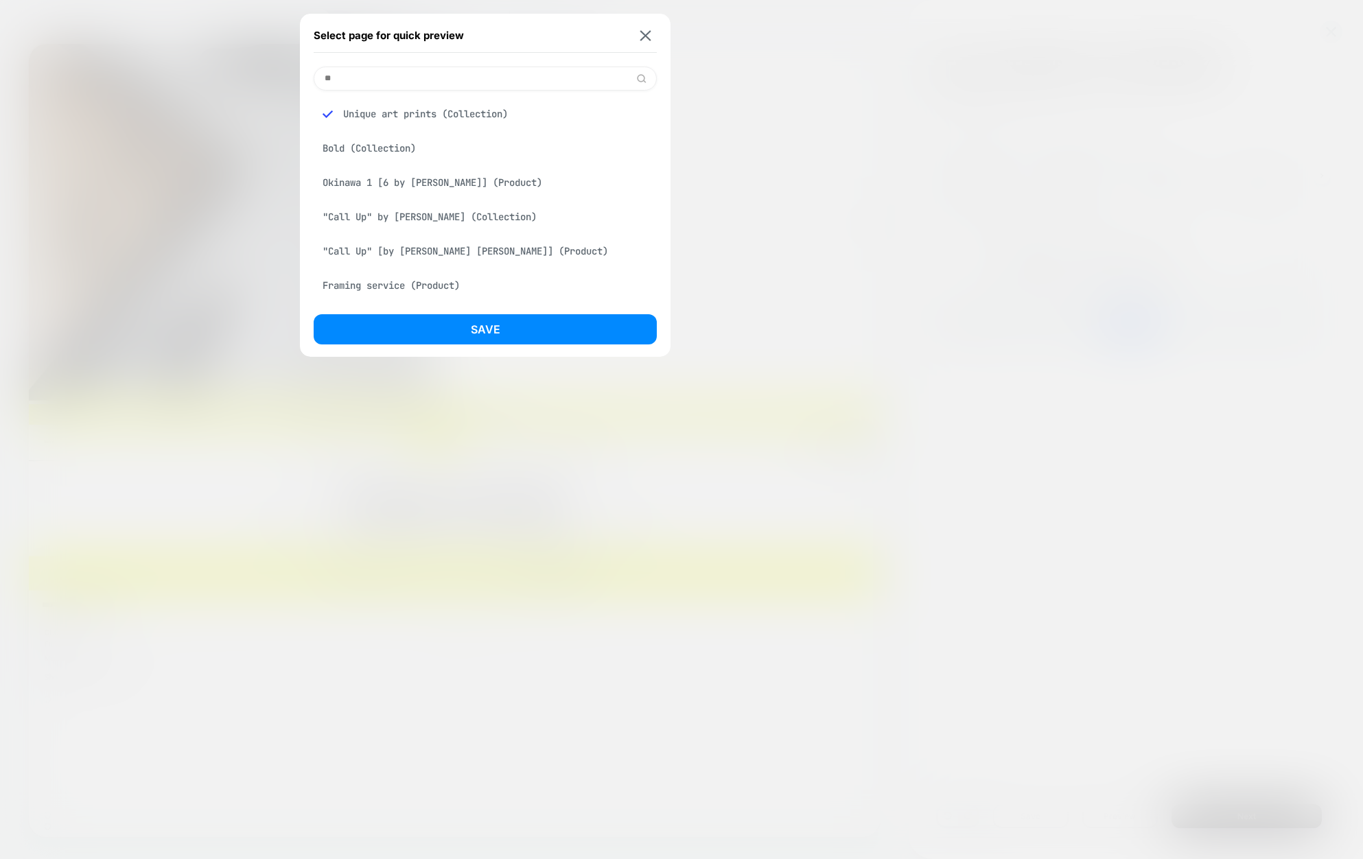
type input "***"
type input "**********"
click at [430, 148] on div "Unique art prints (Collection)" at bounding box center [485, 148] width 343 height 26
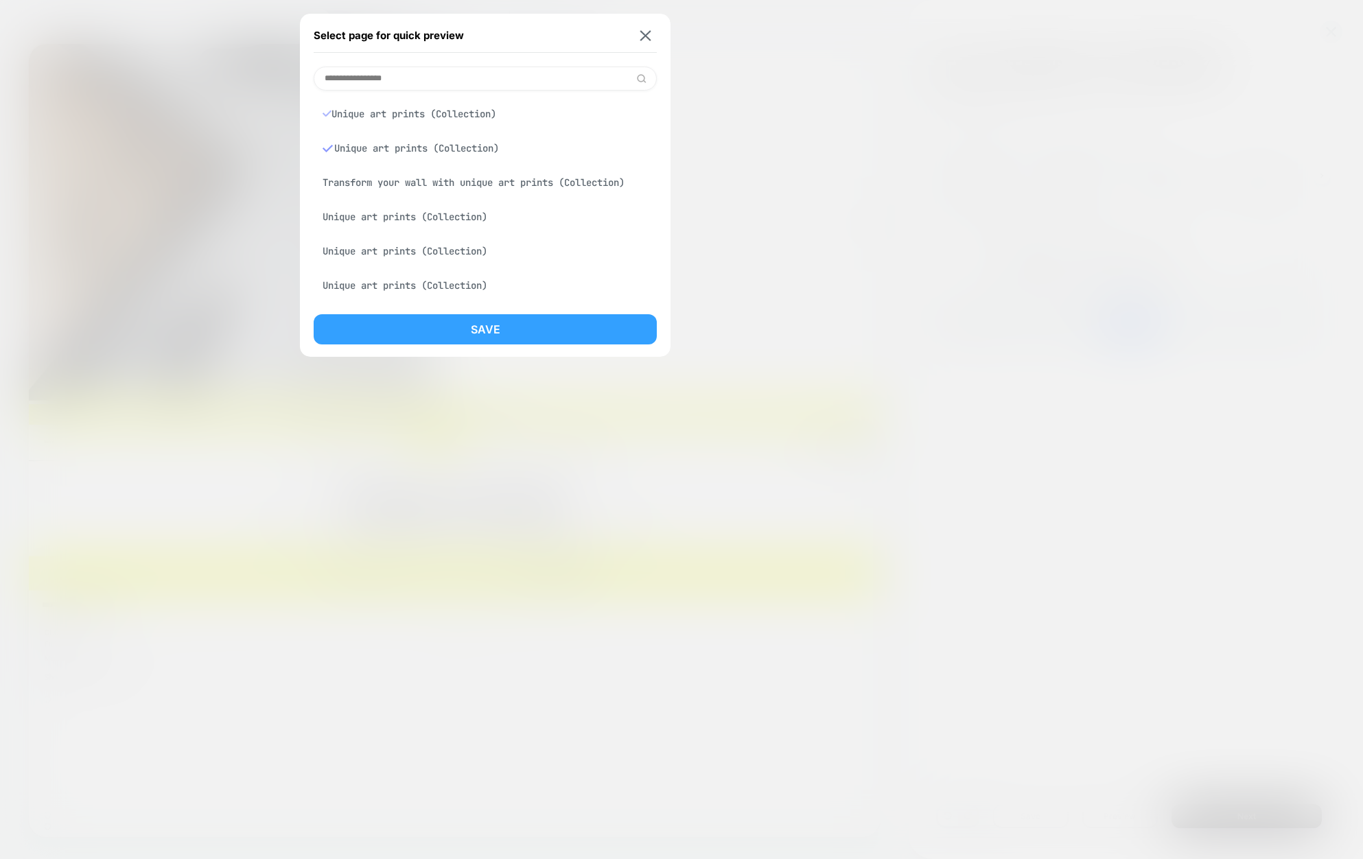
click at [489, 326] on button "Save" at bounding box center [485, 329] width 343 height 30
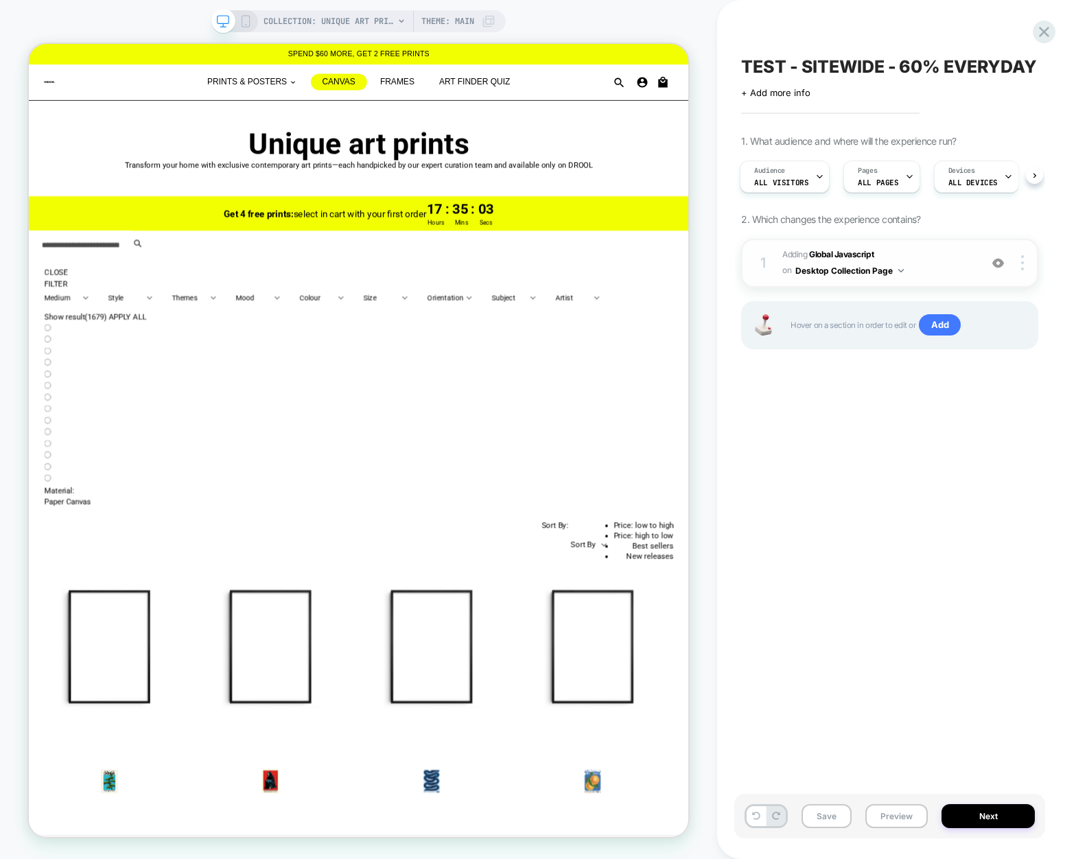
click at [935, 258] on span "Adding Global Javascript on Desktop Collection Page" at bounding box center [878, 263] width 191 height 32
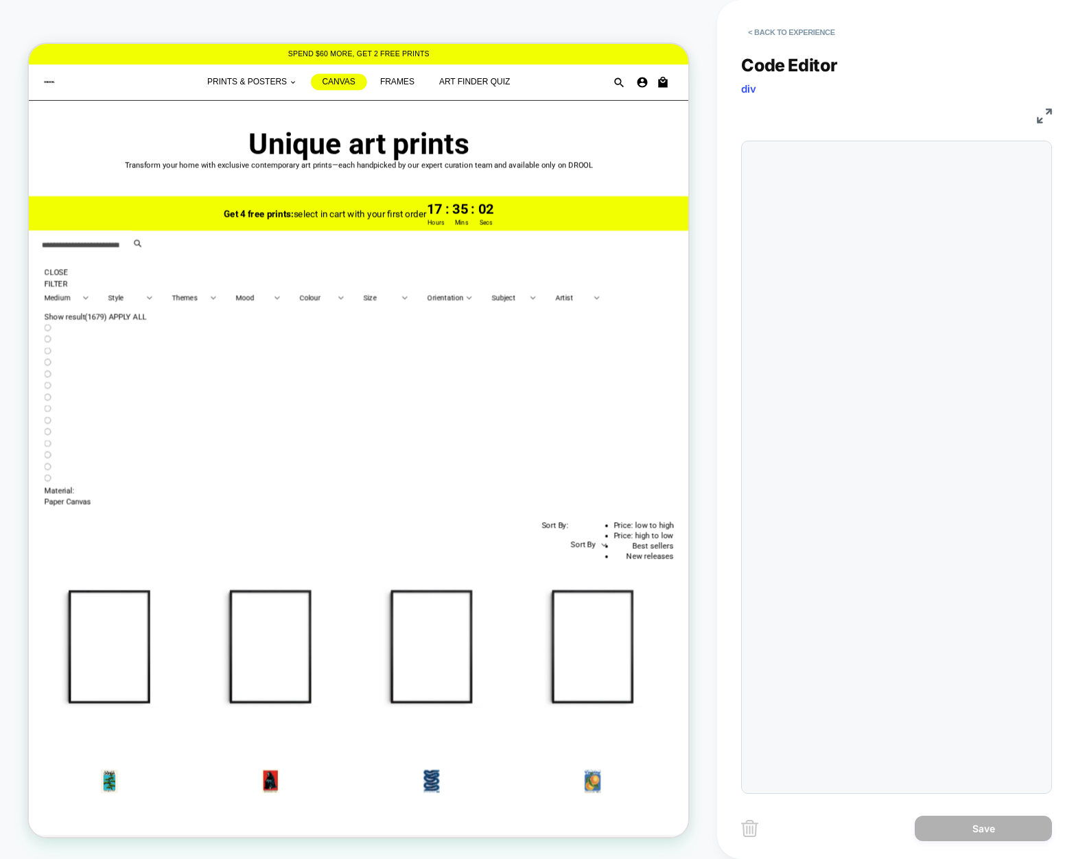
scroll to position [185, 0]
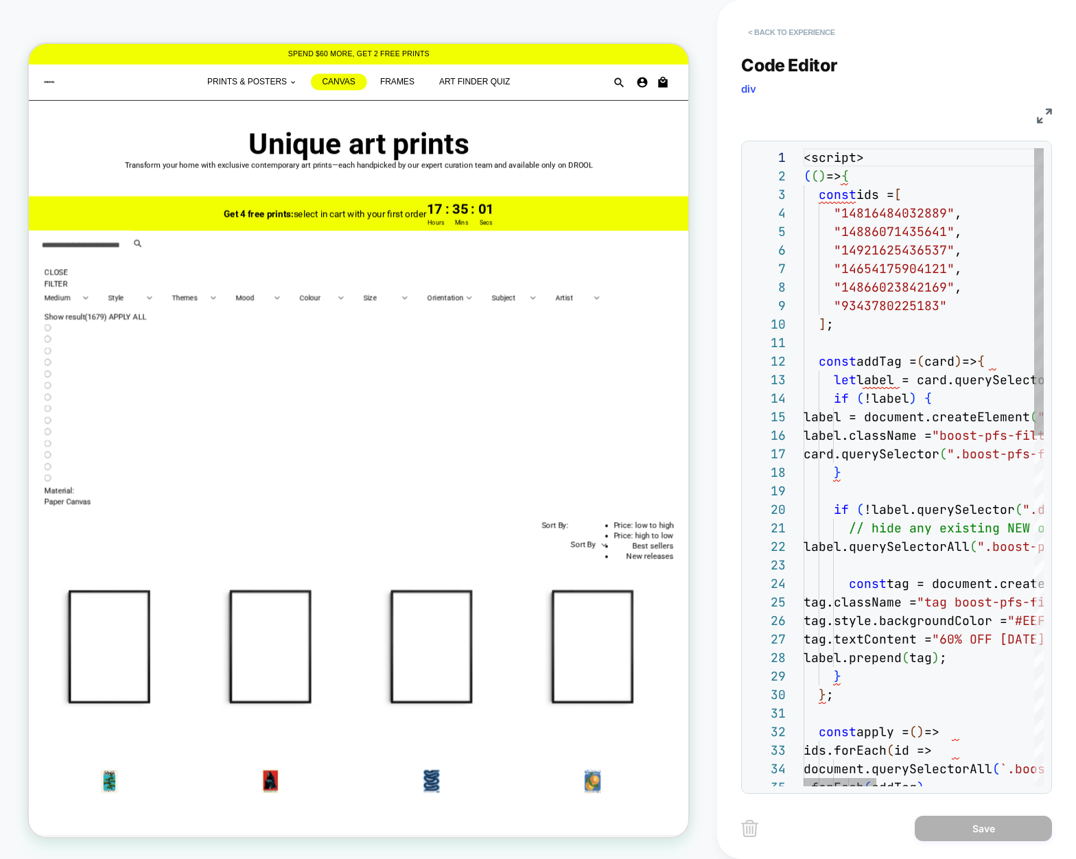
click at [761, 29] on button "< Back to experience" at bounding box center [791, 32] width 100 height 22
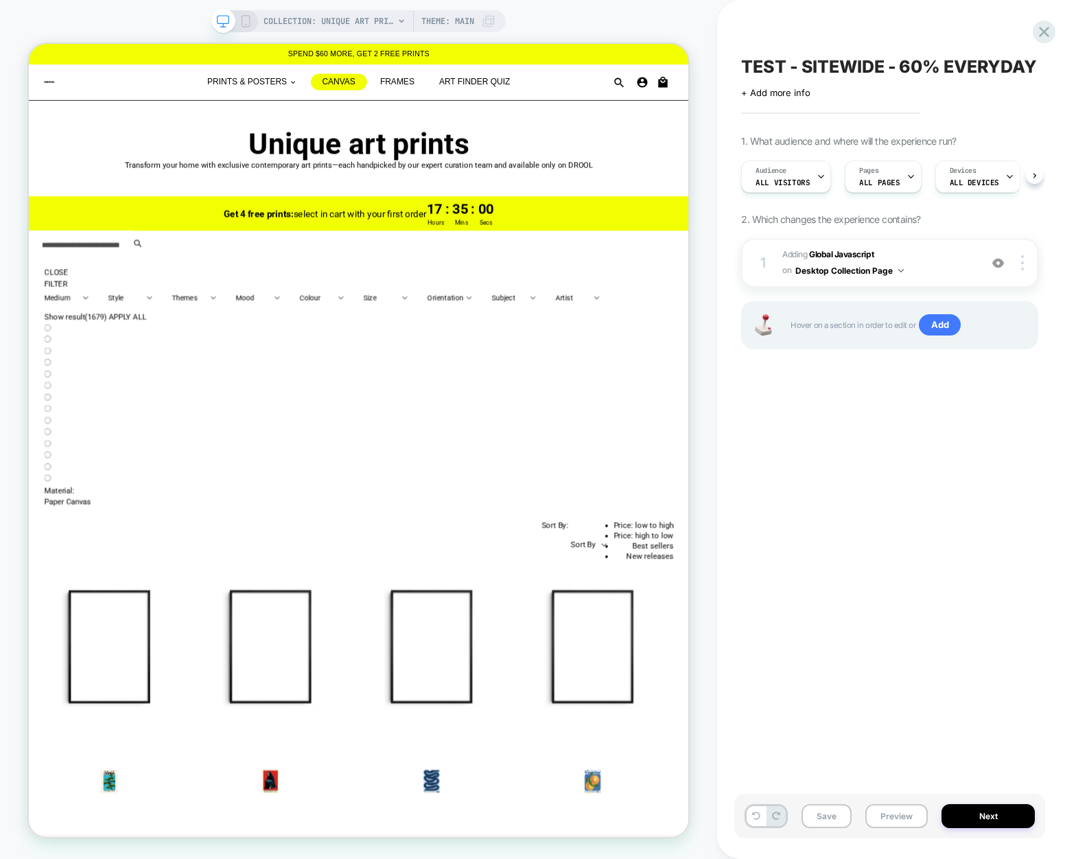
scroll to position [0, 1]
click at [936, 266] on span "Adding Global Javascript on Desktop Collection Page" at bounding box center [878, 263] width 191 height 32
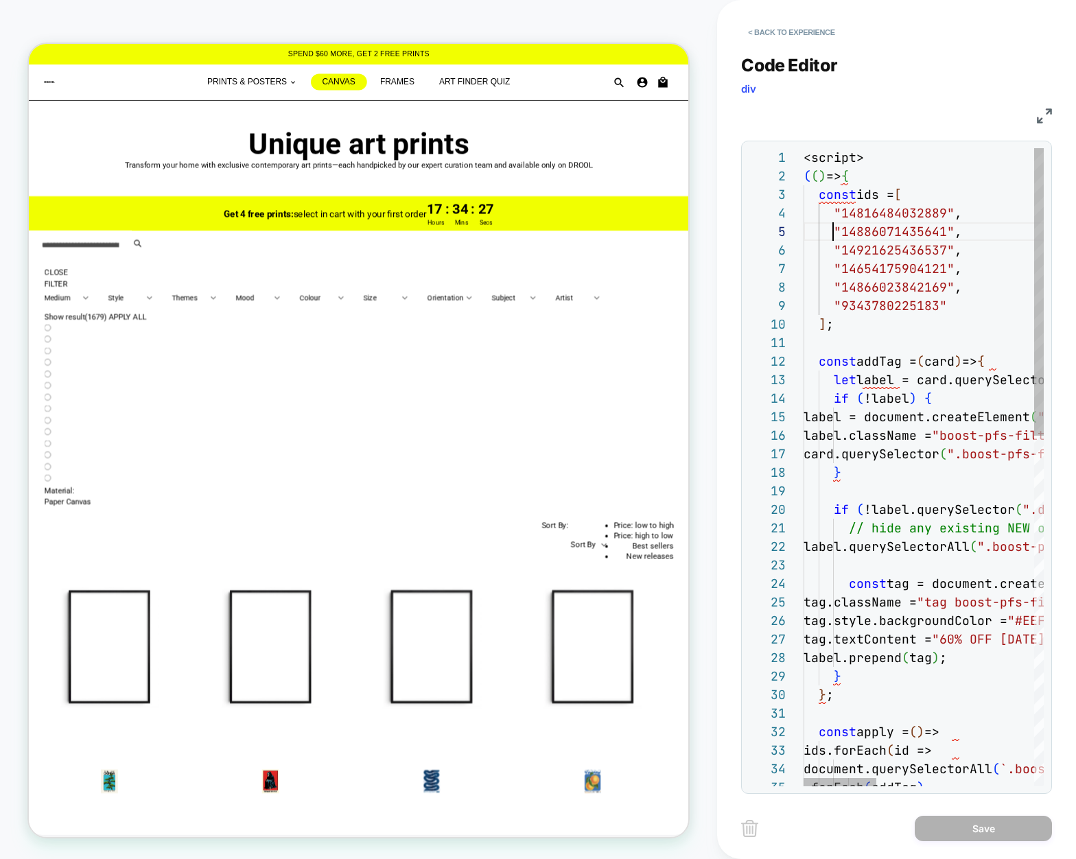
scroll to position [74, 30]
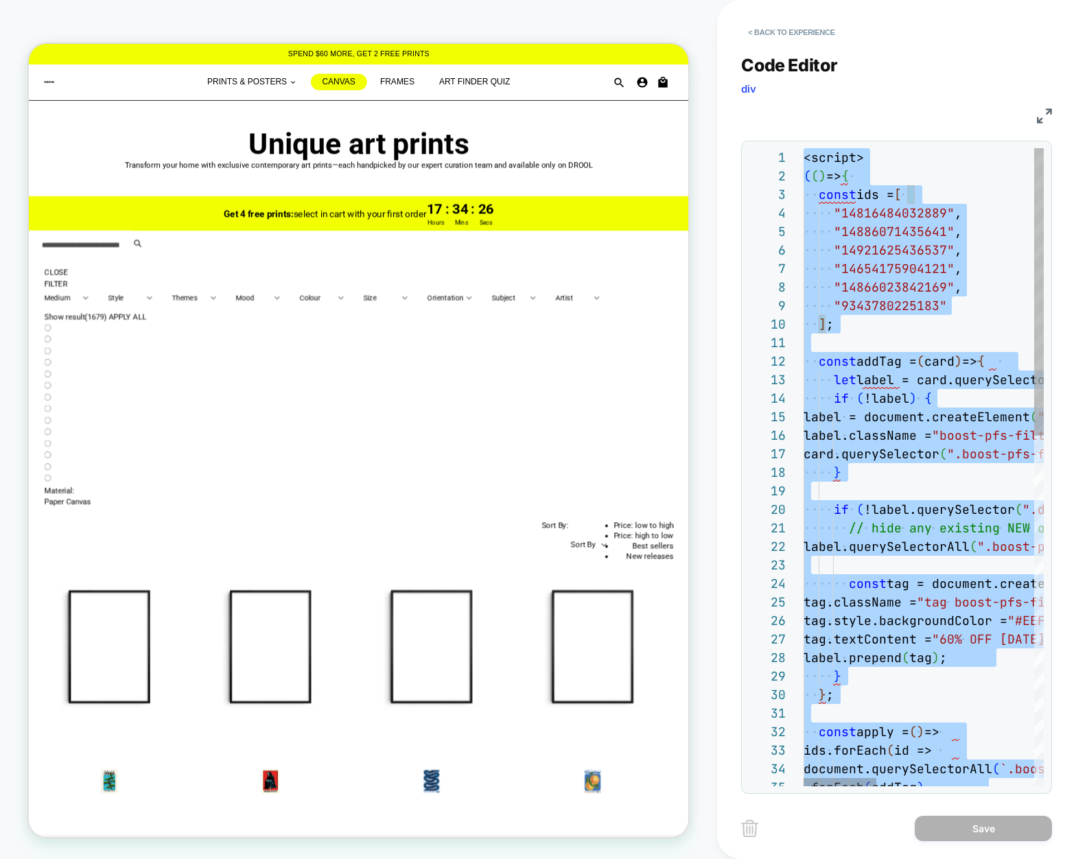
type textarea "*********"
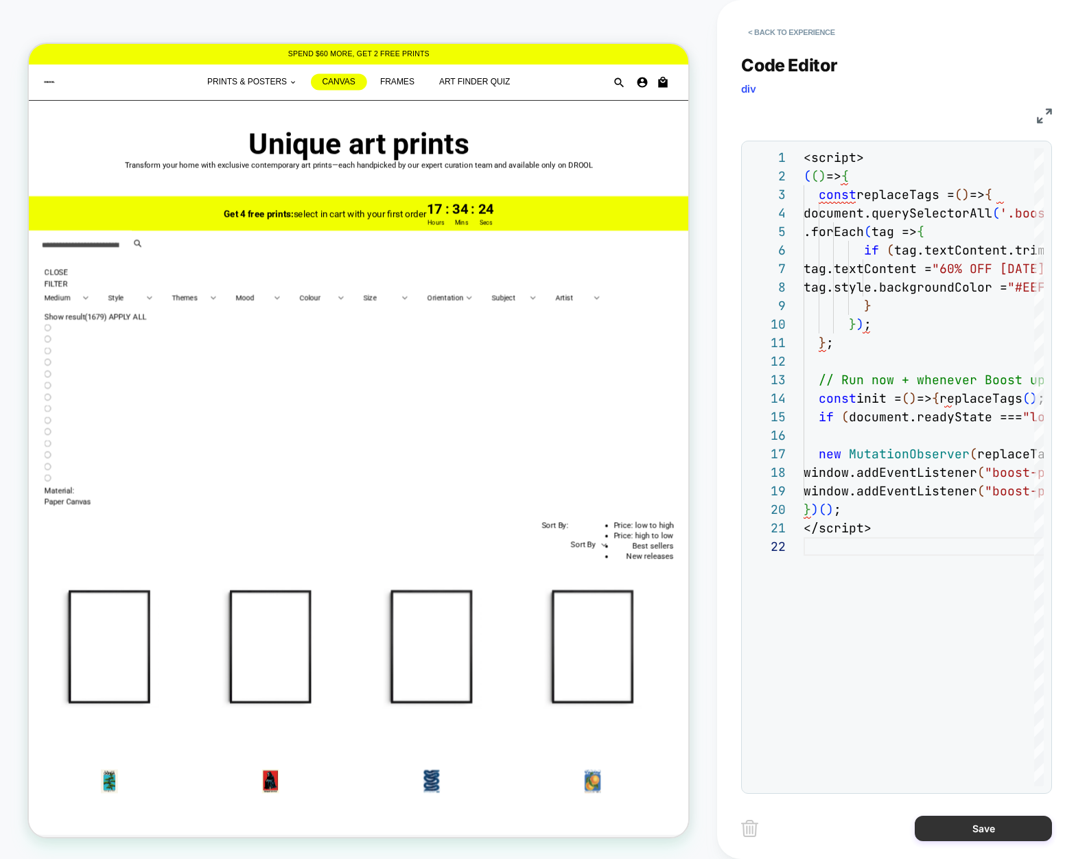
click at [981, 827] on button "Save" at bounding box center [983, 828] width 137 height 25
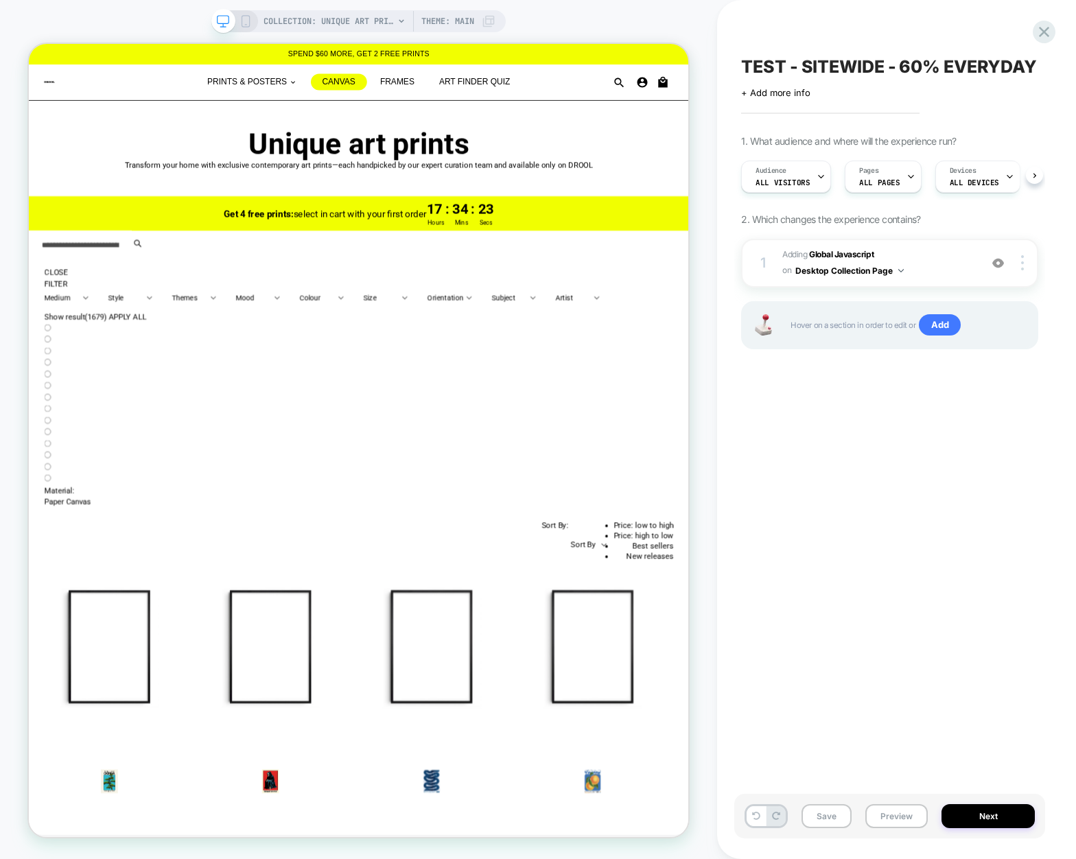
scroll to position [0, 1]
click at [833, 819] on button "Save" at bounding box center [827, 817] width 50 height 24
click at [897, 818] on button "Preview" at bounding box center [897, 817] width 62 height 24
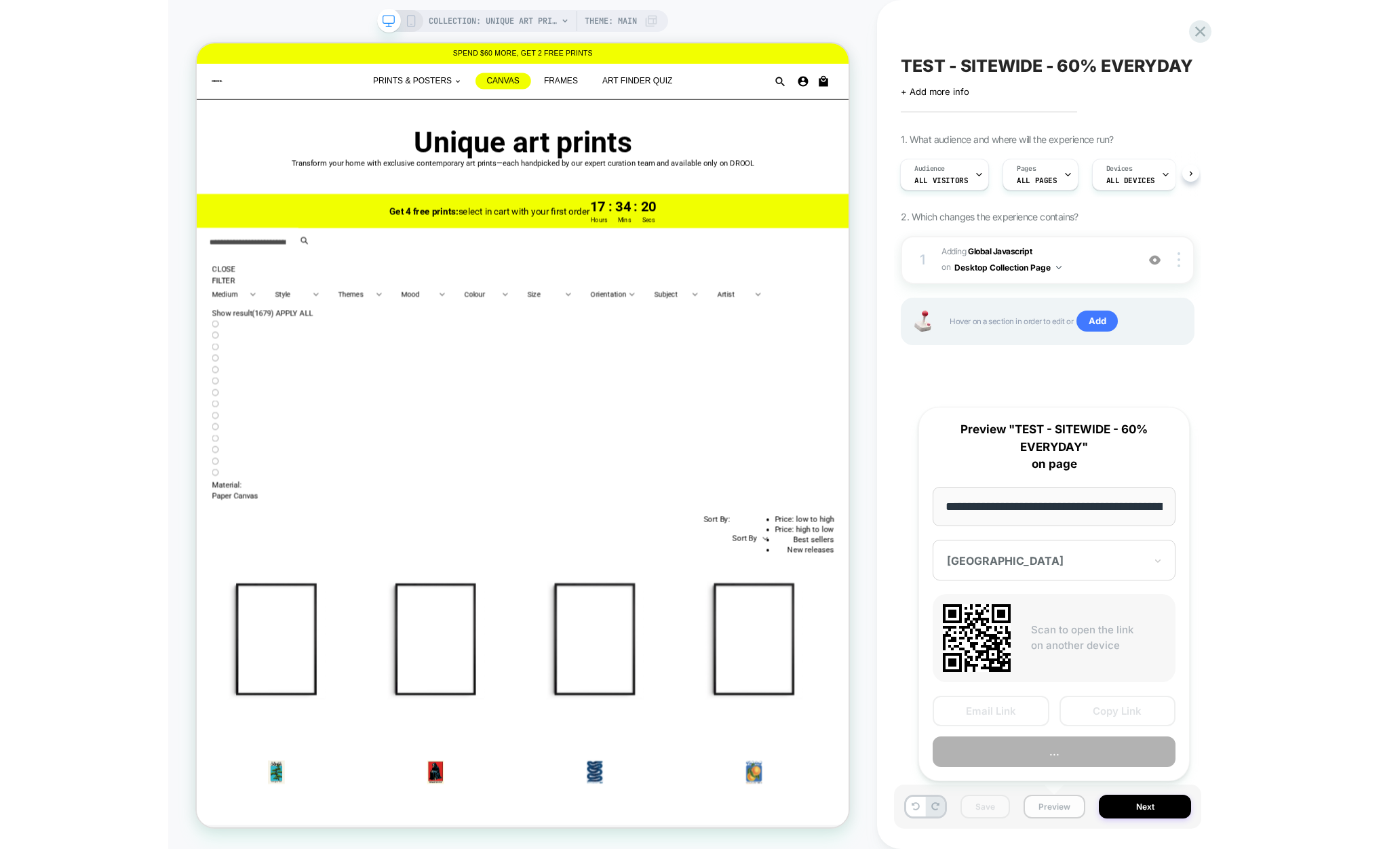
scroll to position [0, 99]
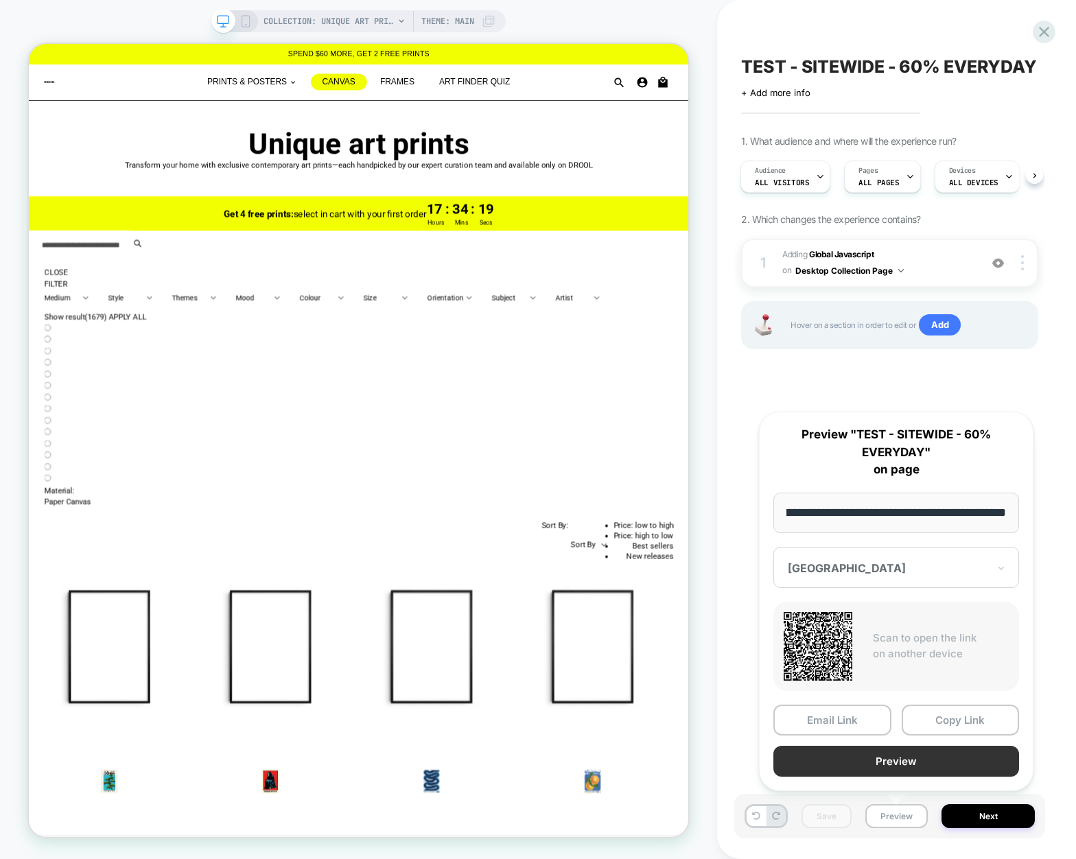
click at [894, 765] on button "Preview" at bounding box center [897, 761] width 246 height 31
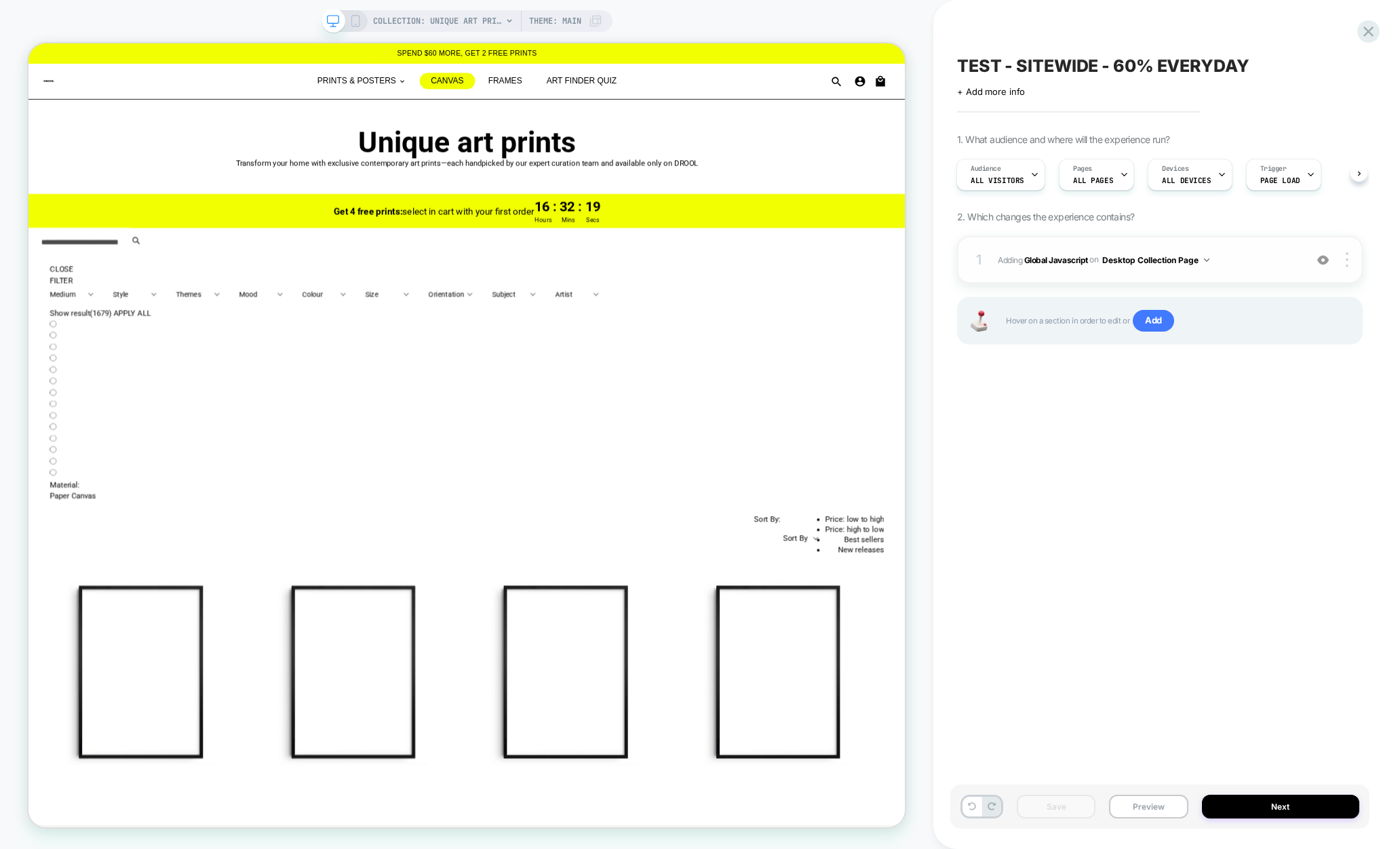
click at [1226, 260] on span "Adding Global Javascript on Desktop Collection Page" at bounding box center [1148, 260] width 300 height 17
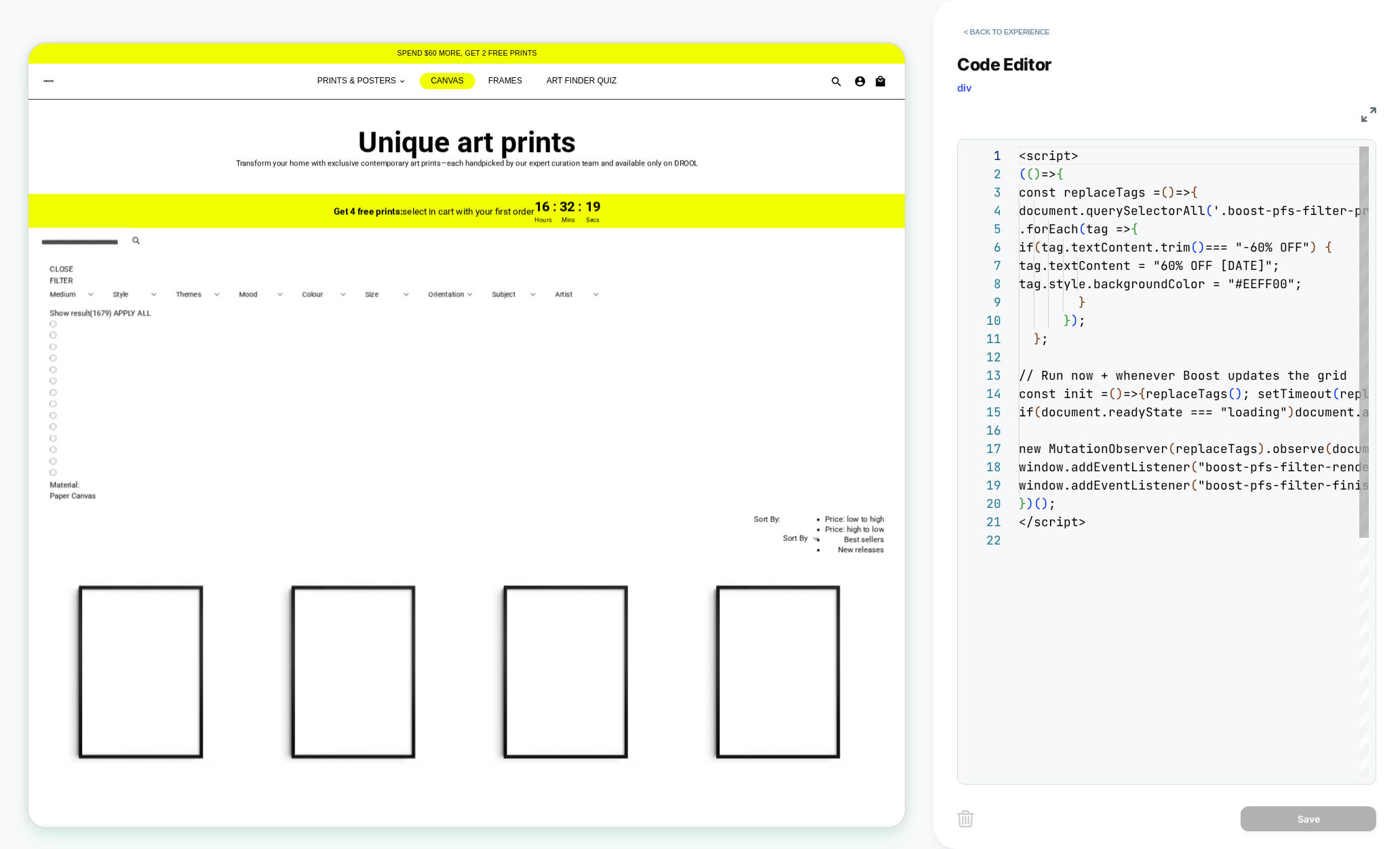
scroll to position [183, 0]
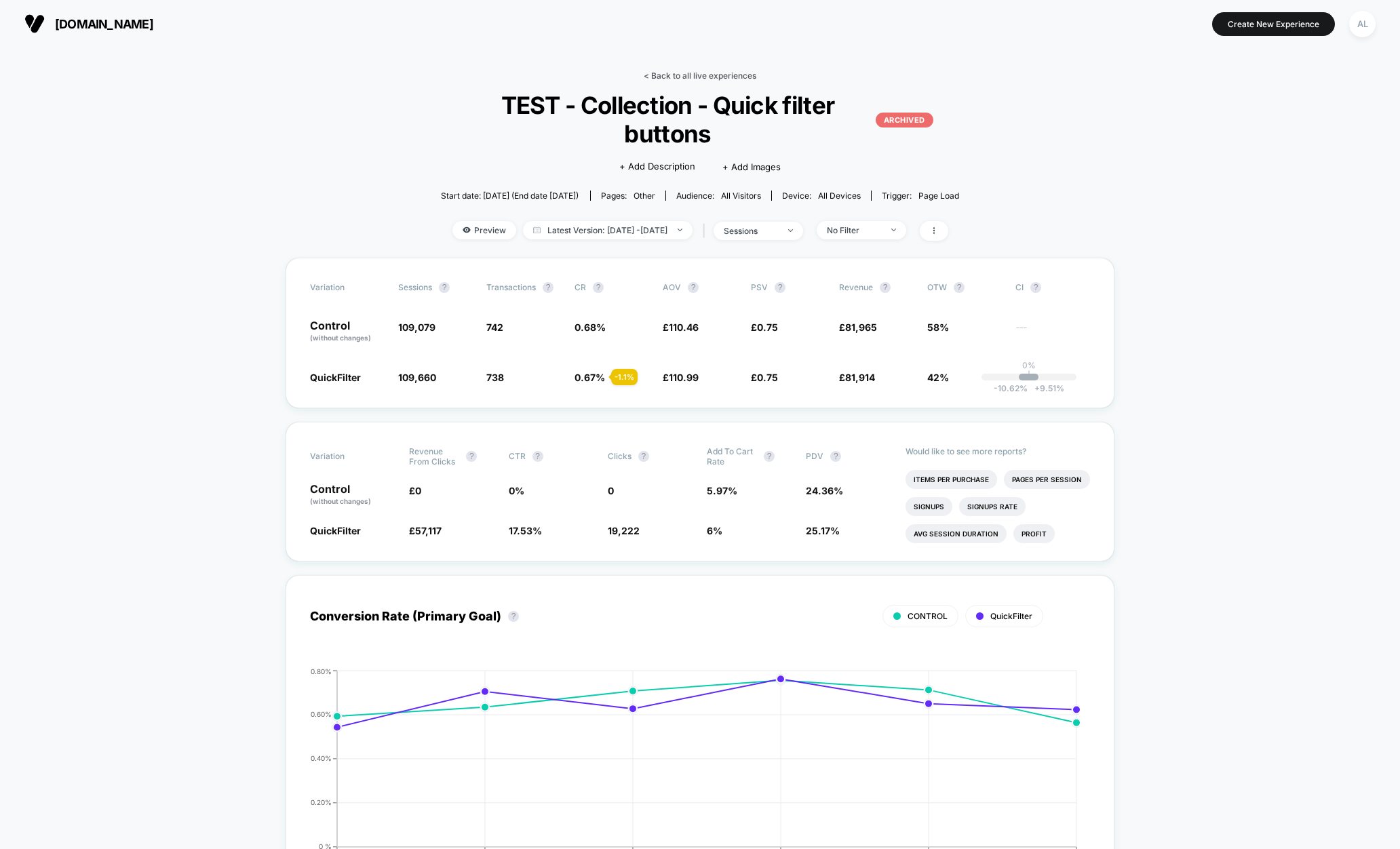
click at [672, 72] on link "< Back to all live experiences" at bounding box center [700, 75] width 113 height 10
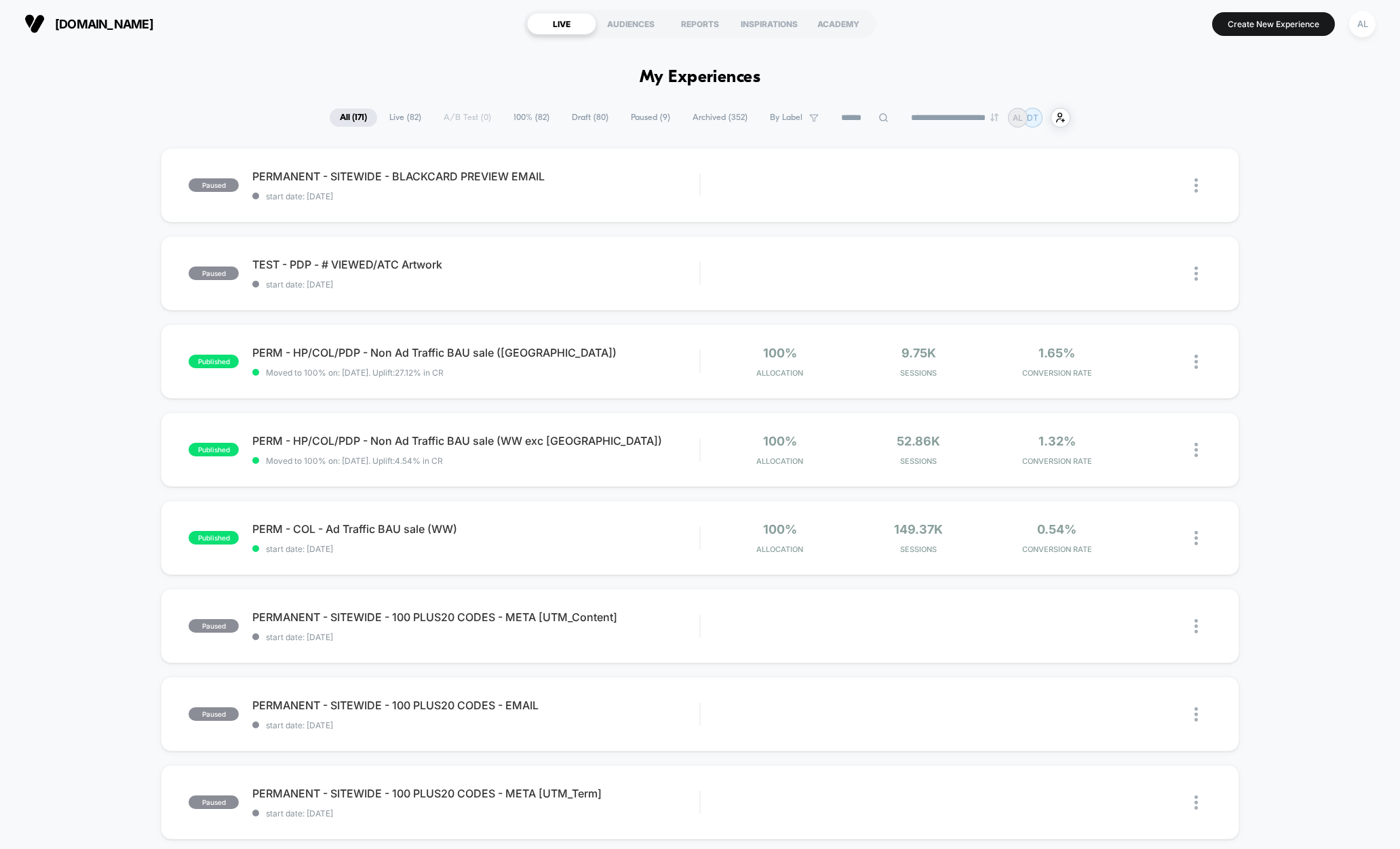
click at [815, 118] on span "By Label" at bounding box center [794, 118] width 69 height 19
click at [841, 116] on input at bounding box center [865, 118] width 68 height 16
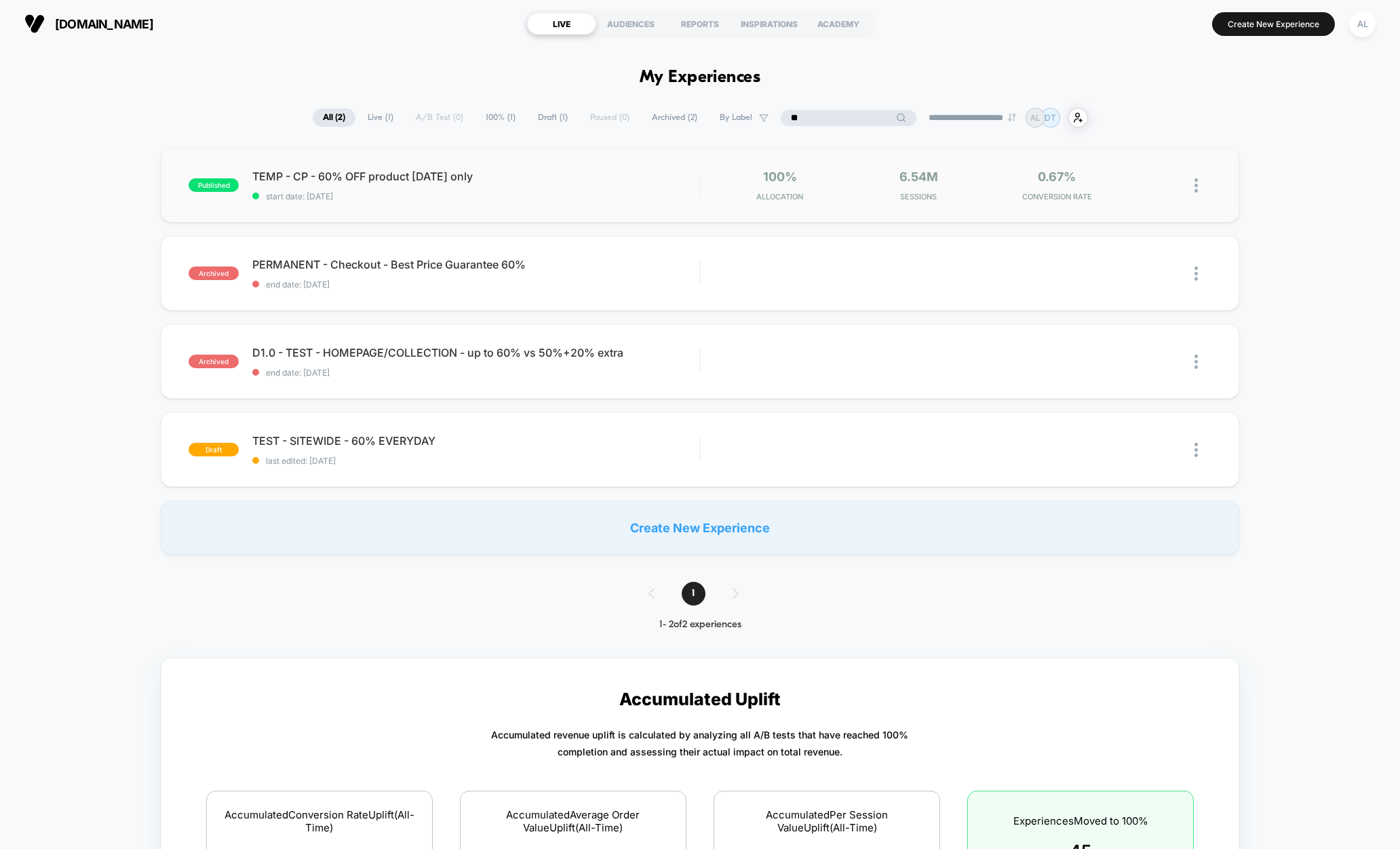
type input "**"
click at [512, 207] on div "published TEMP - CP - 60% OFF product [DATE] only start date: [DATE] 100% Alloc…" at bounding box center [700, 186] width 1078 height 75
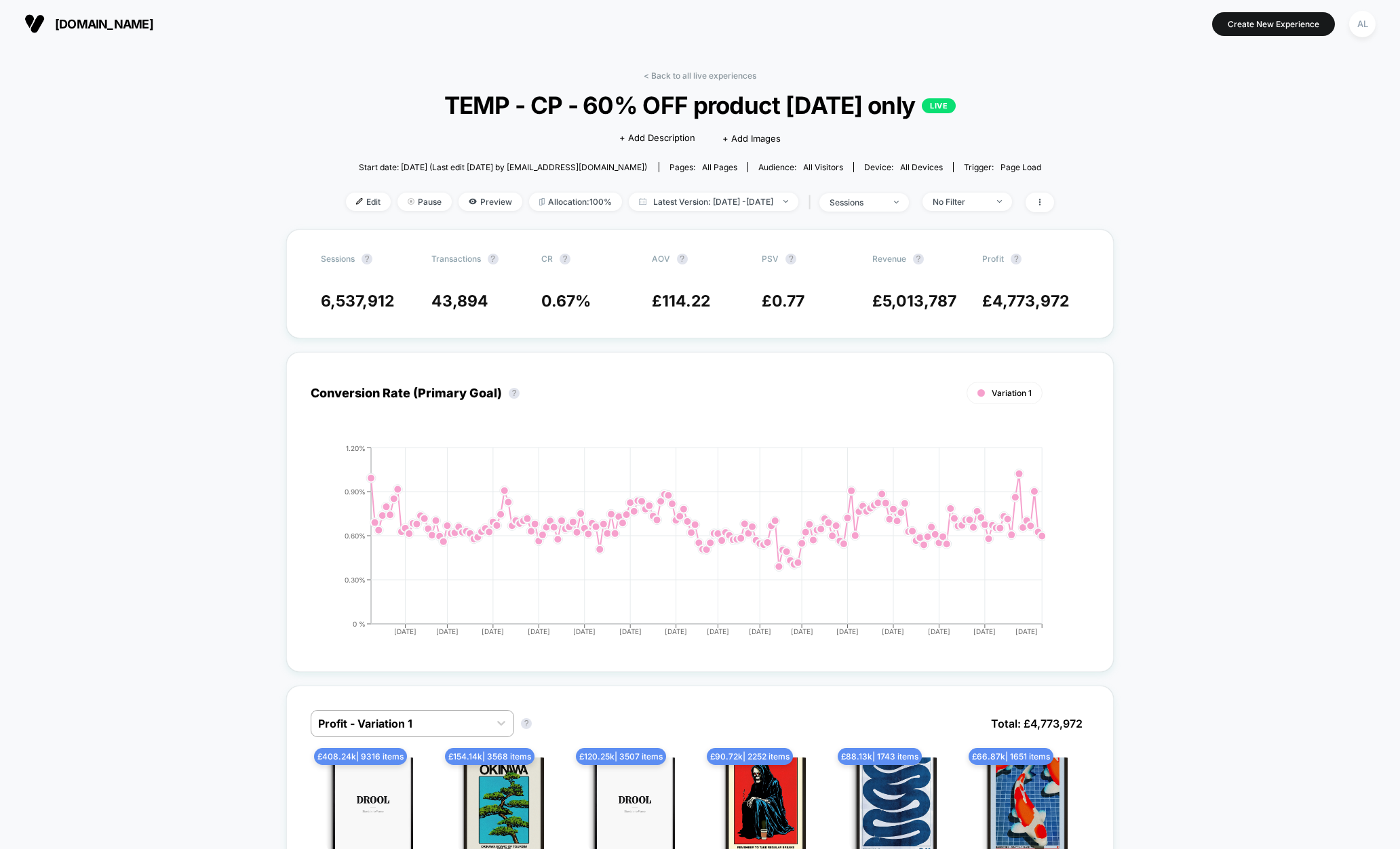
click at [628, 104] on span "TEMP - CP - 60% OFF product [DATE] only LIVE" at bounding box center [700, 105] width 637 height 29
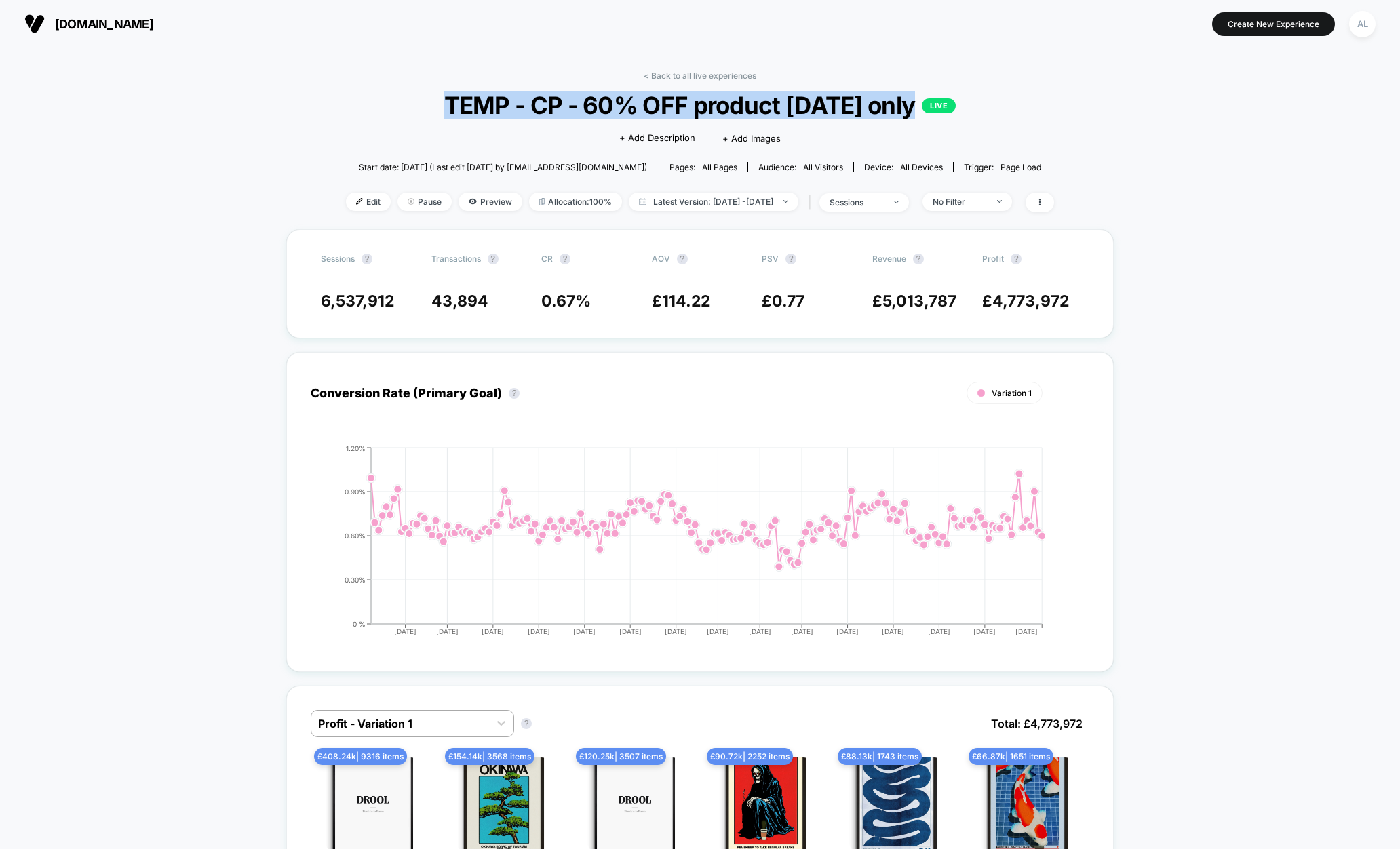
click at [628, 104] on span "TEMP - CP - 60% OFF product [DATE] only LIVE" at bounding box center [700, 105] width 637 height 29
copy span "TEMP - CP - 60% OFF product [DATE] only"
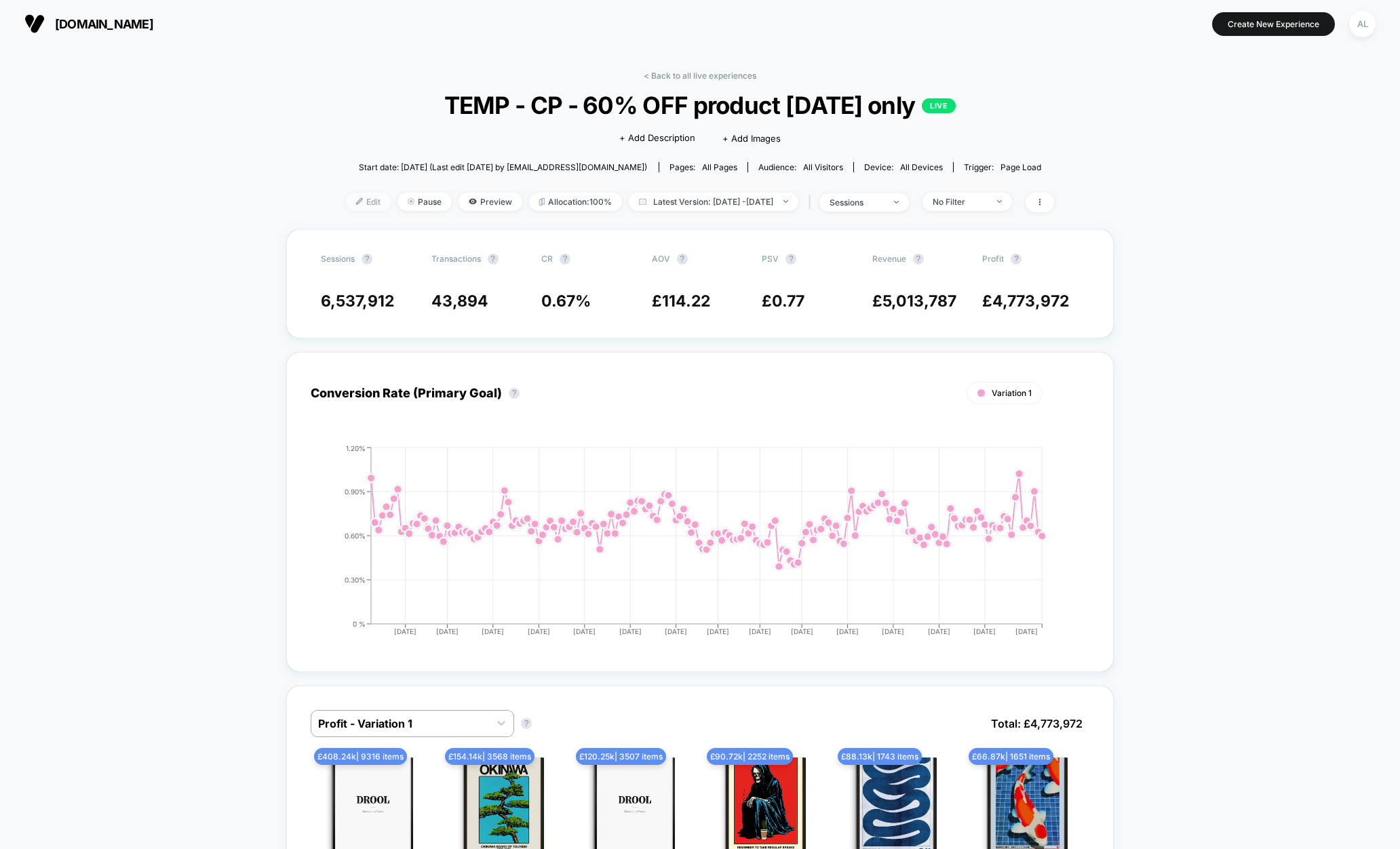
click at [346, 196] on span "Edit" at bounding box center [368, 202] width 44 height 19
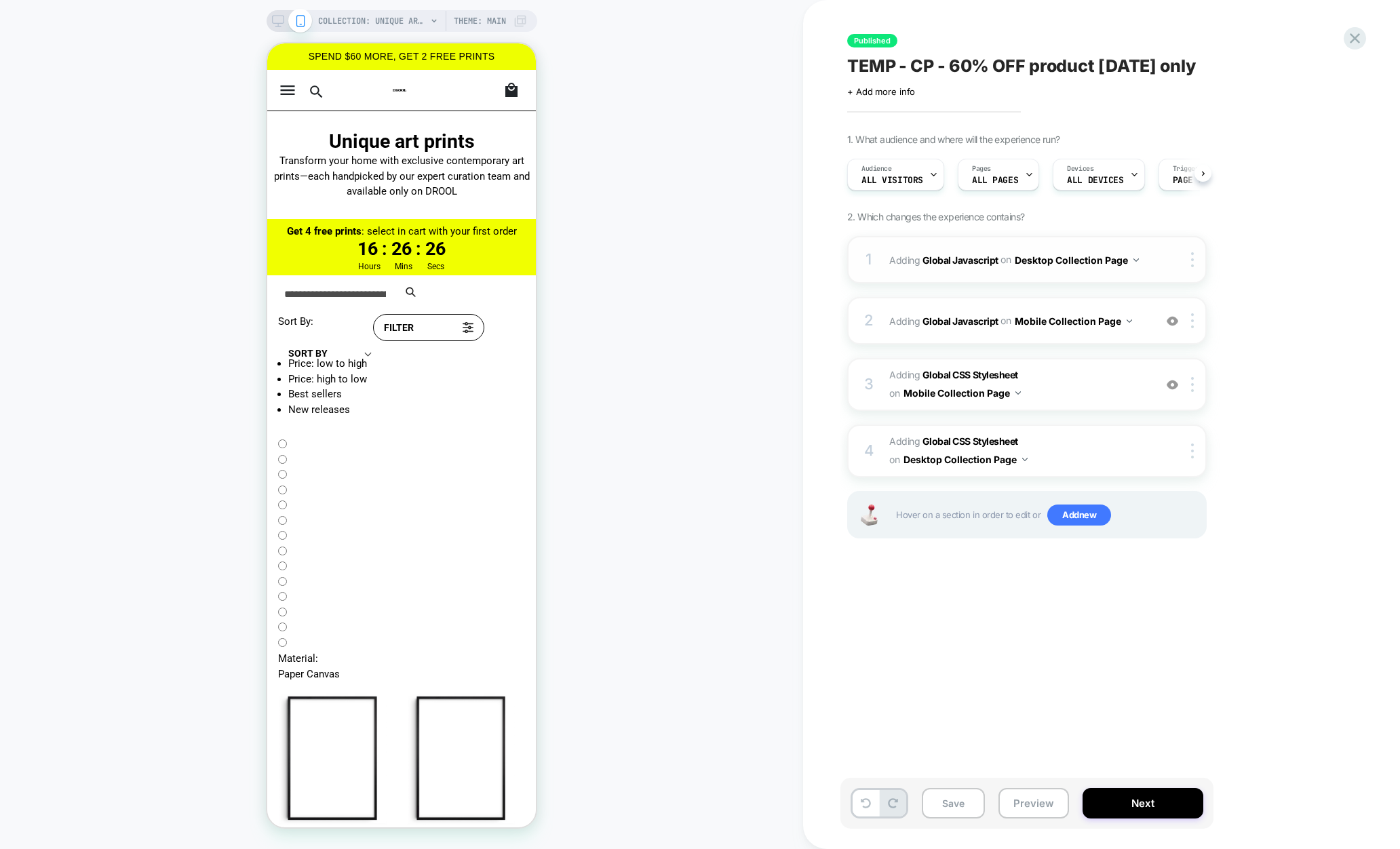
scroll to position [0, 1]
click at [1061, 340] on div "2 Adding Global Javascript on Mobile Collection Page Add Before Add After Copy …" at bounding box center [1027, 321] width 360 height 47
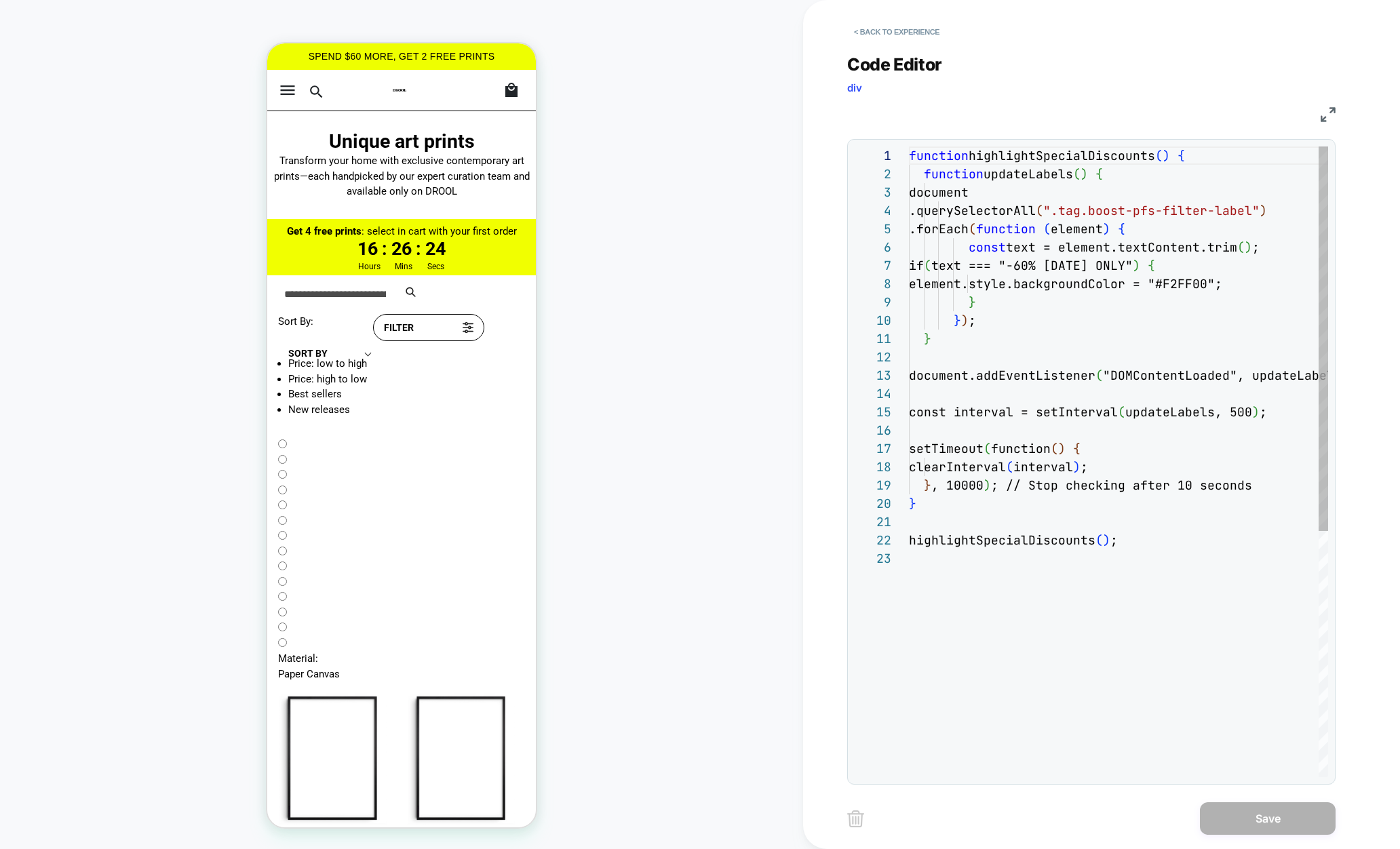
scroll to position [183, 0]
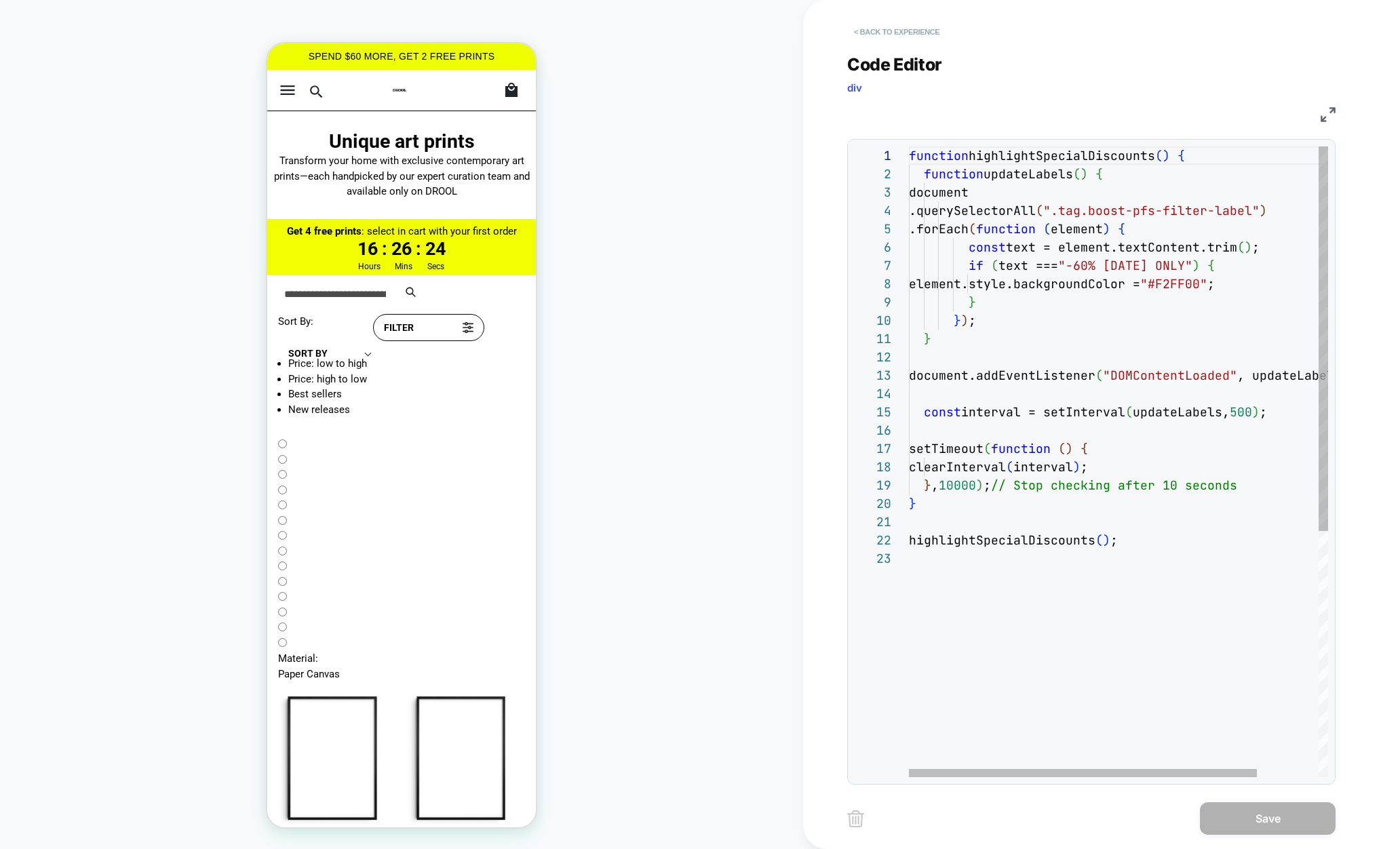
click at [876, 39] on button "< Back to experience" at bounding box center [896, 32] width 99 height 22
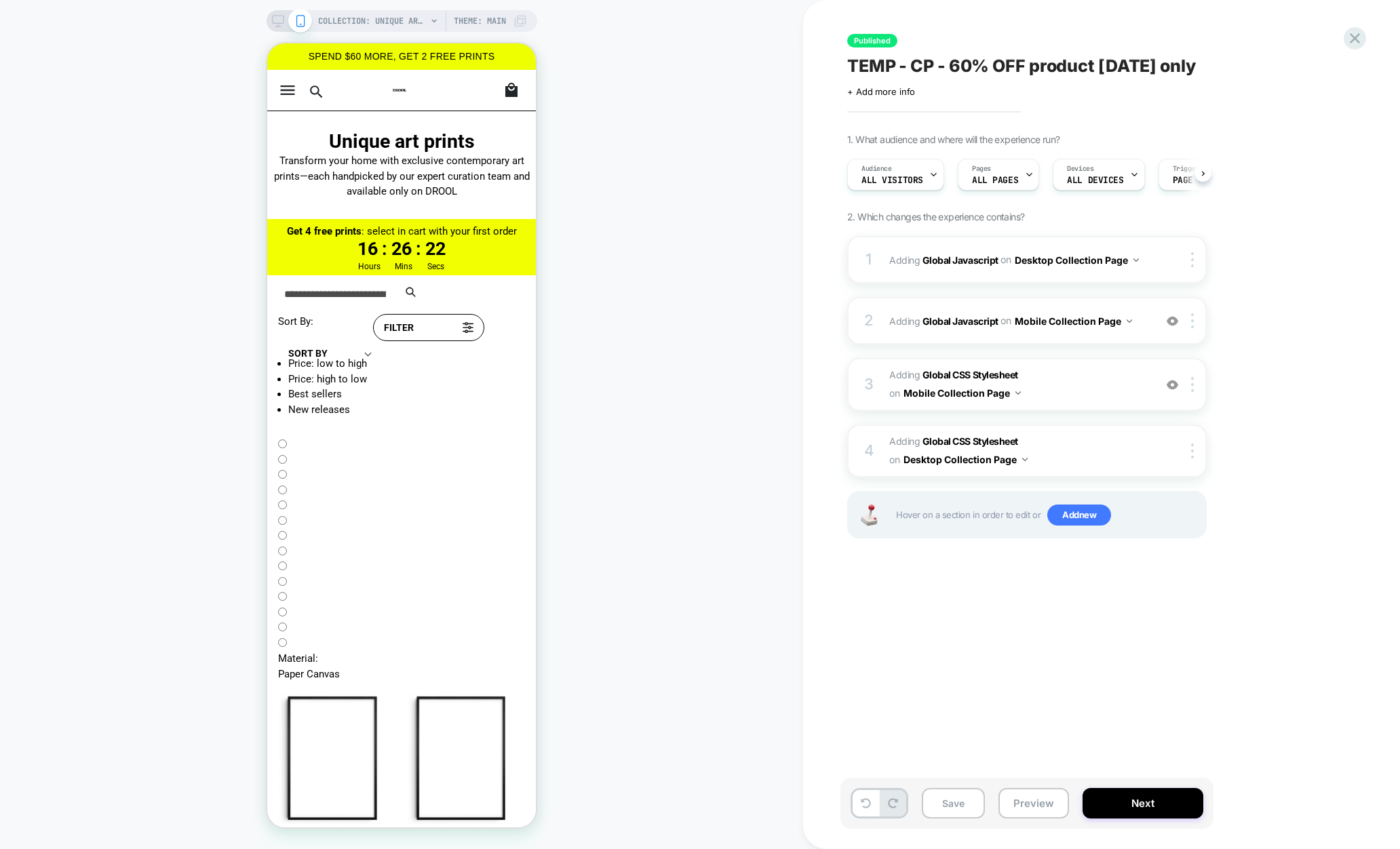
scroll to position [0, 1]
